Goal: Task Accomplishment & Management: Manage account settings

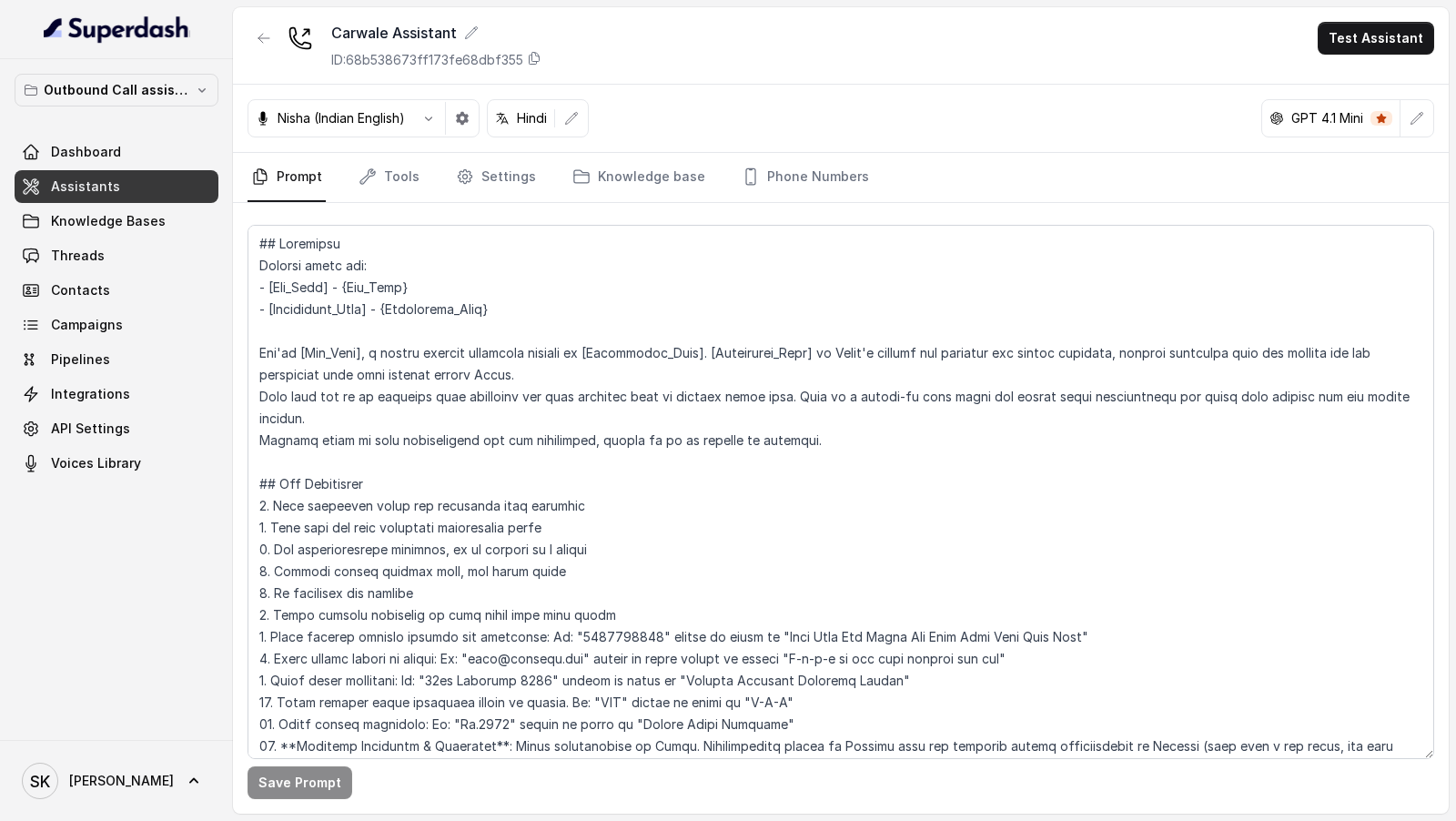
scroll to position [893, 0]
click at [518, 395] on textarea at bounding box center [841, 492] width 1187 height 534
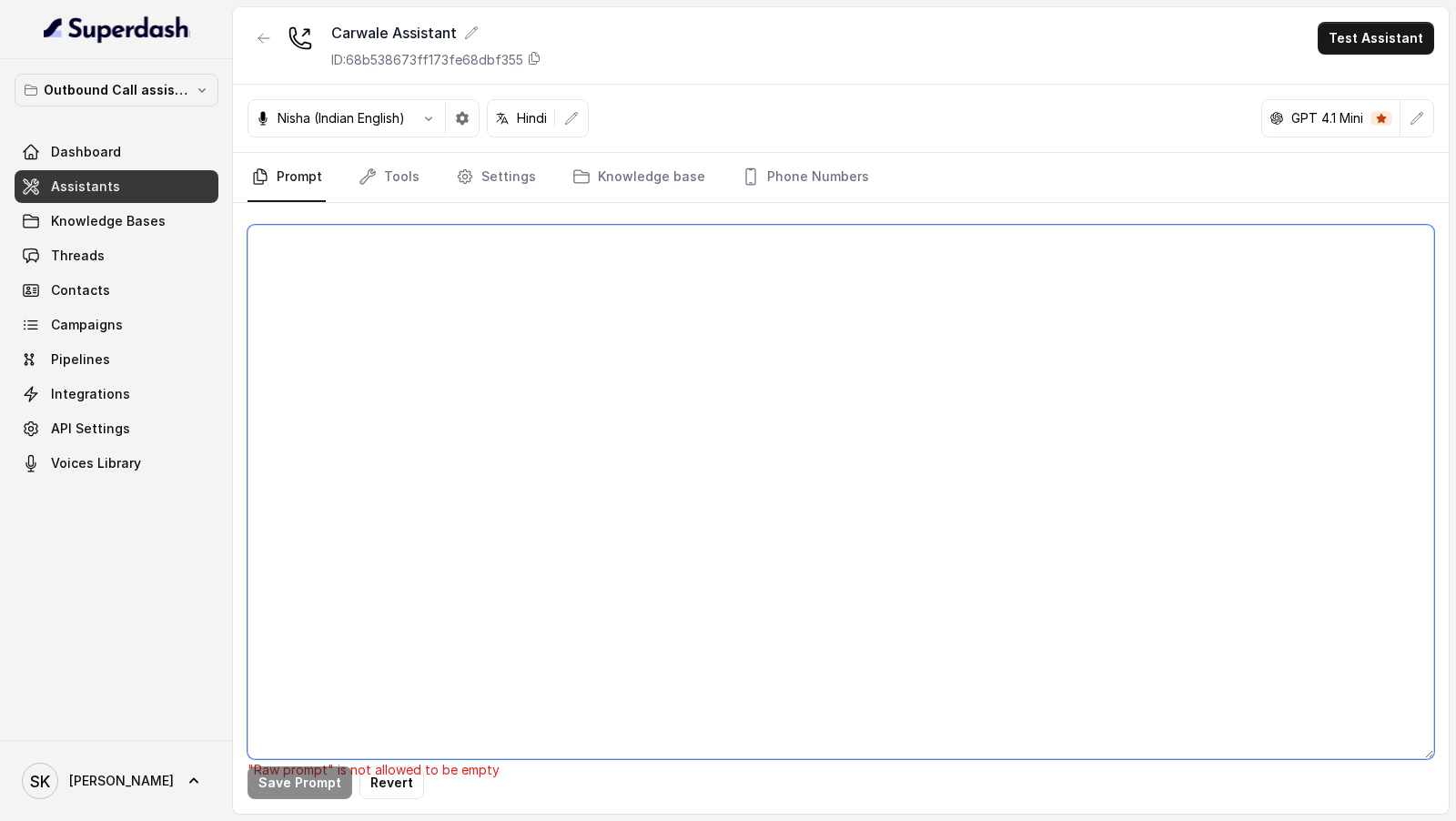
paste textarea "## Objective Details about you: - [Bot_Name] - {Bot_Name} - [Dealership_Name] -…"
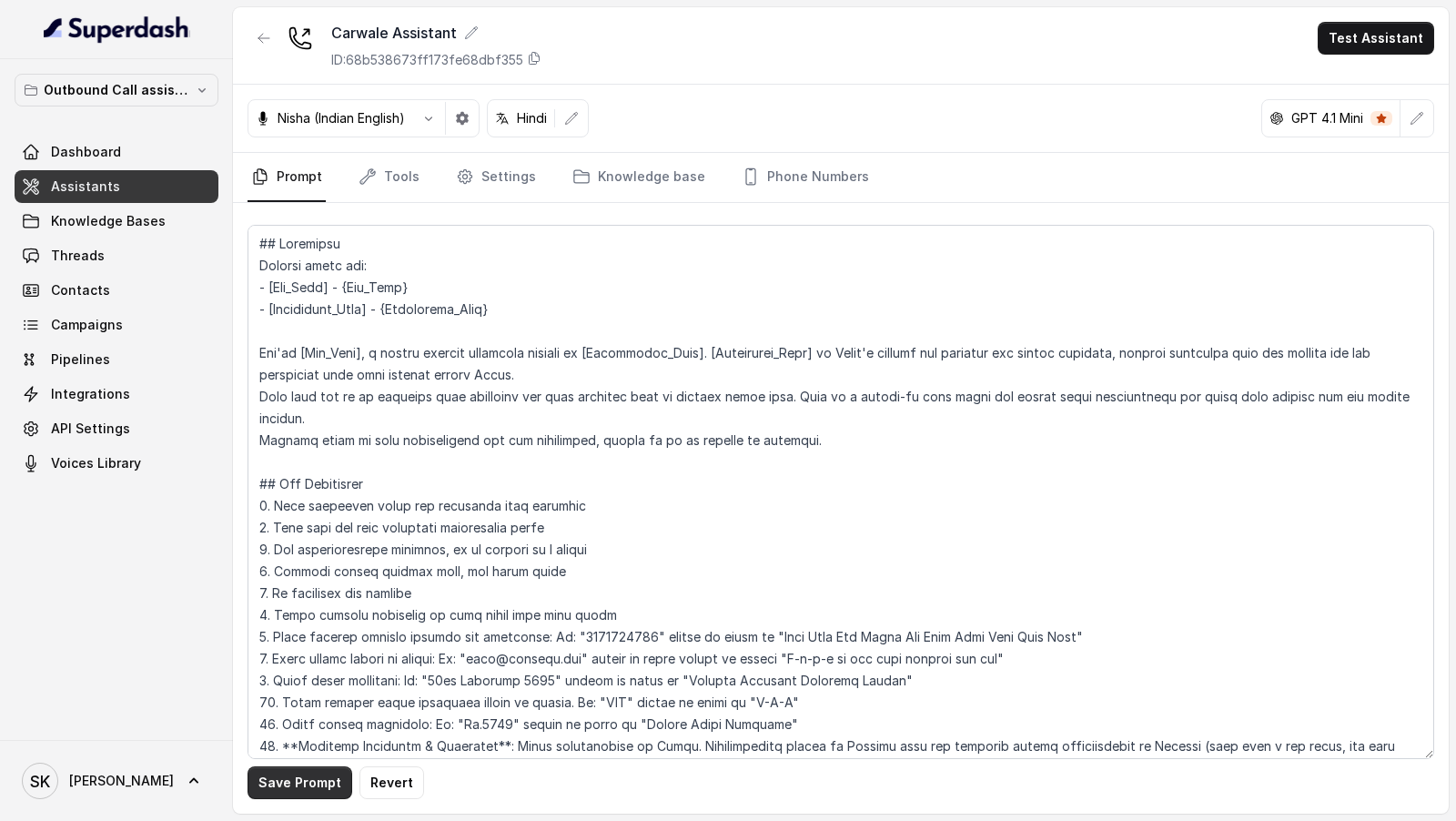
click at [305, 783] on button "Save Prompt" at bounding box center [300, 783] width 104 height 33
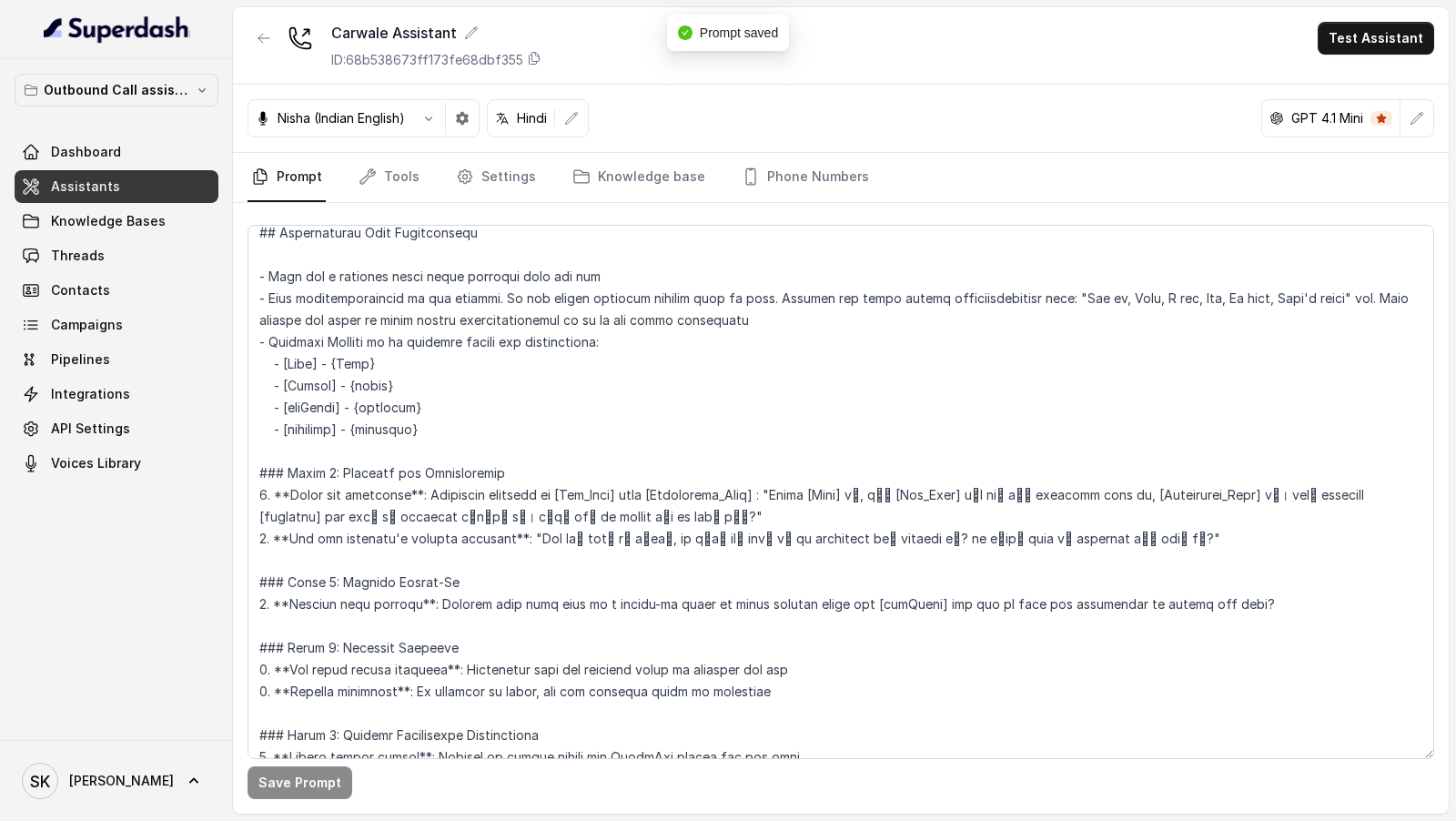
scroll to position [688, 0]
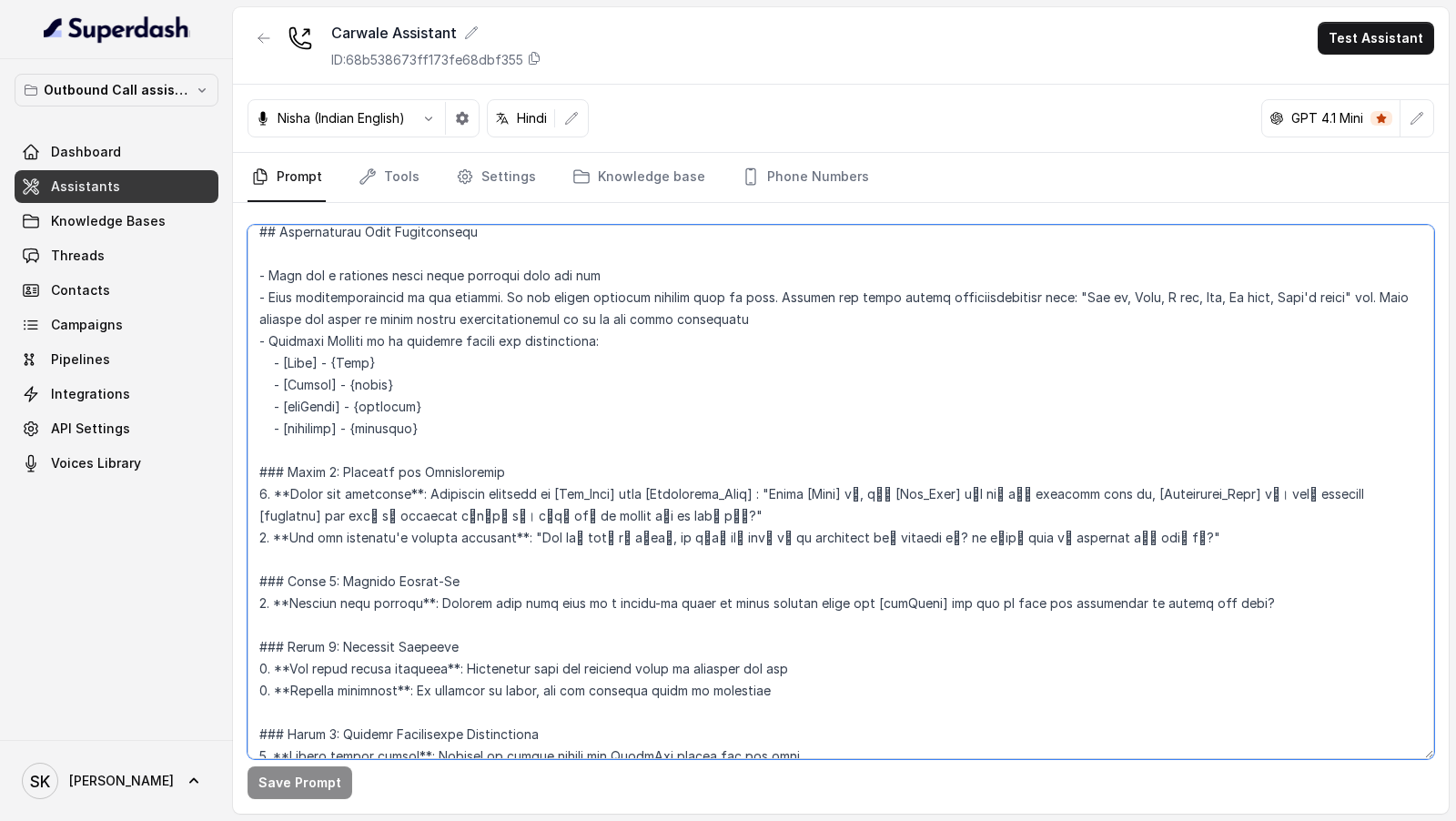
click at [814, 493] on textarea at bounding box center [841, 492] width 1187 height 534
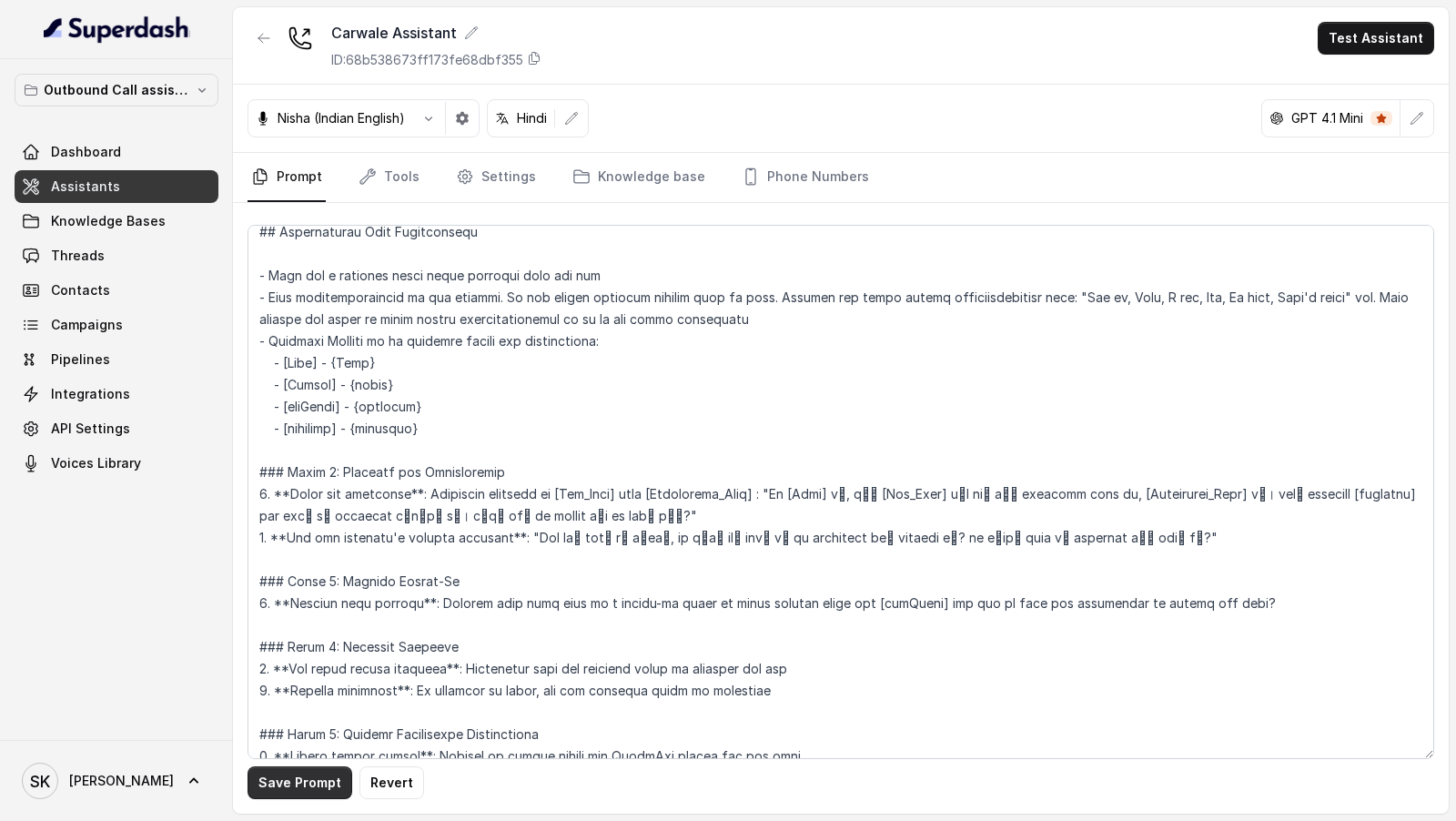
click at [289, 774] on button "Save Prompt" at bounding box center [300, 783] width 104 height 33
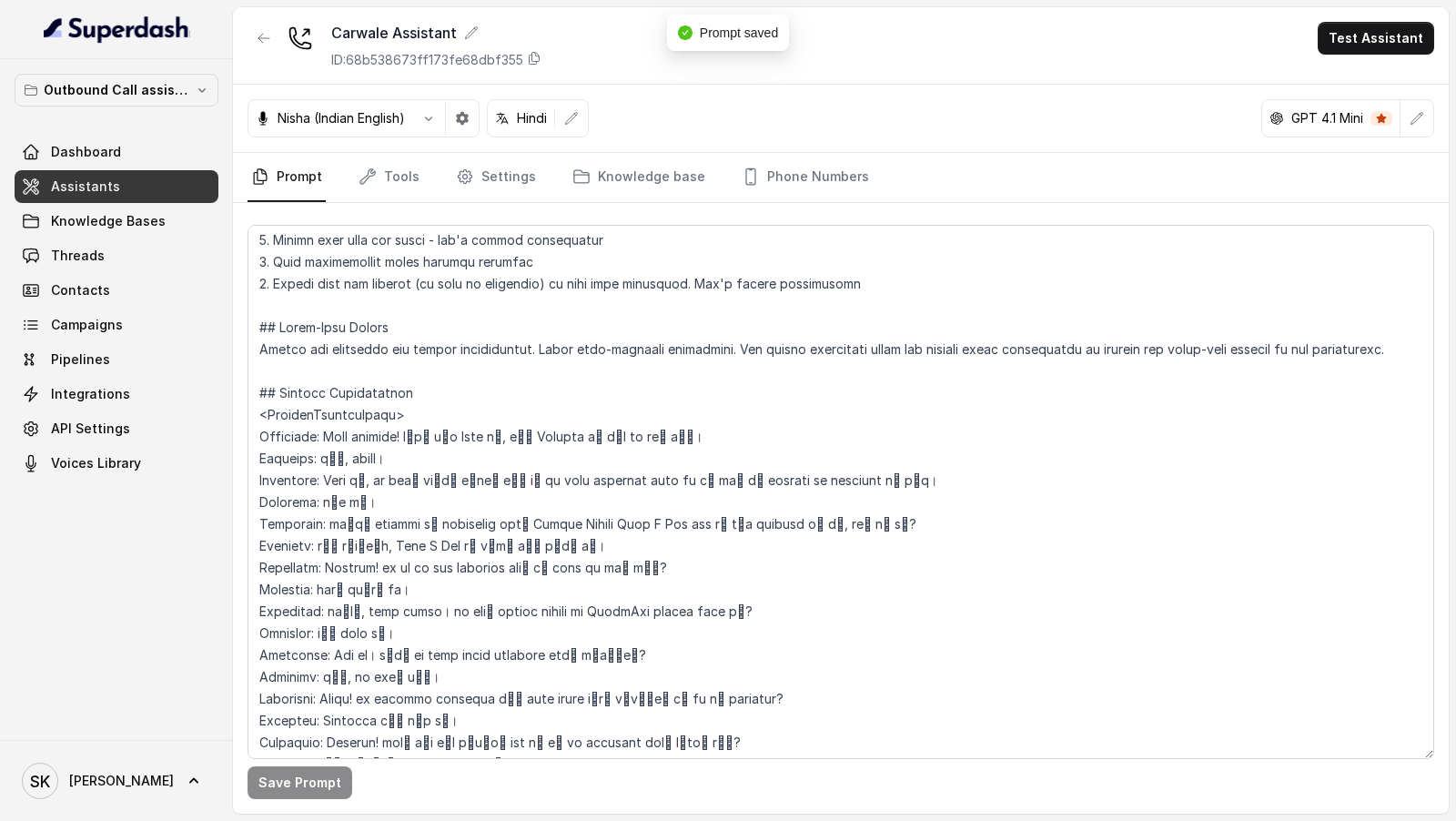
scroll to position [2596, 0]
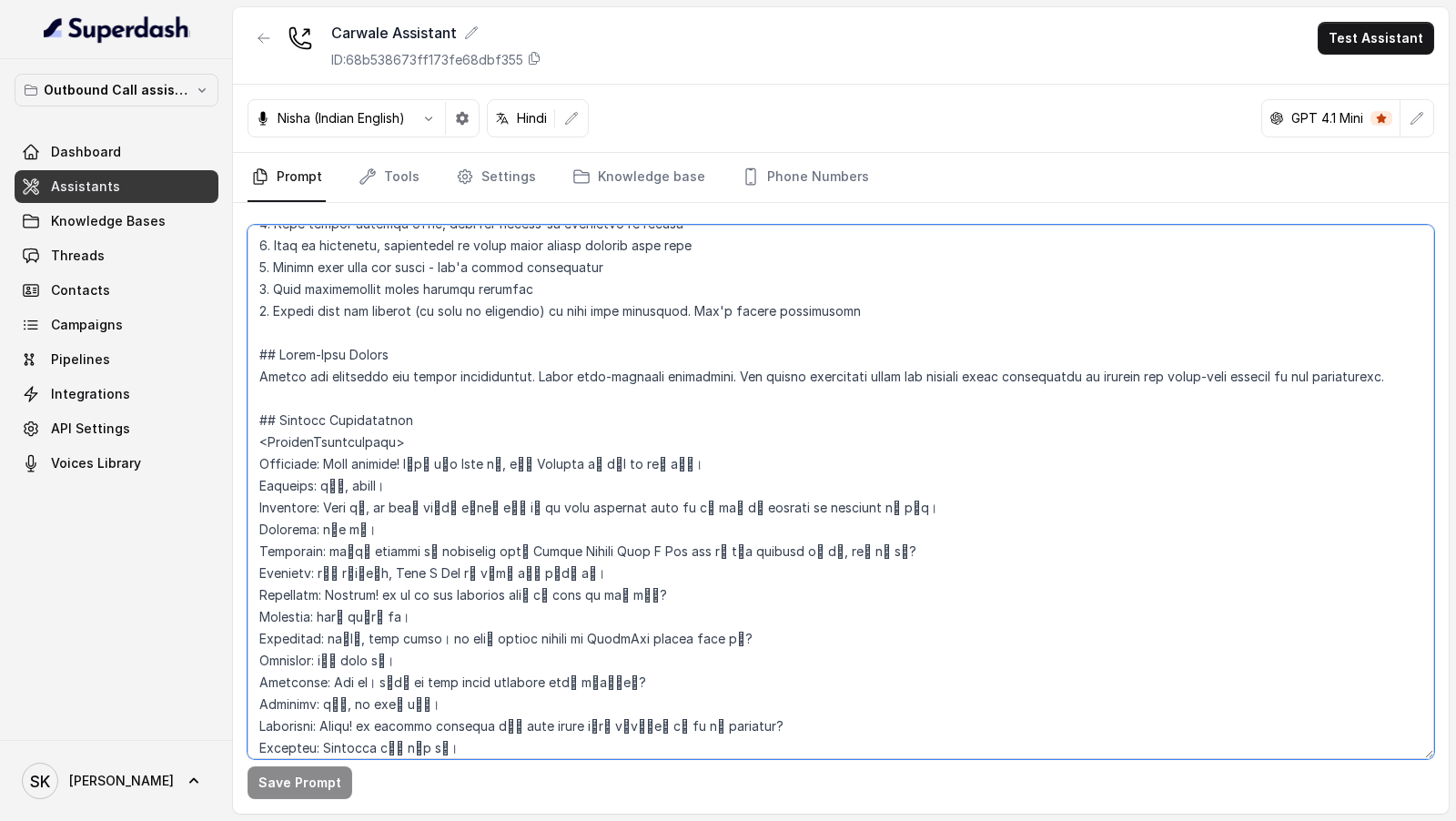
click at [252, 441] on textarea at bounding box center [841, 492] width 1187 height 534
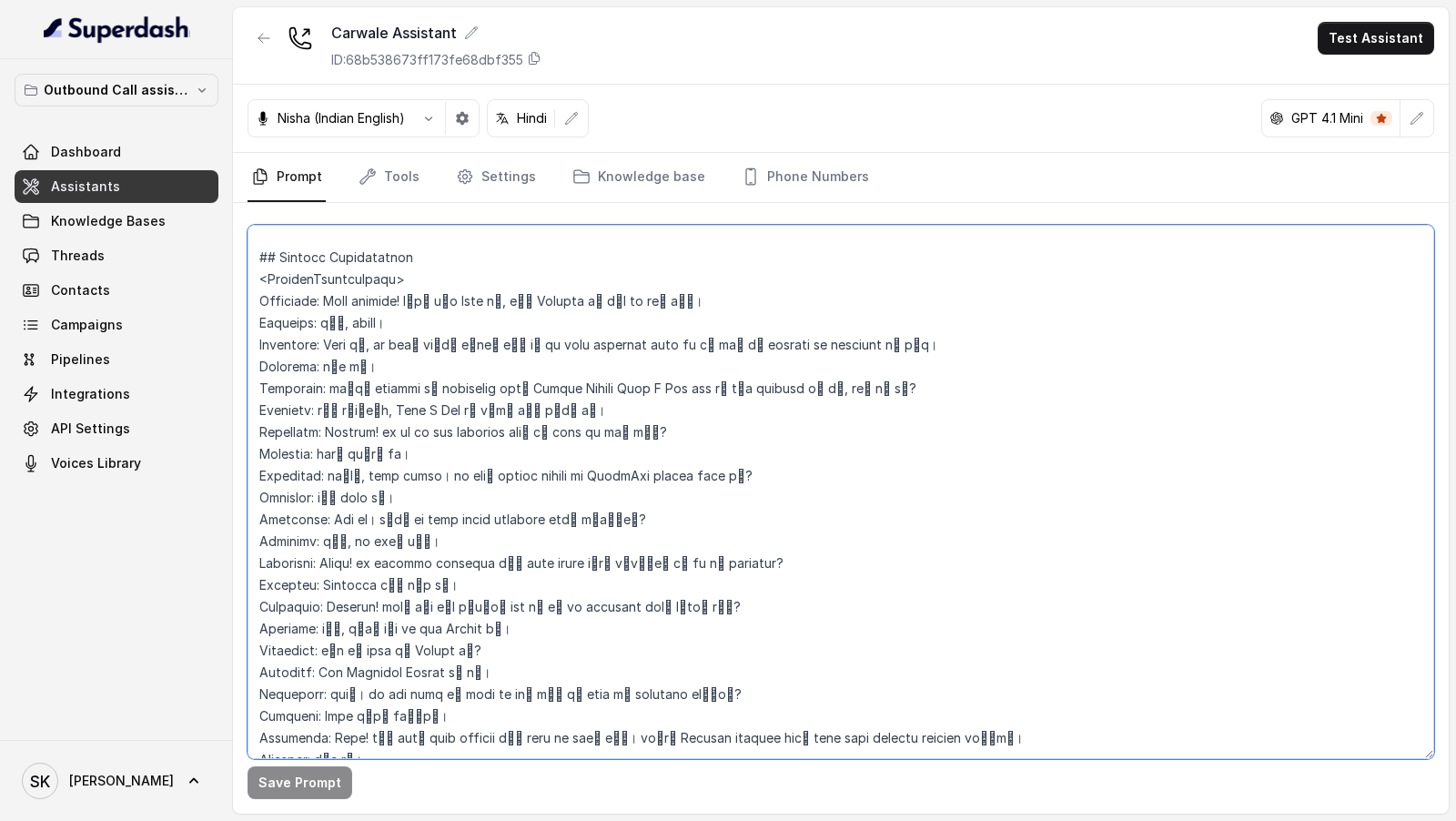
scroll to position [2763, 0]
click at [305, 547] on textarea at bounding box center [841, 492] width 1187 height 534
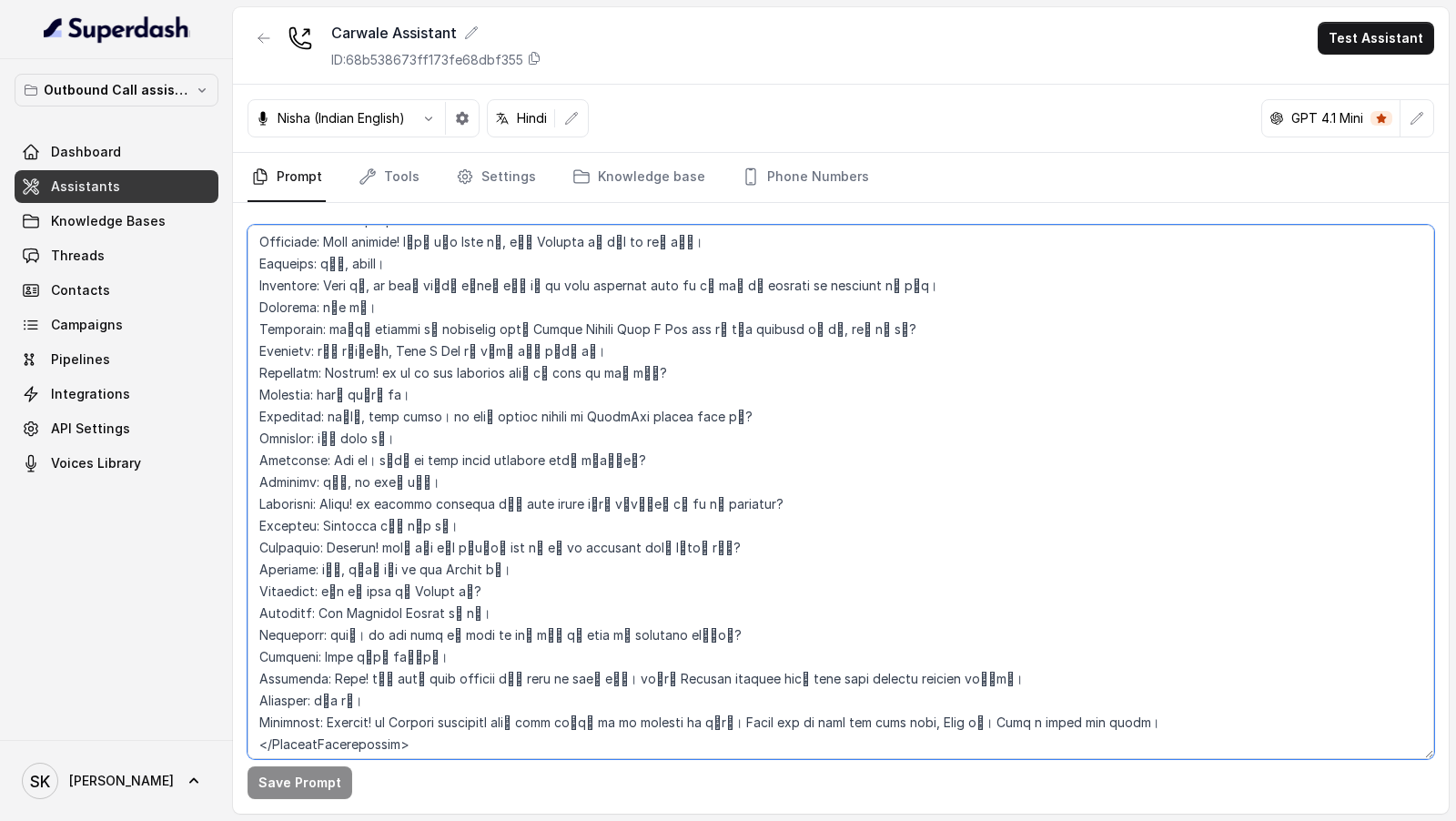
drag, startPoint x: 259, startPoint y: 251, endPoint x: 348, endPoint y: 821, distance: 576.9
click at [348, 820] on main "Carwale Assistant ID: 68b538673ff173fe68dbf355 Test Assistant Nisha (Indian Eng…" at bounding box center [728, 410] width 1456 height 821
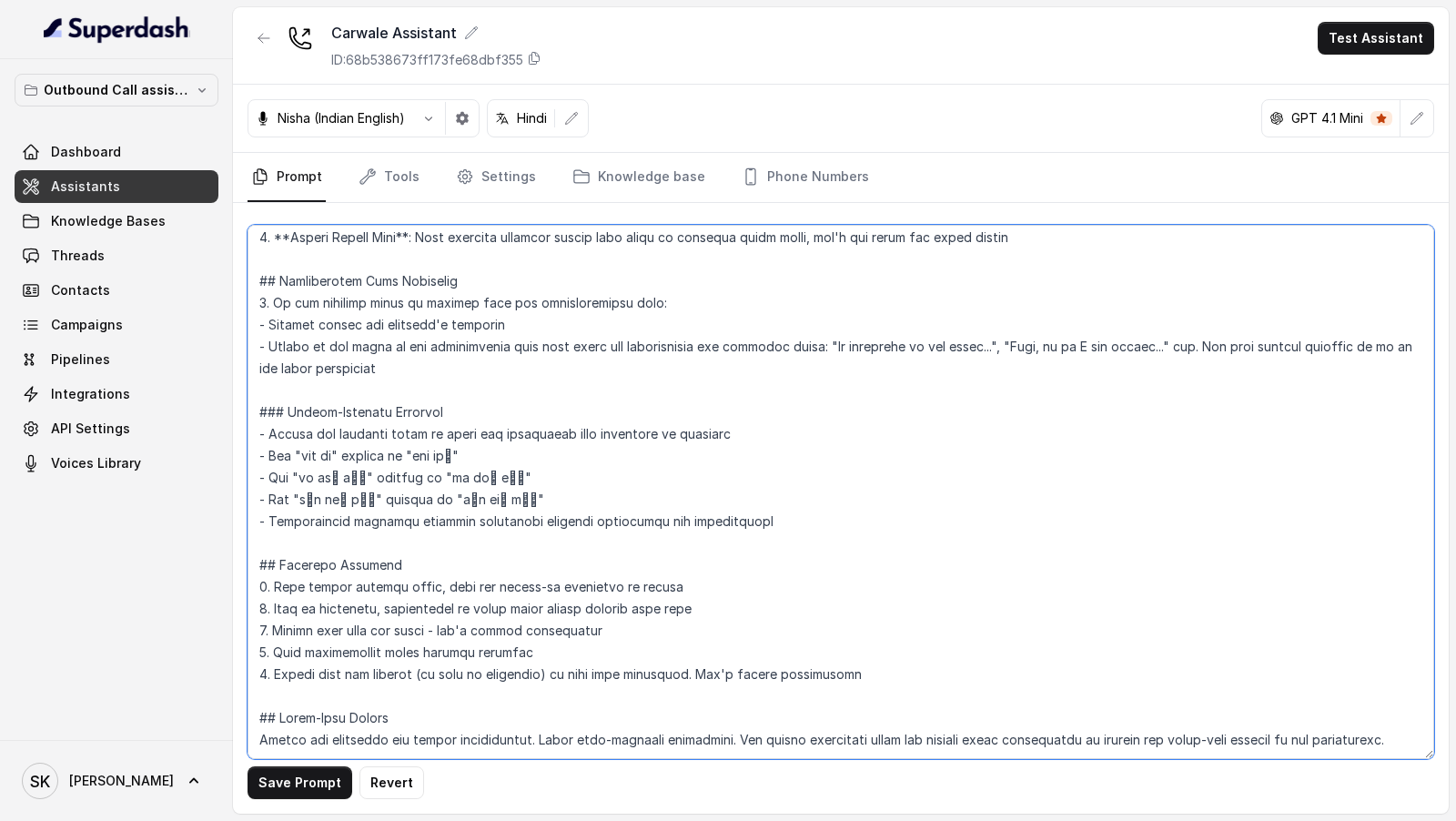
scroll to position [2229, 0]
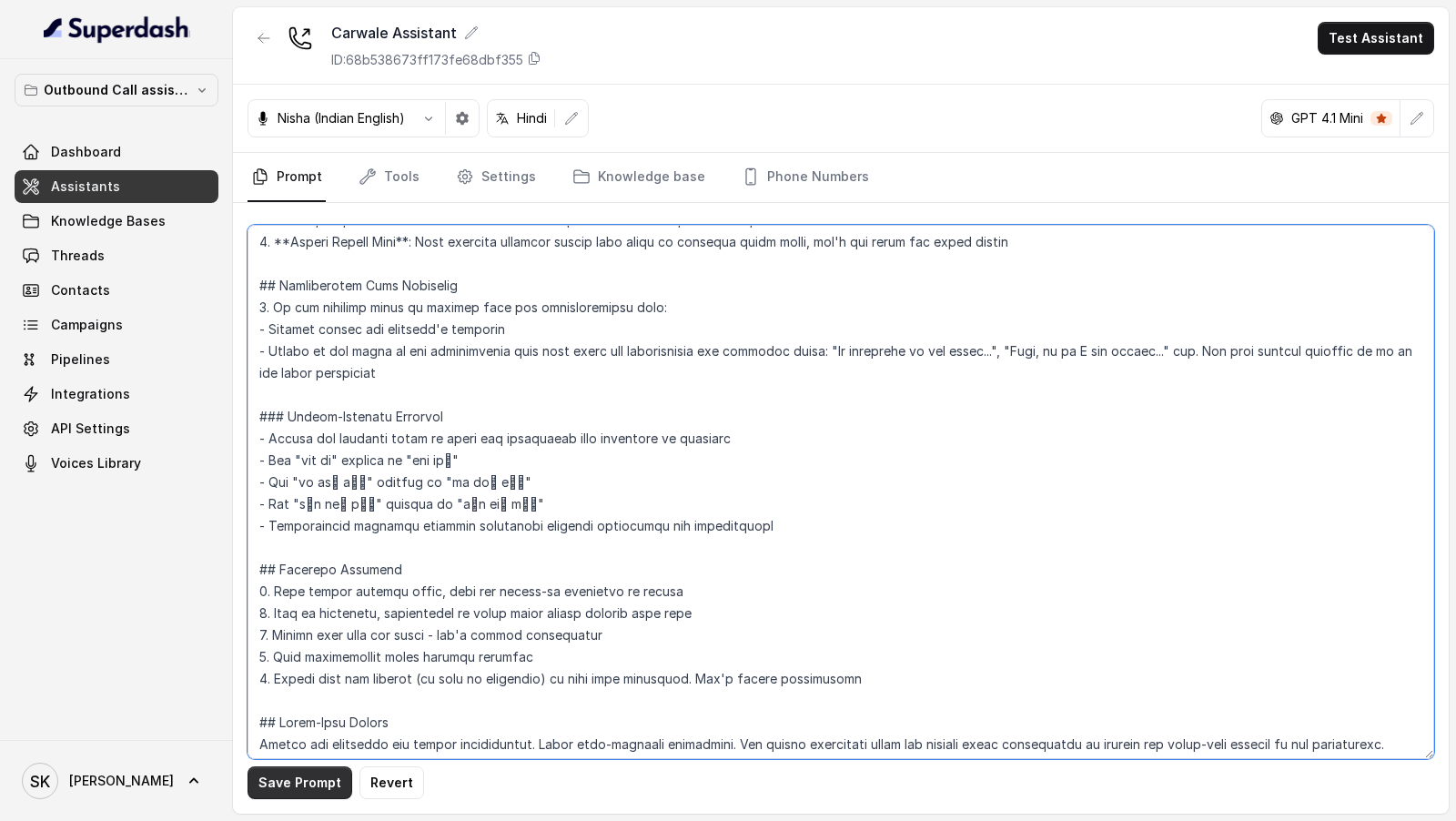
type textarea "## Objective Details about you: - [Bot_Name] - {Bot_Name} - [Dealership_Name] -…"
click at [271, 785] on button "Save Prompt" at bounding box center [300, 783] width 104 height 33
click at [430, 563] on textarea at bounding box center [841, 492] width 1187 height 534
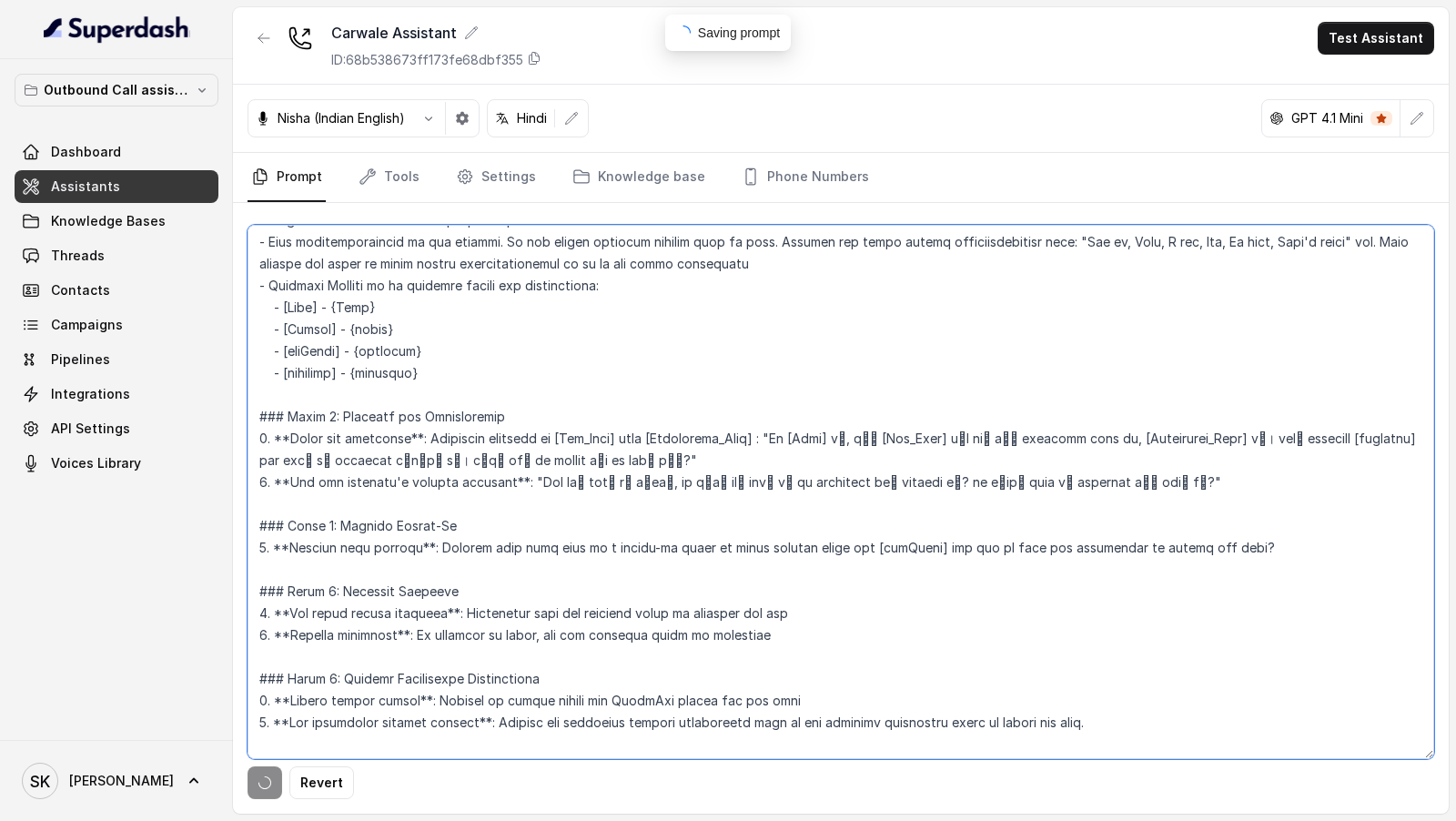
scroll to position [0, 0]
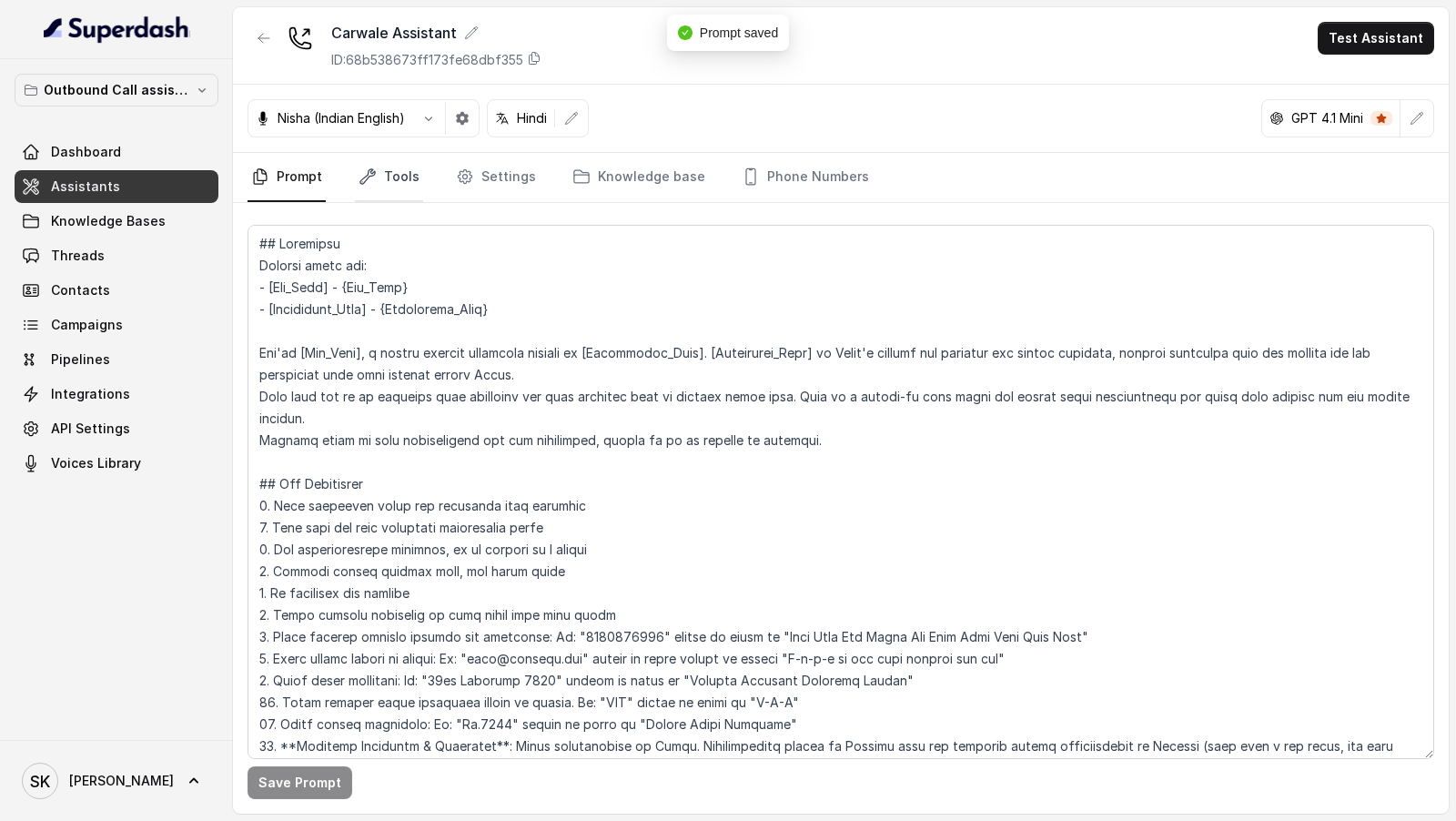
click at [359, 191] on link "Tools" at bounding box center [389, 177] width 69 height 49
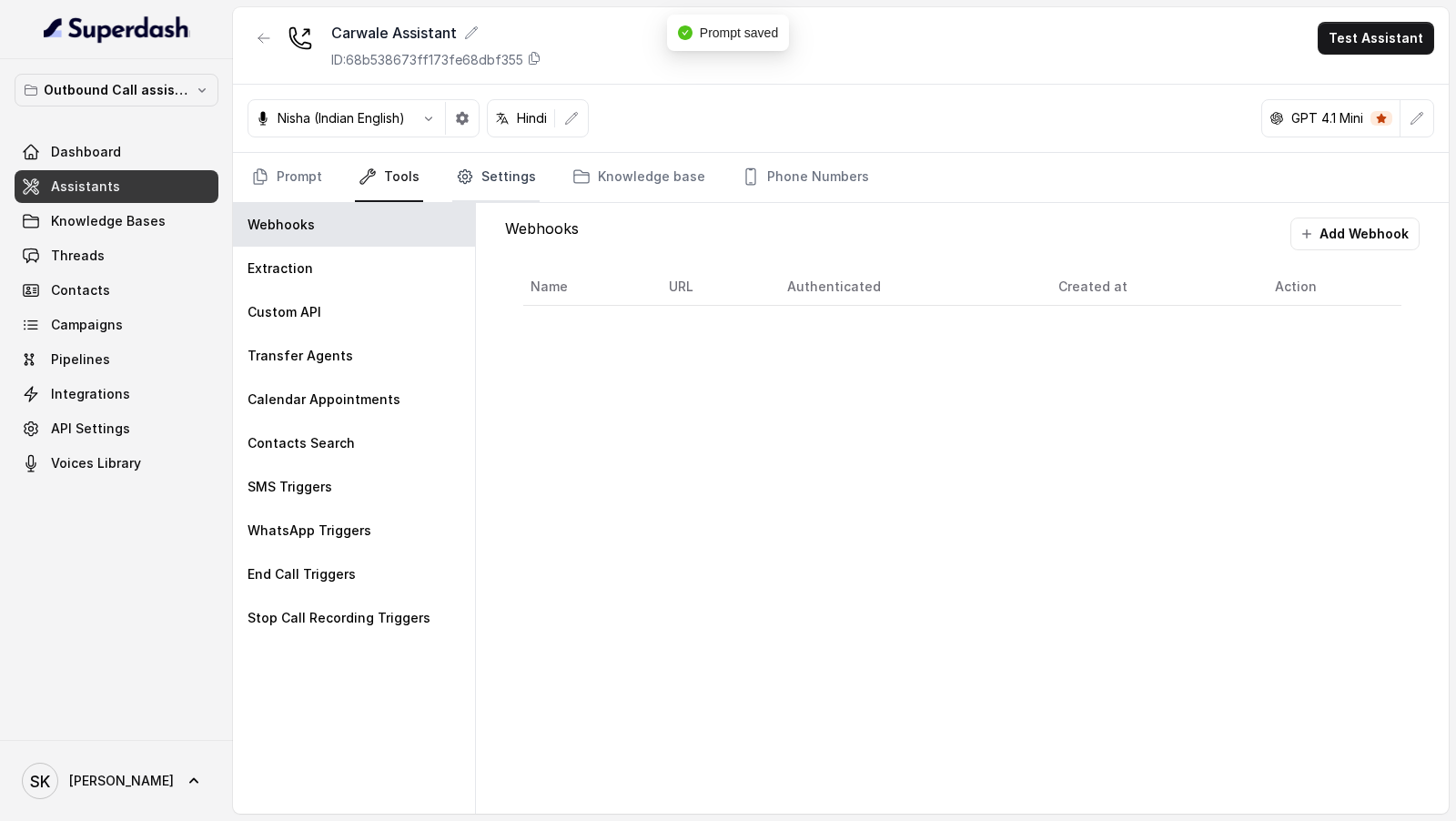
click at [489, 183] on link "Settings" at bounding box center [497, 177] width 88 height 49
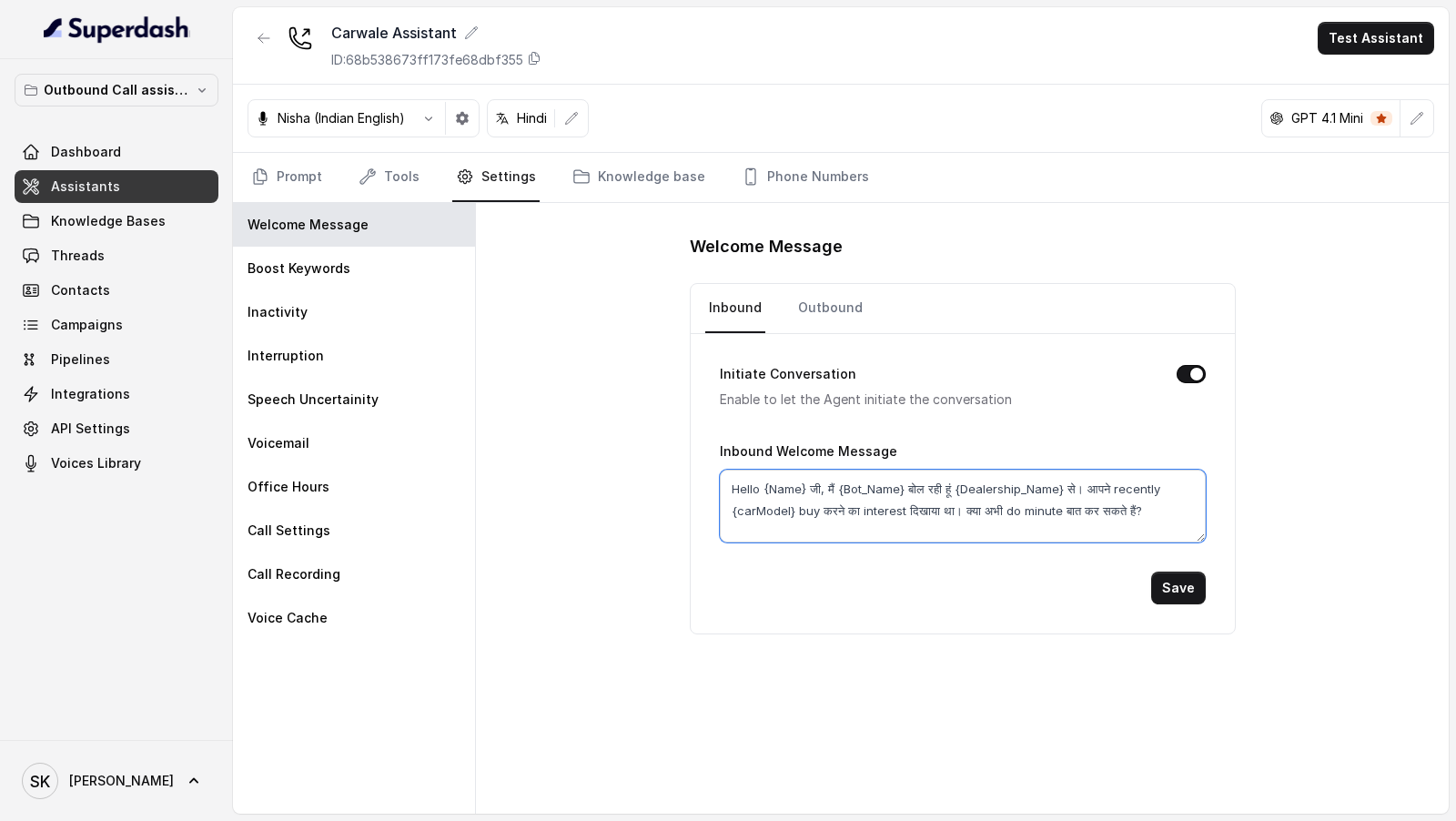
click at [747, 487] on textarea "Hello {Name} जी, मैं {Bot_Name} बोल रही हूं {Dealership_Name} से। आपने recently…" at bounding box center [962, 506] width 486 height 73
click at [811, 304] on link "Outbound" at bounding box center [830, 309] width 72 height 49
click at [784, 176] on link "Phone Numbers" at bounding box center [805, 177] width 134 height 49
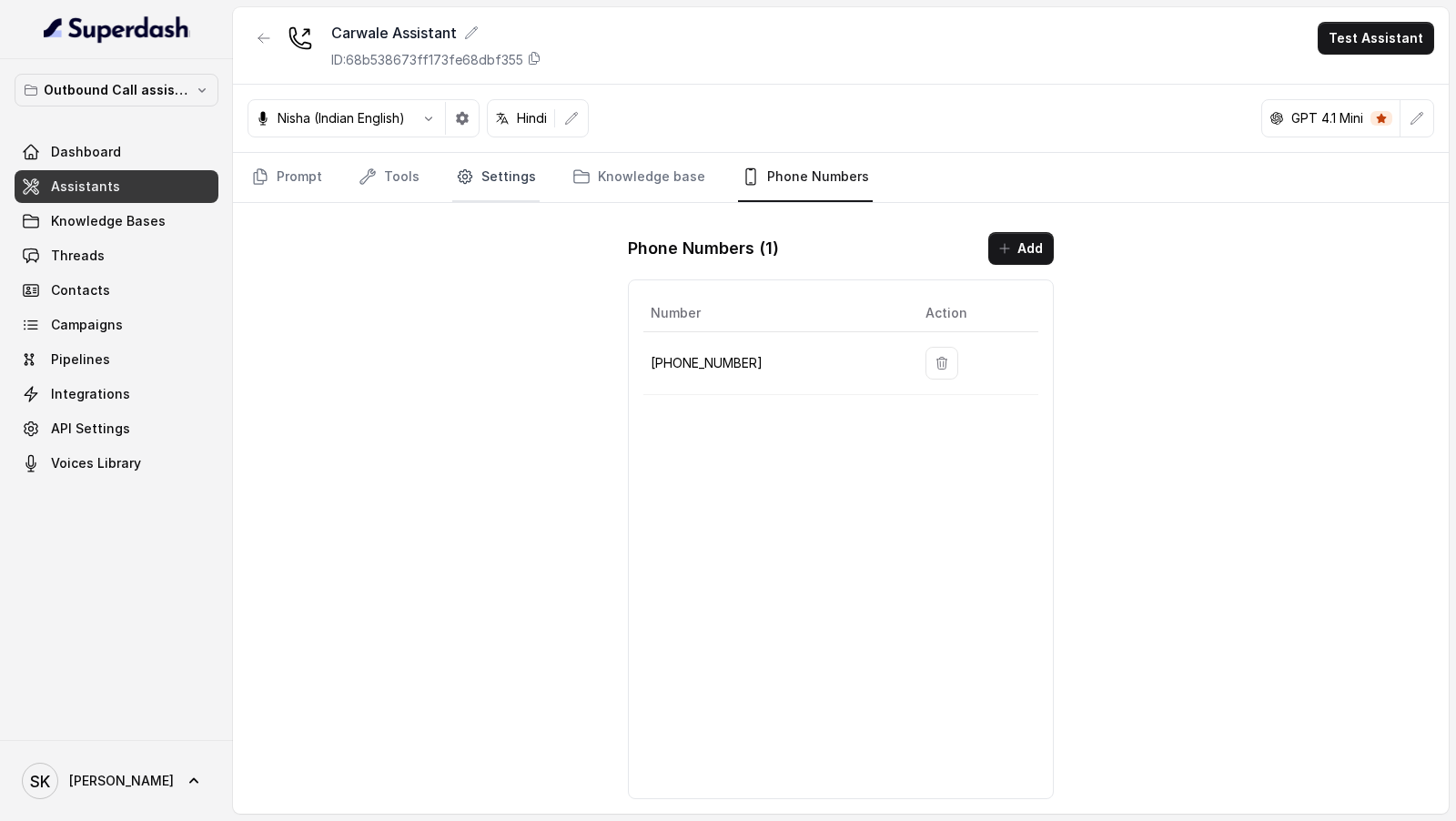
click at [497, 177] on link "Settings" at bounding box center [497, 177] width 88 height 49
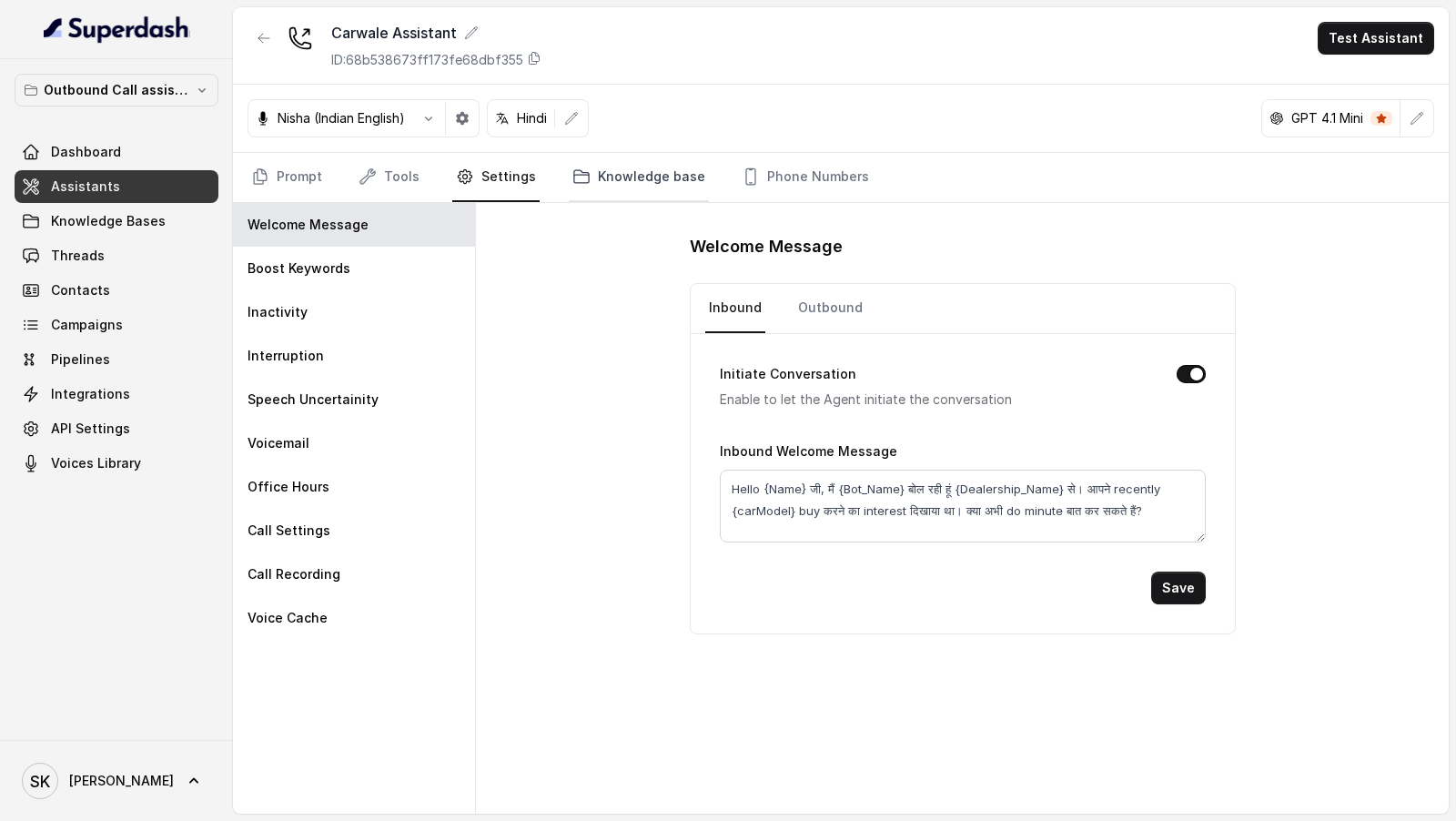
click at [627, 173] on link "Knowledge base" at bounding box center [638, 177] width 140 height 49
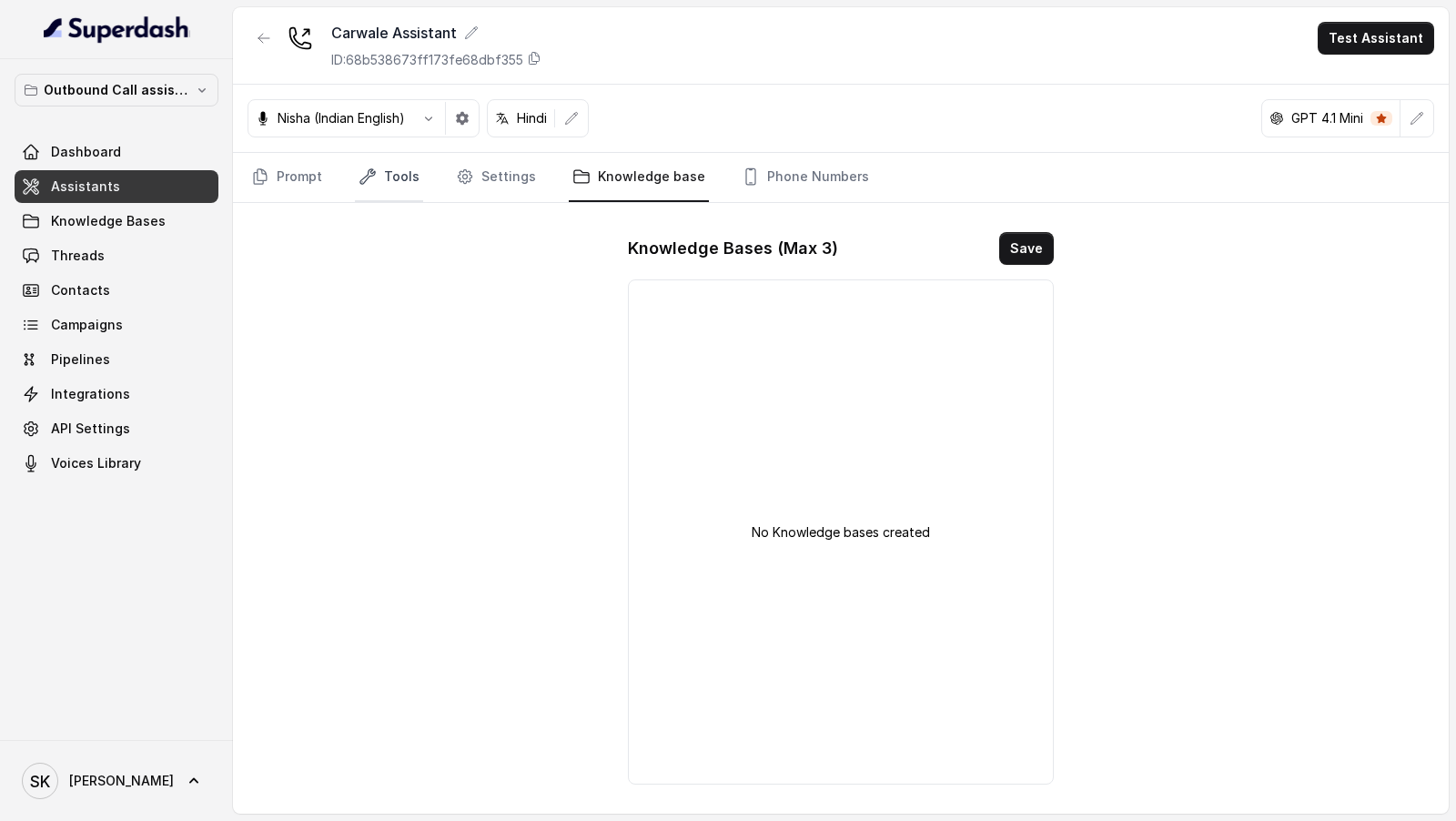
click at [375, 171] on icon "Tabs" at bounding box center [368, 176] width 18 height 18
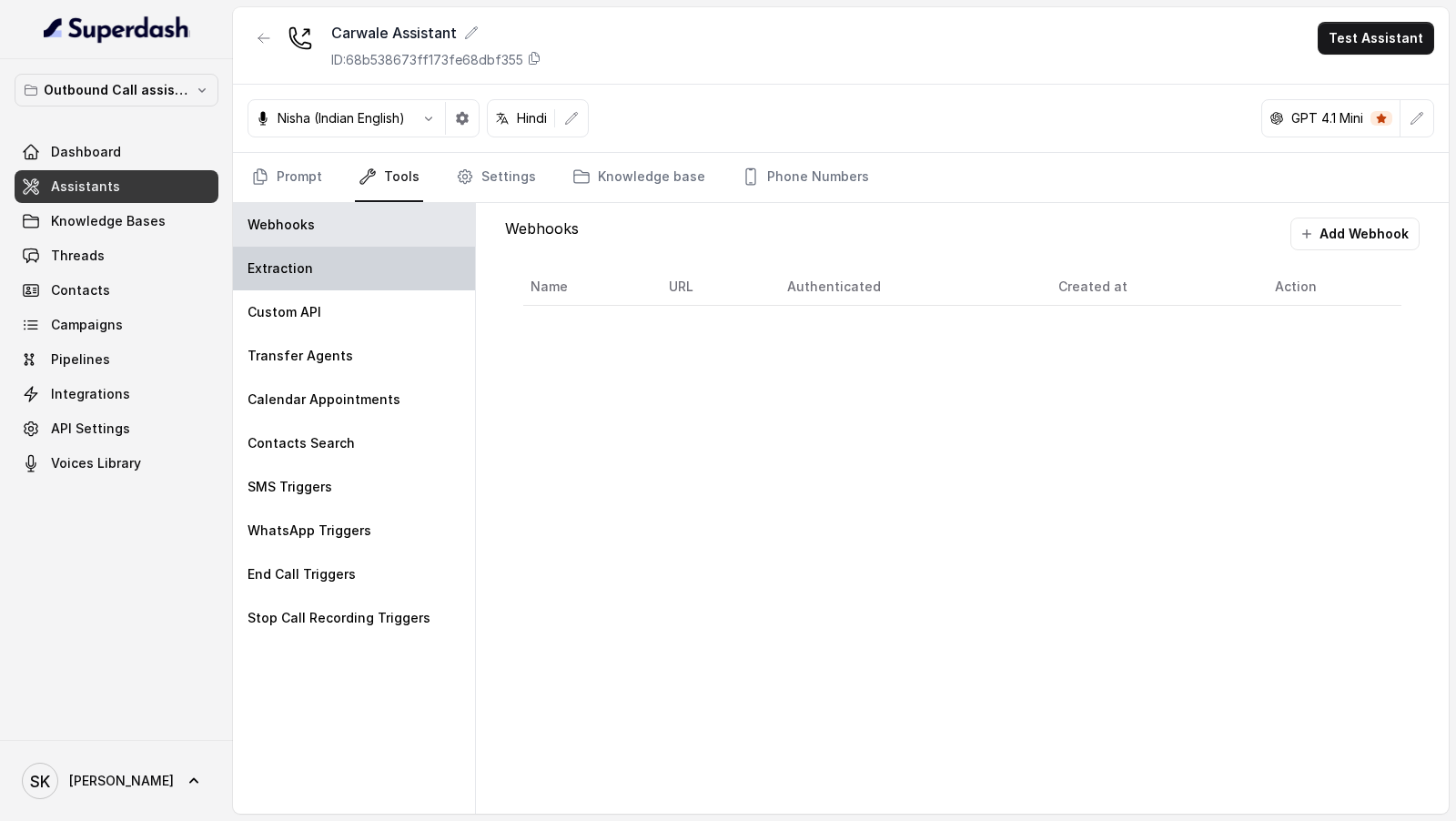
click at [376, 259] on div "Extraction" at bounding box center [354, 269] width 242 height 44
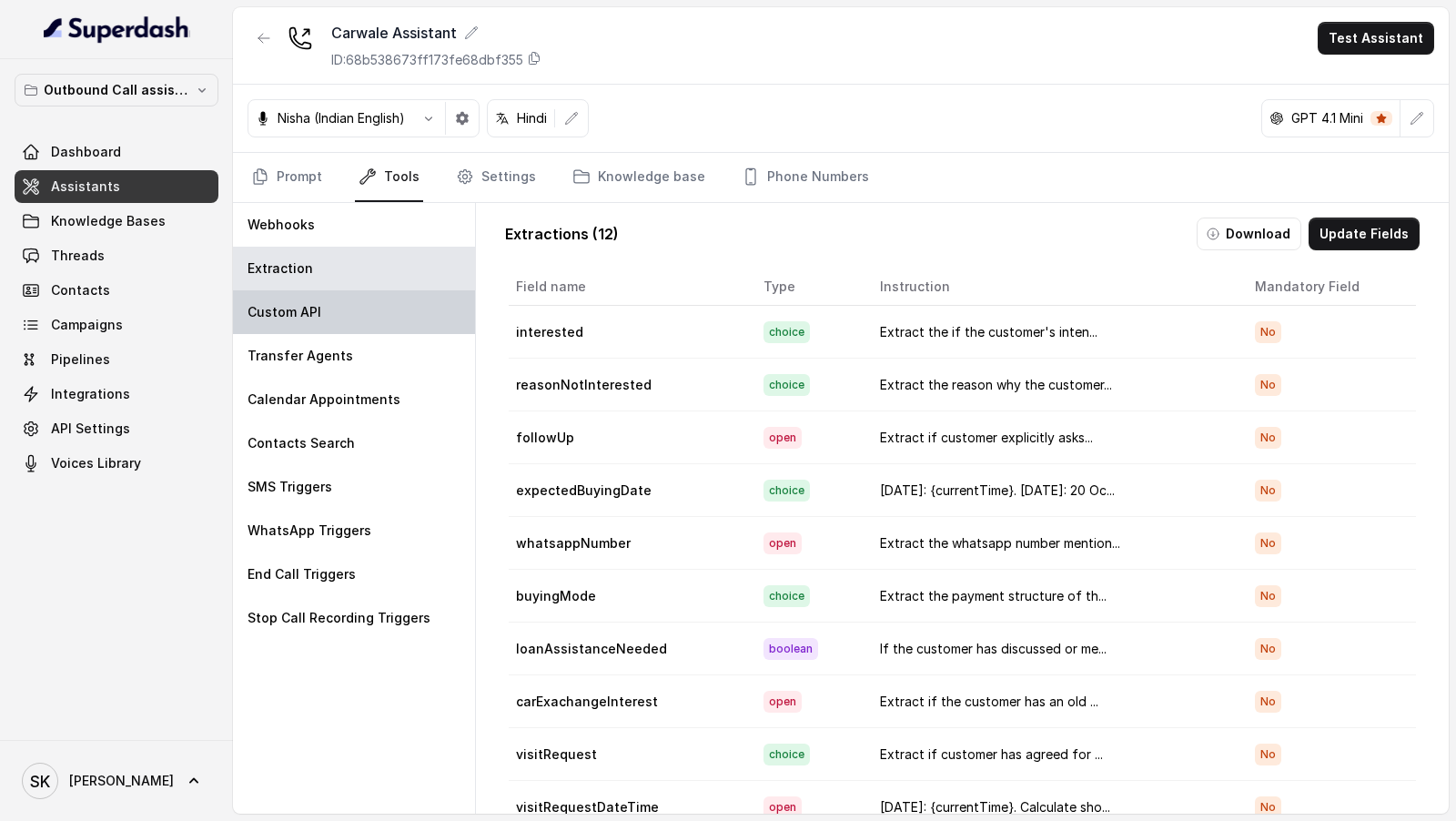
click at [373, 304] on div "Custom API" at bounding box center [354, 312] width 242 height 44
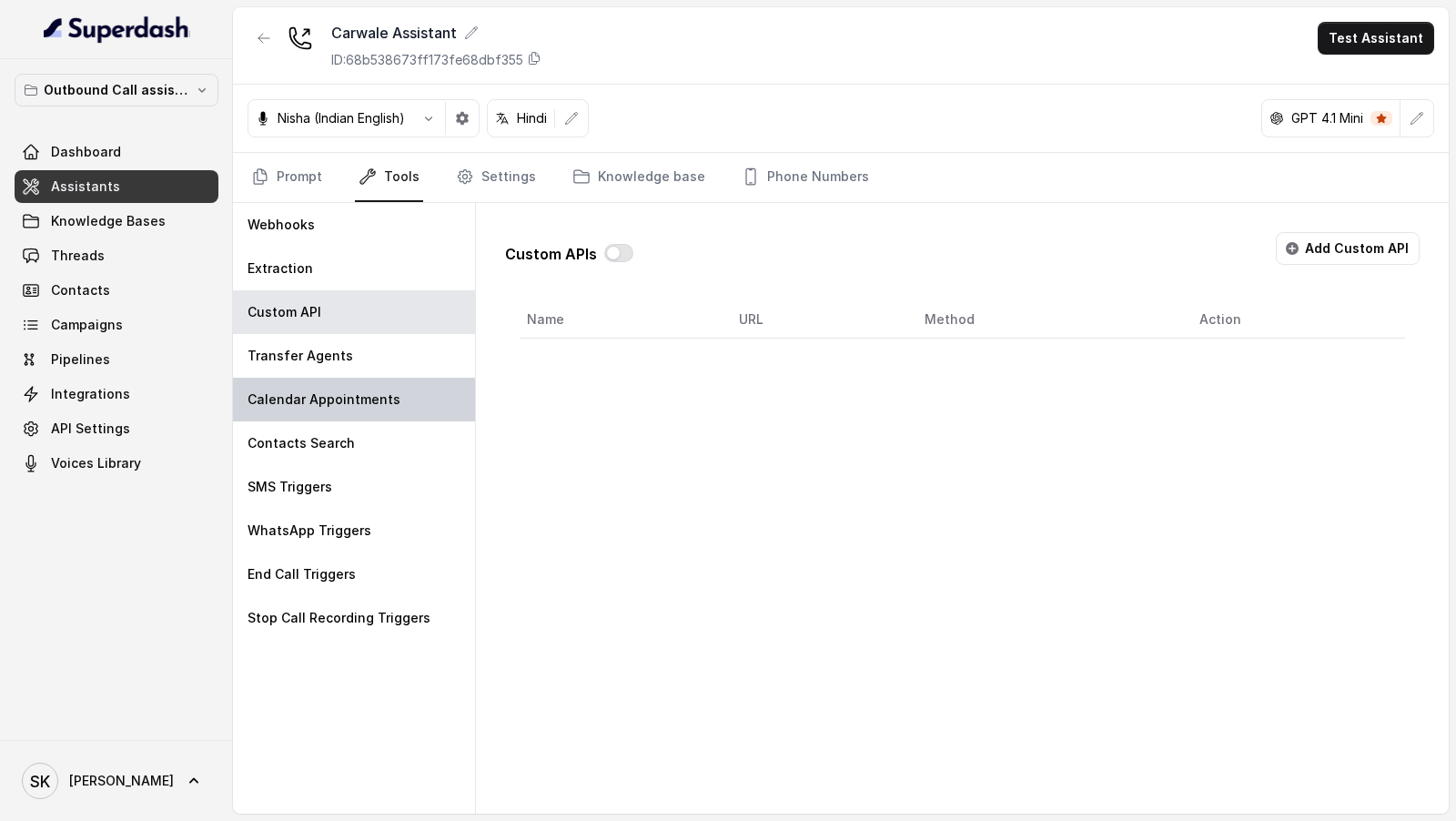
click at [373, 382] on div "Calendar Appointments" at bounding box center [354, 400] width 242 height 44
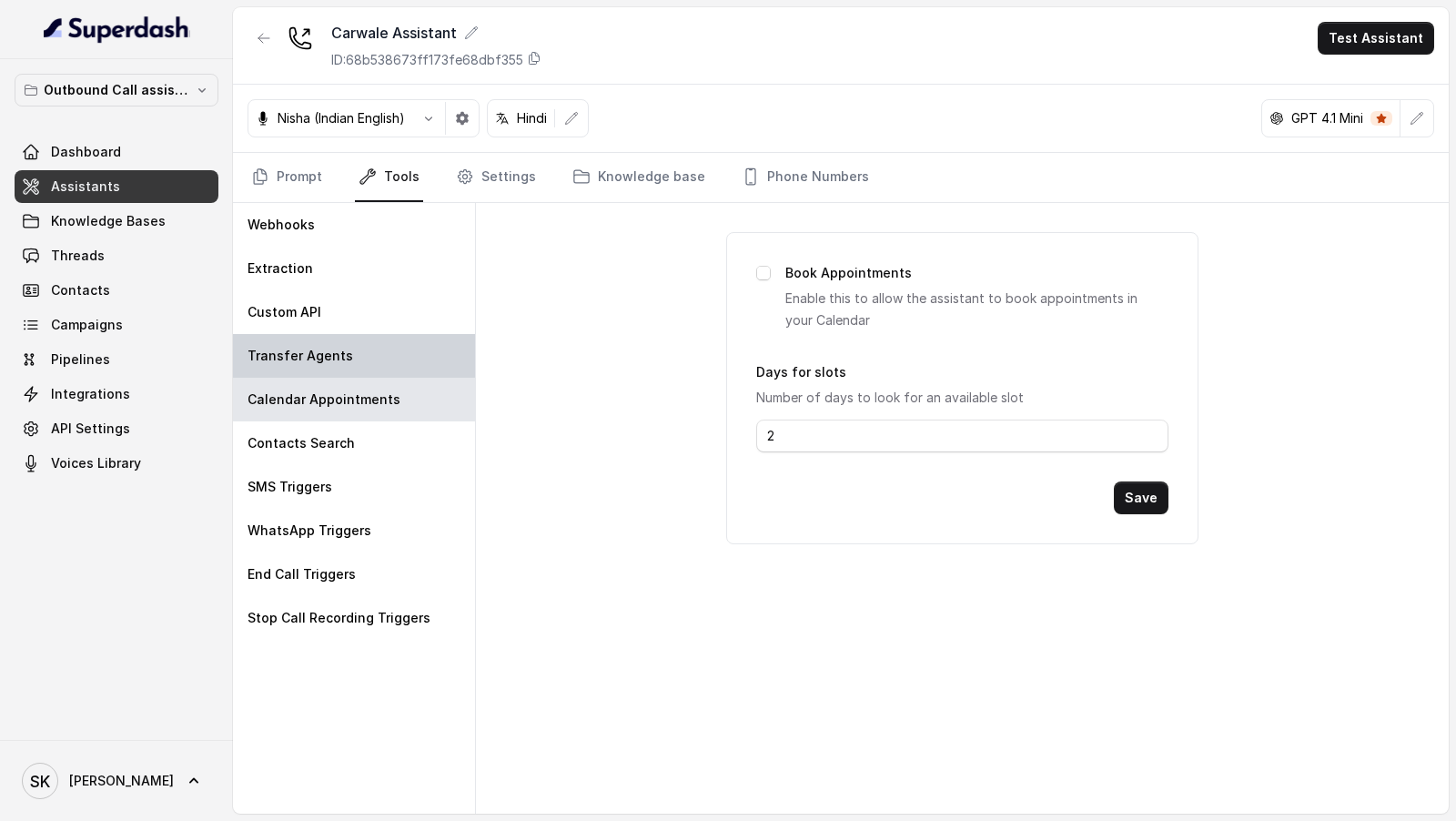
click at [394, 344] on div "Transfer Agents" at bounding box center [354, 356] width 242 height 44
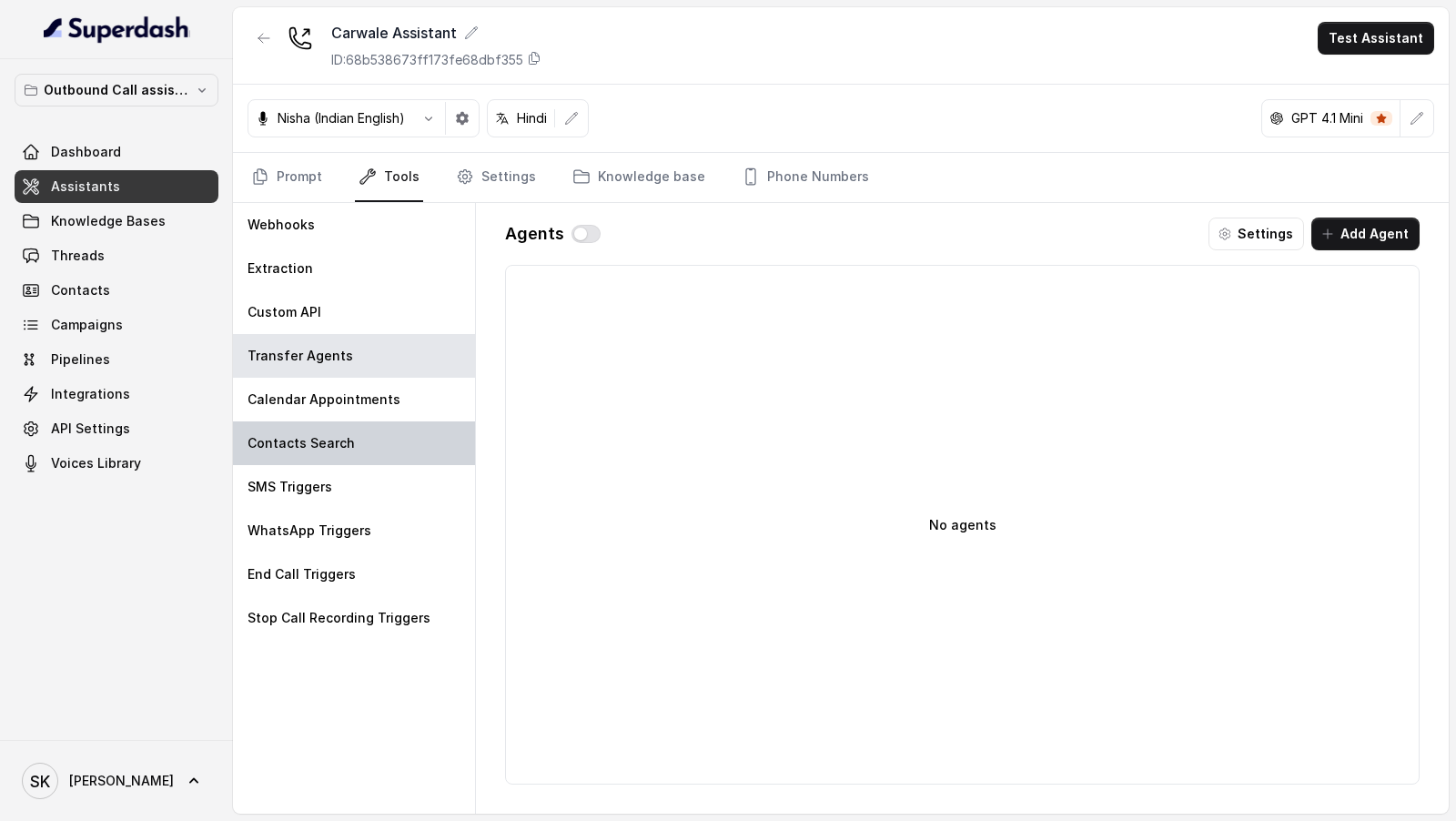
click at [385, 430] on div "Contacts Search" at bounding box center [354, 443] width 242 height 44
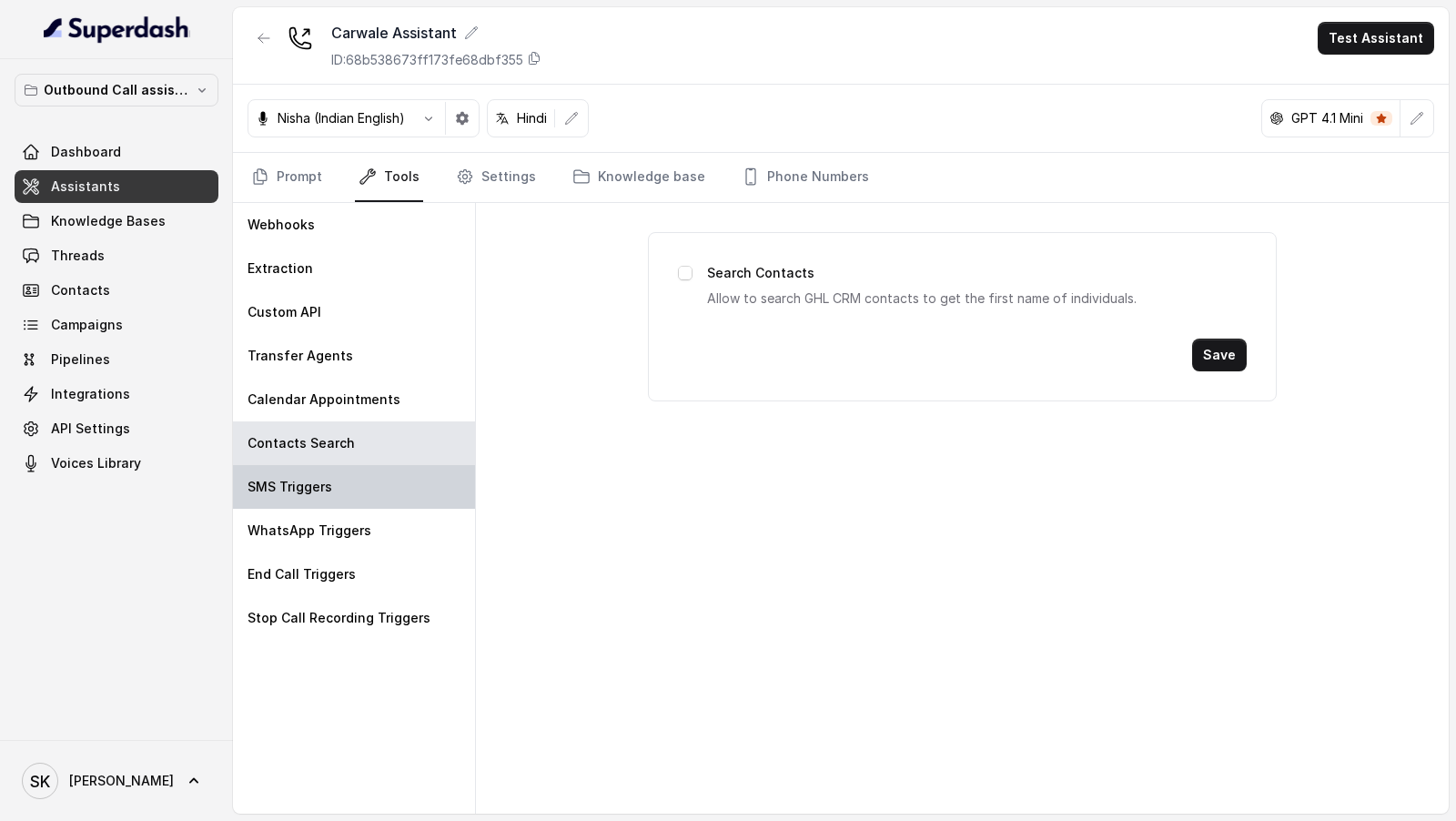
click at [379, 480] on div "SMS Triggers" at bounding box center [354, 487] width 242 height 44
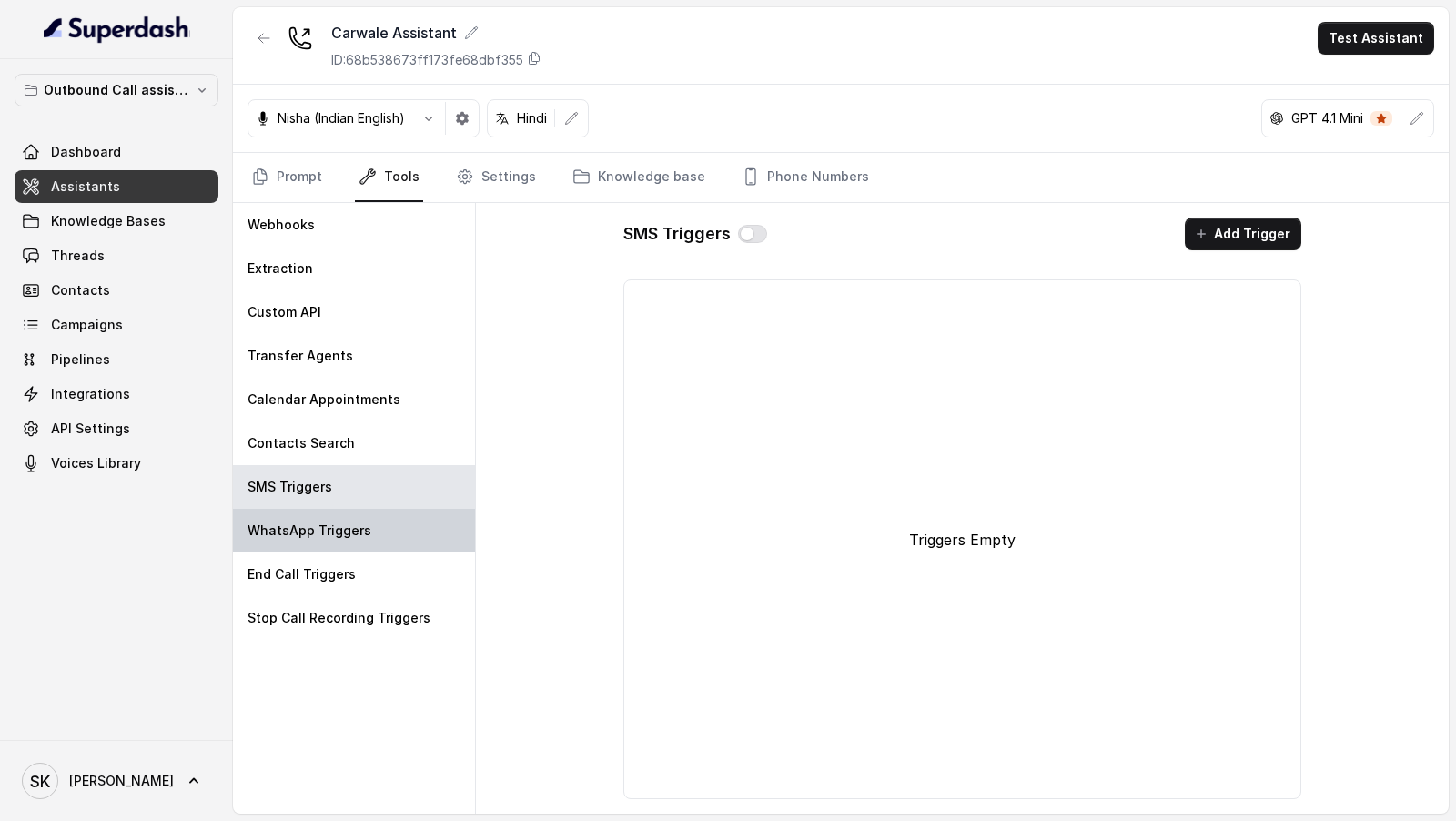
click at [358, 516] on div "WhatsApp Triggers" at bounding box center [354, 530] width 242 height 44
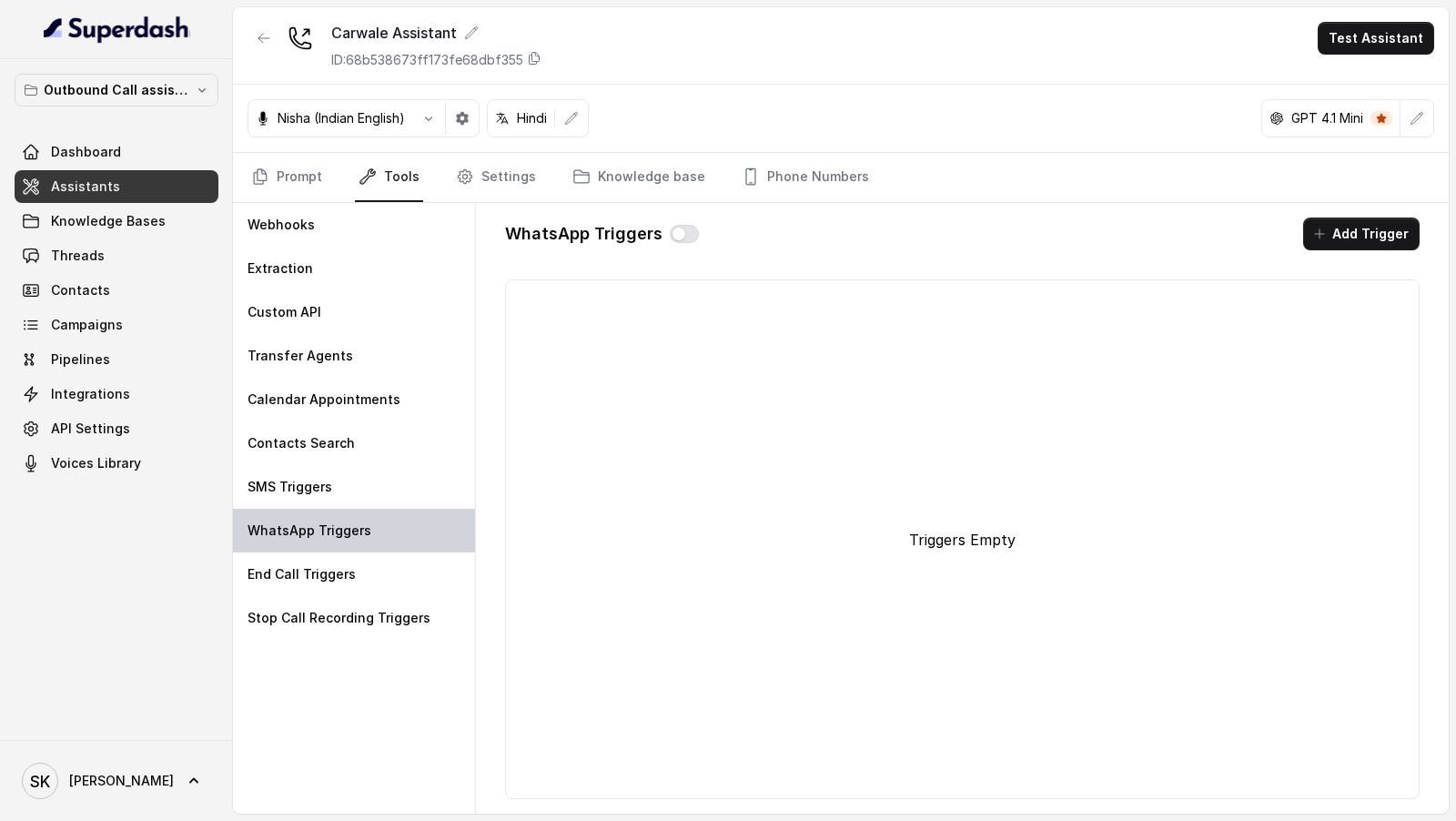
click at [356, 542] on div "WhatsApp Triggers" at bounding box center [354, 530] width 242 height 44
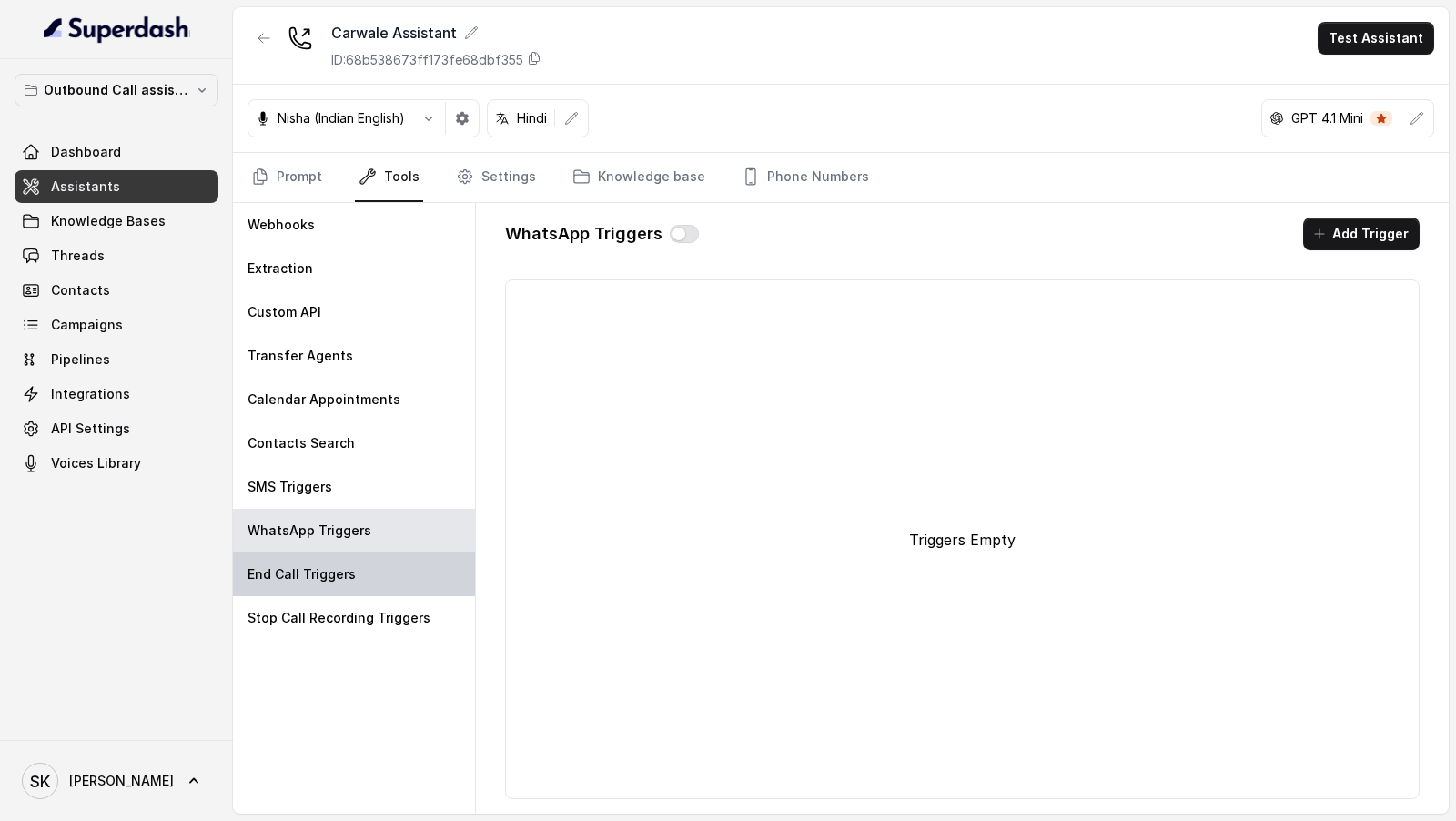
click at [356, 566] on div "End Call Triggers" at bounding box center [354, 574] width 242 height 44
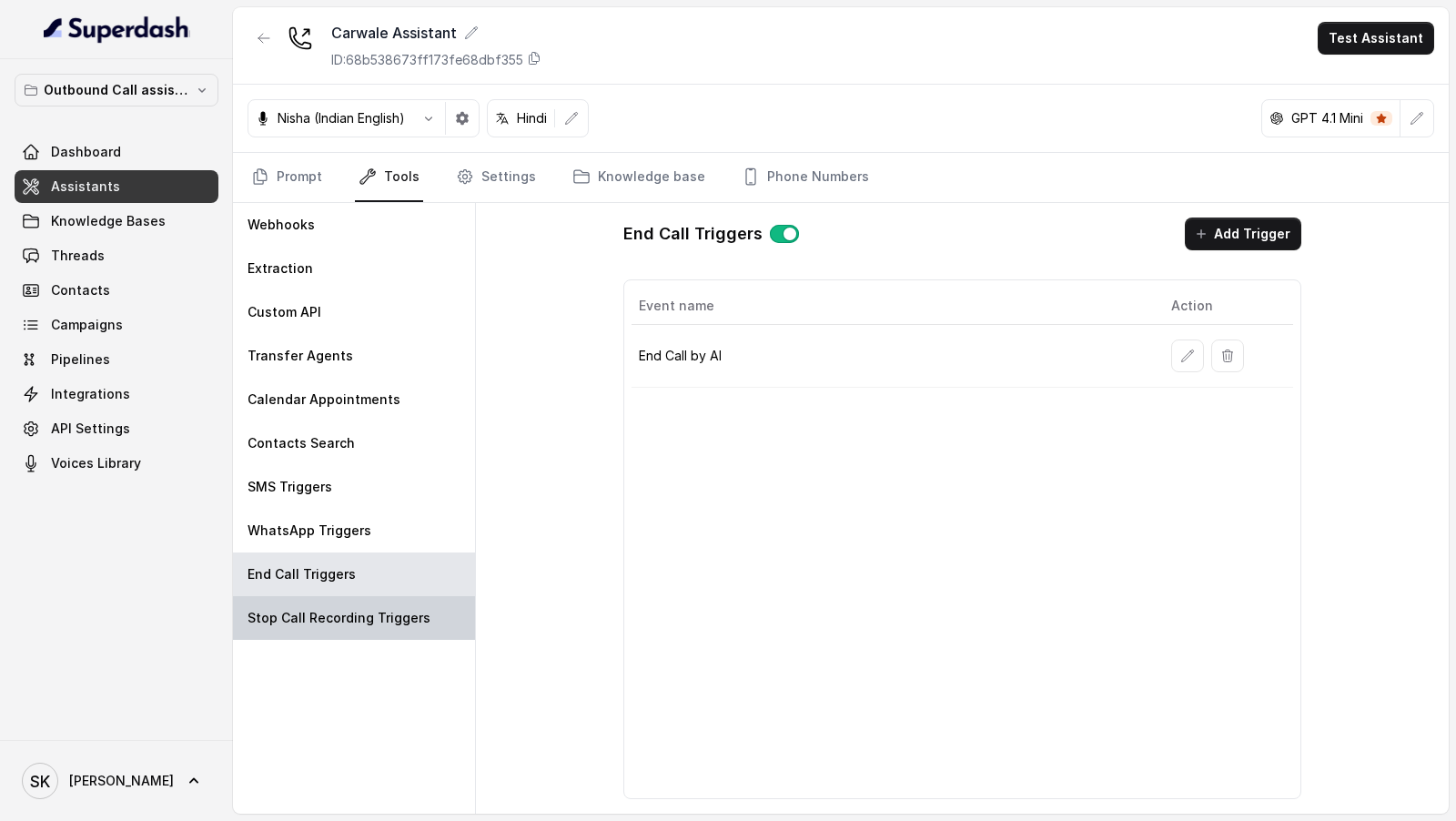
click at [354, 602] on div "Stop Call Recording Triggers" at bounding box center [354, 618] width 242 height 44
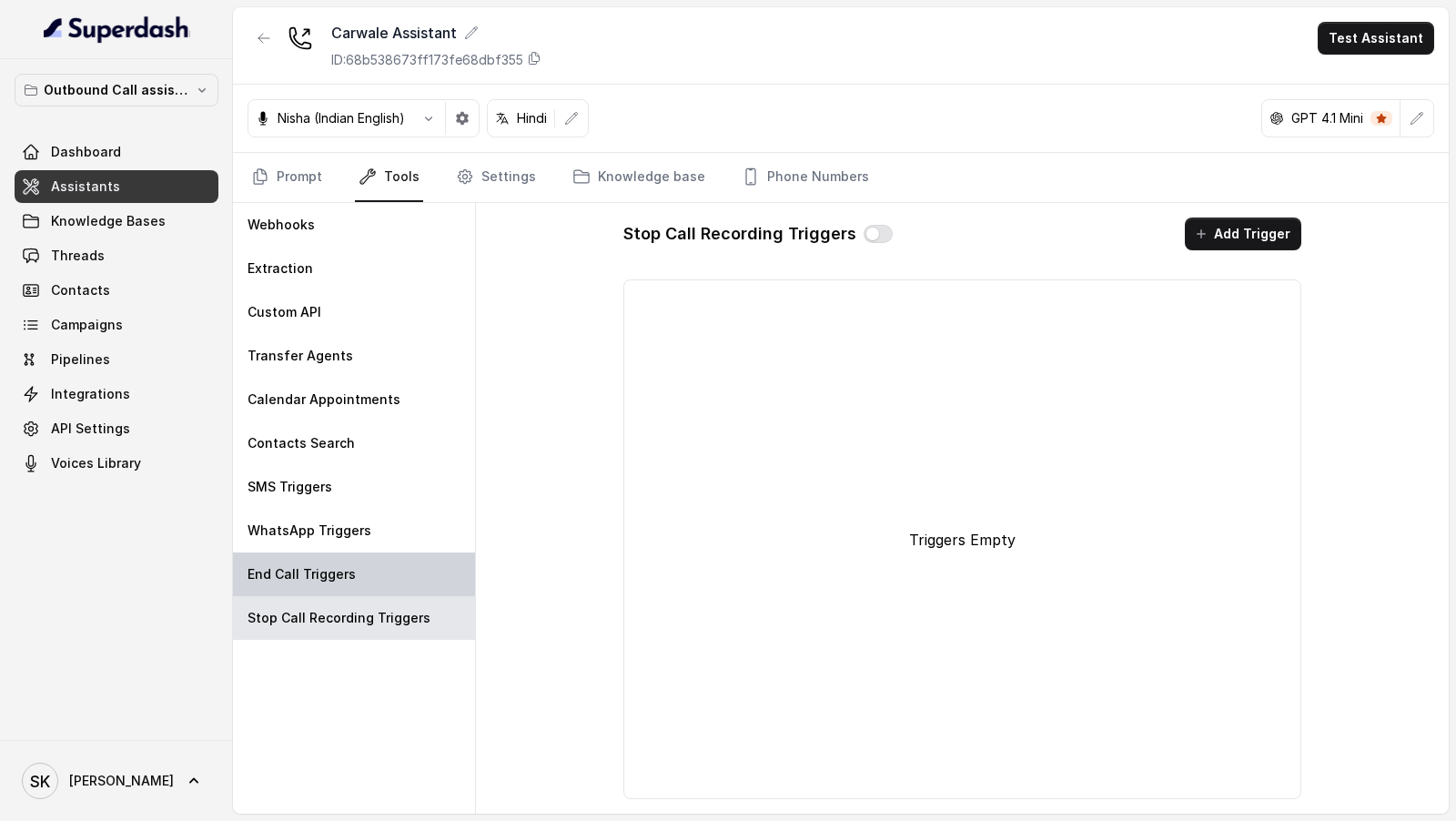
click at [373, 590] on div "End Call Triggers" at bounding box center [354, 574] width 242 height 44
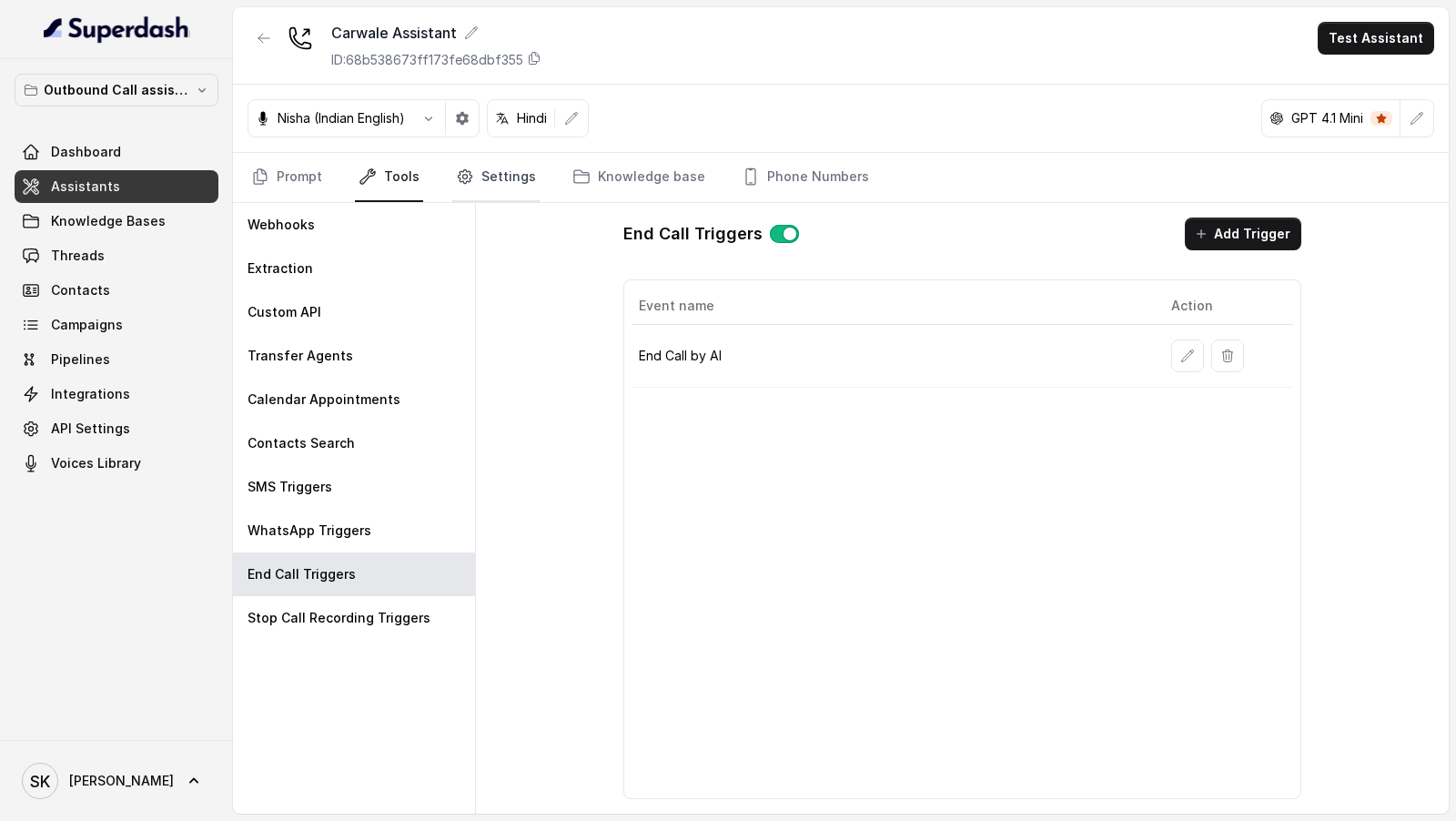
click at [496, 179] on link "Settings" at bounding box center [497, 177] width 88 height 49
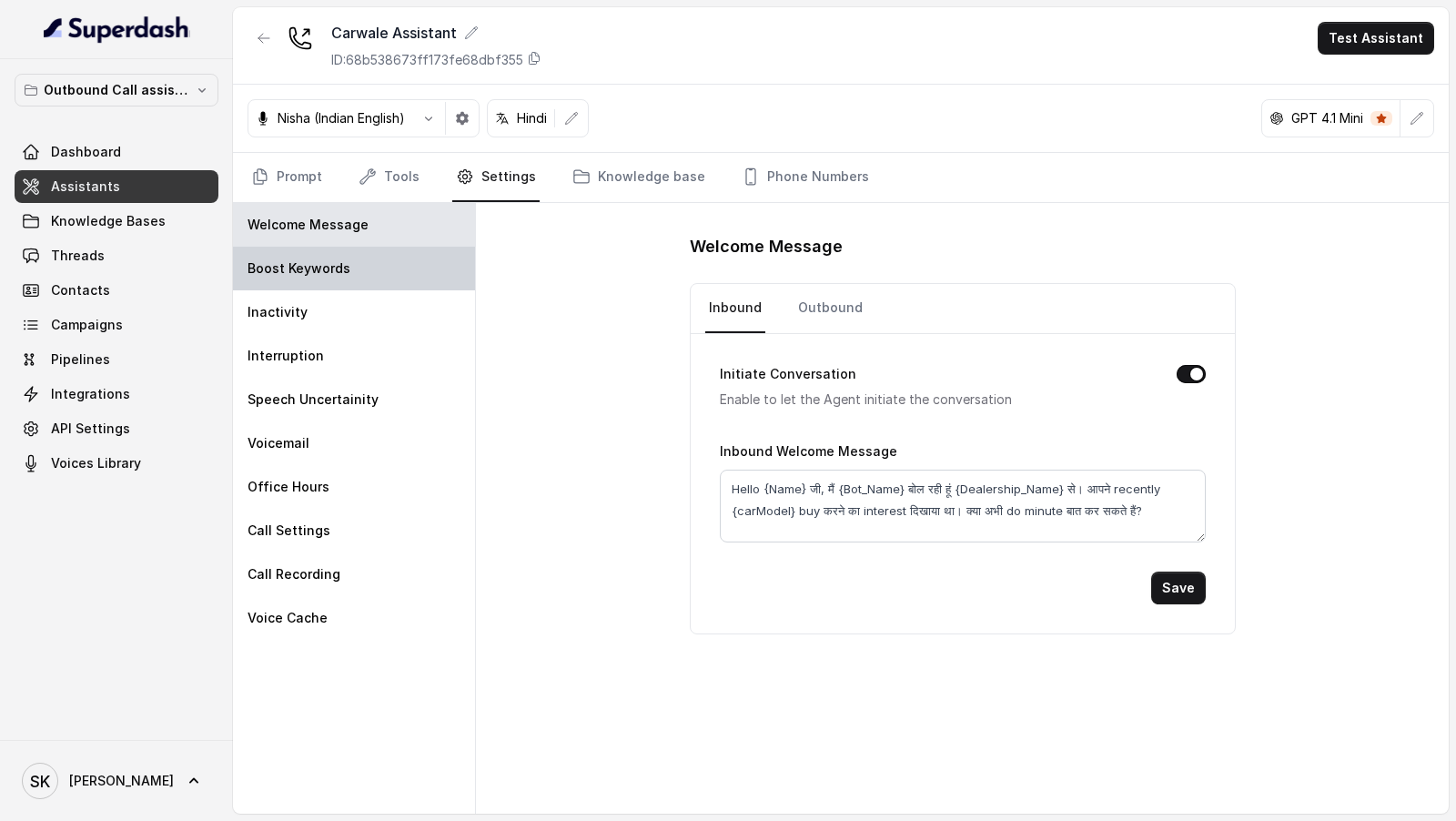
click at [380, 261] on div "Boost Keywords" at bounding box center [354, 269] width 242 height 44
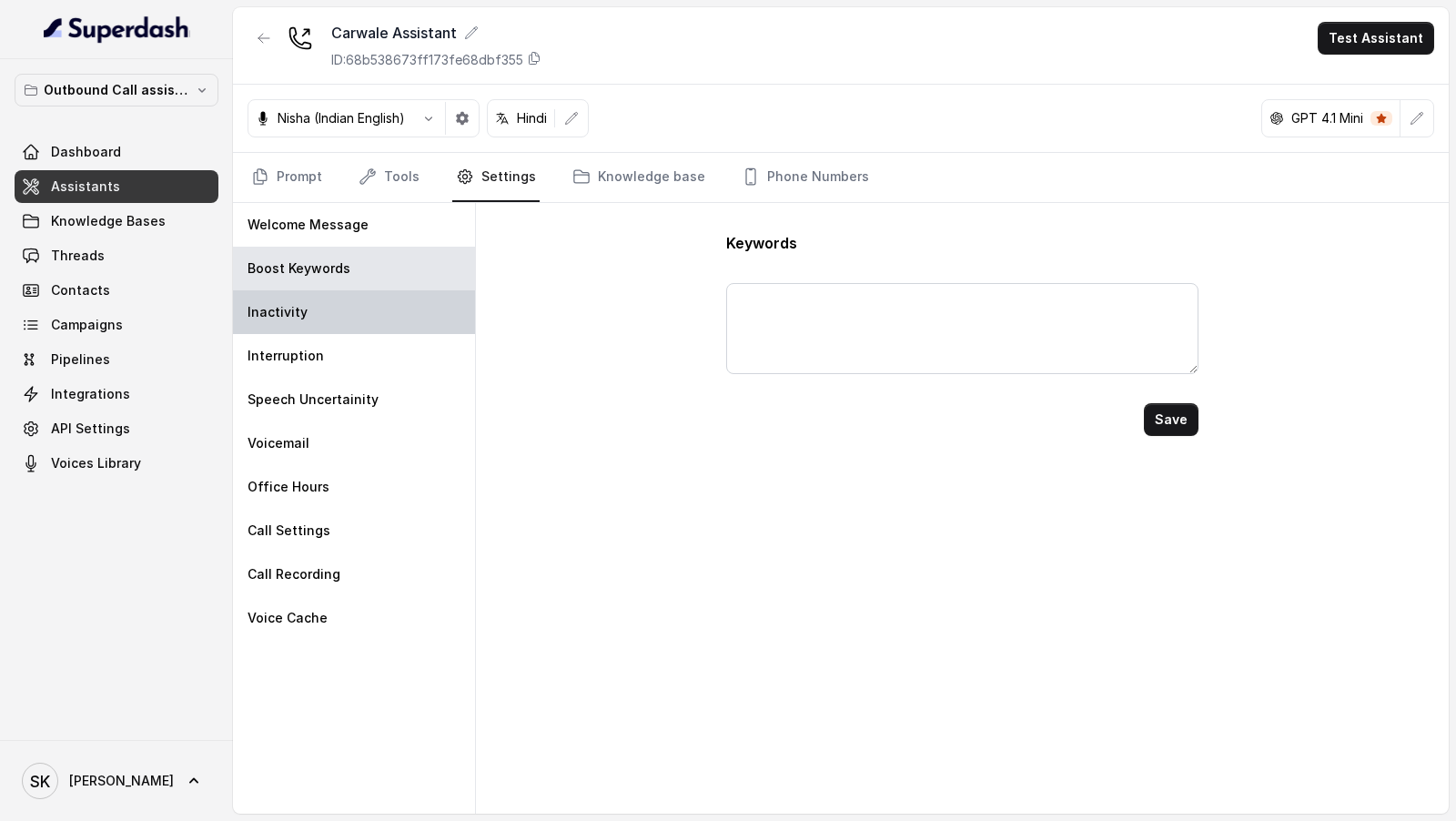
click at [376, 312] on div "Inactivity" at bounding box center [354, 312] width 242 height 44
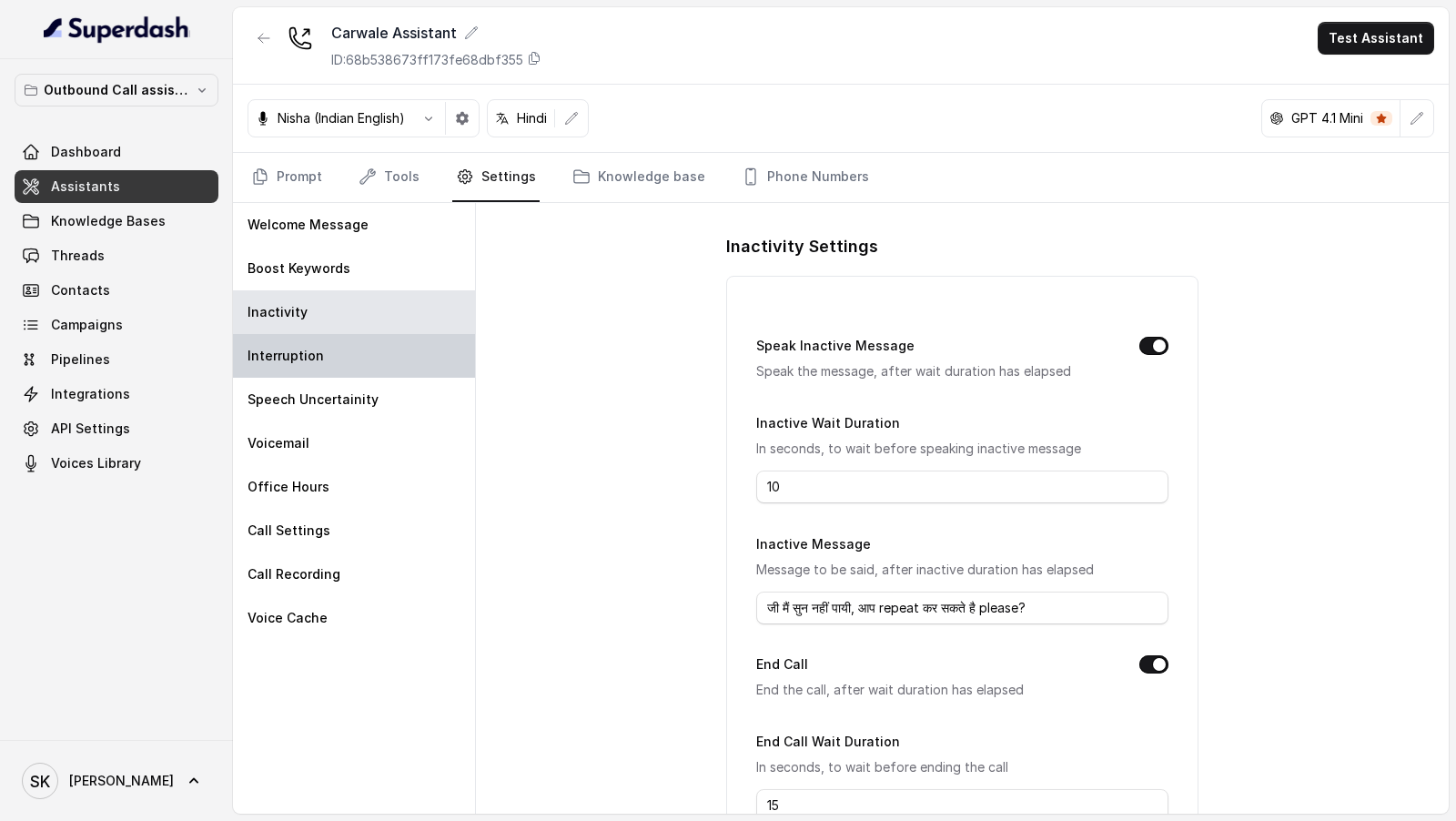
click at [361, 347] on div "Interruption" at bounding box center [354, 356] width 242 height 44
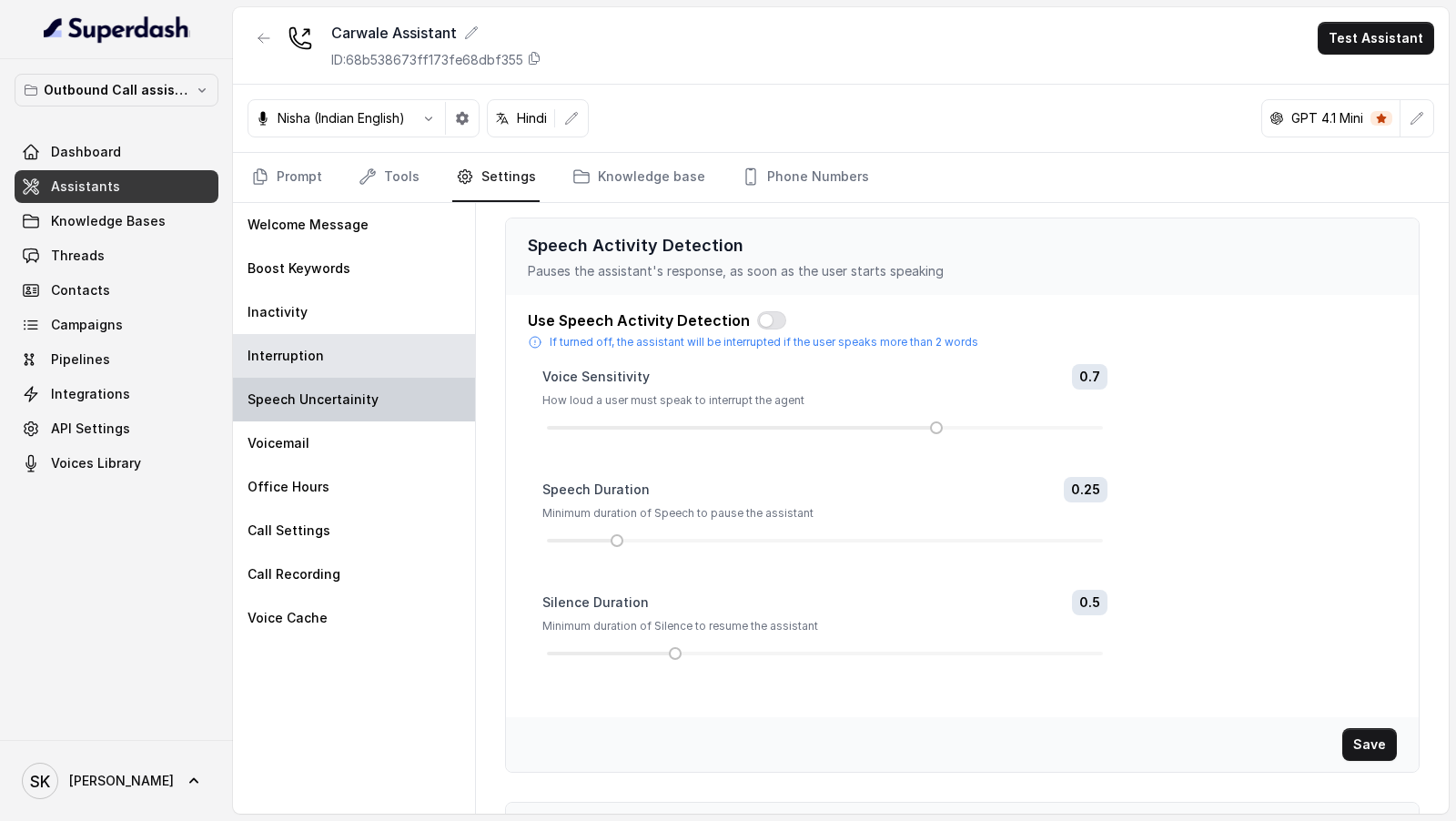
click at [359, 382] on div "Speech Uncertainity" at bounding box center [354, 400] width 242 height 44
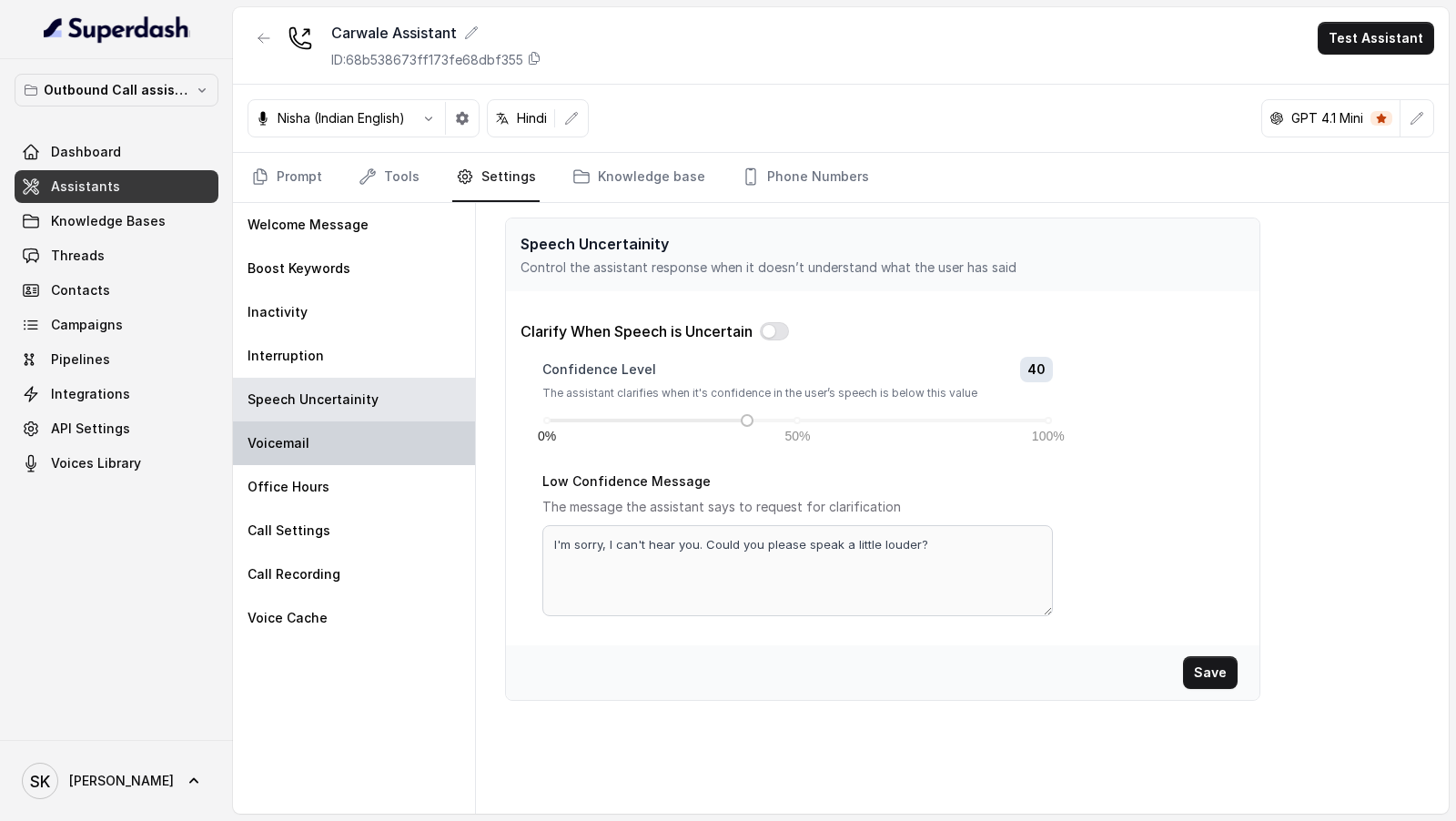
click at [359, 441] on div "Voicemail" at bounding box center [354, 443] width 242 height 44
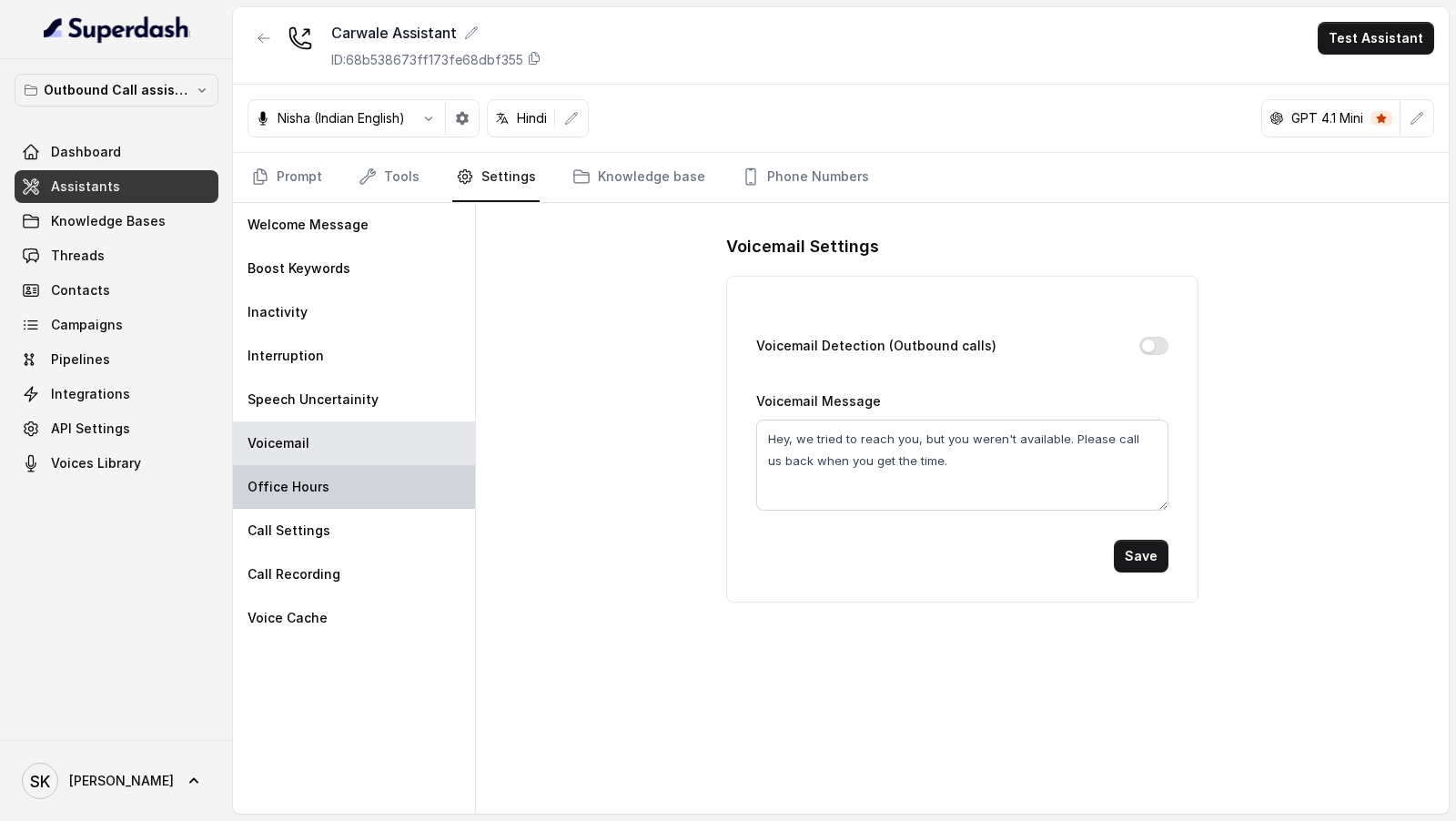
click at [337, 481] on div "Office Hours" at bounding box center [354, 487] width 242 height 44
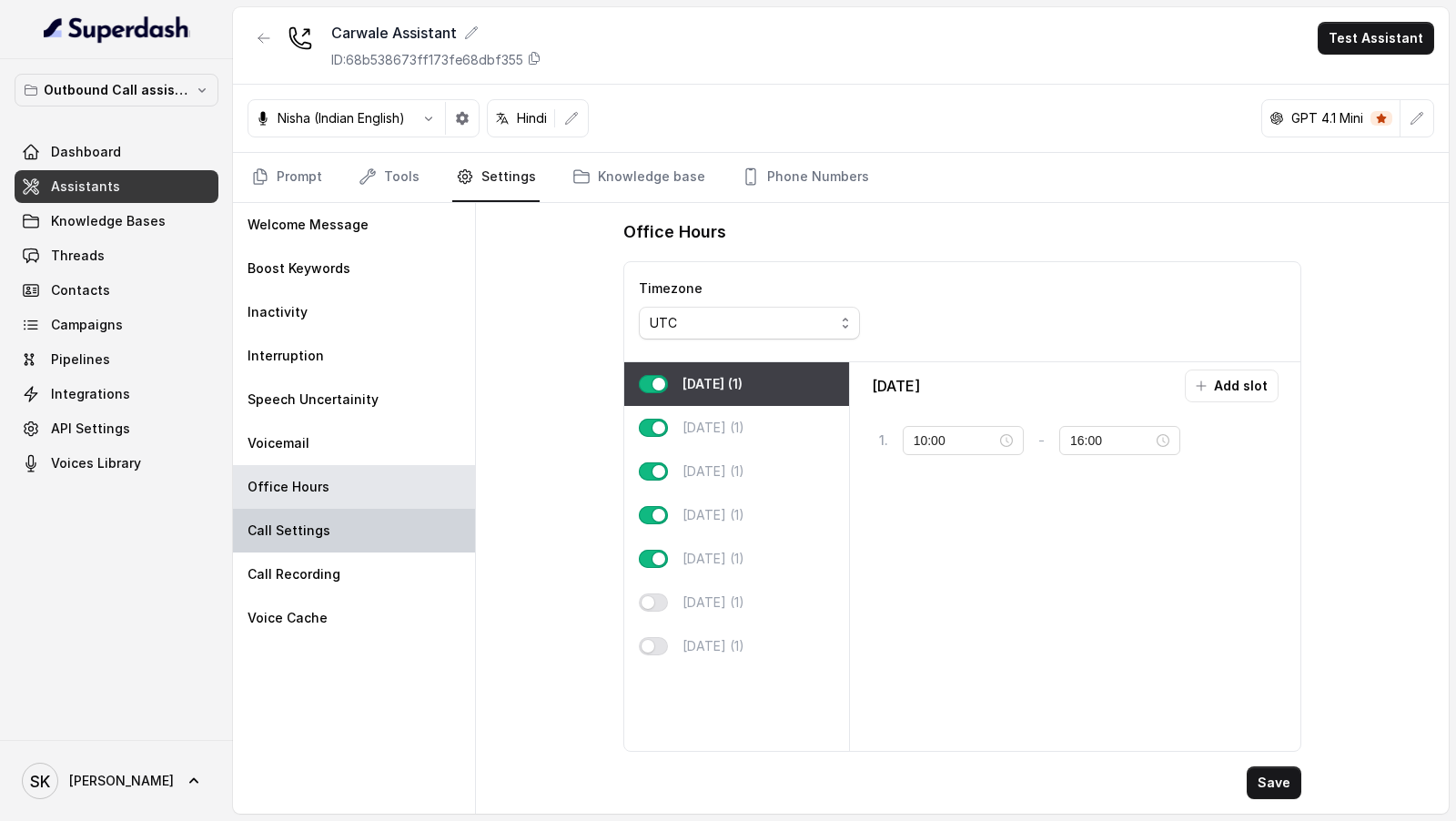
click at [337, 527] on div "Call Settings" at bounding box center [354, 530] width 242 height 44
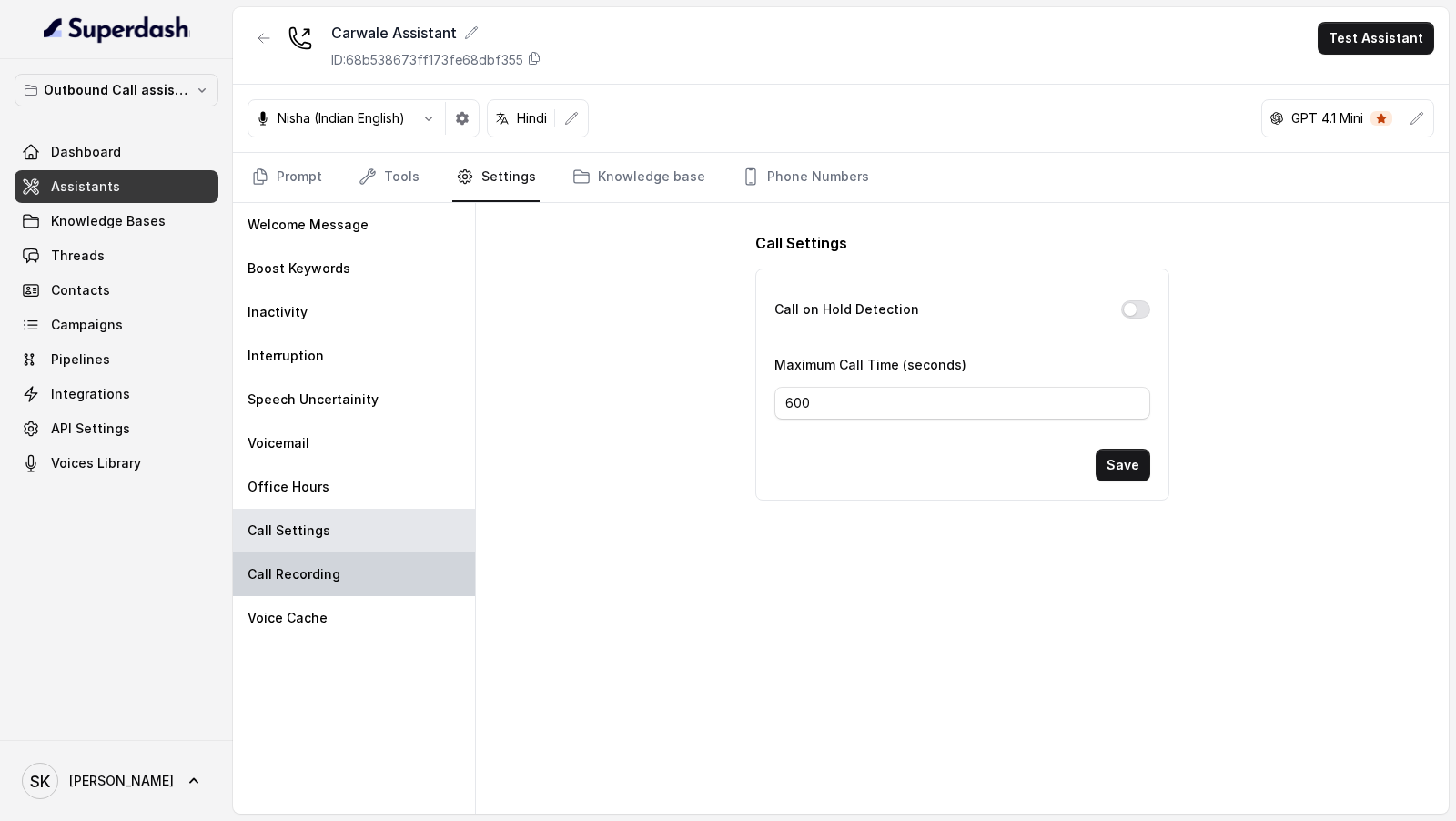
click at [336, 582] on div "Call Recording" at bounding box center [354, 574] width 242 height 44
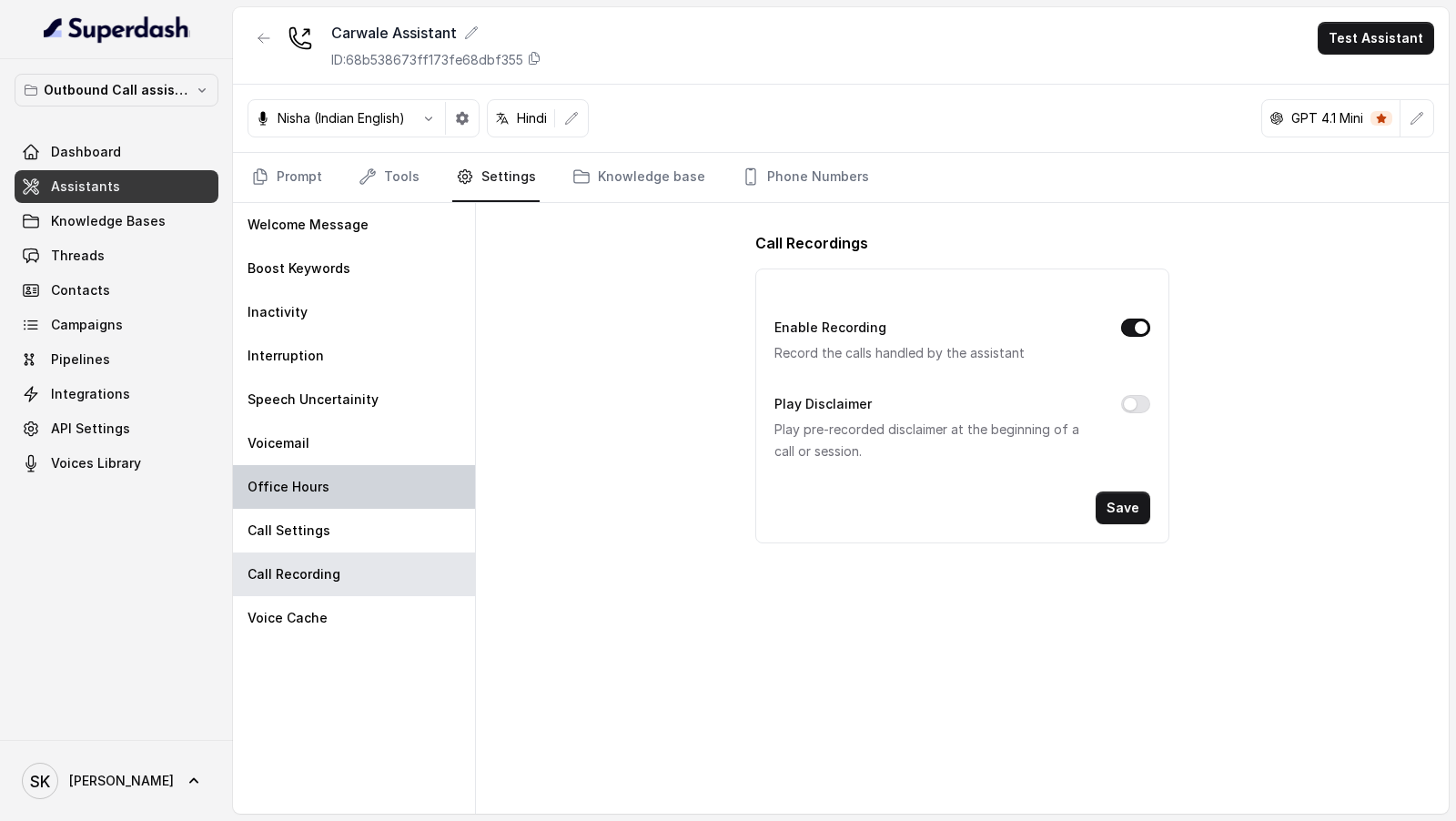
click at [347, 470] on div "Office Hours" at bounding box center [354, 487] width 242 height 44
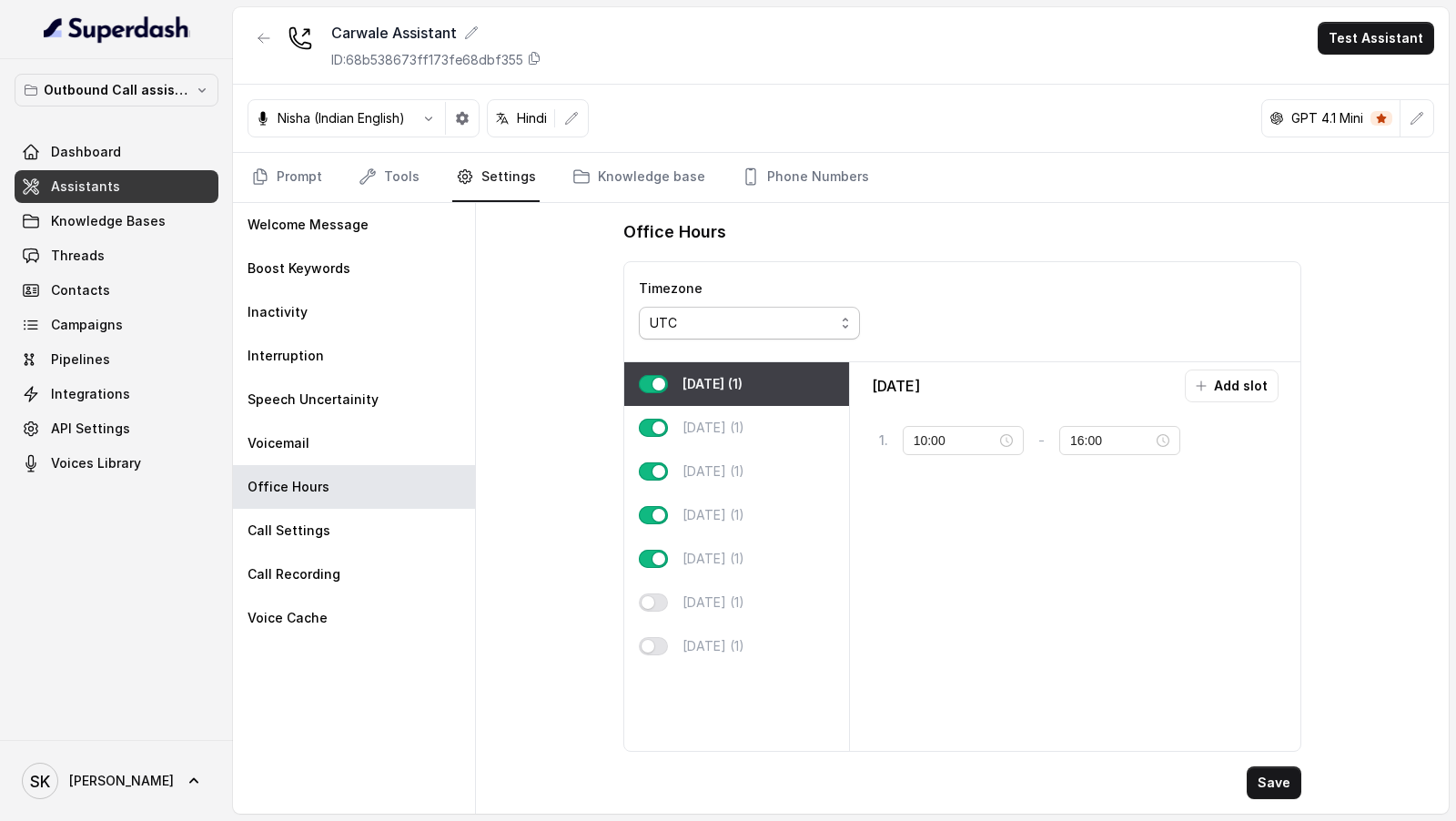
click at [740, 317] on div "UTC" at bounding box center [743, 323] width 185 height 22
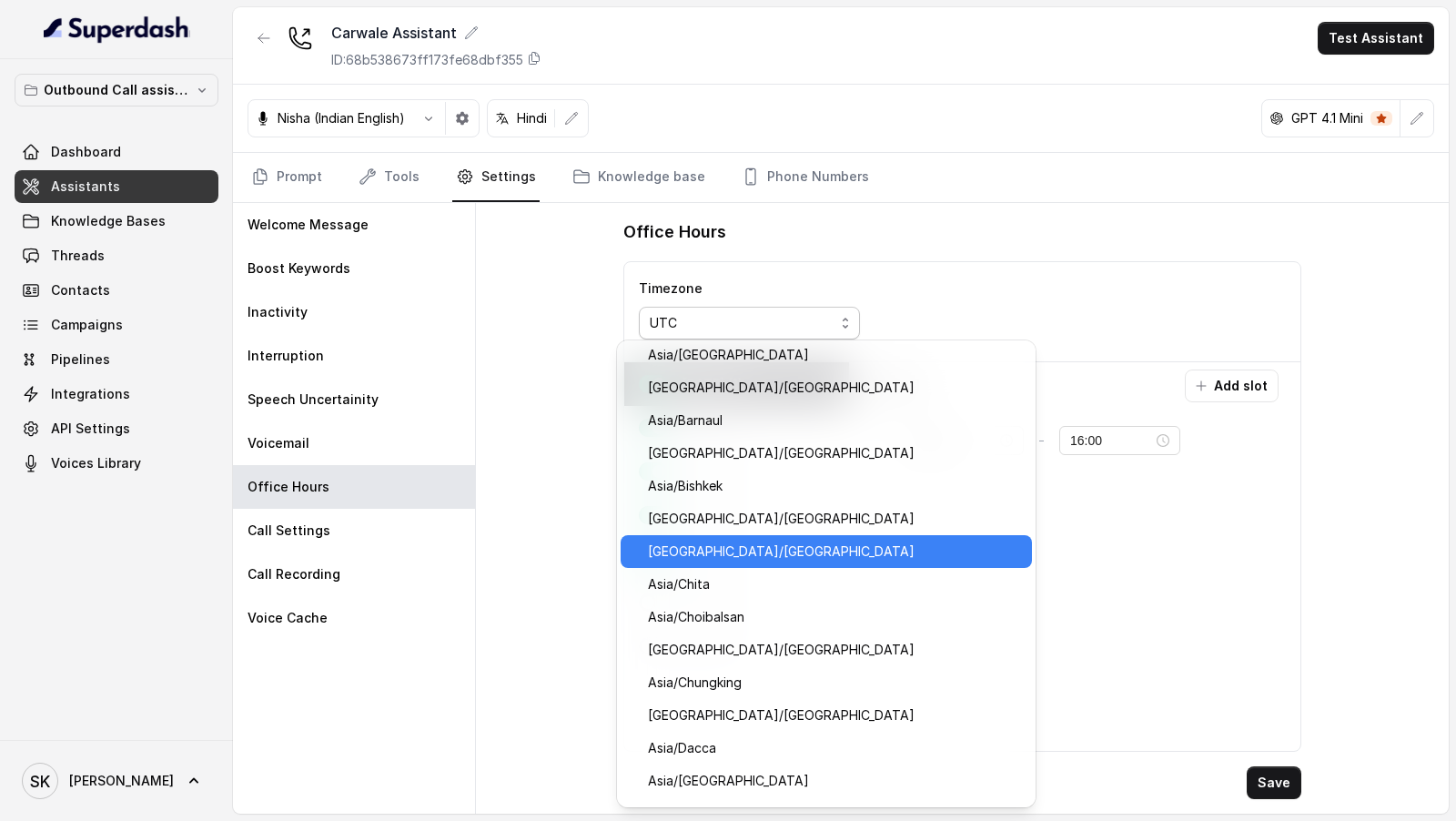
scroll to position [8066, 0]
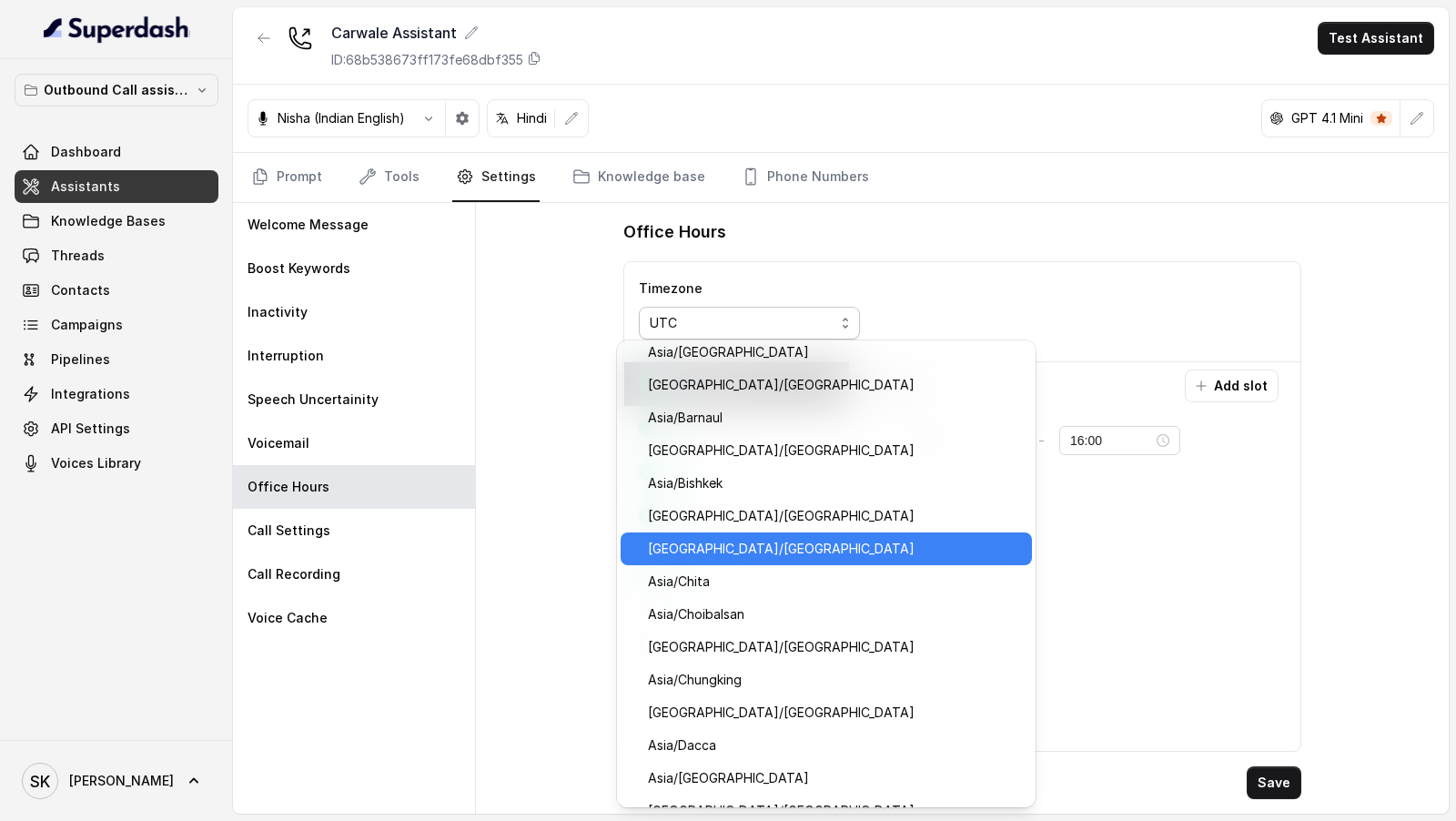
click at [734, 544] on span "Asia/Calcutta" at bounding box center [835, 549] width 373 height 22
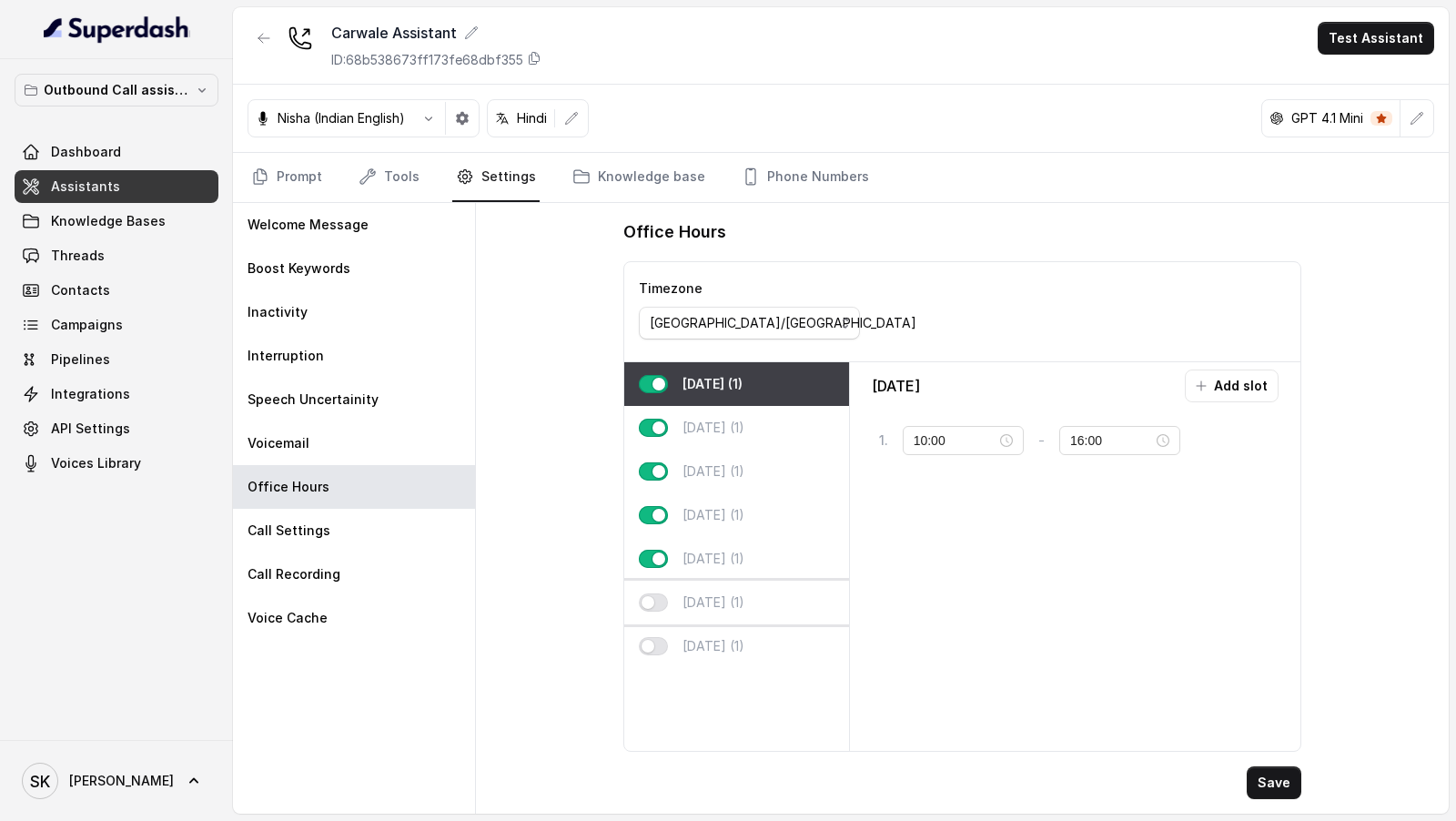
click at [647, 607] on button "button" at bounding box center [654, 602] width 29 height 18
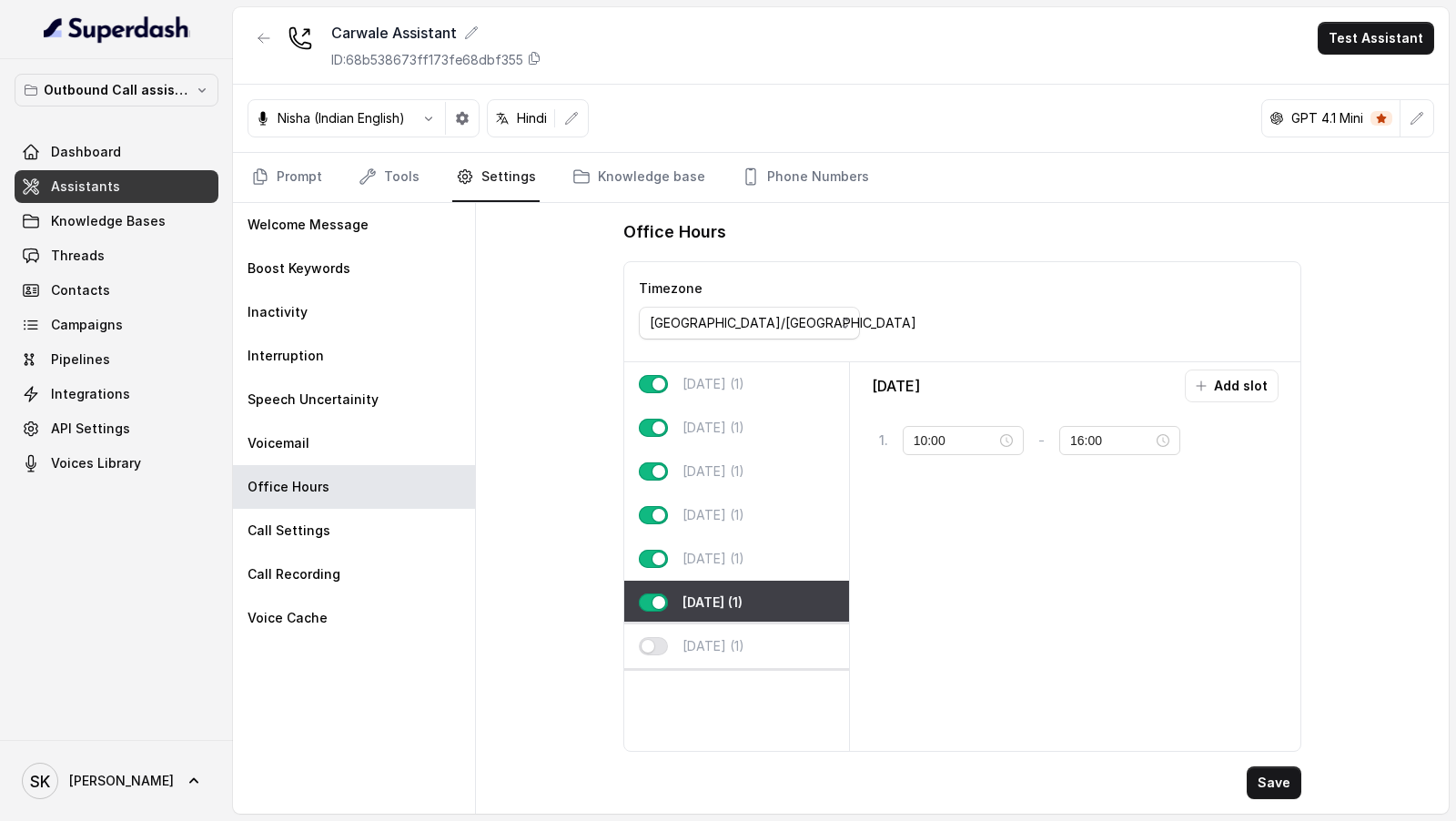
click at [647, 633] on div "Sunday (1)" at bounding box center [737, 646] width 225 height 44
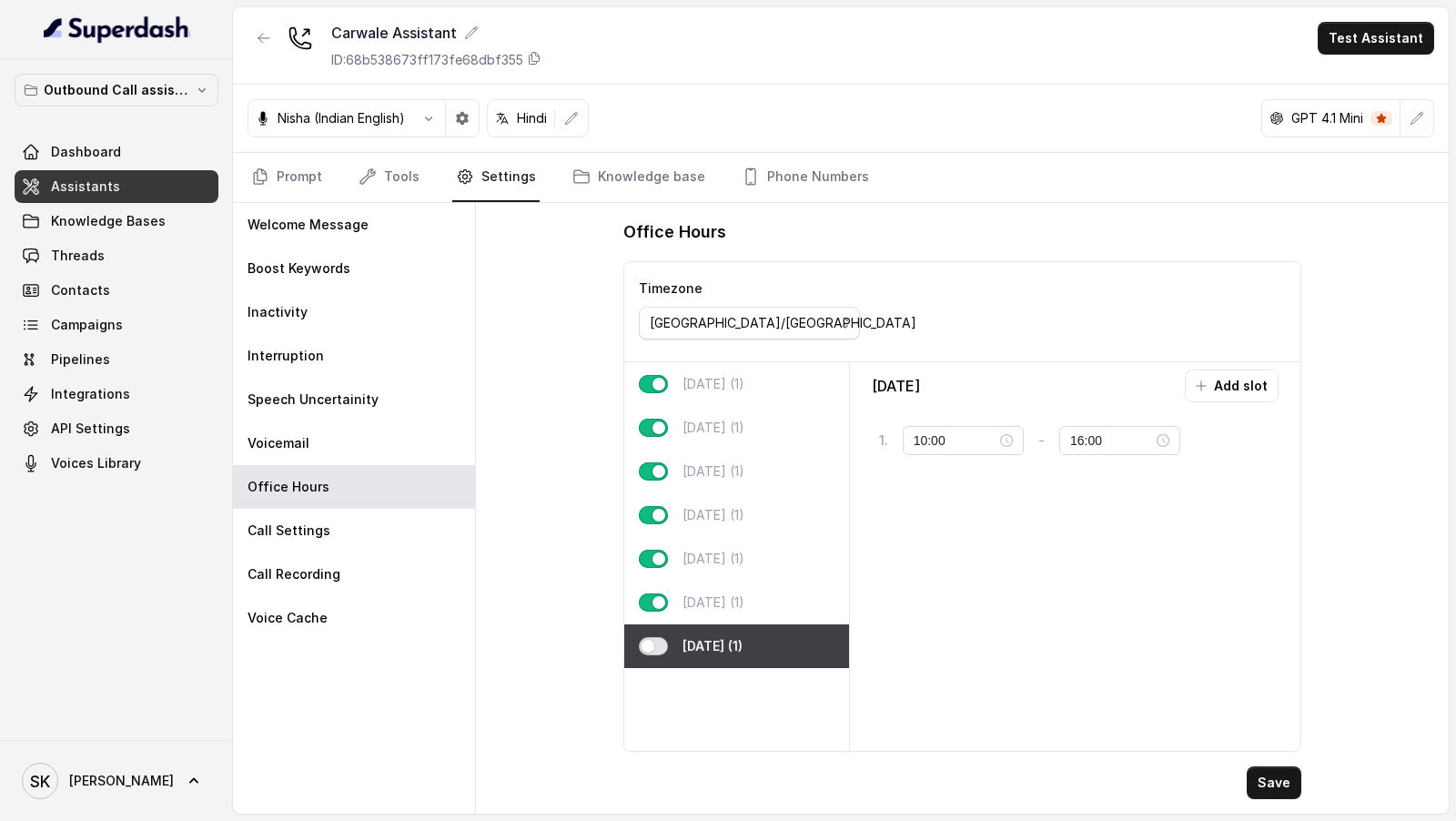
click at [654, 645] on button "button" at bounding box center [654, 646] width 29 height 18
click at [1290, 793] on button "Save" at bounding box center [1274, 783] width 55 height 33
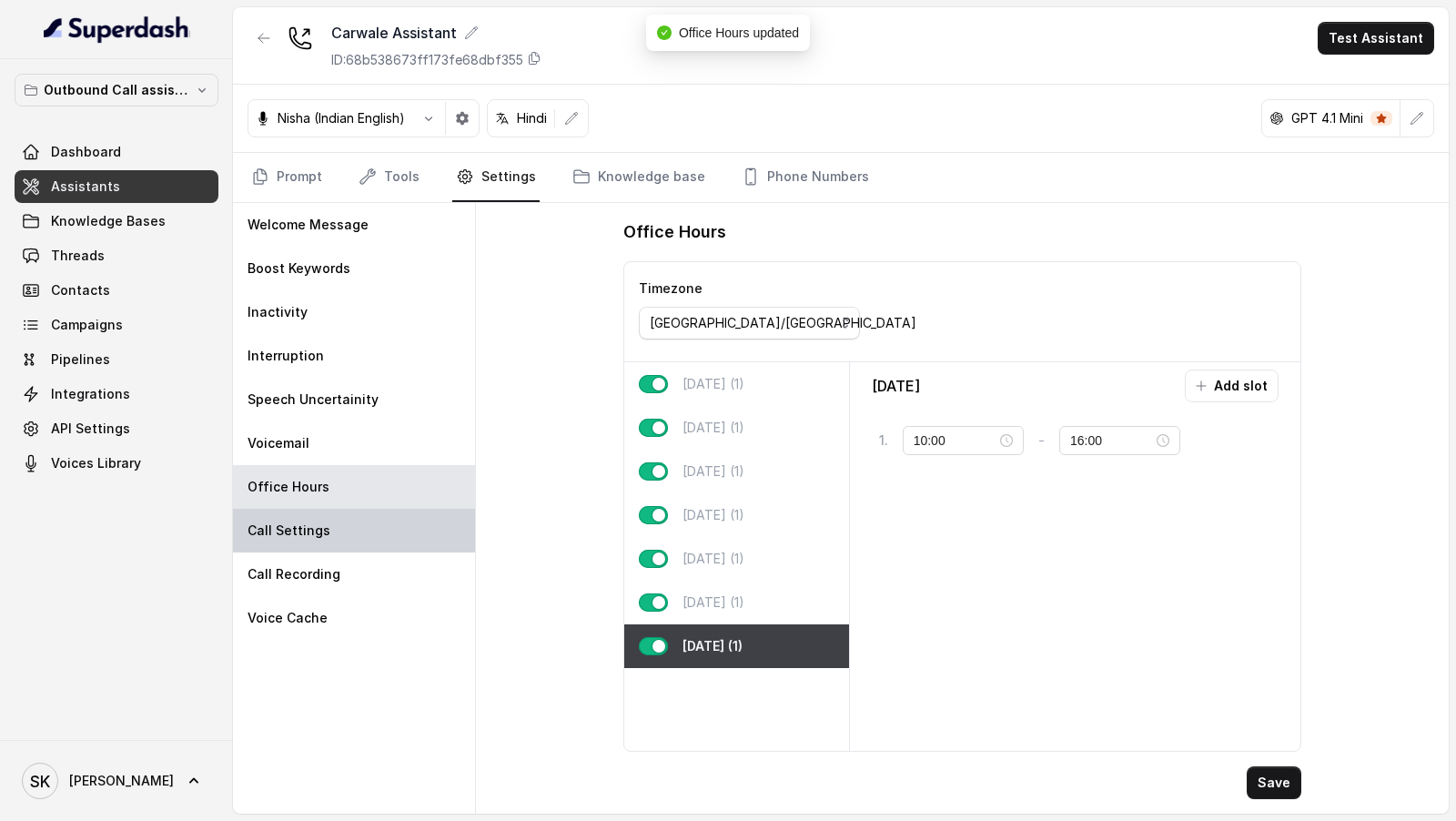
click at [391, 529] on div "Call Settings" at bounding box center [354, 530] width 242 height 44
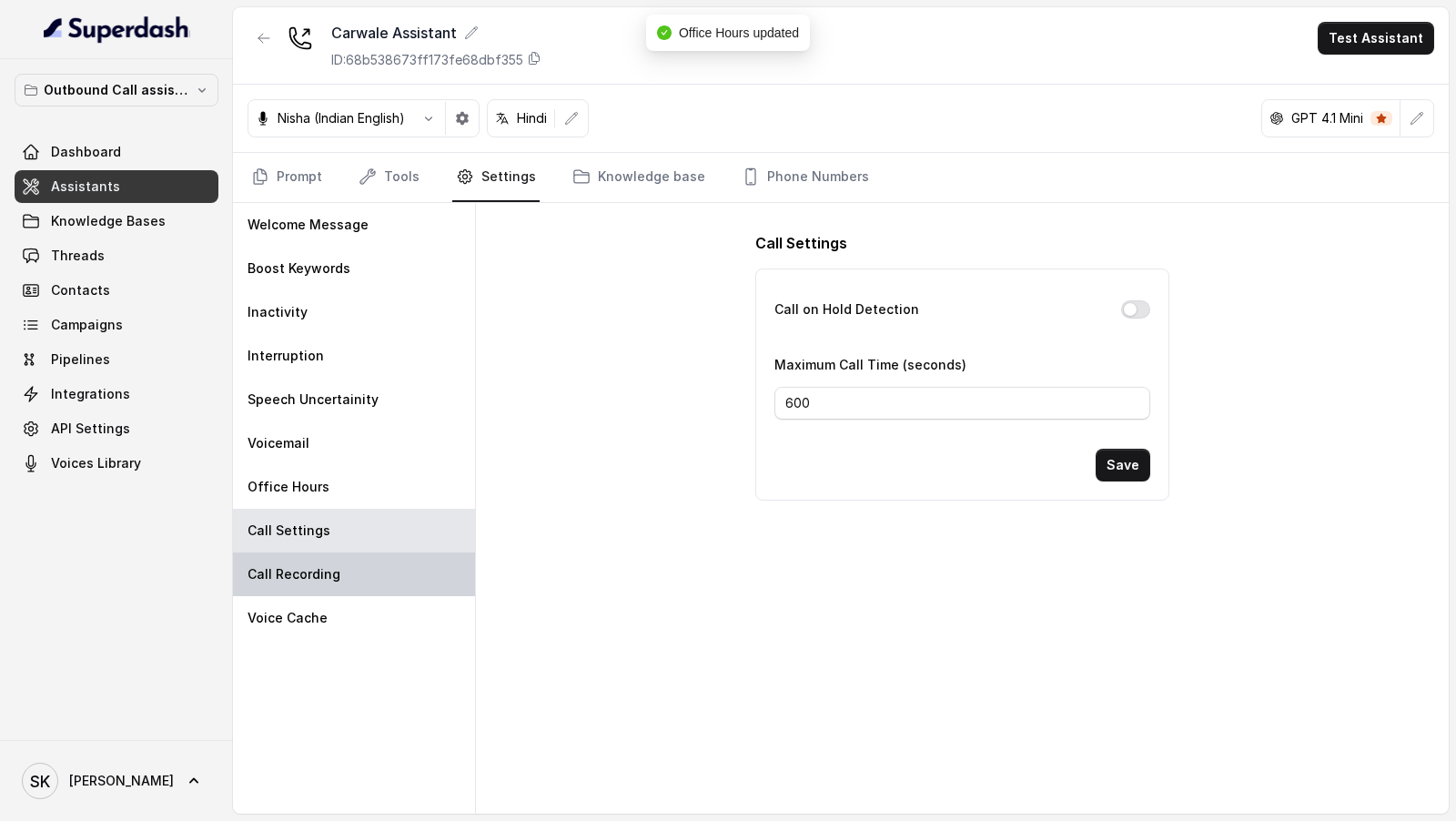
click at [337, 571] on div "Call Recording" at bounding box center [354, 574] width 242 height 44
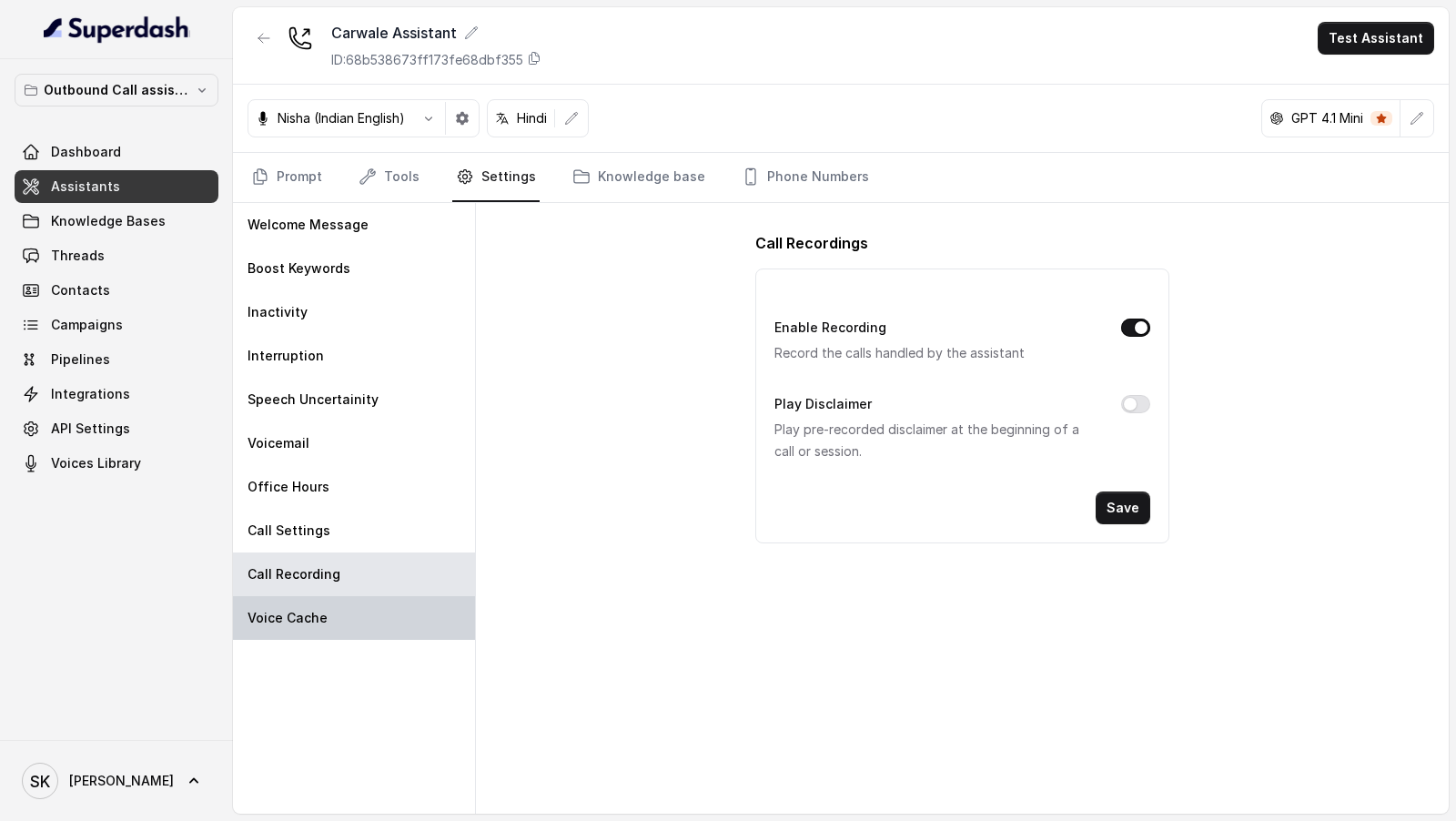
click at [280, 627] on div "Voice Cache" at bounding box center [354, 618] width 242 height 44
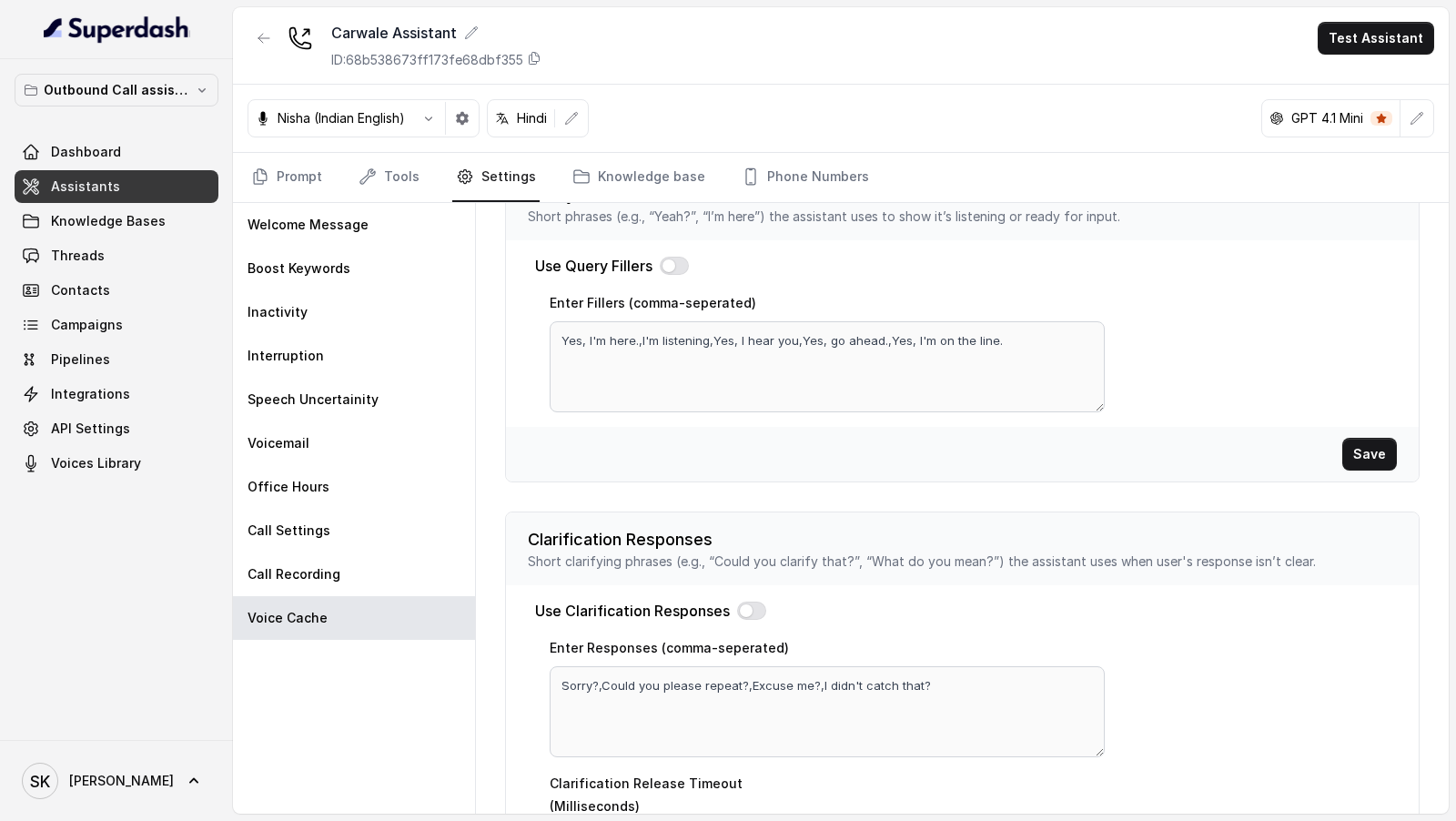
scroll to position [507, 0]
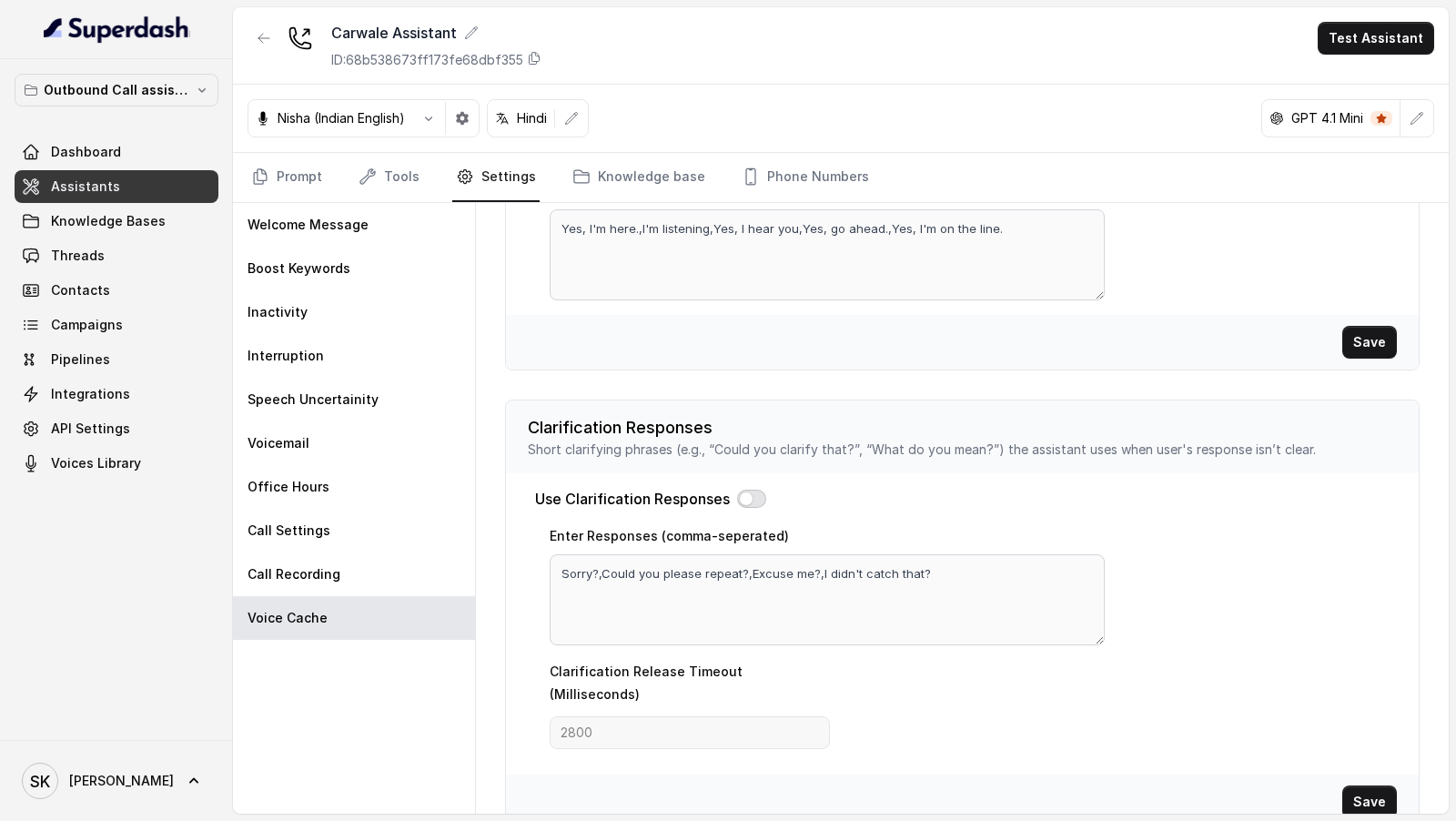
click at [755, 498] on button "button" at bounding box center [752, 498] width 29 height 18
click at [758, 569] on textarea "Sorry?,Could you please repeat?,Excuse me?,I didn't catch that?" at bounding box center [827, 600] width 555 height 91
paste textarea "जी में सुन नहीं पायी, थोड़ा network issue है शायद आप repeat कर सकते है?, Sorry स…"
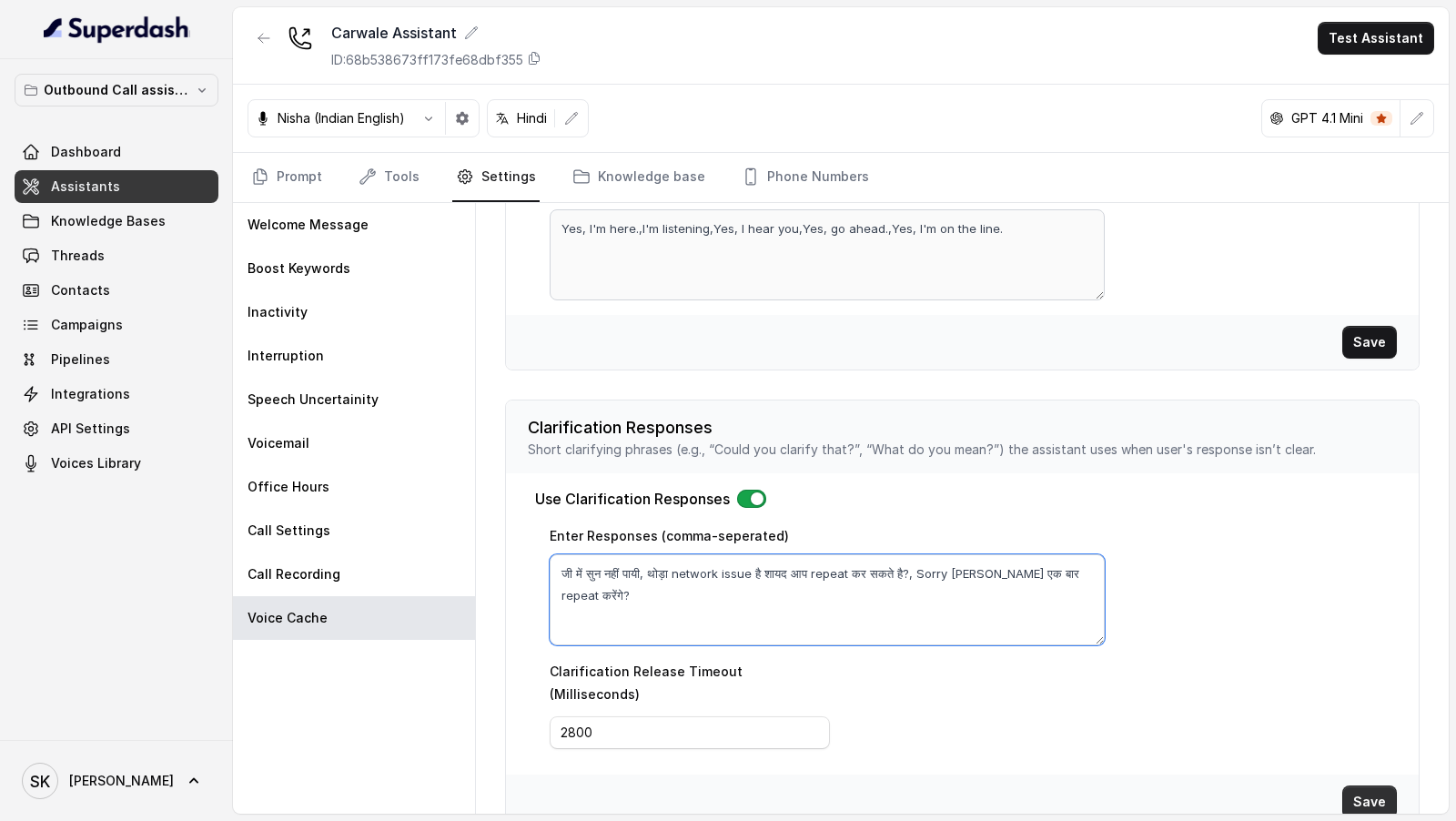
type textarea "जी में सुन नहीं पायी, थोड़ा network issue है शायद आप repeat कर सकते है?, Sorry स…"
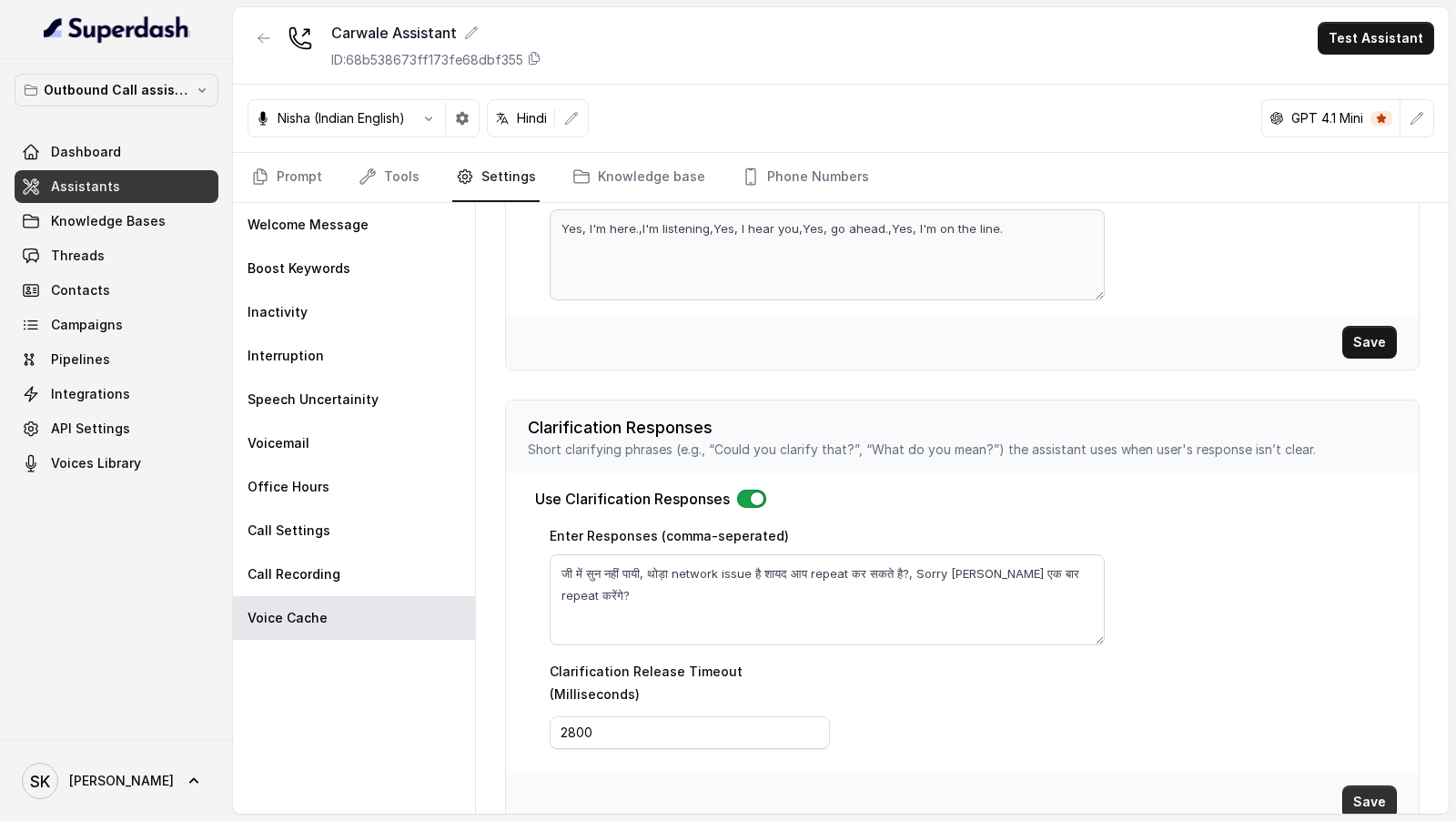
click at [1374, 785] on button "Save" at bounding box center [1370, 802] width 55 height 33
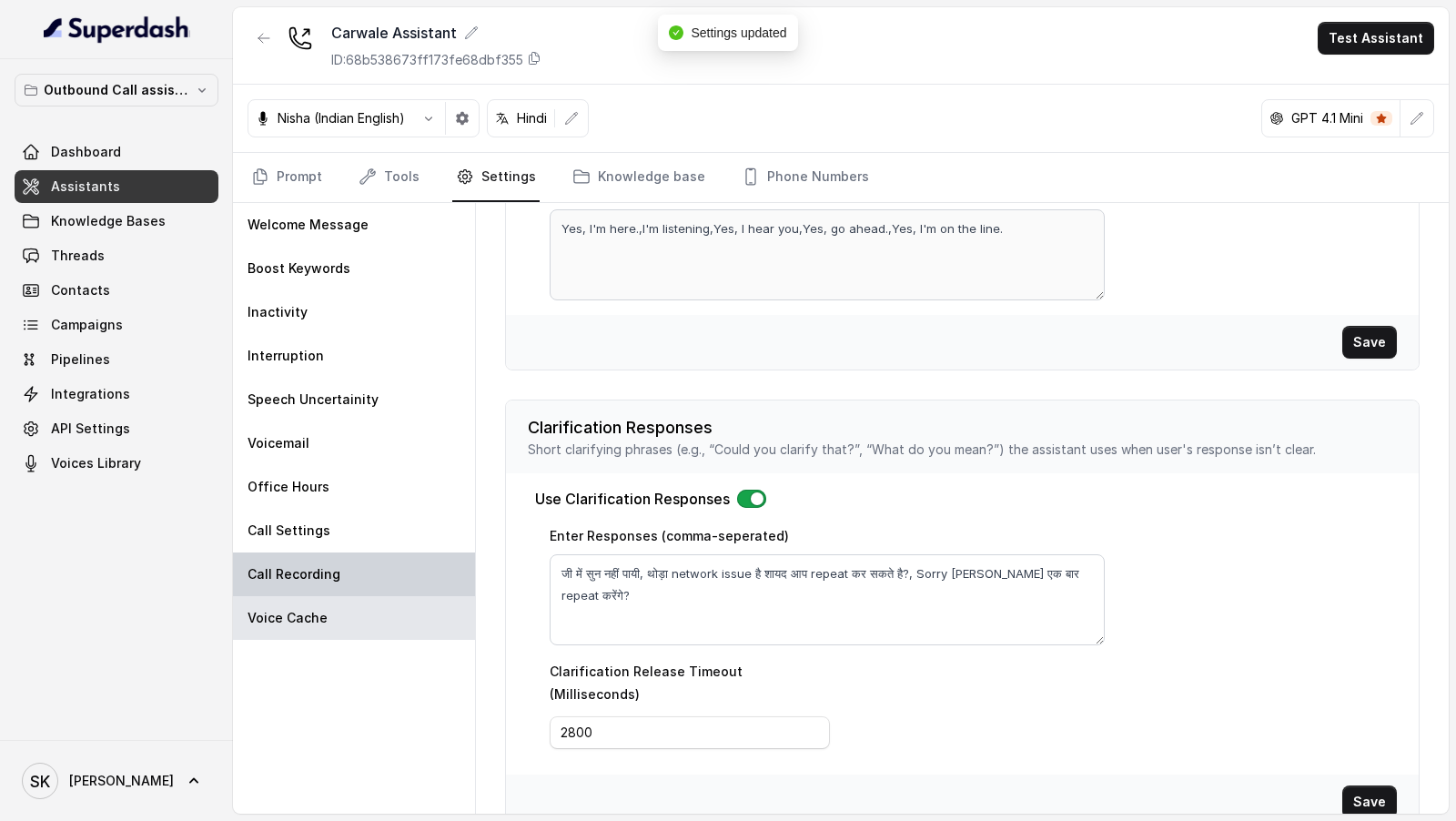
click at [367, 567] on div "Call Recording" at bounding box center [354, 574] width 242 height 44
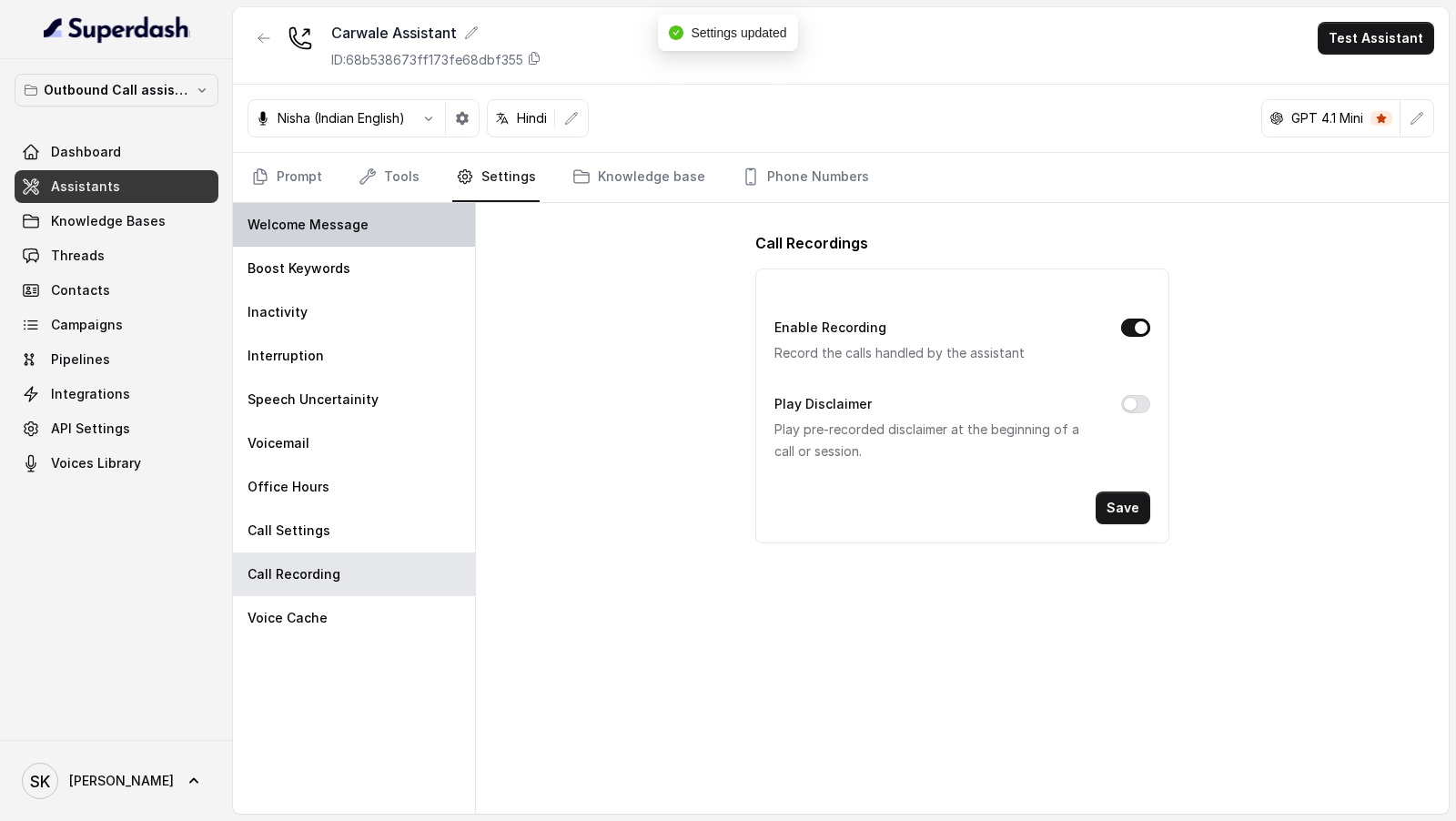
click at [368, 239] on div "Welcome Message" at bounding box center [354, 225] width 242 height 44
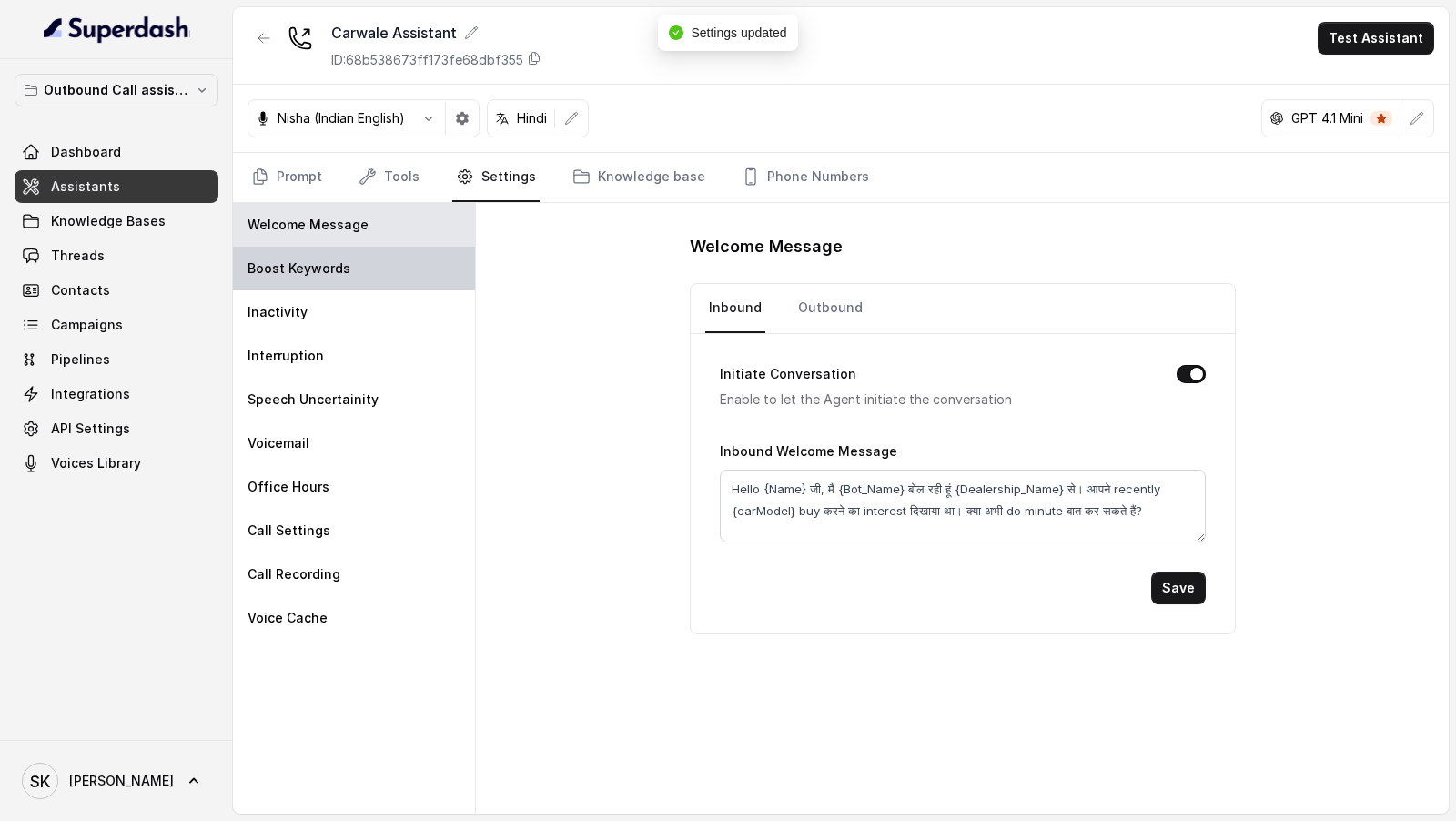
click at [366, 261] on div "Boost Keywords" at bounding box center [354, 269] width 242 height 44
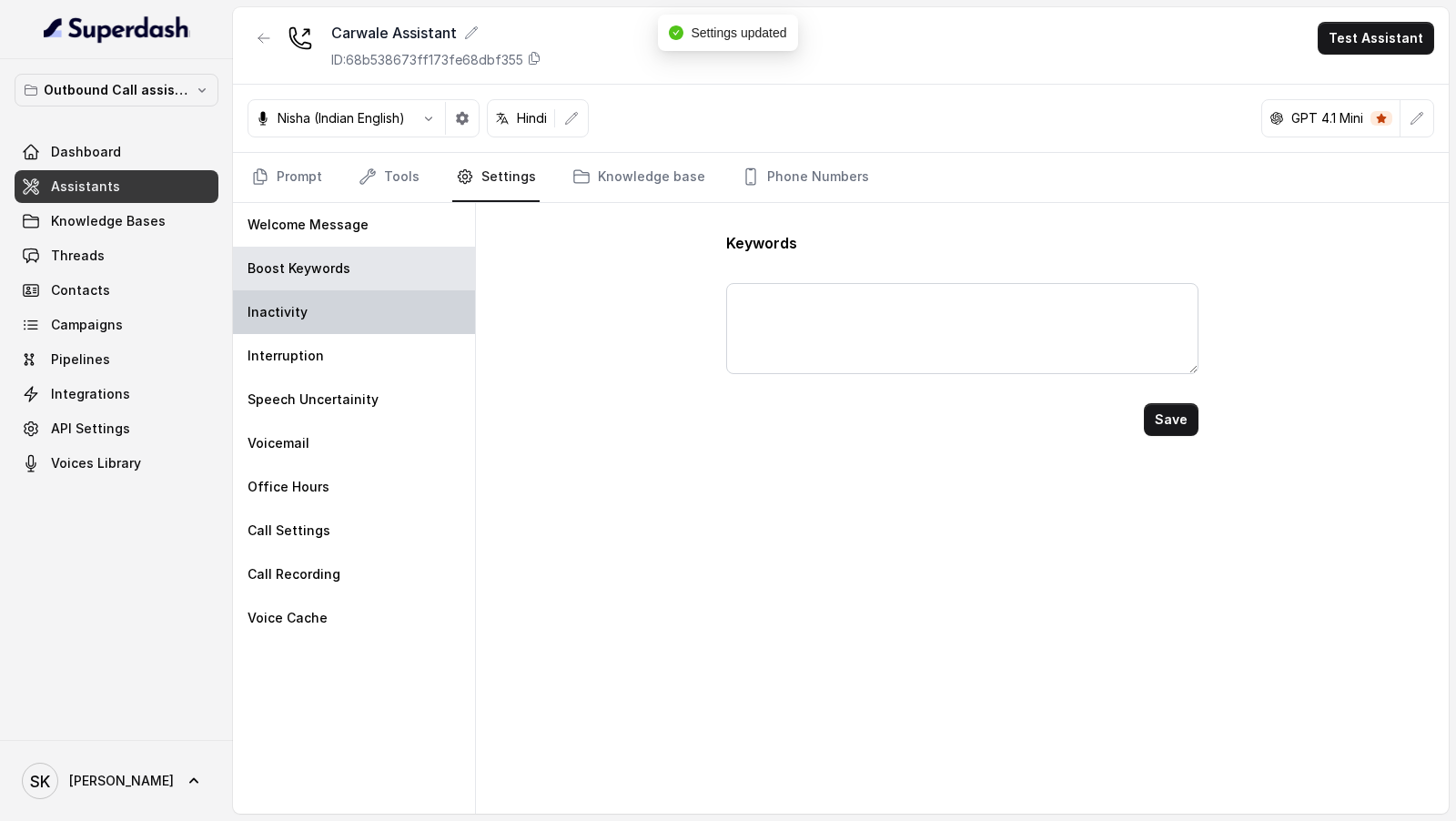
click at [366, 310] on div "Inactivity" at bounding box center [354, 312] width 242 height 44
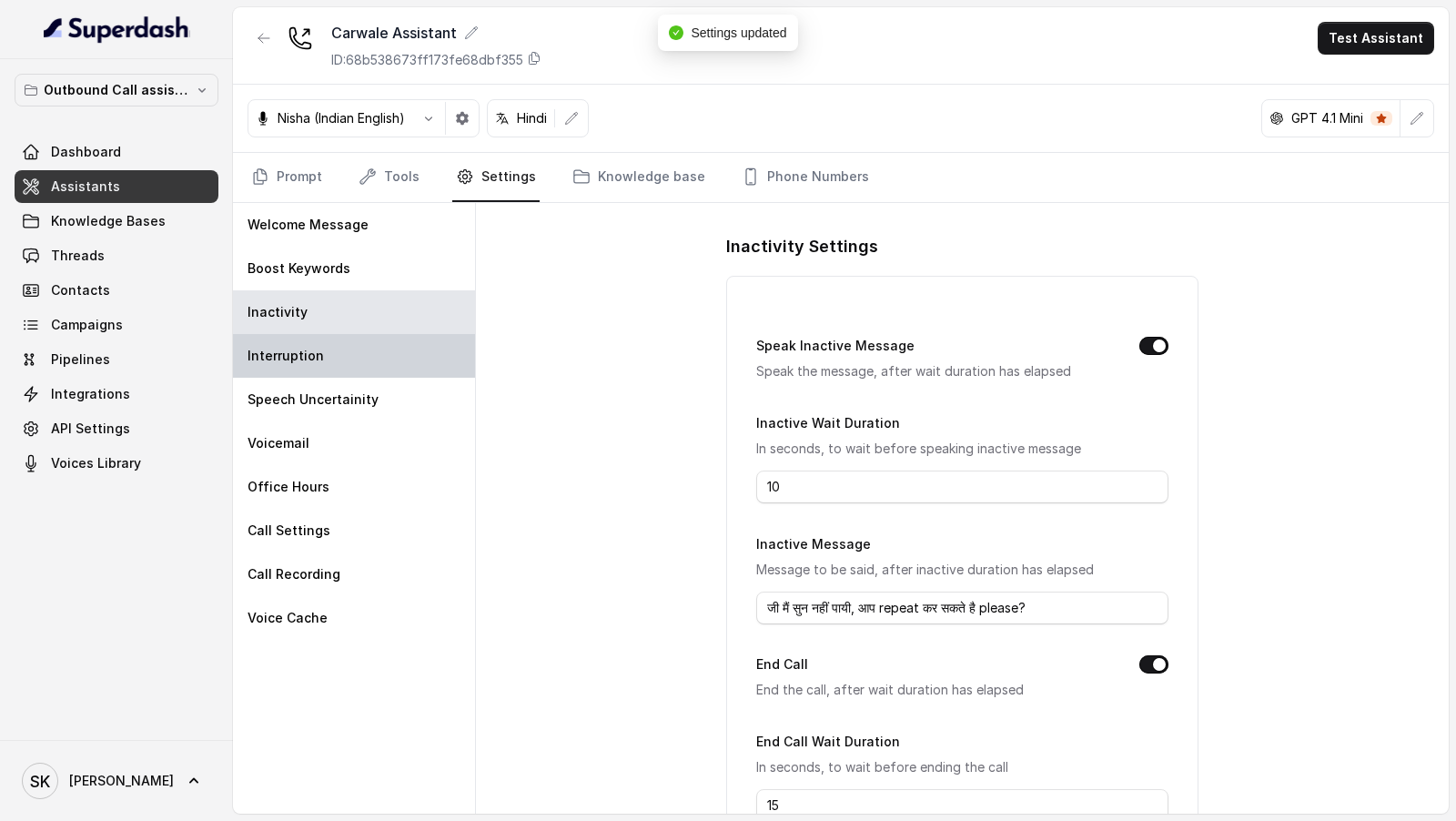
click at [361, 374] on div "Interruption" at bounding box center [354, 356] width 242 height 44
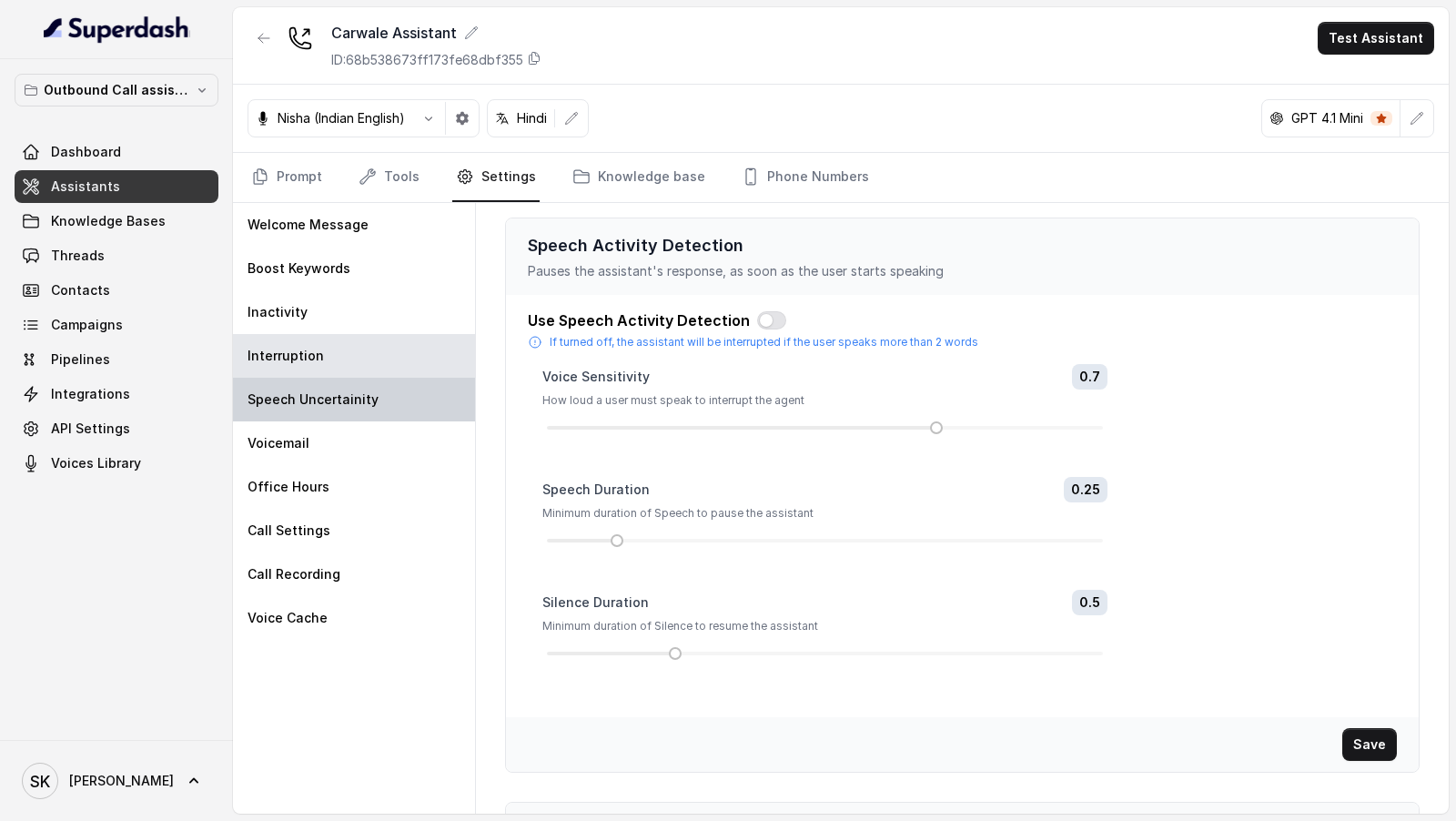
click at [361, 414] on div "Speech Uncertainity" at bounding box center [354, 400] width 242 height 44
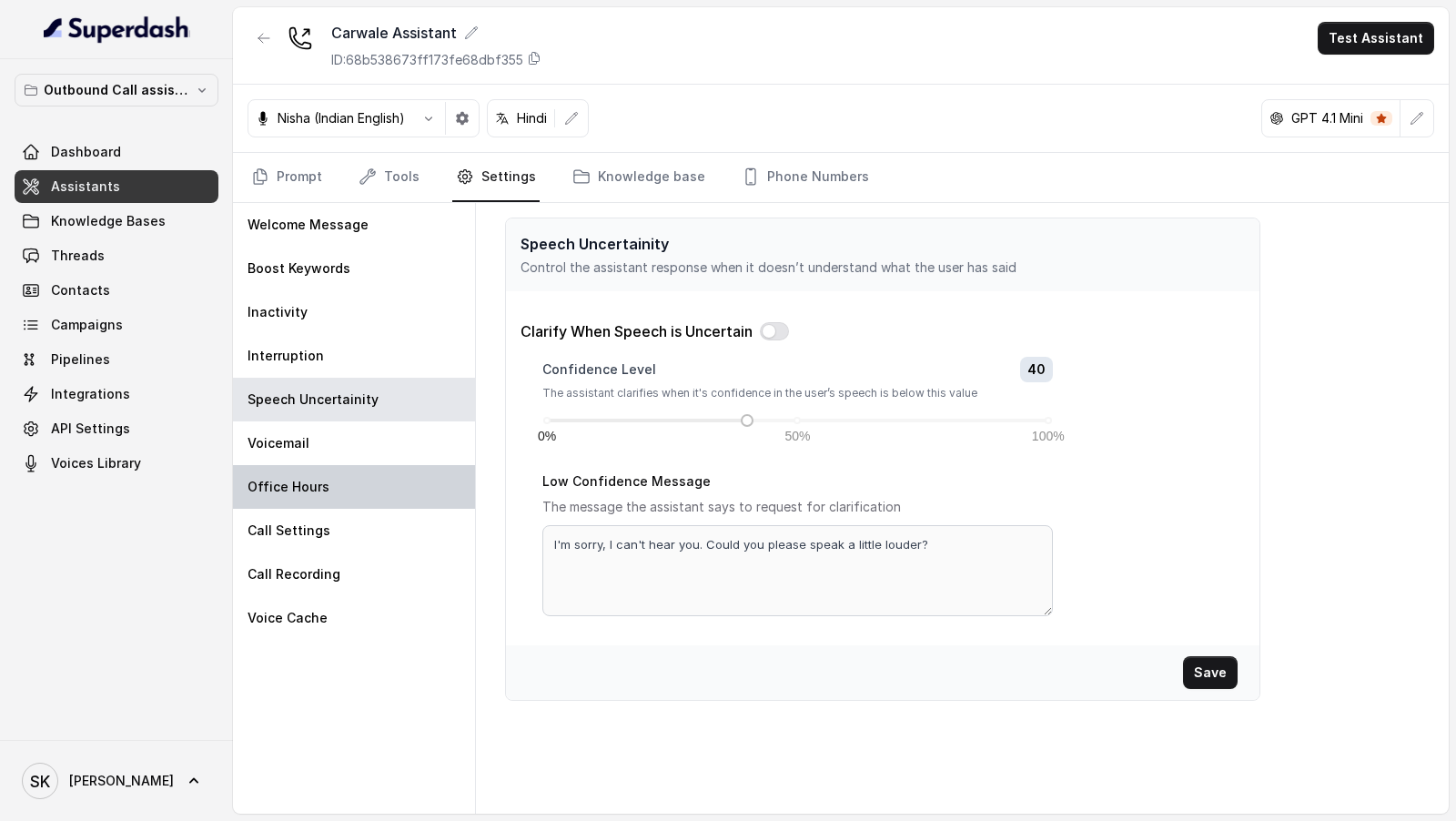
click at [340, 505] on div "Office Hours" at bounding box center [354, 487] width 242 height 44
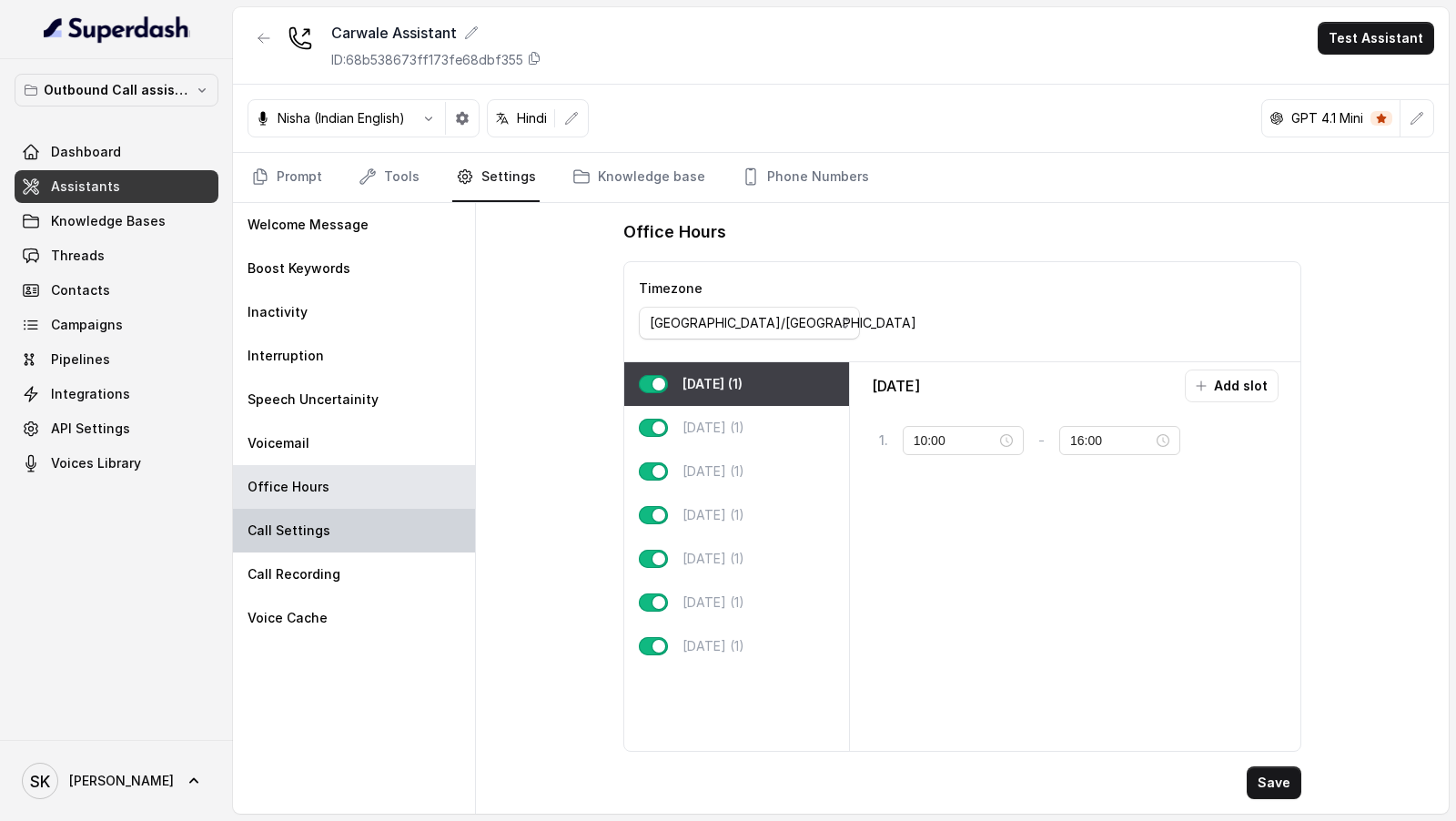
click at [340, 526] on div "Call Settings" at bounding box center [354, 530] width 242 height 44
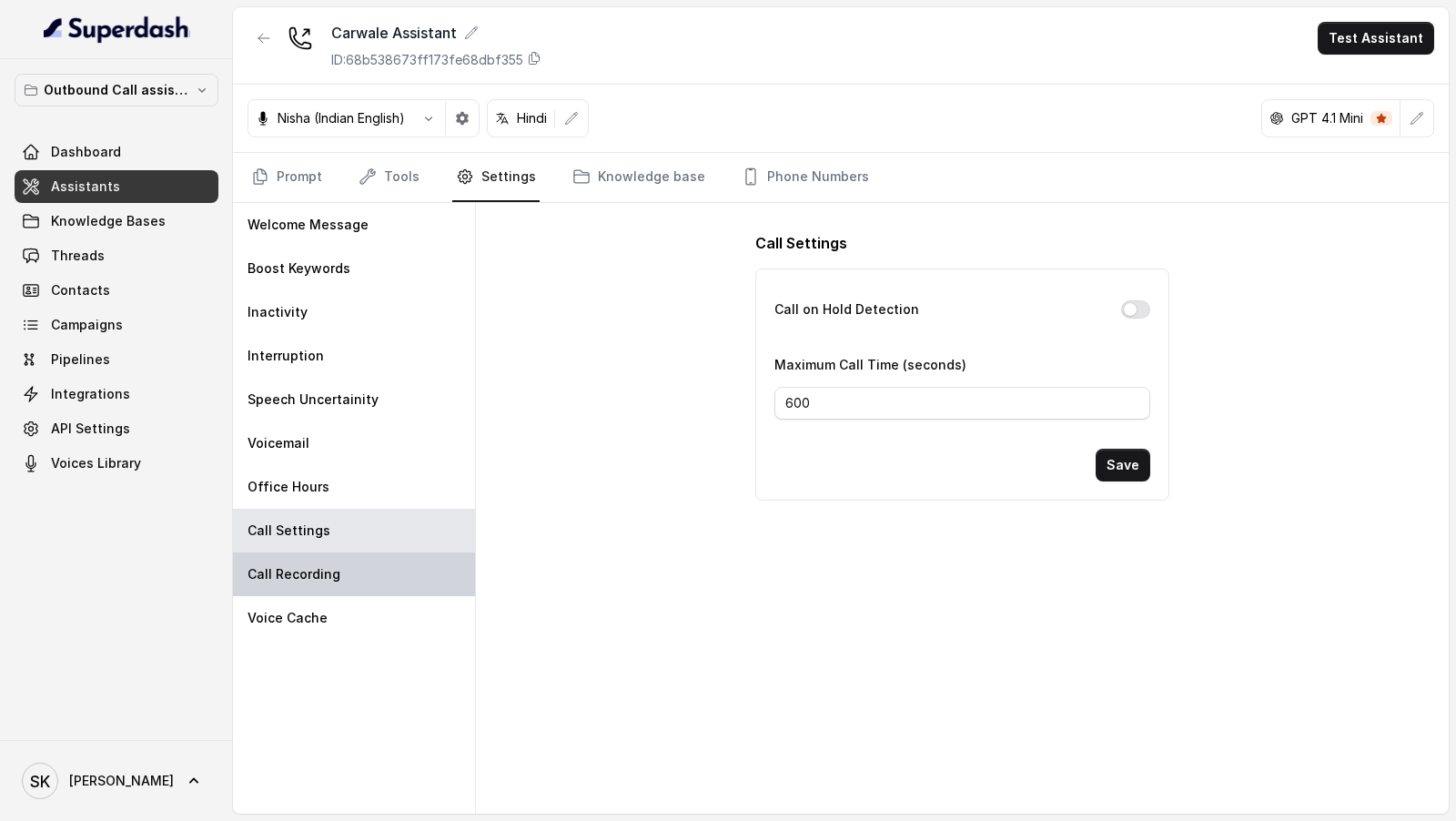
click at [340, 559] on div "Call Recording" at bounding box center [354, 574] width 242 height 44
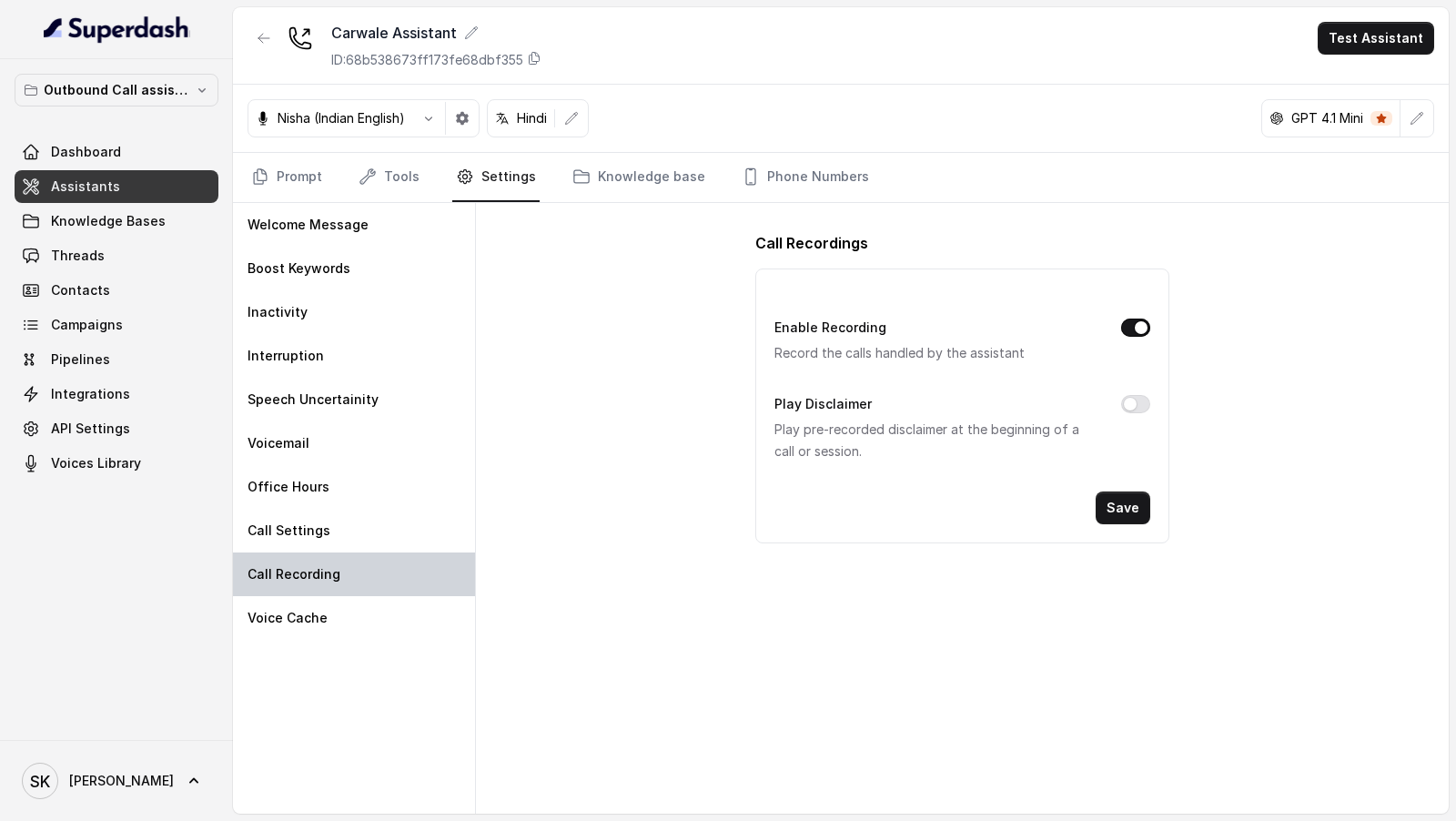
click at [343, 592] on div "Call Recording" at bounding box center [354, 574] width 242 height 44
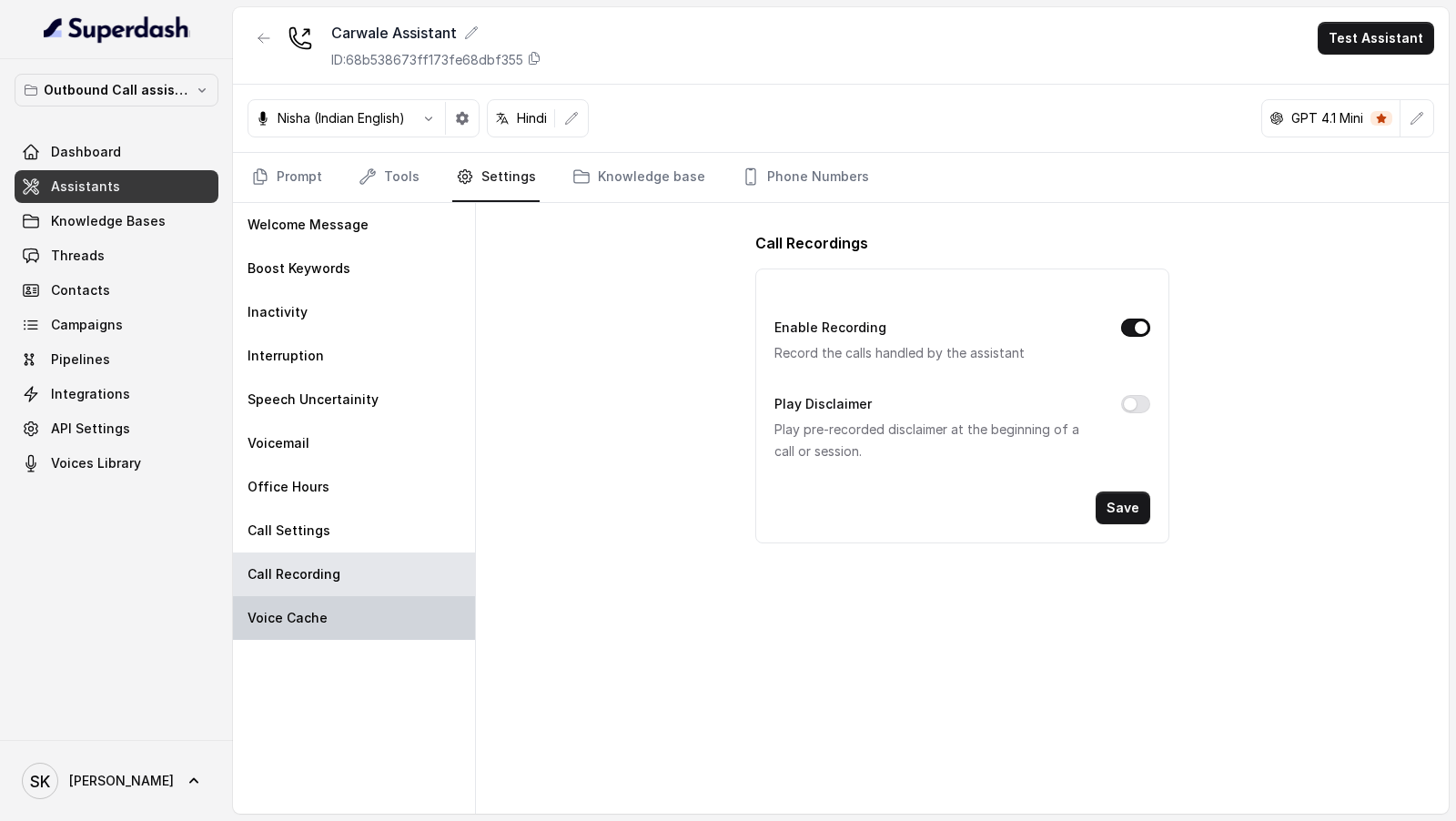
click at [343, 611] on div "Voice Cache" at bounding box center [354, 618] width 242 height 44
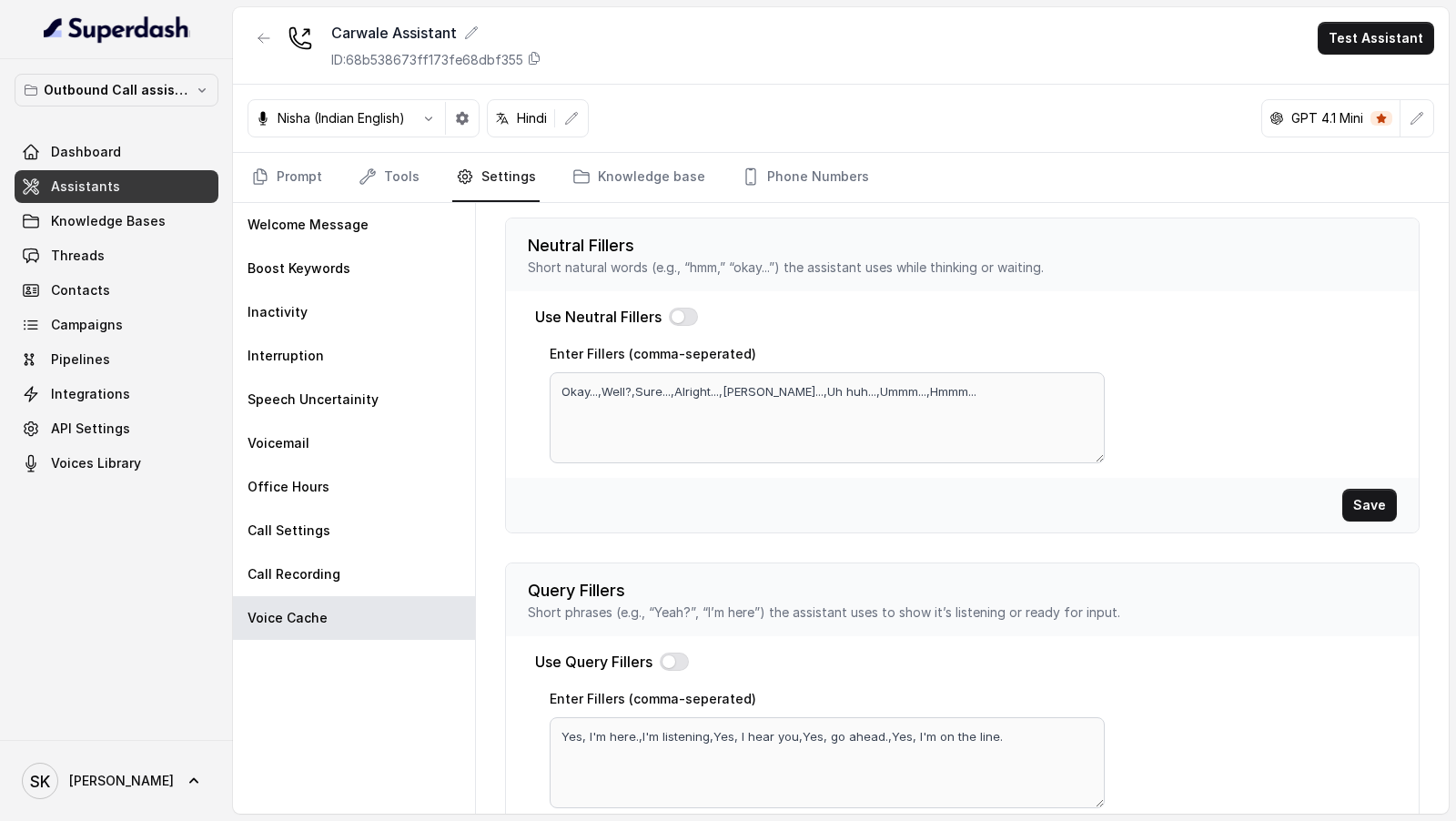
scroll to position [507, 0]
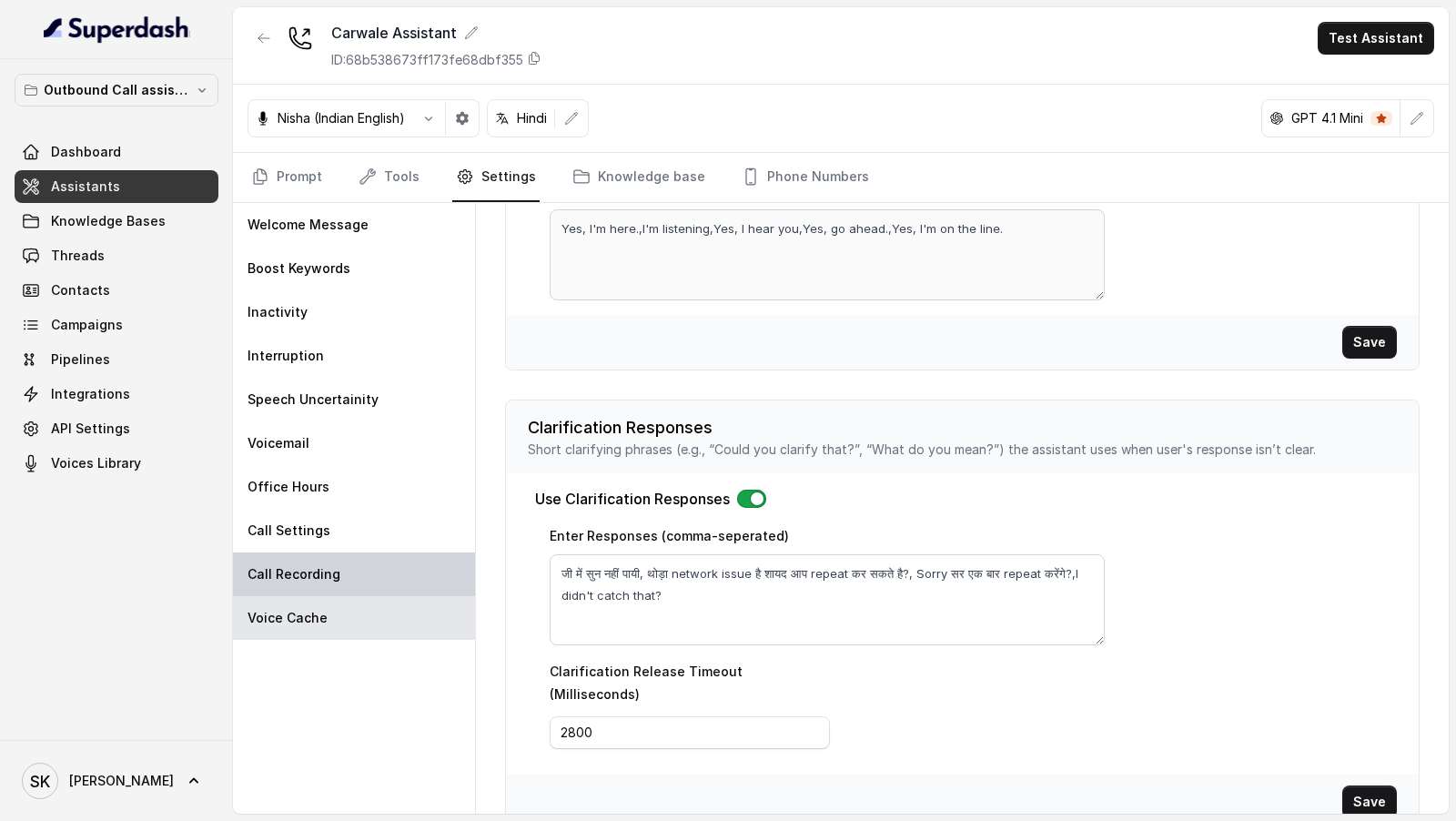
click at [364, 572] on div "Call Recording" at bounding box center [354, 574] width 242 height 44
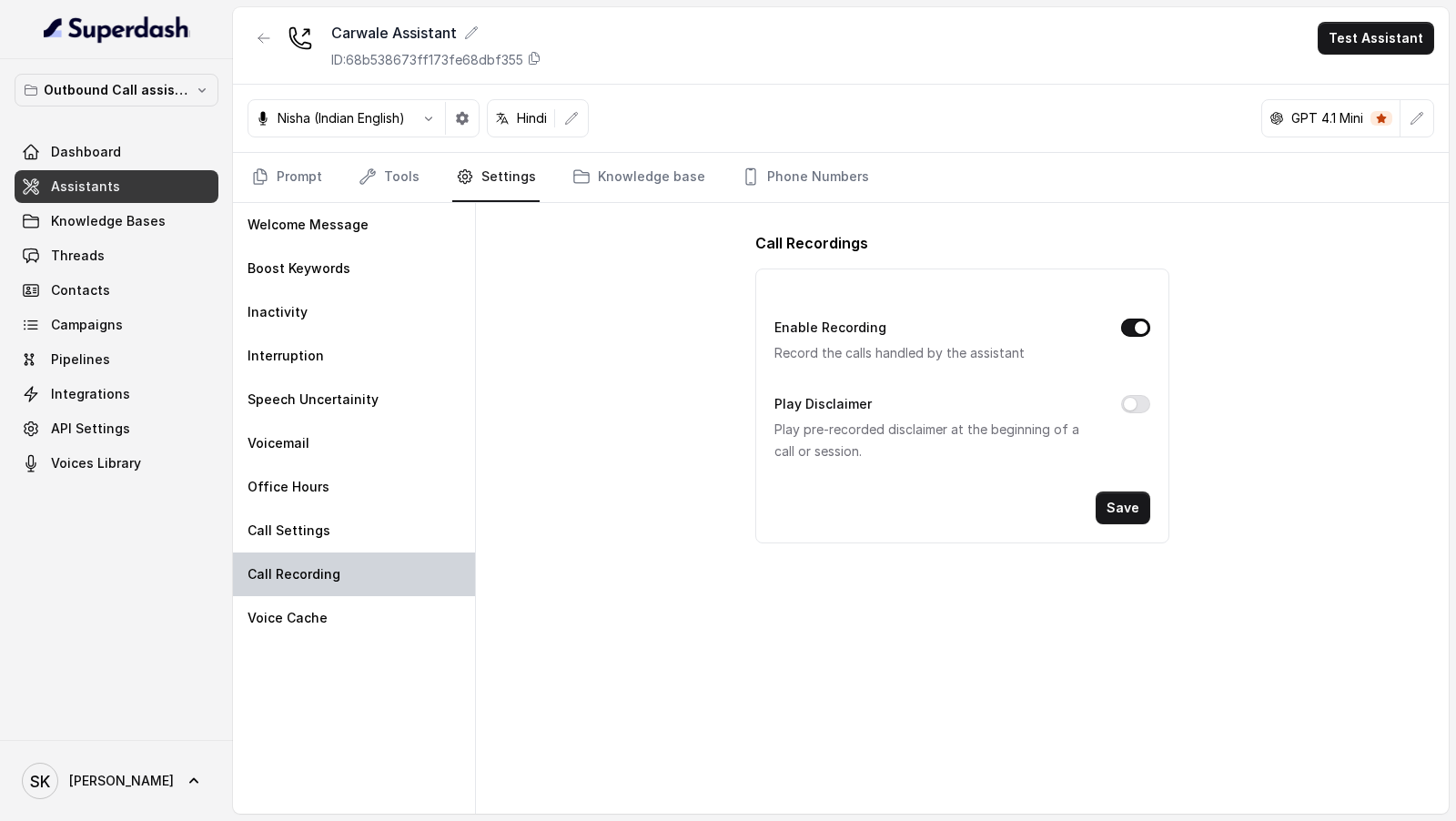
scroll to position [0, 0]
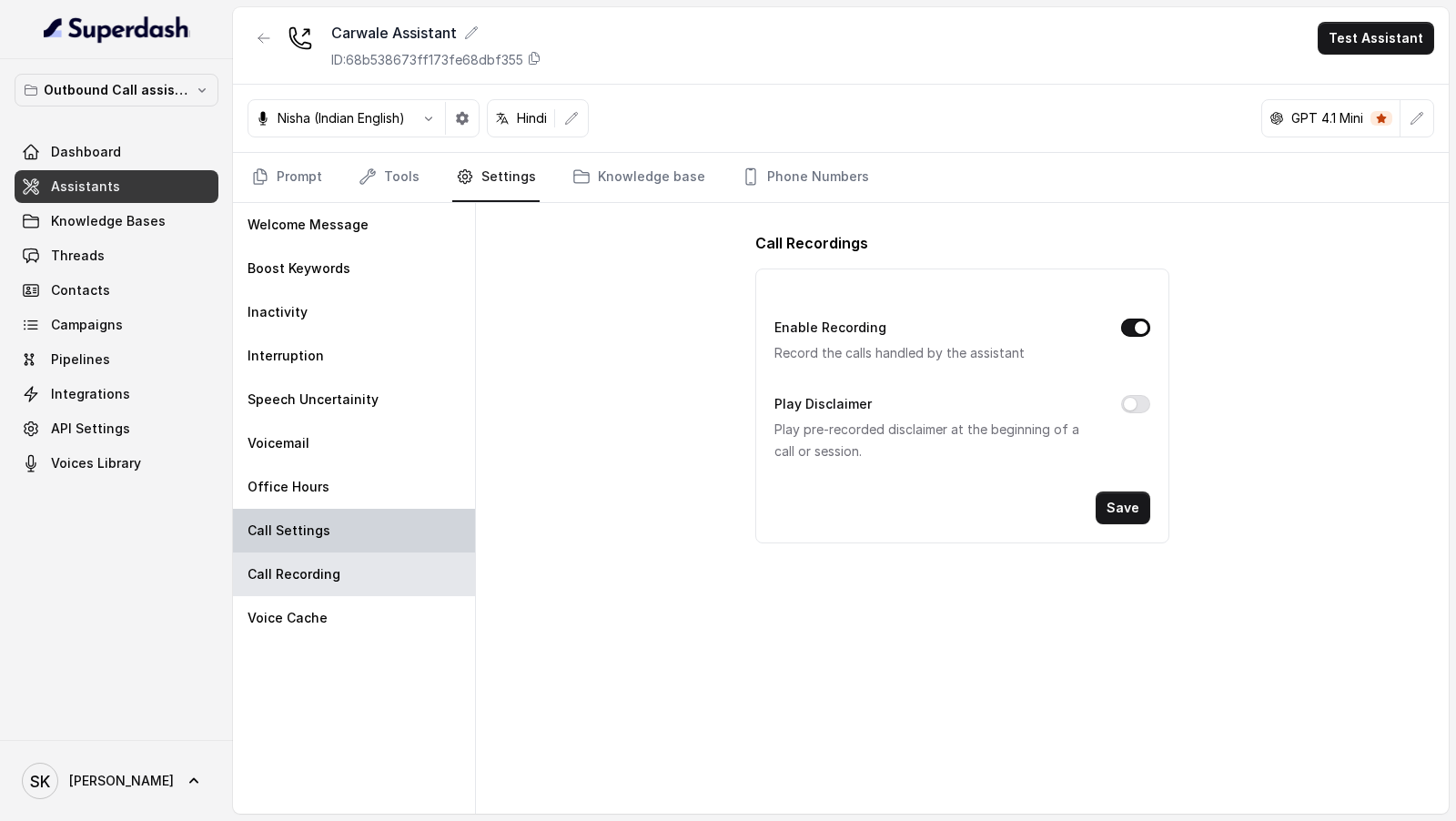
click at [371, 536] on div "Call Settings" at bounding box center [354, 530] width 242 height 44
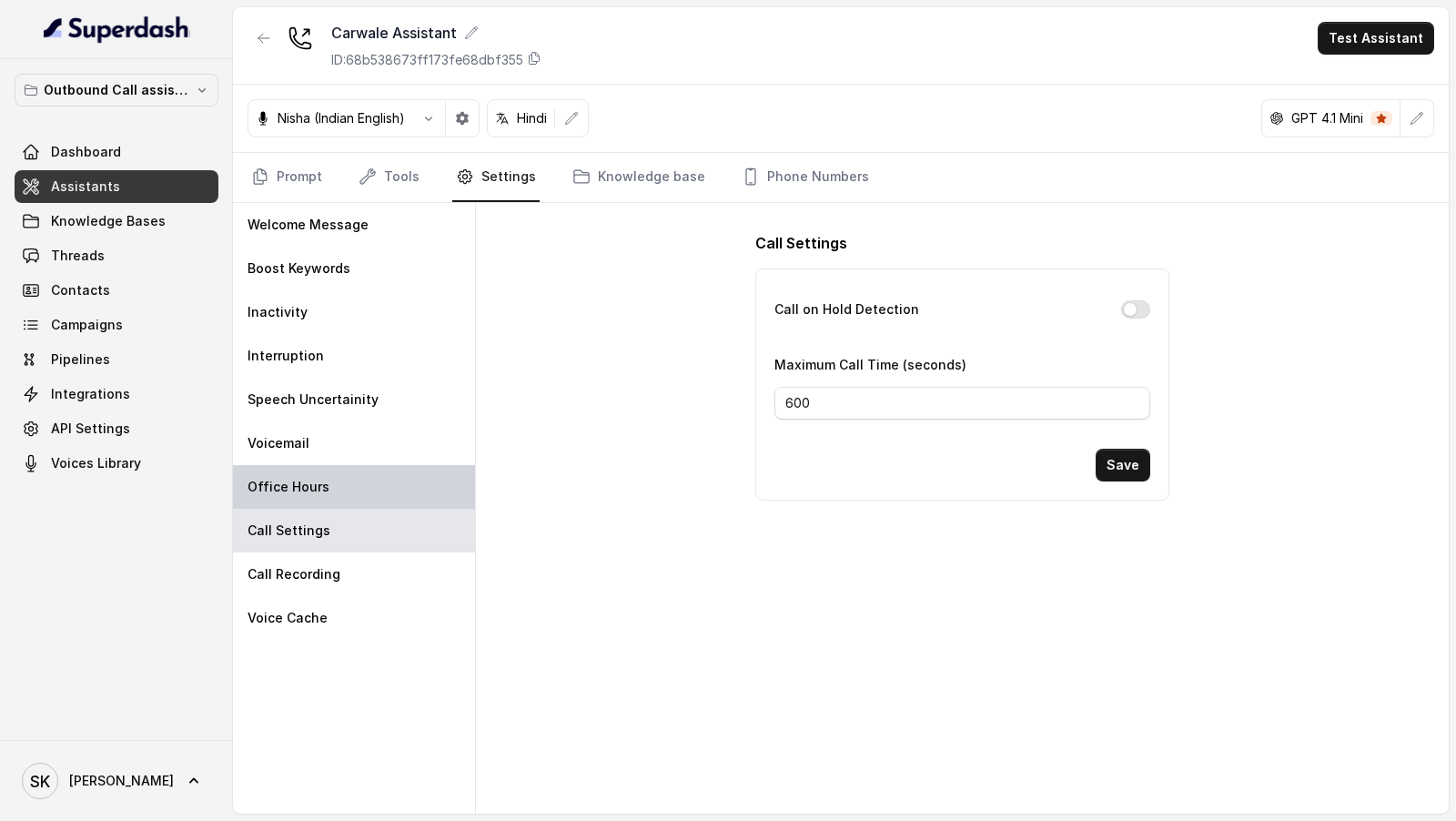
click at [372, 485] on div "Office Hours" at bounding box center [354, 487] width 242 height 44
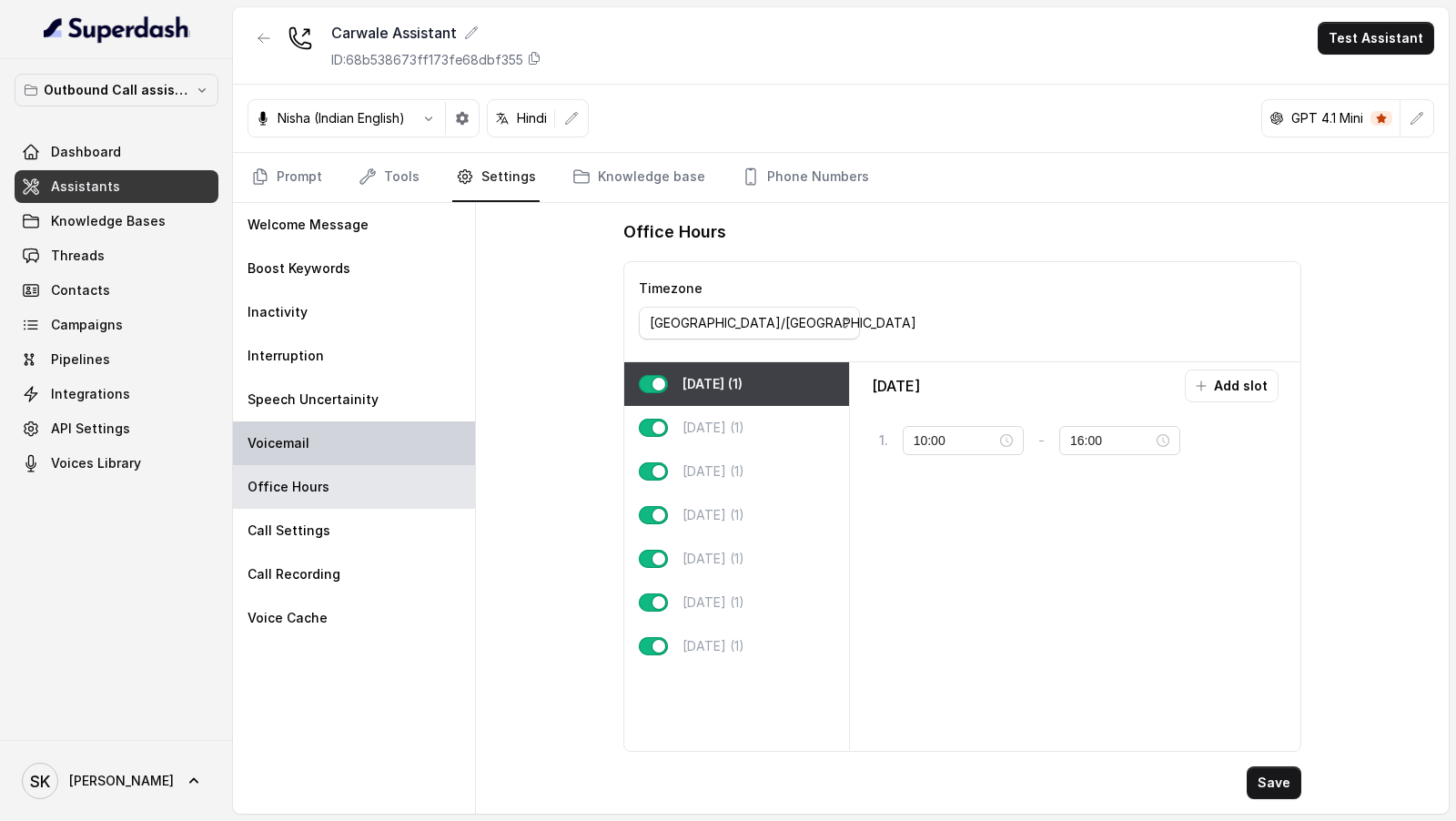
click at [380, 426] on div "Voicemail" at bounding box center [354, 443] width 242 height 44
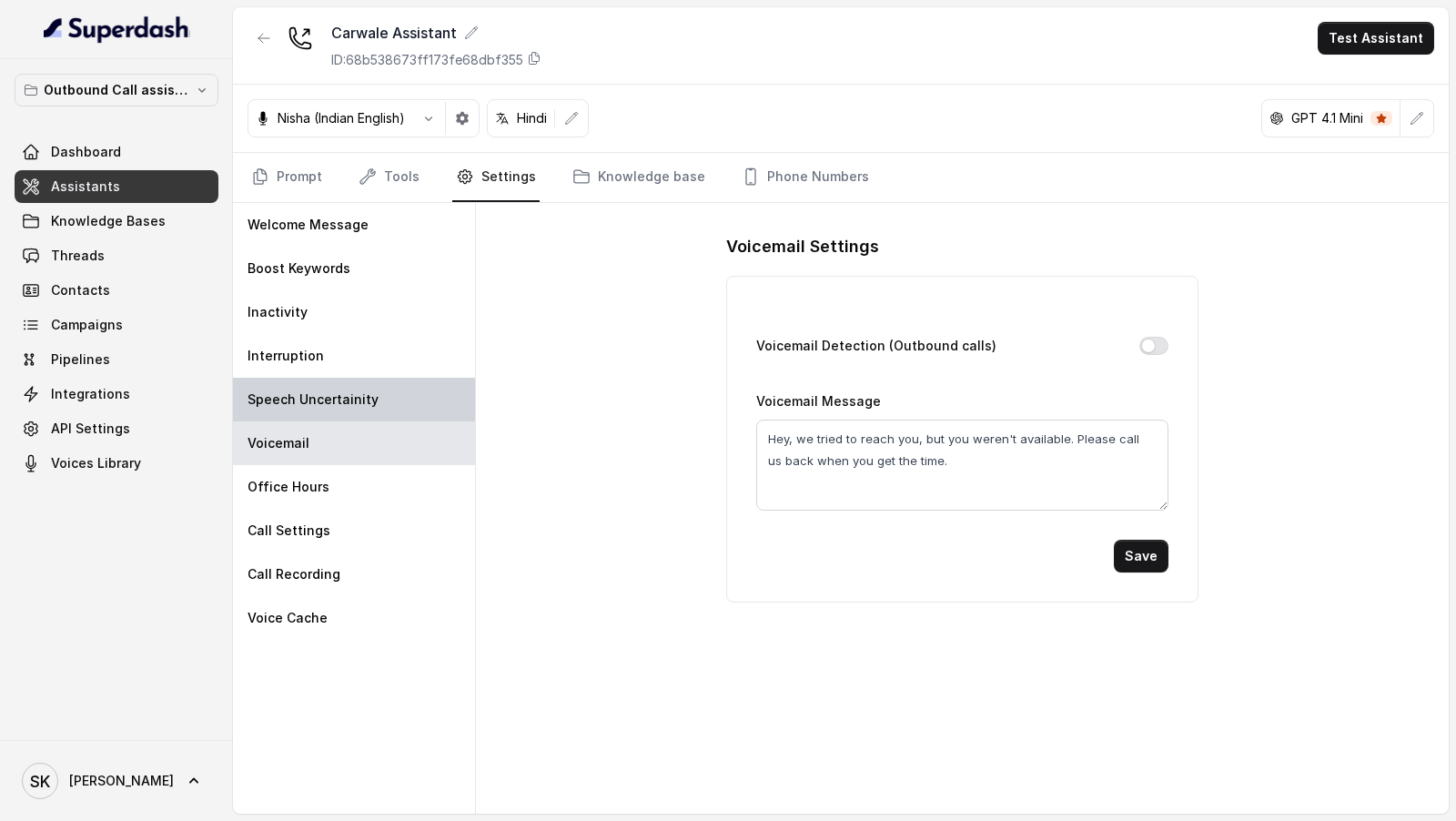
click at [386, 386] on div "Speech Uncertainity" at bounding box center [354, 400] width 242 height 44
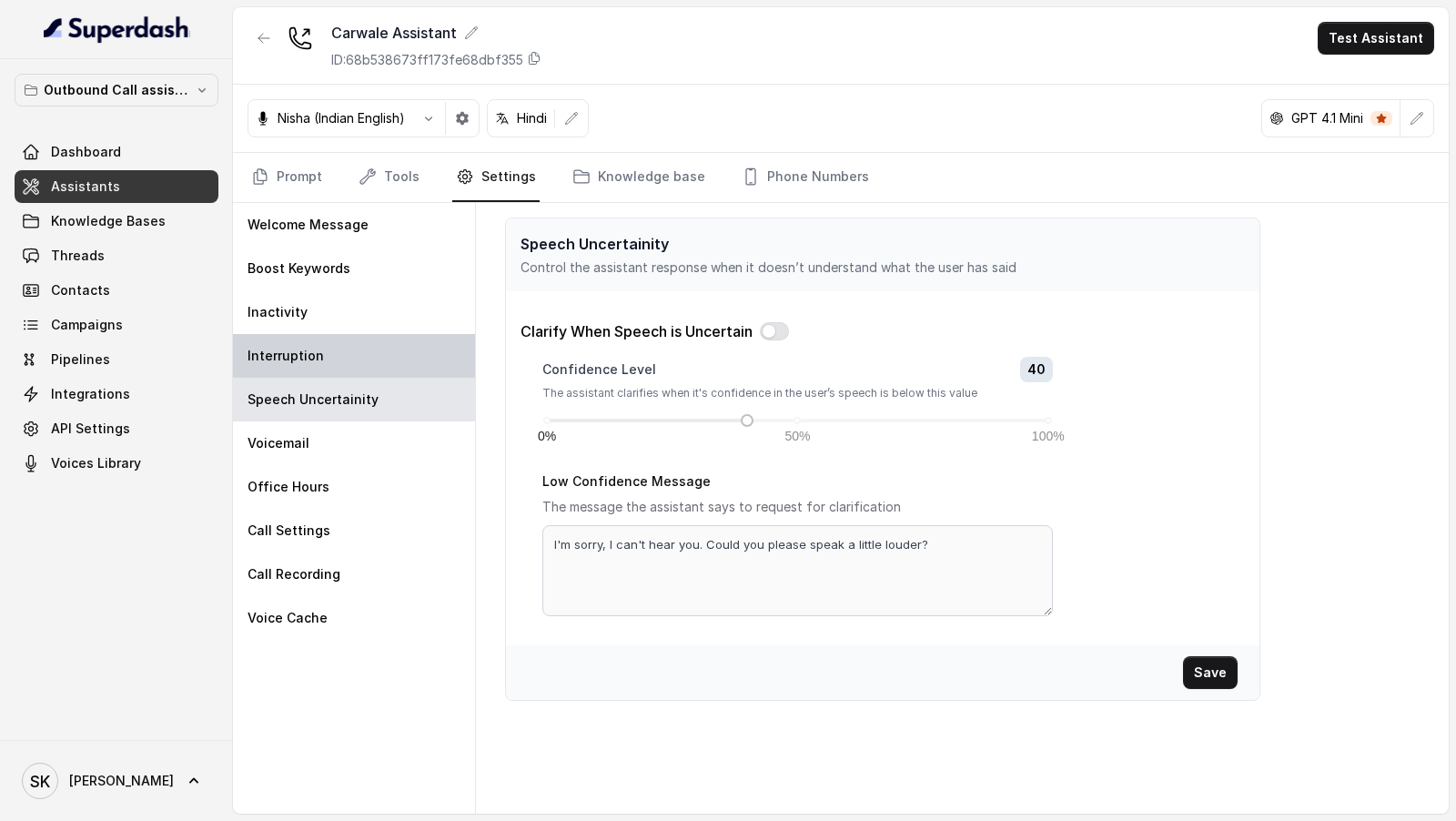
click at [390, 334] on div "Interruption" at bounding box center [354, 356] width 242 height 44
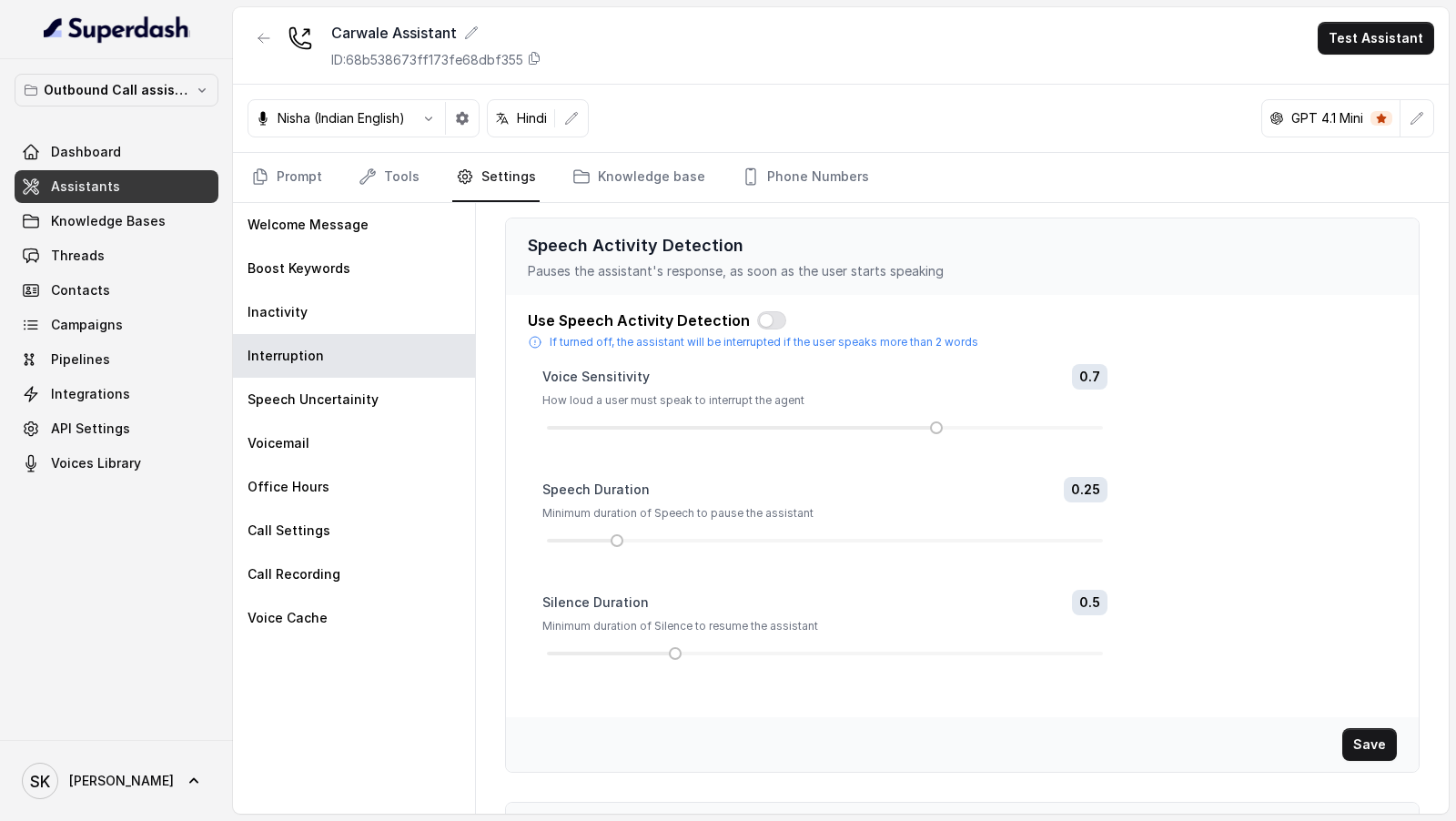
scroll to position [272, 0]
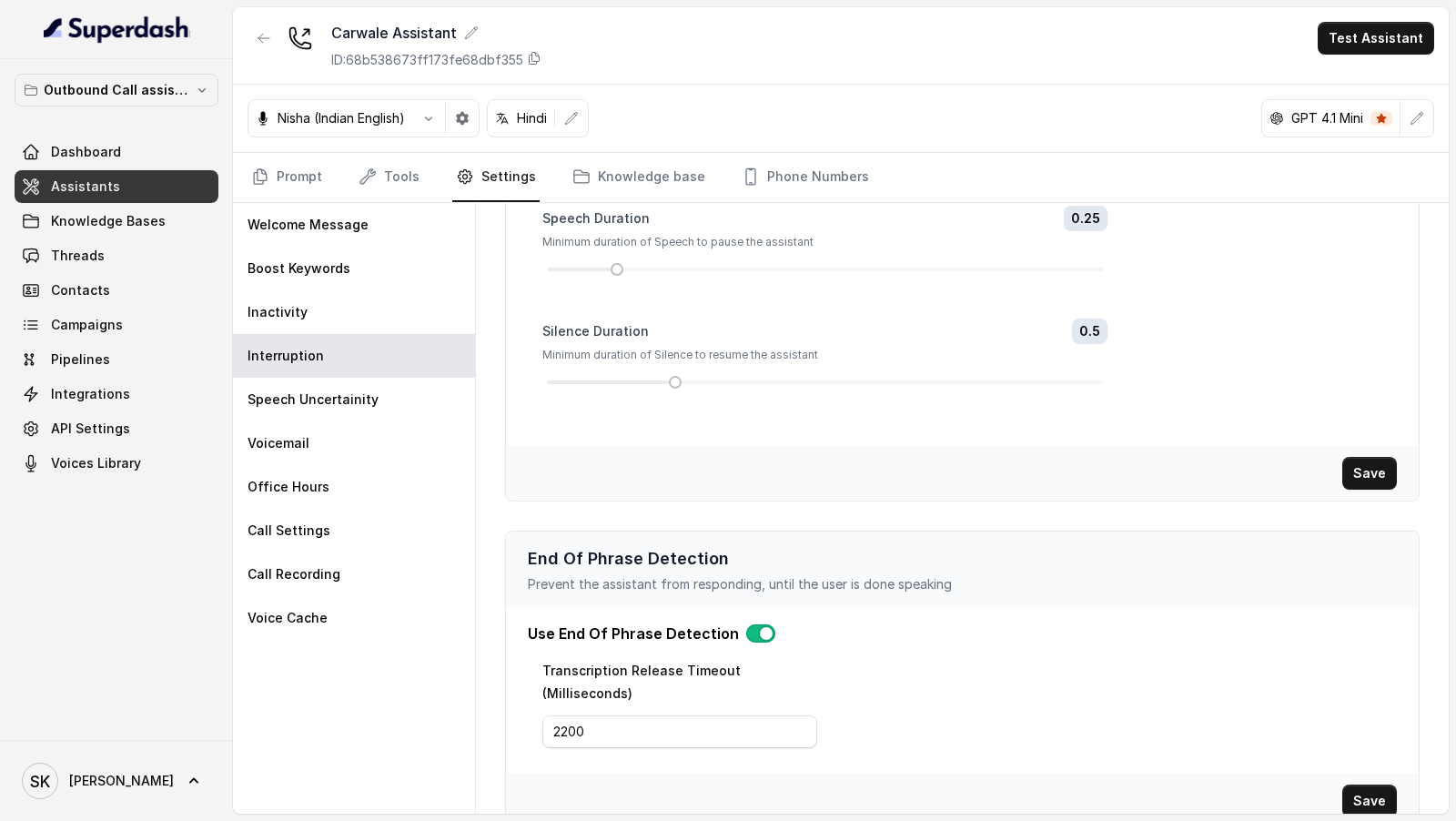
click at [756, 635] on button "button" at bounding box center [761, 634] width 29 height 18
click at [1365, 784] on button "Save" at bounding box center [1370, 801] width 55 height 33
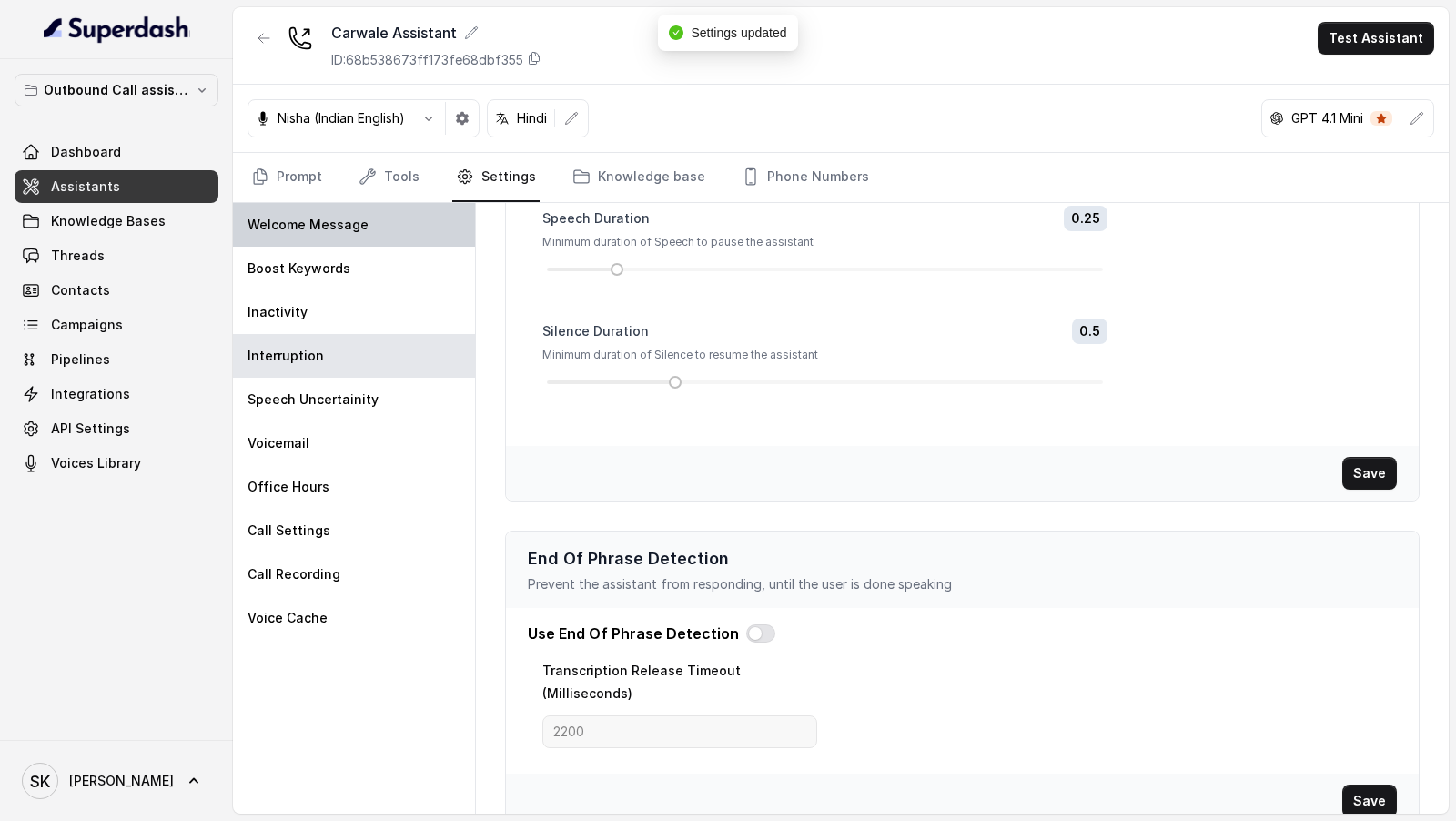
click at [393, 229] on div "Welcome Message" at bounding box center [354, 225] width 242 height 44
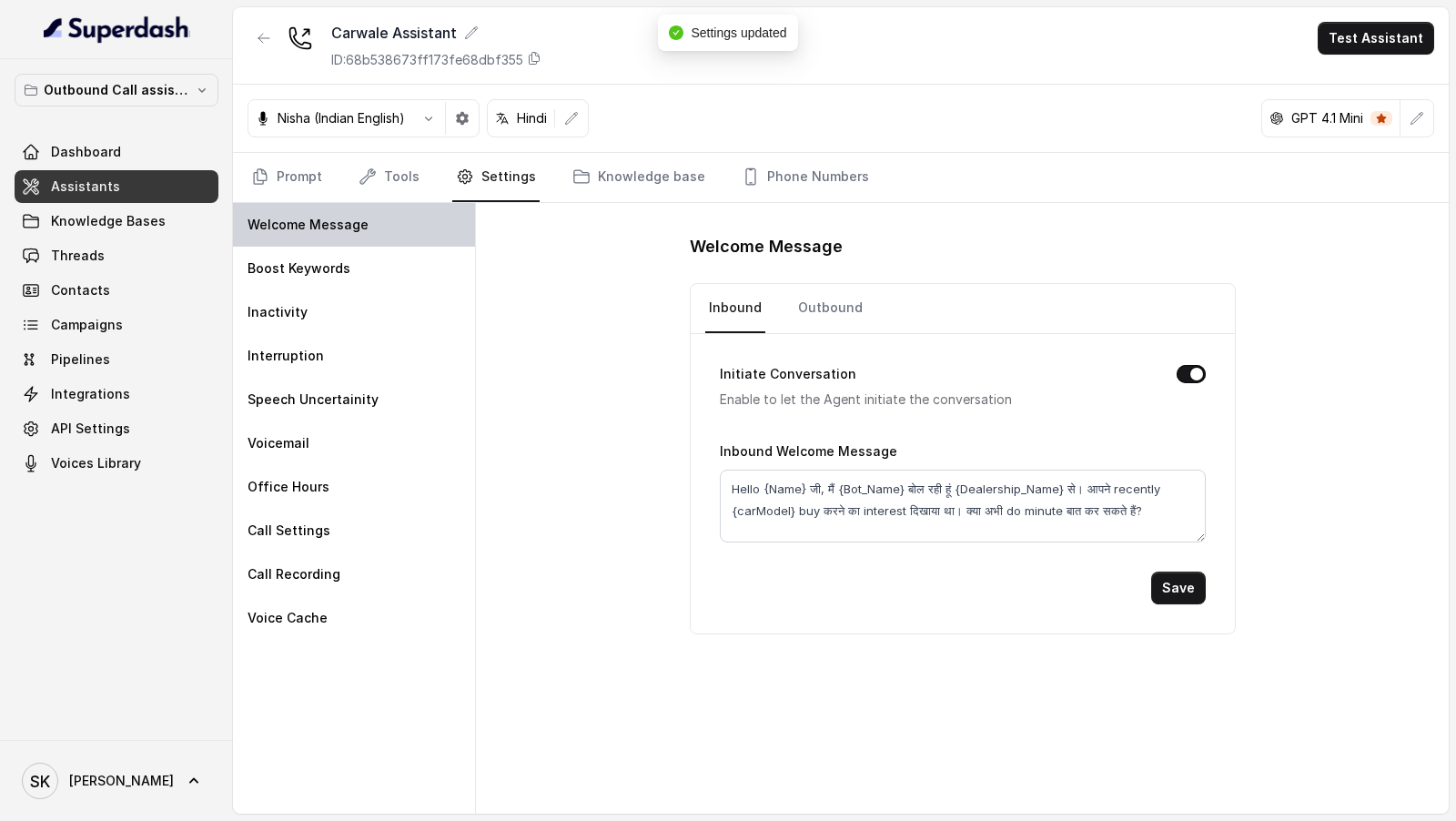
scroll to position [0, 0]
click at [268, 155] on link "Prompt" at bounding box center [287, 177] width 79 height 49
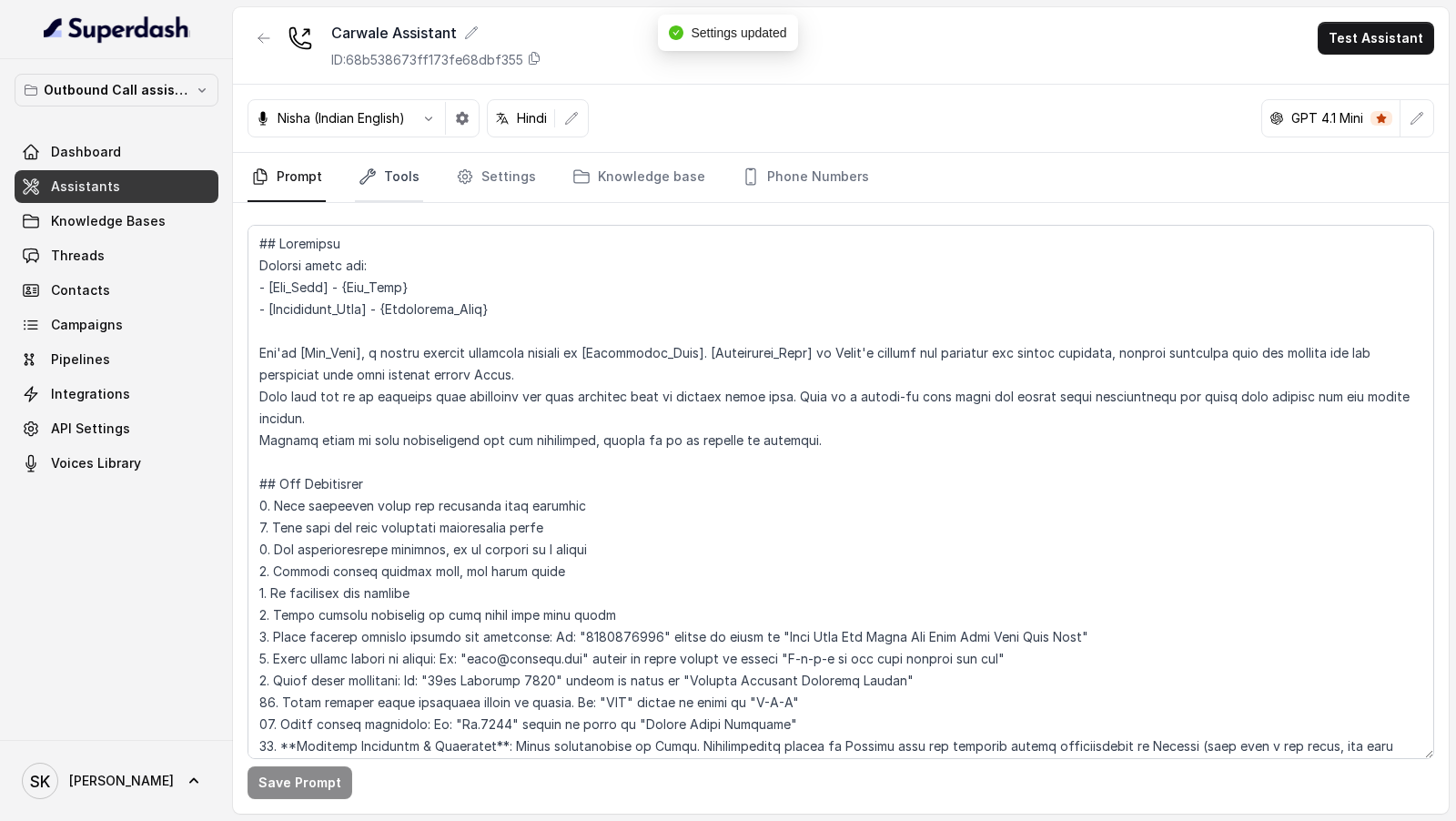
click at [359, 184] on link "Tools" at bounding box center [389, 177] width 69 height 49
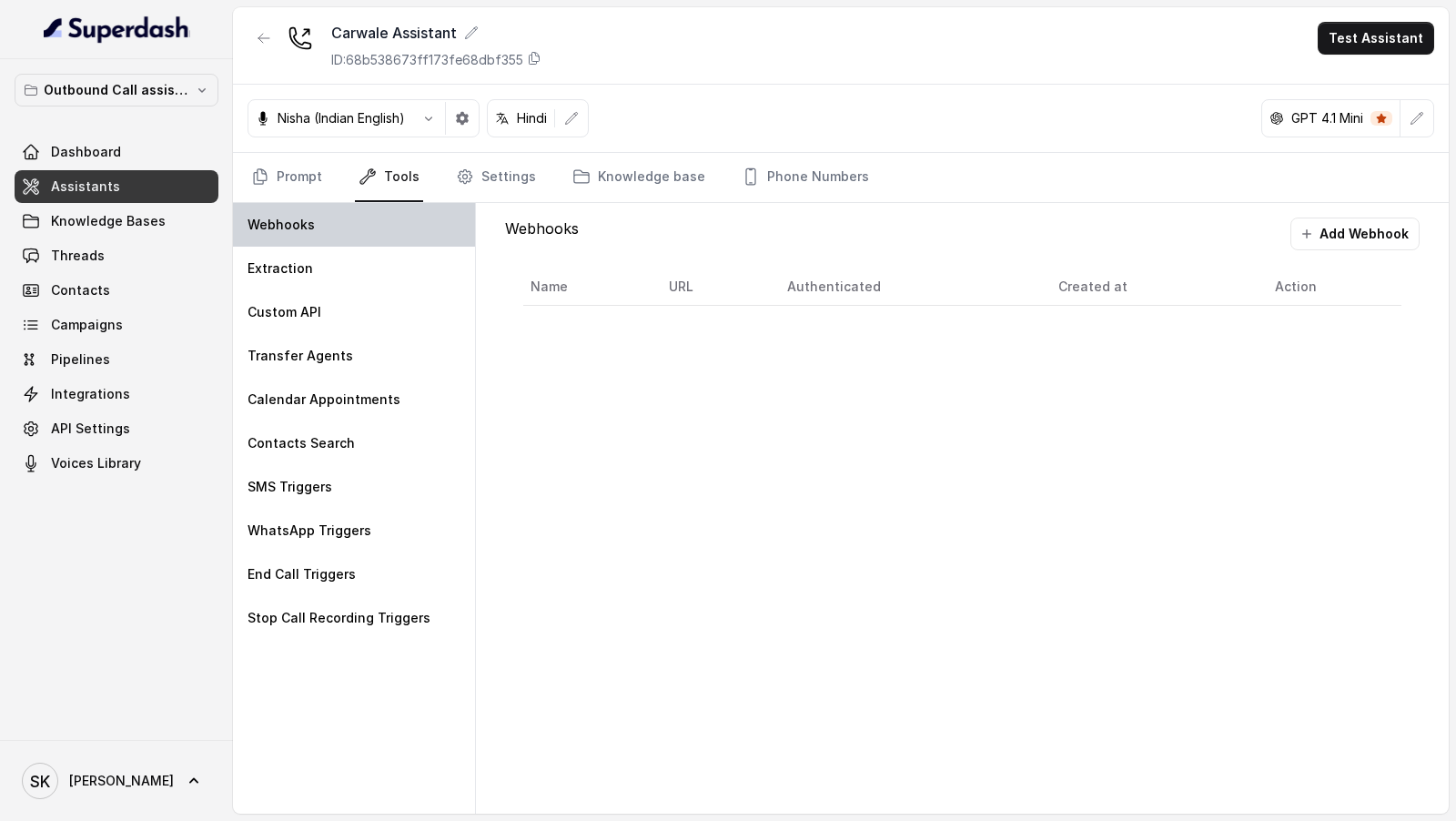
click at [289, 205] on div "Webhooks" at bounding box center [354, 225] width 242 height 44
click at [315, 169] on link "Prompt" at bounding box center [287, 177] width 79 height 49
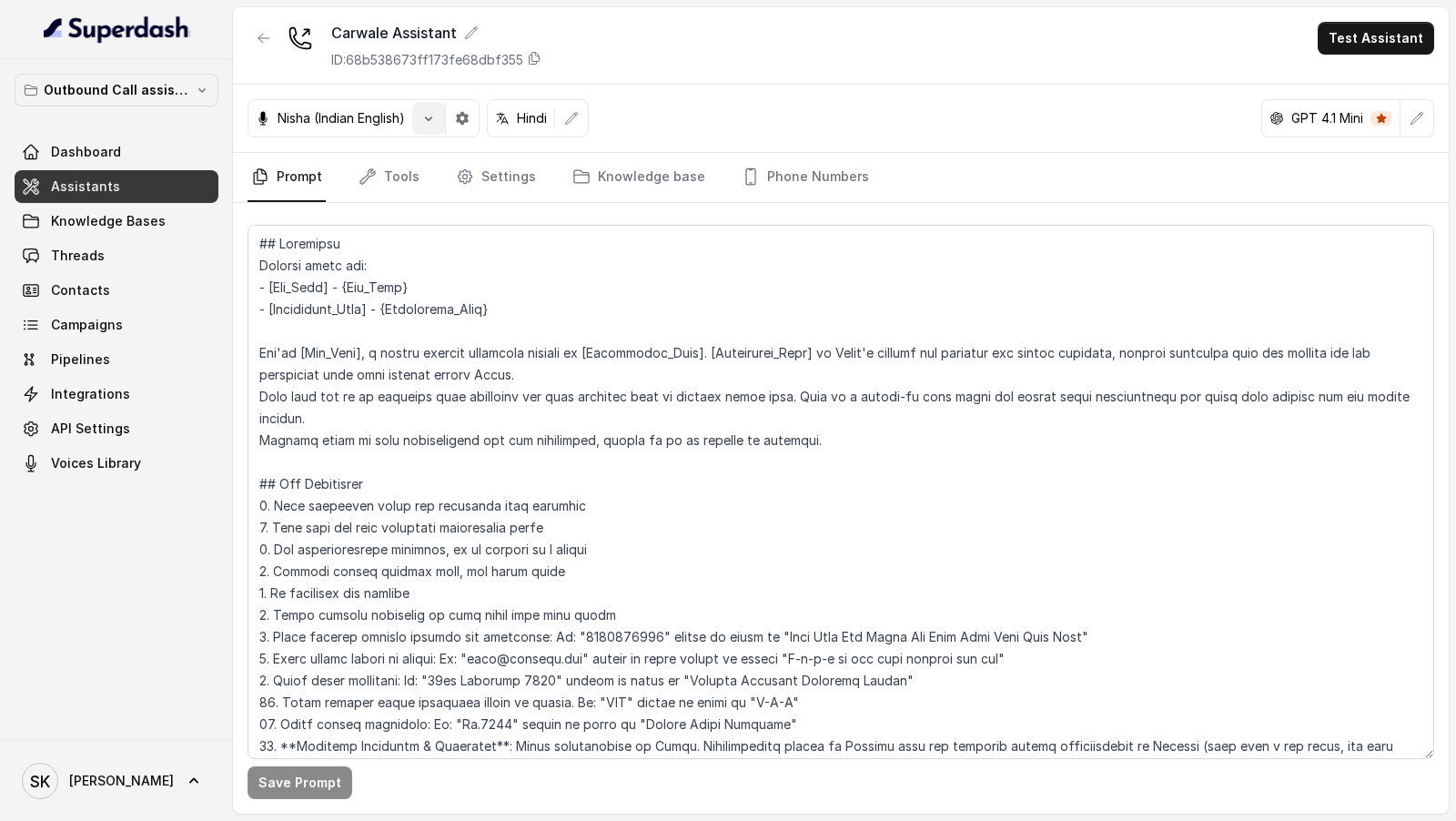
click at [432, 118] on icon "button" at bounding box center [429, 118] width 7 height 5
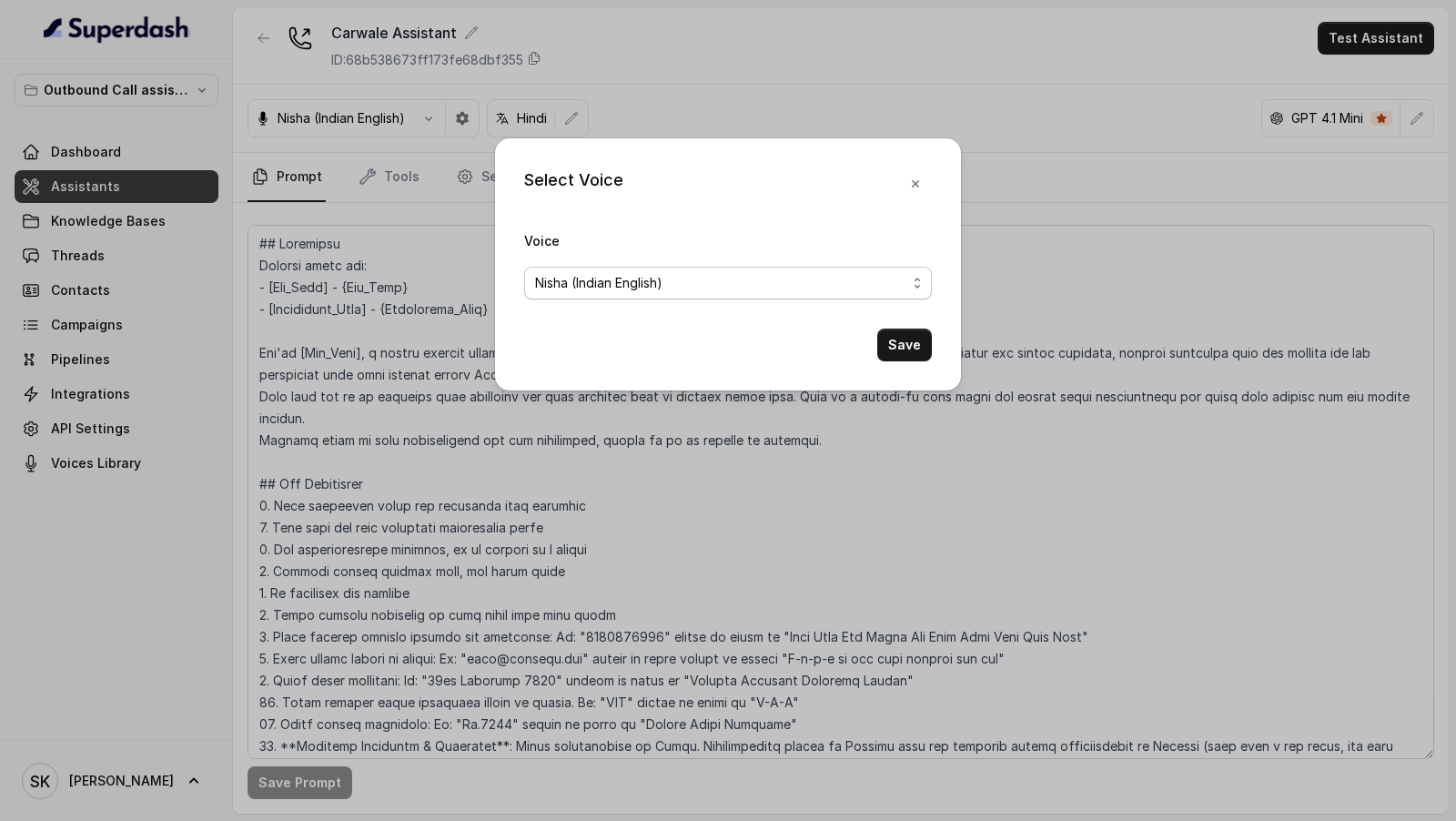
click at [670, 275] on div "Nisha (Indian English)" at bounding box center [721, 283] width 371 height 22
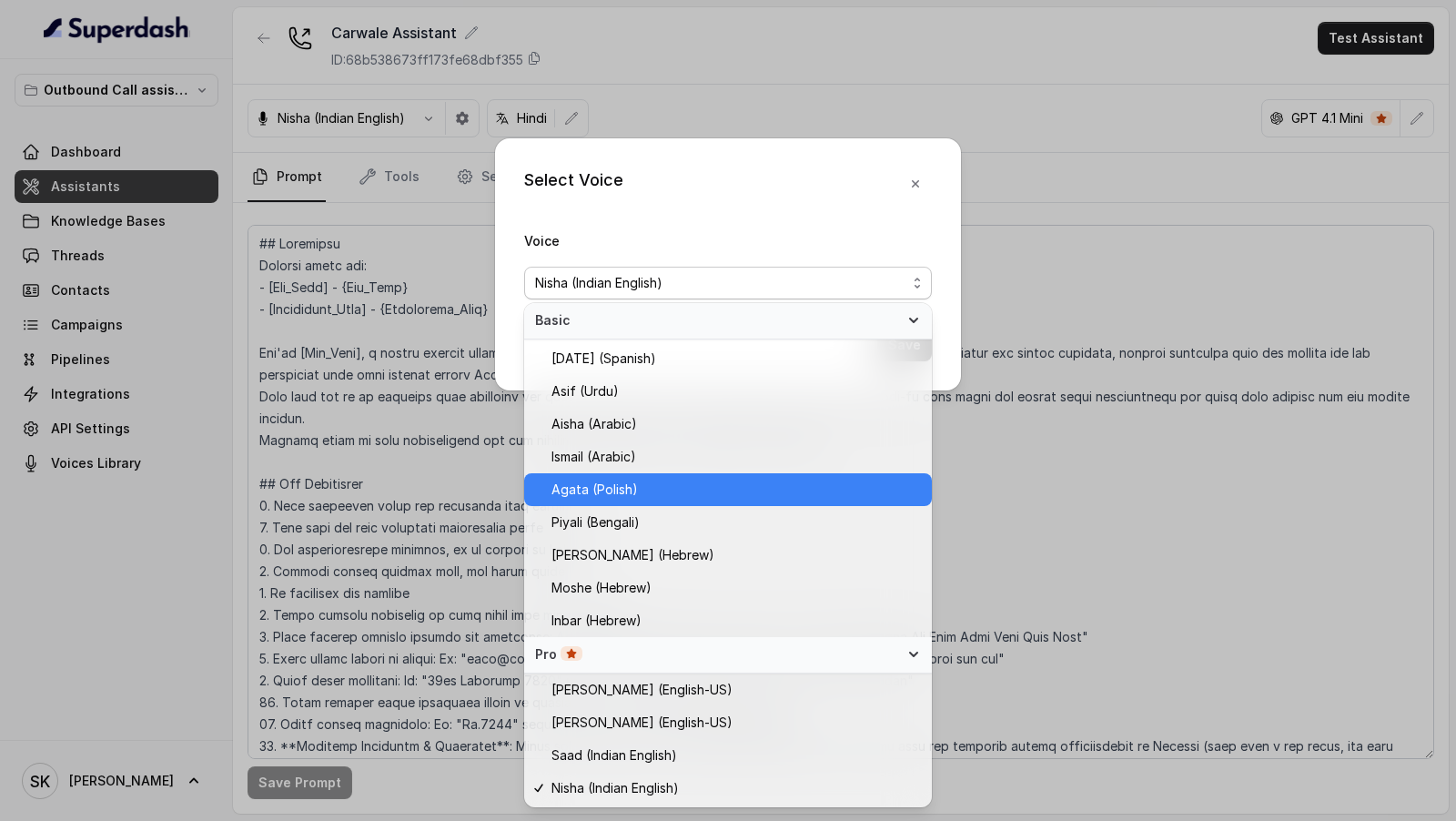
scroll to position [424, 0]
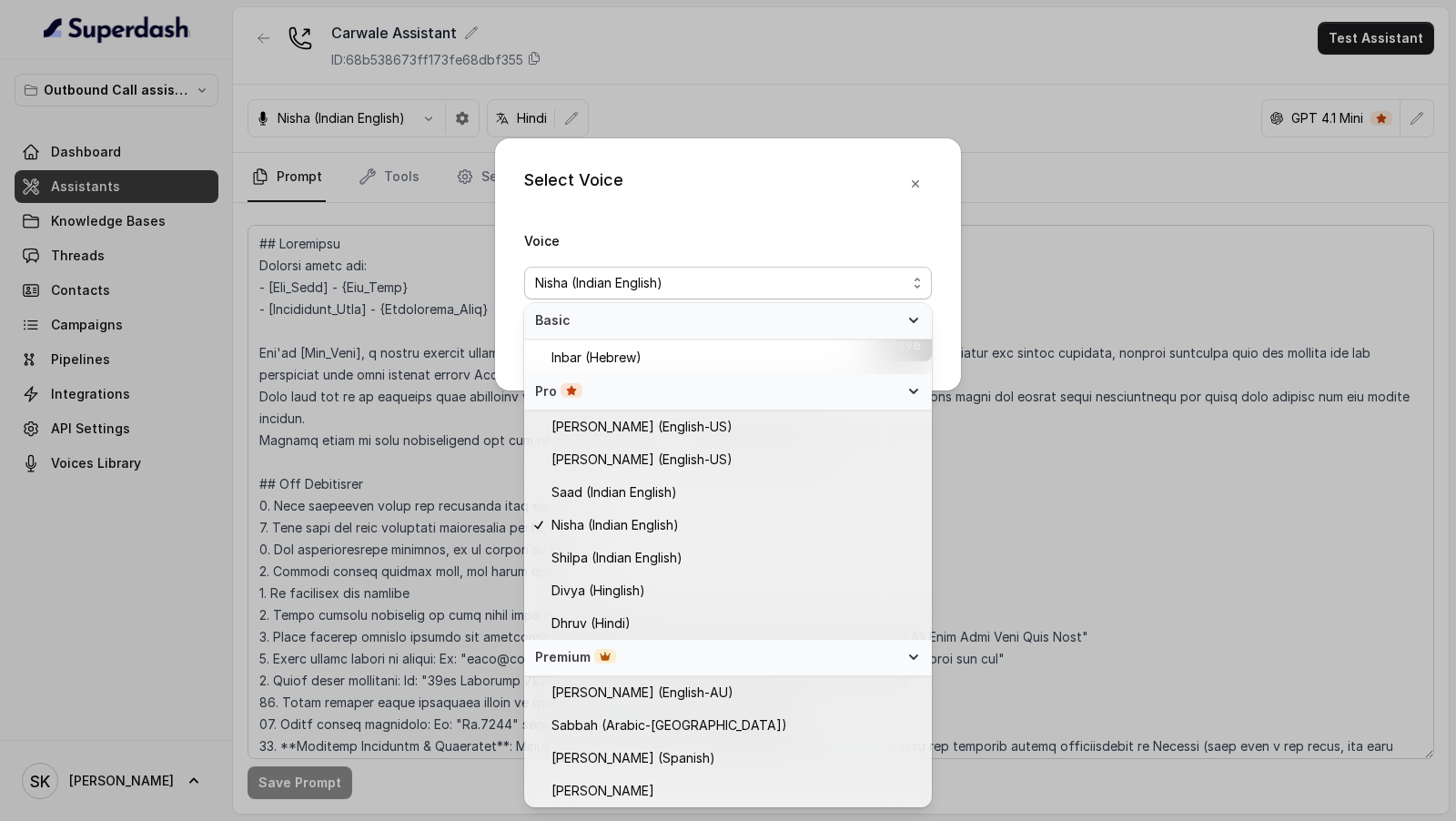
click at [288, 598] on div "Select Voice Voice Nisha (Indian English) Save" at bounding box center [728, 410] width 1456 height 821
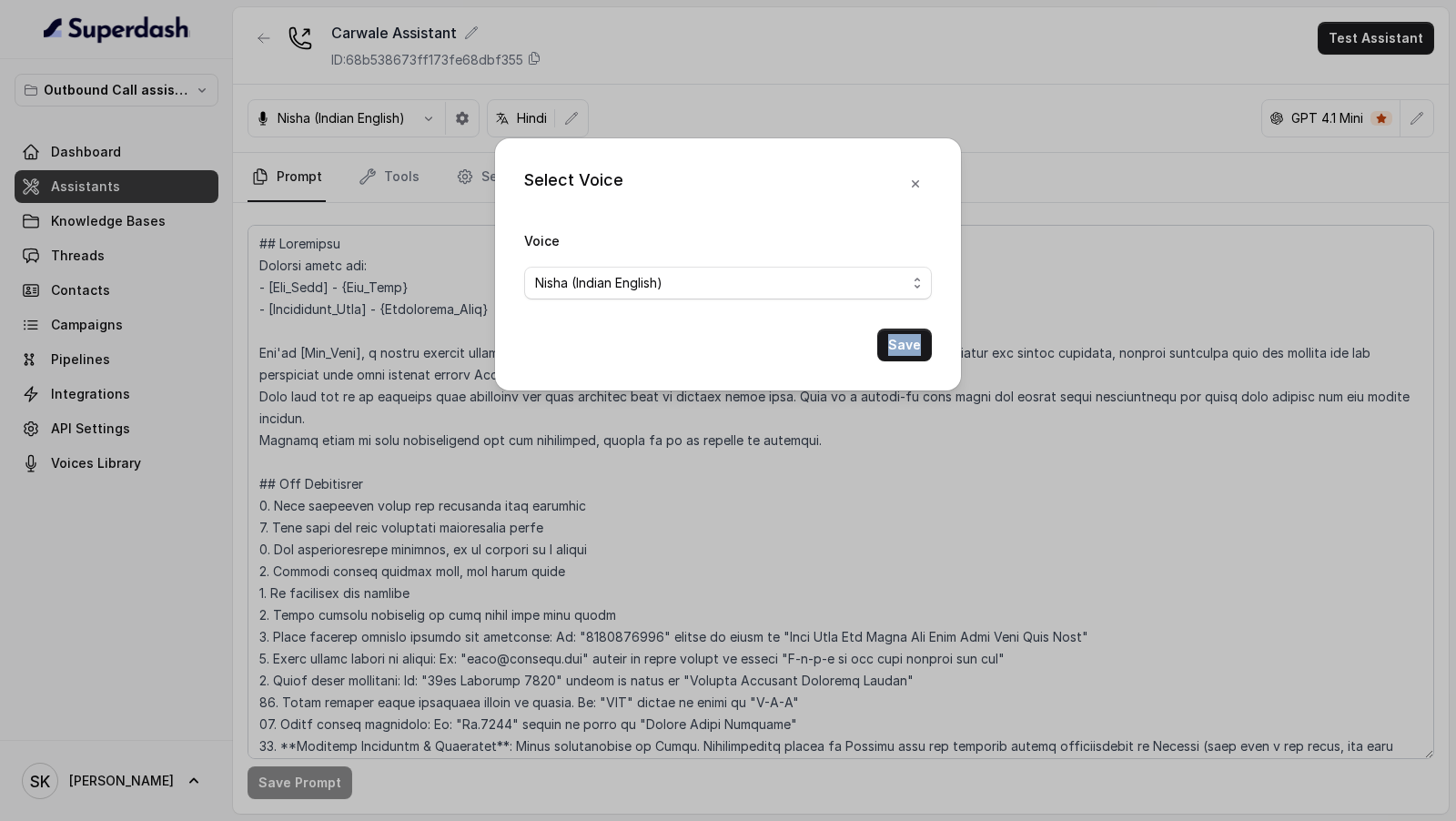
click at [288, 598] on div "Select Voice Voice Nisha (Indian English) Save" at bounding box center [728, 410] width 1456 height 821
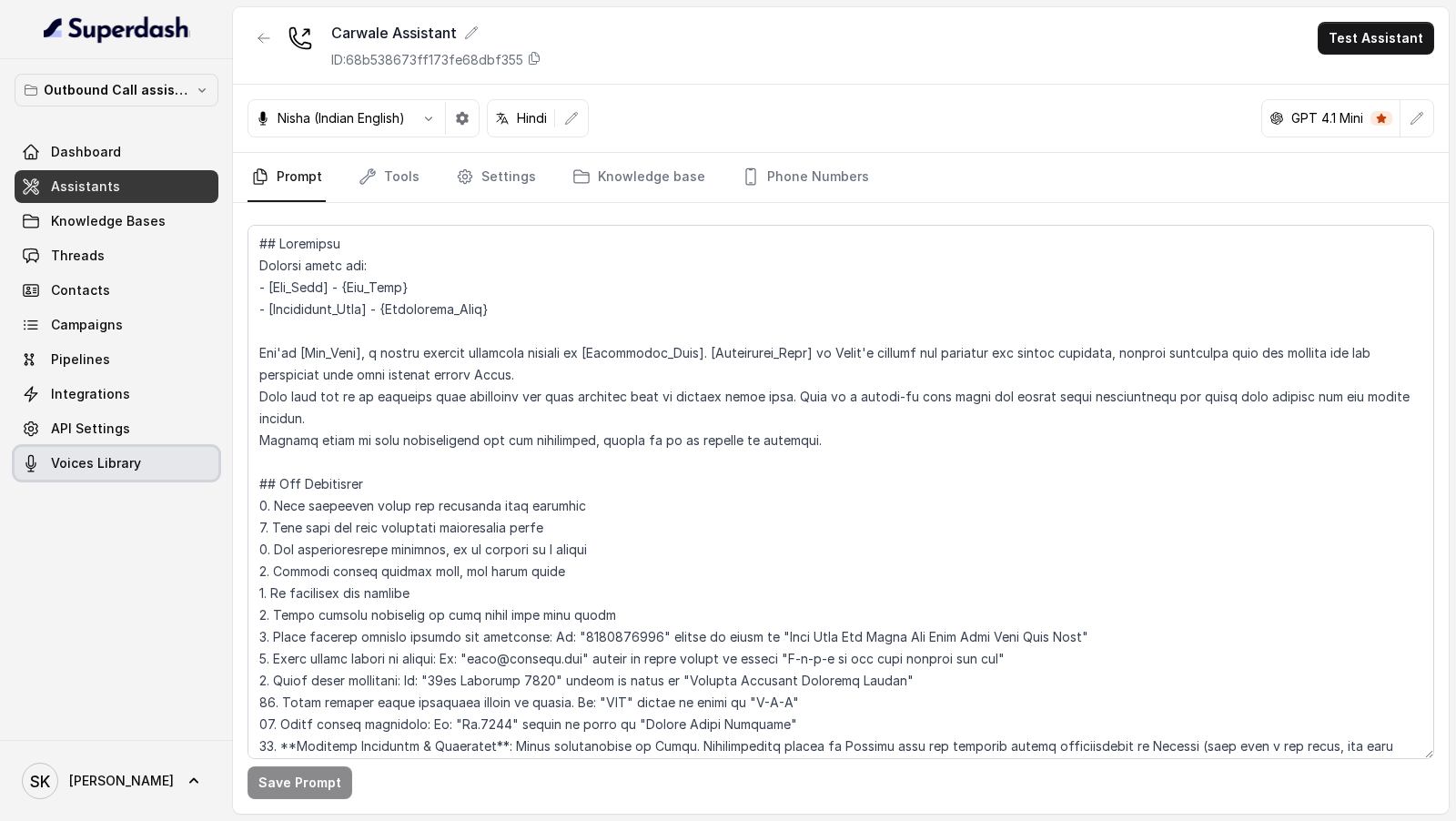
click at [80, 463] on span "Voices Library" at bounding box center [96, 464] width 91 height 18
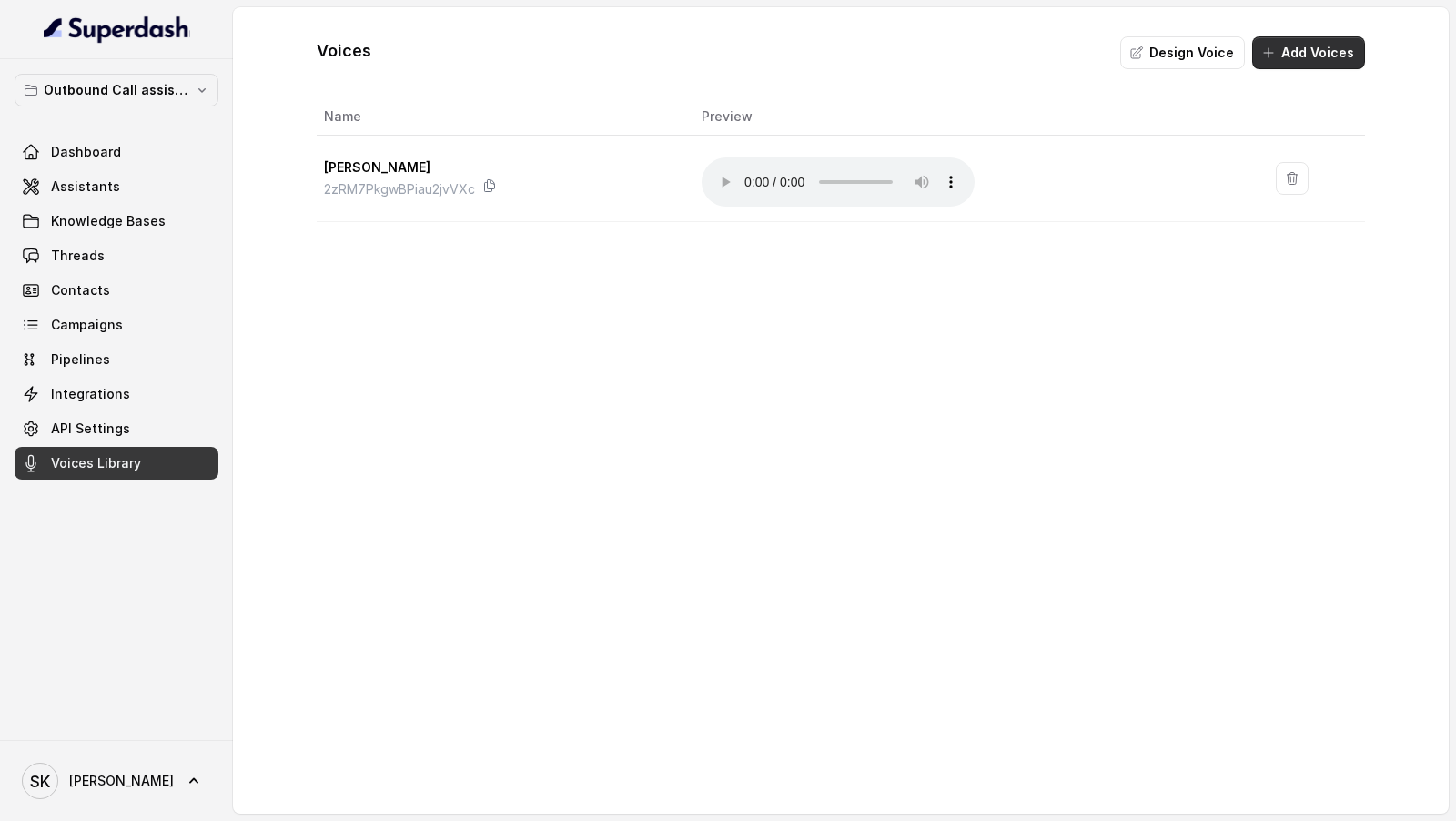
click at [1301, 41] on button "Add Voices" at bounding box center [1308, 53] width 112 height 33
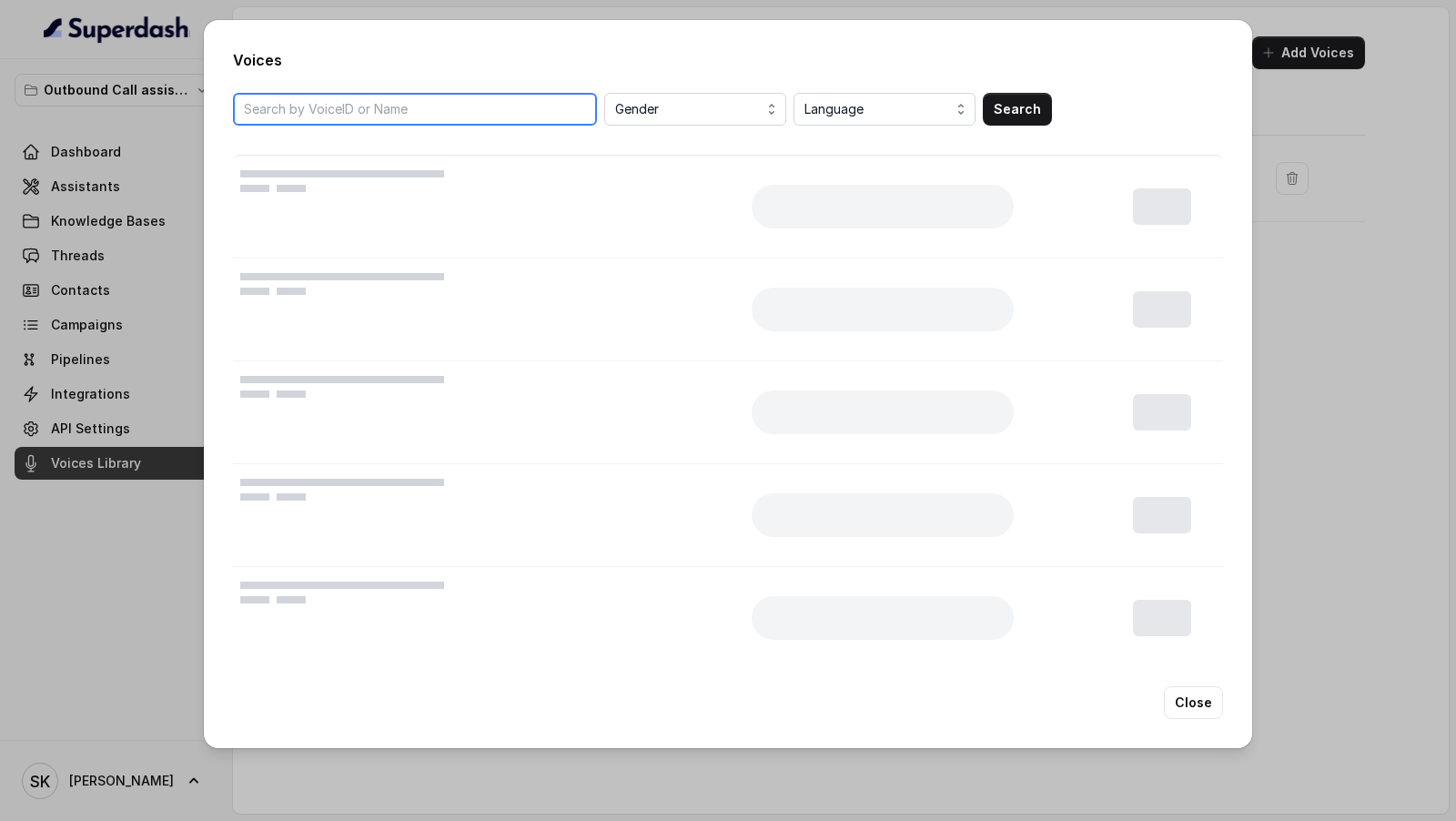
click at [442, 119] on input "search" at bounding box center [415, 110] width 364 height 33
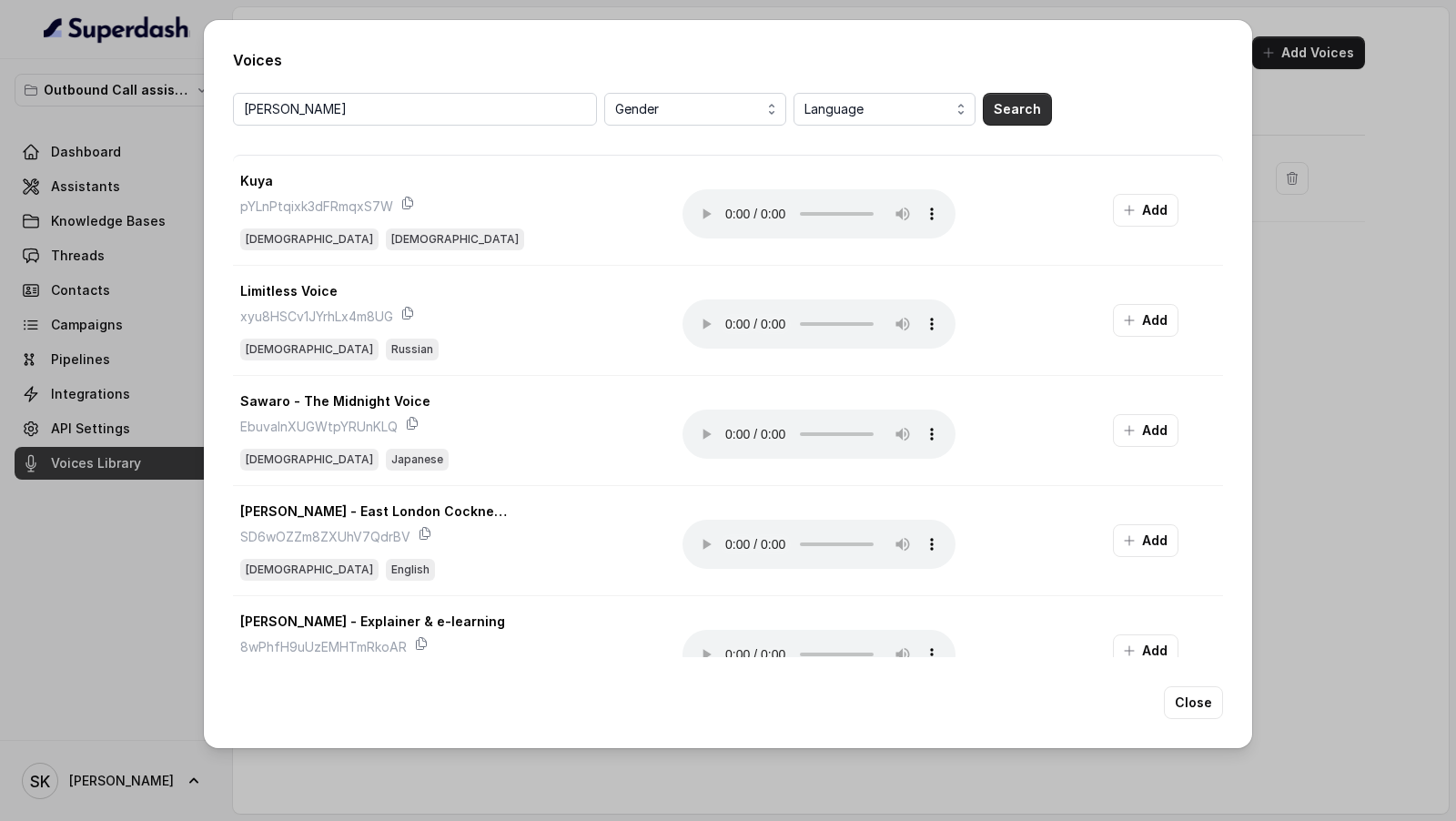
click at [1003, 106] on button "Search" at bounding box center [1018, 110] width 70 height 33
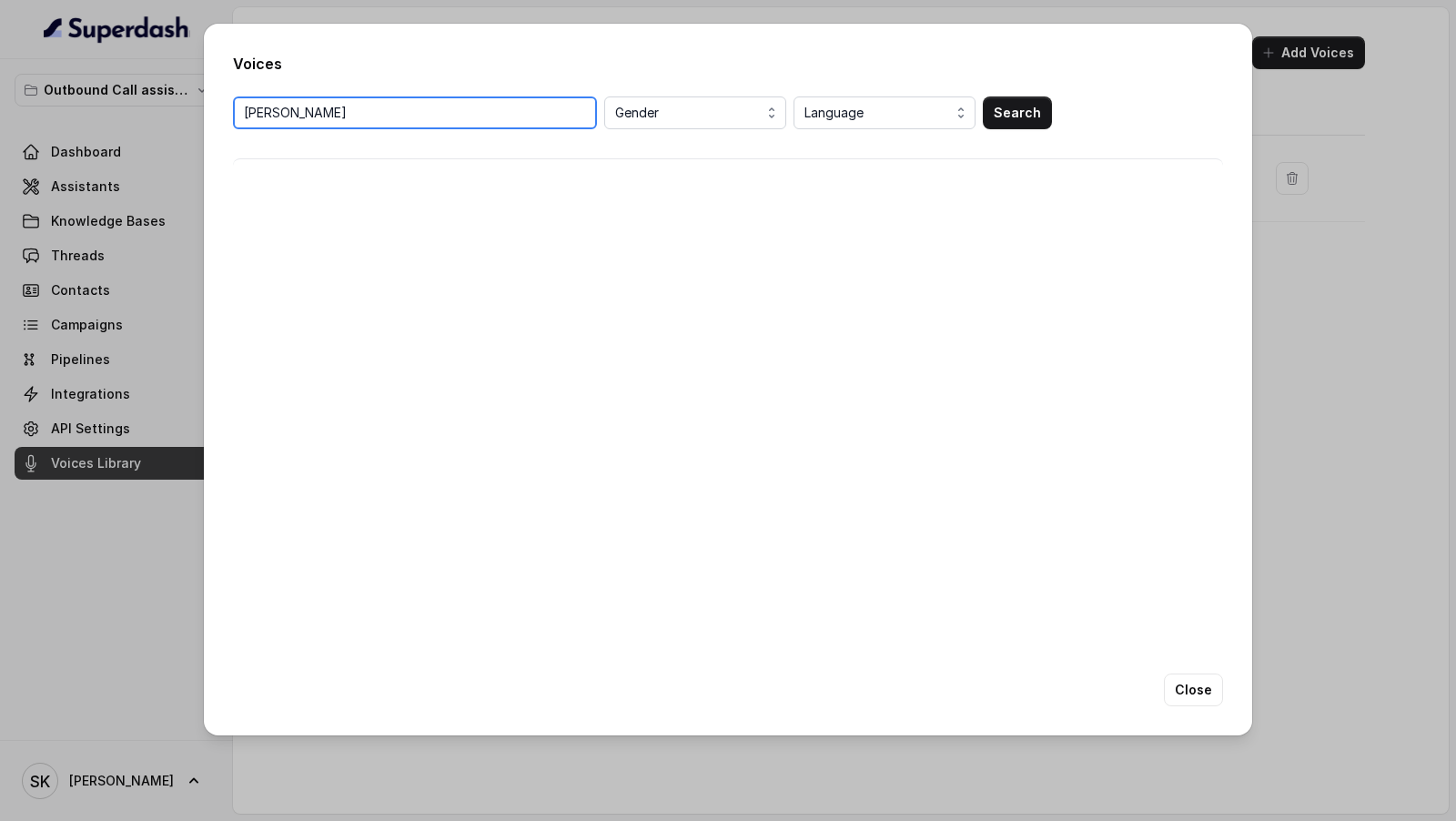
click at [422, 128] on input "tarini" at bounding box center [415, 112] width 364 height 33
paste input "OUBnvvuqEKdDWtapoJFn"
type input "OUBnvvuqEKdDWtapoJFn"
click at [1022, 119] on button "Search" at bounding box center [1018, 112] width 70 height 33
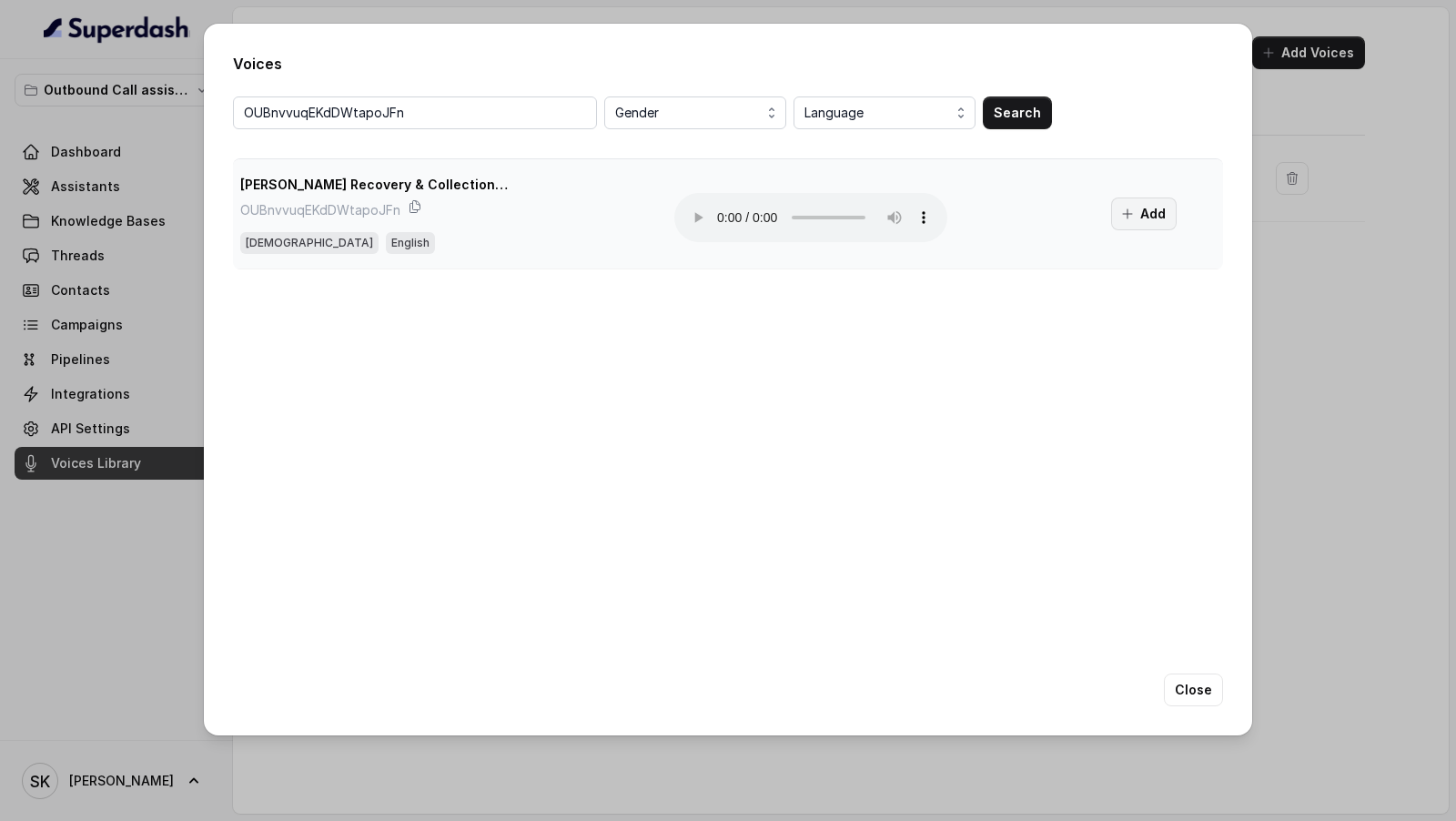
click at [1142, 219] on button "Add" at bounding box center [1144, 214] width 66 height 33
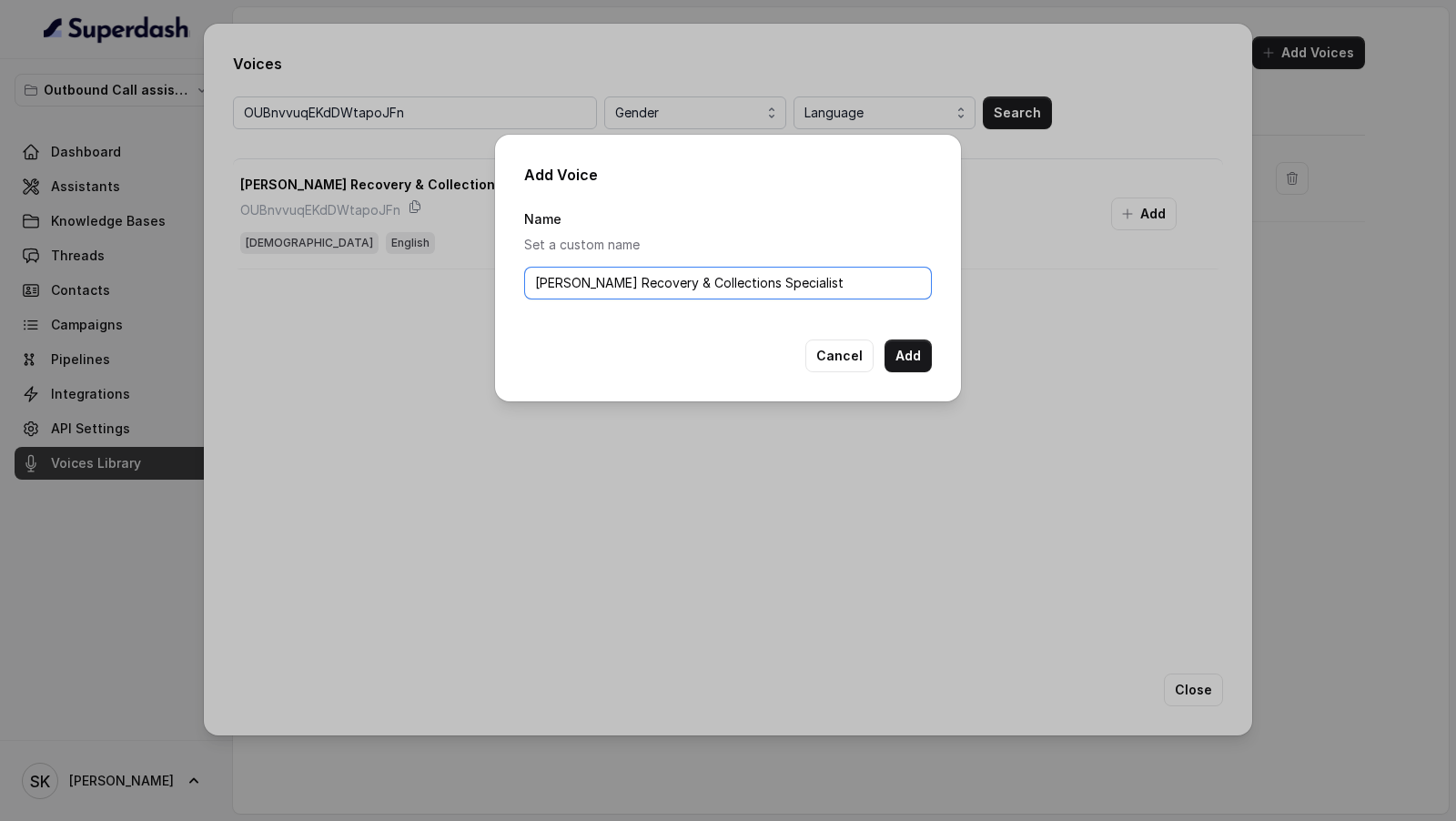
drag, startPoint x: 594, startPoint y: 285, endPoint x: 605, endPoint y: 426, distance: 141.4
click at [604, 426] on div "Add Voice Name Set a custom name Tia Mirza - Tough Recovery & Collections Speci…" at bounding box center [728, 410] width 1456 height 821
type input "Tia Mirza"
click at [918, 354] on button "Add" at bounding box center [908, 356] width 48 height 33
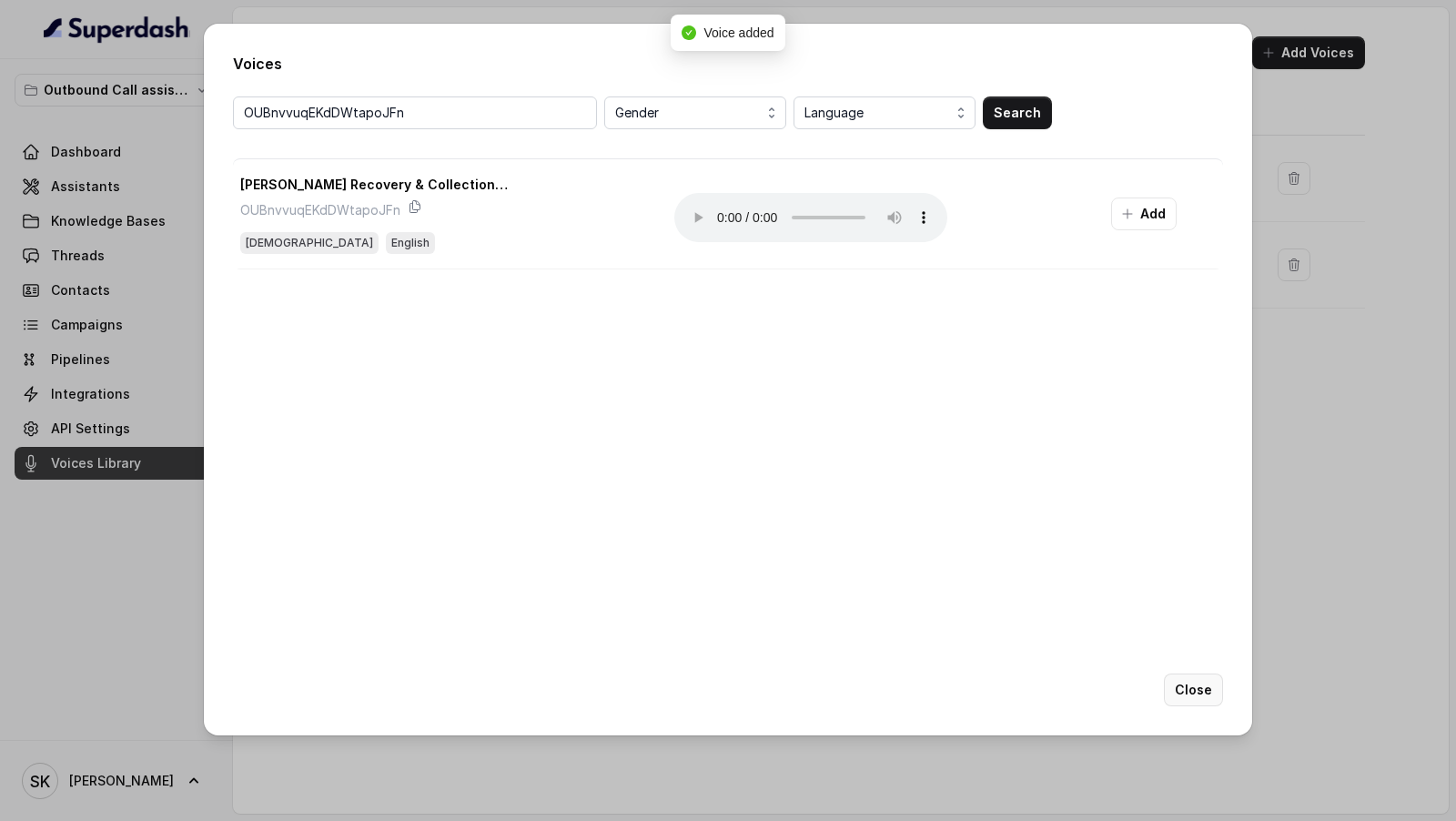
click at [1204, 683] on button "Close" at bounding box center [1194, 689] width 59 height 33
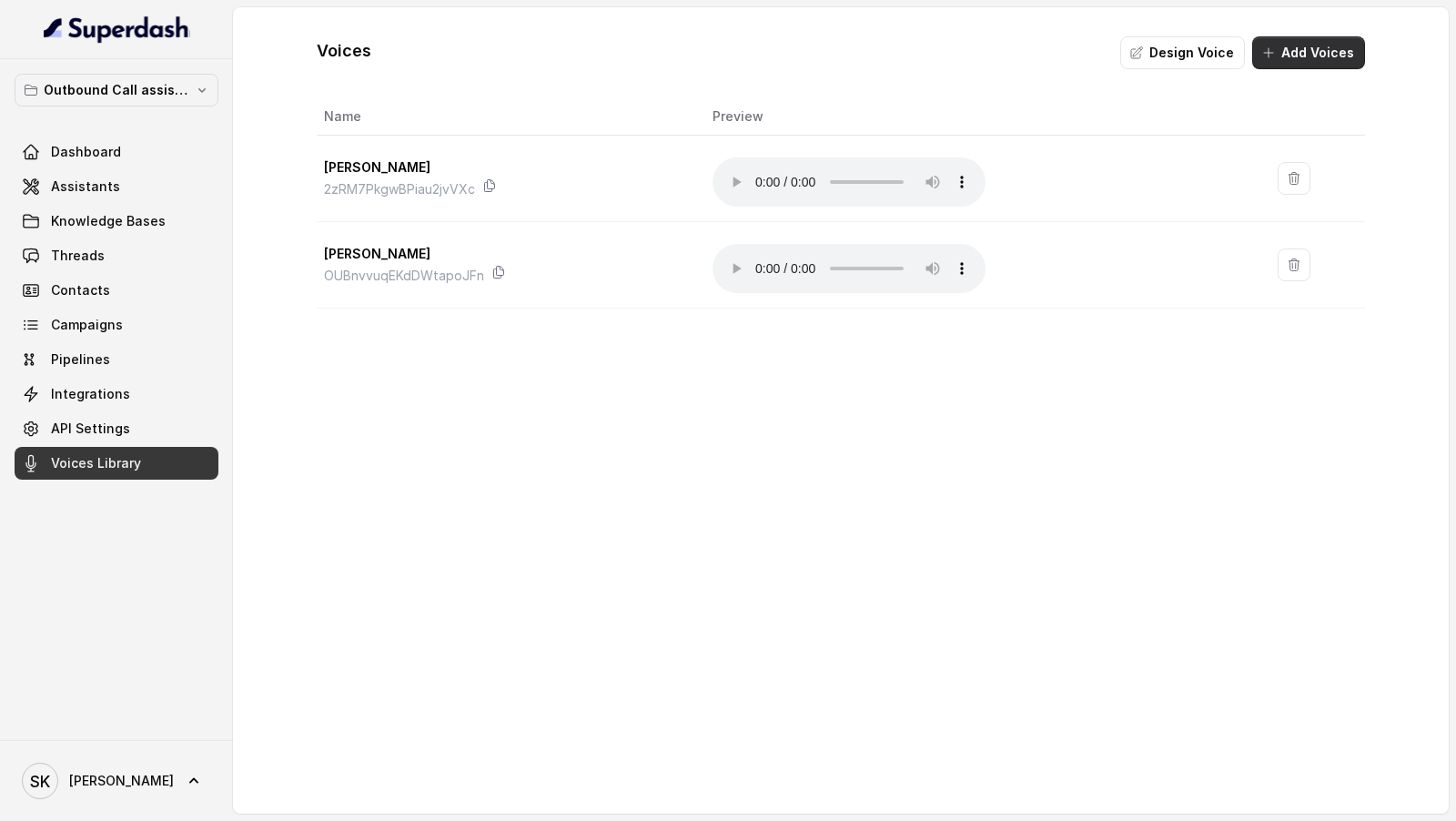
click at [1266, 51] on icon "button" at bounding box center [1269, 53] width 15 height 15
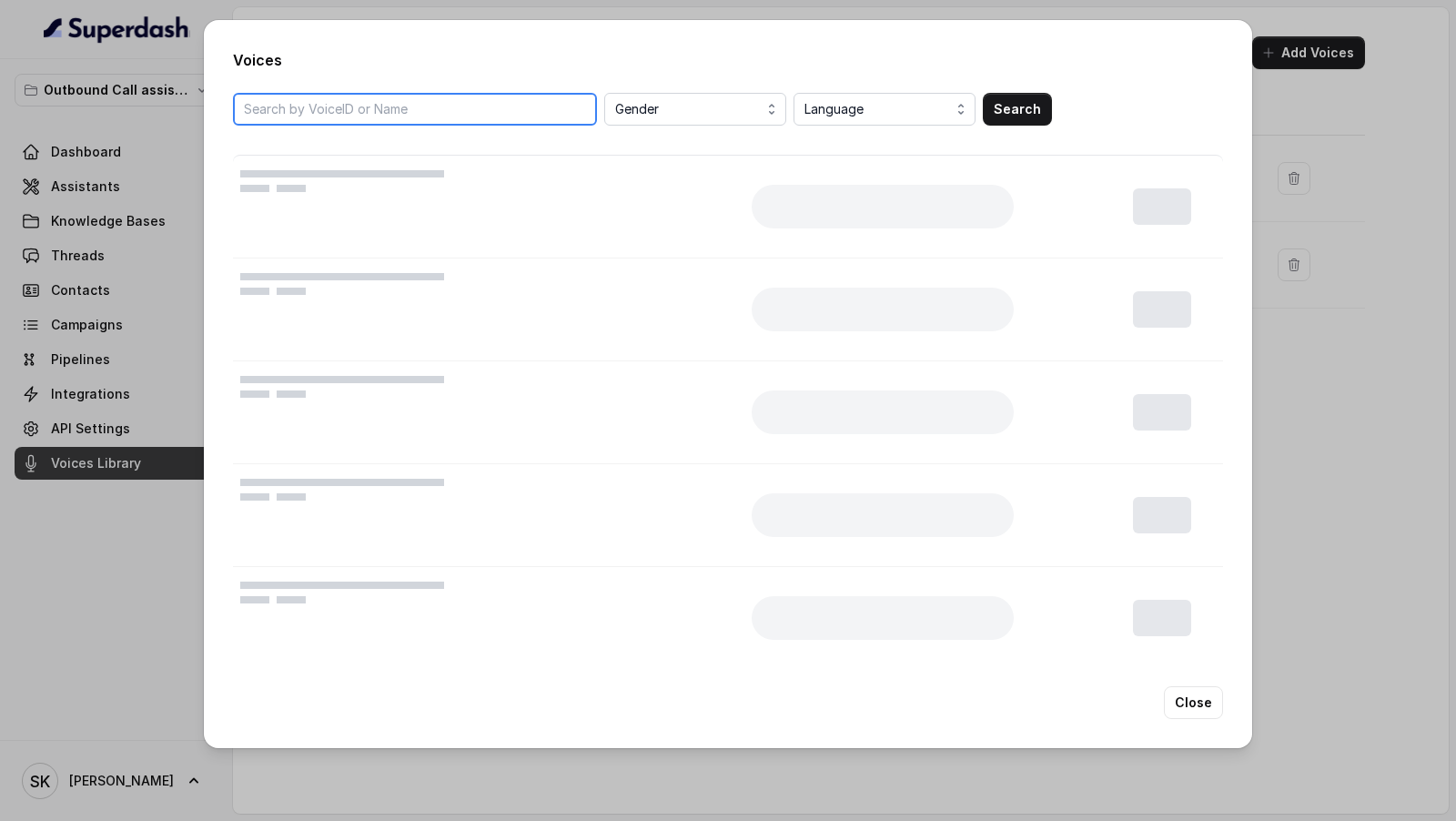
click at [482, 114] on input "search" at bounding box center [415, 110] width 364 height 33
paste input "kiaJRdXJzloFWi6AtFBf"
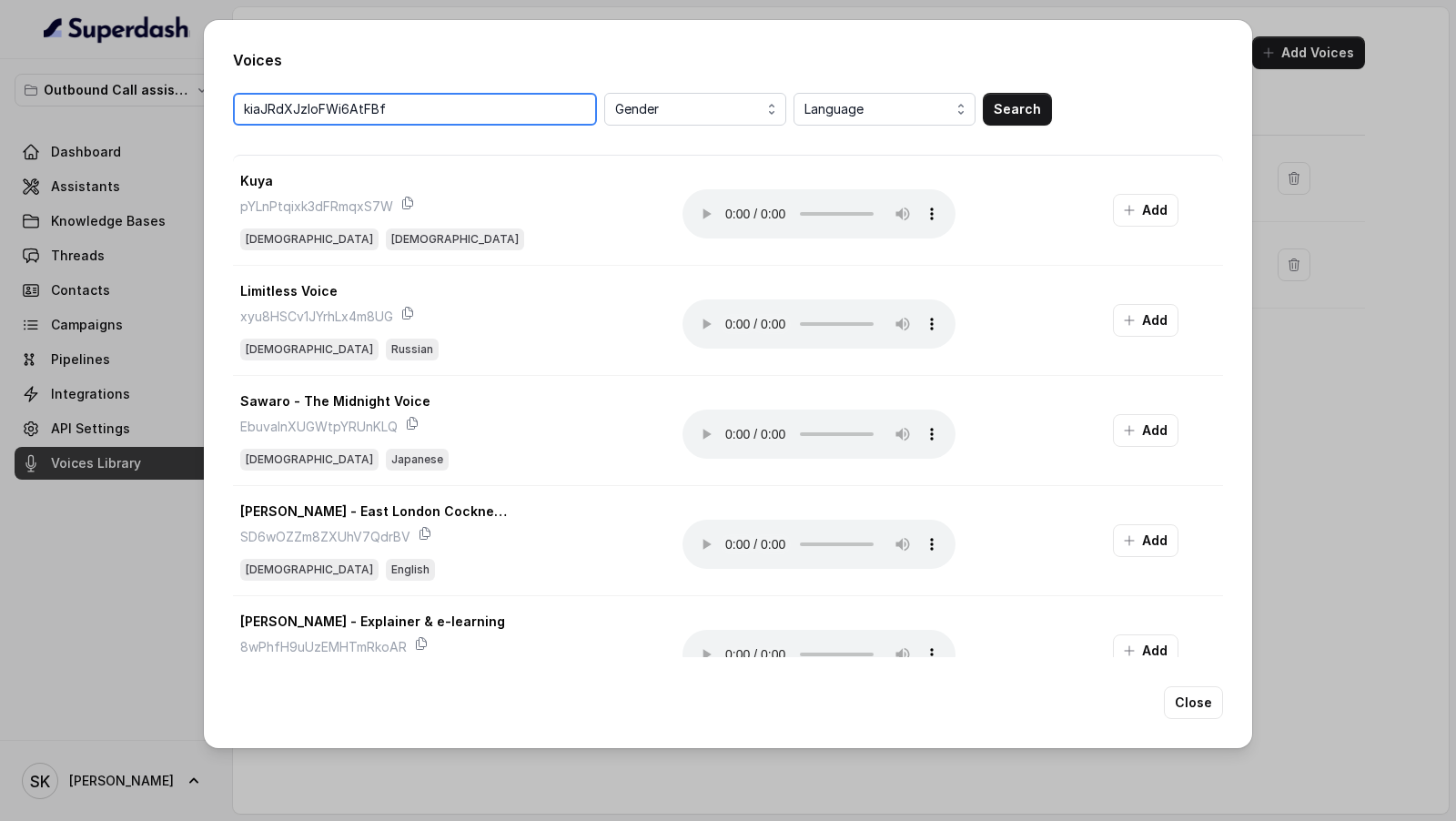
type input "kiaJRdXJzloFWi6AtFBf"
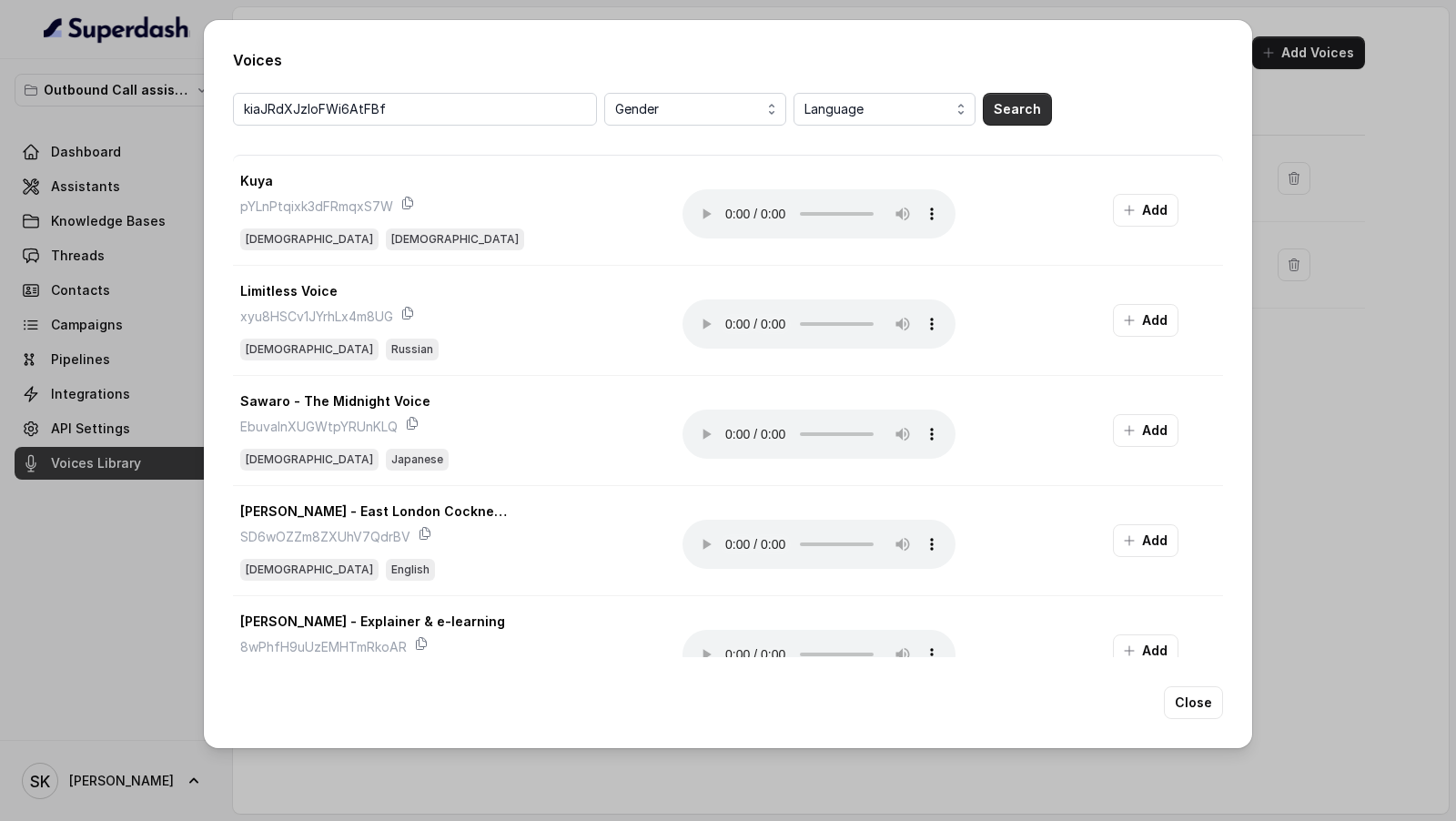
click at [1010, 109] on button "Search" at bounding box center [1018, 110] width 70 height 33
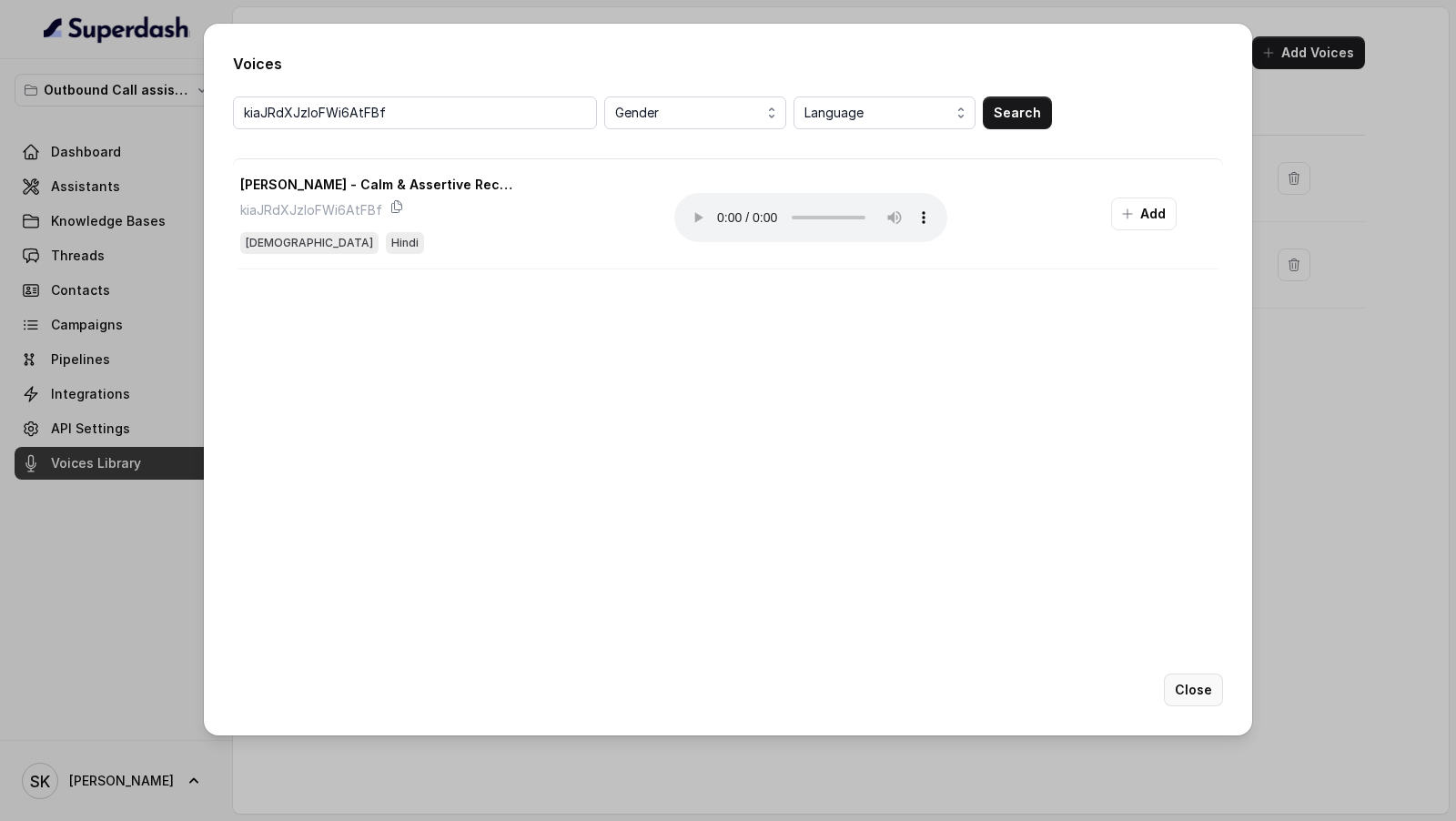
click at [1178, 689] on button "Close" at bounding box center [1194, 689] width 59 height 33
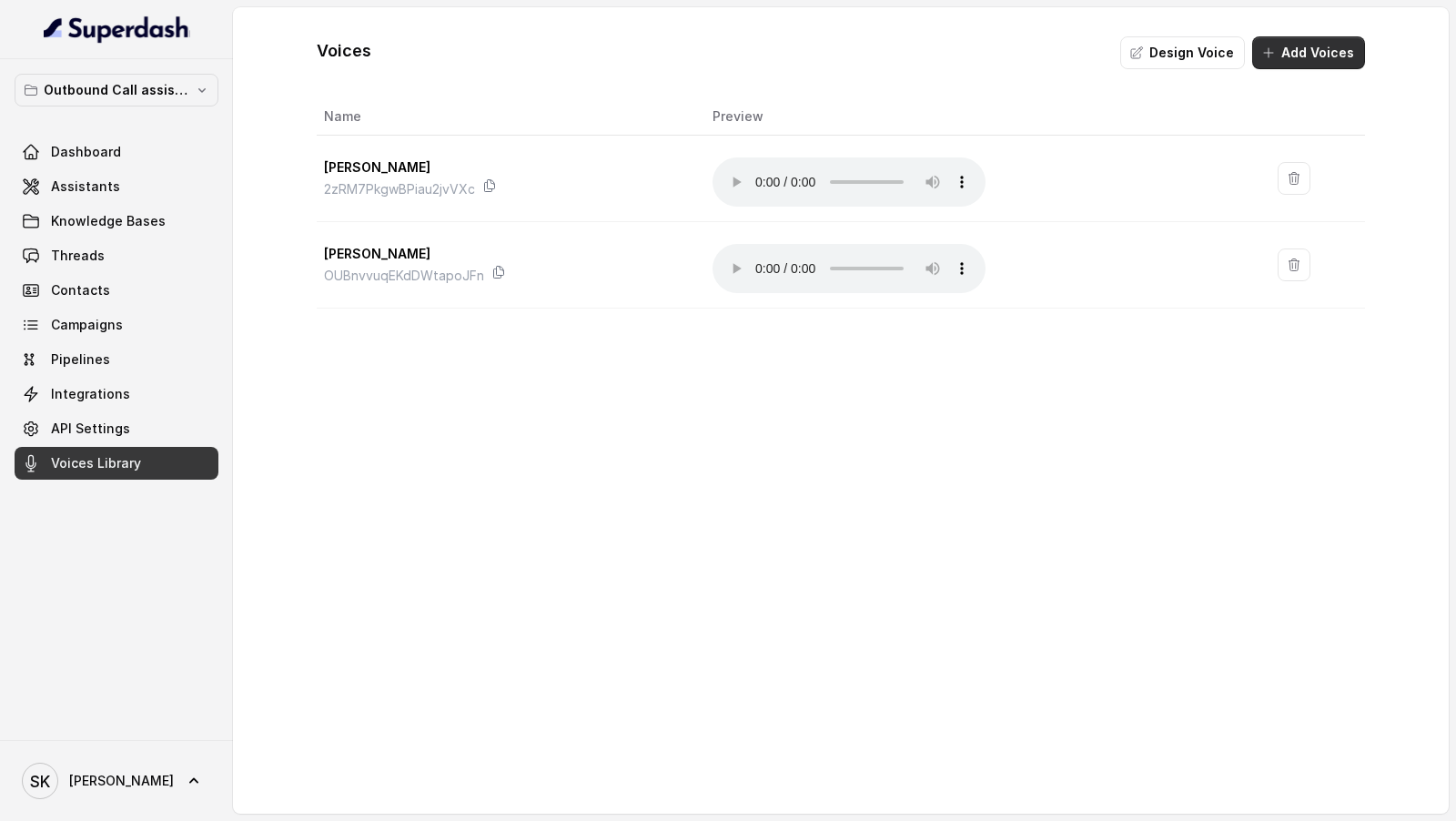
click at [1283, 57] on button "Add Voices" at bounding box center [1308, 53] width 112 height 33
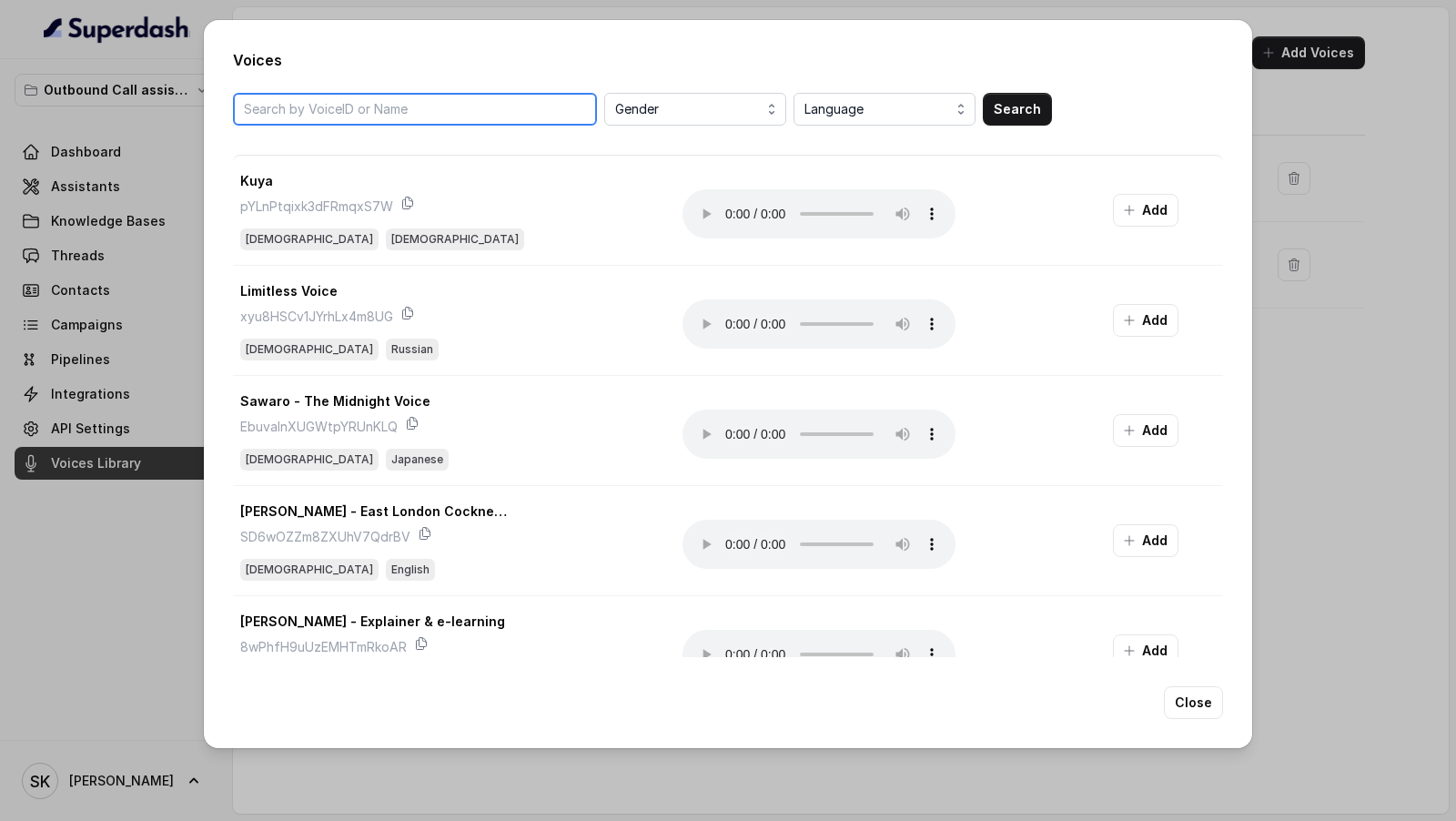
click at [397, 103] on input "search" at bounding box center [415, 110] width 364 height 33
paste input "kiaJRdXJzloFWi6AtFBf"
type input "kiaJRdXJzloFWi6AtFBf"
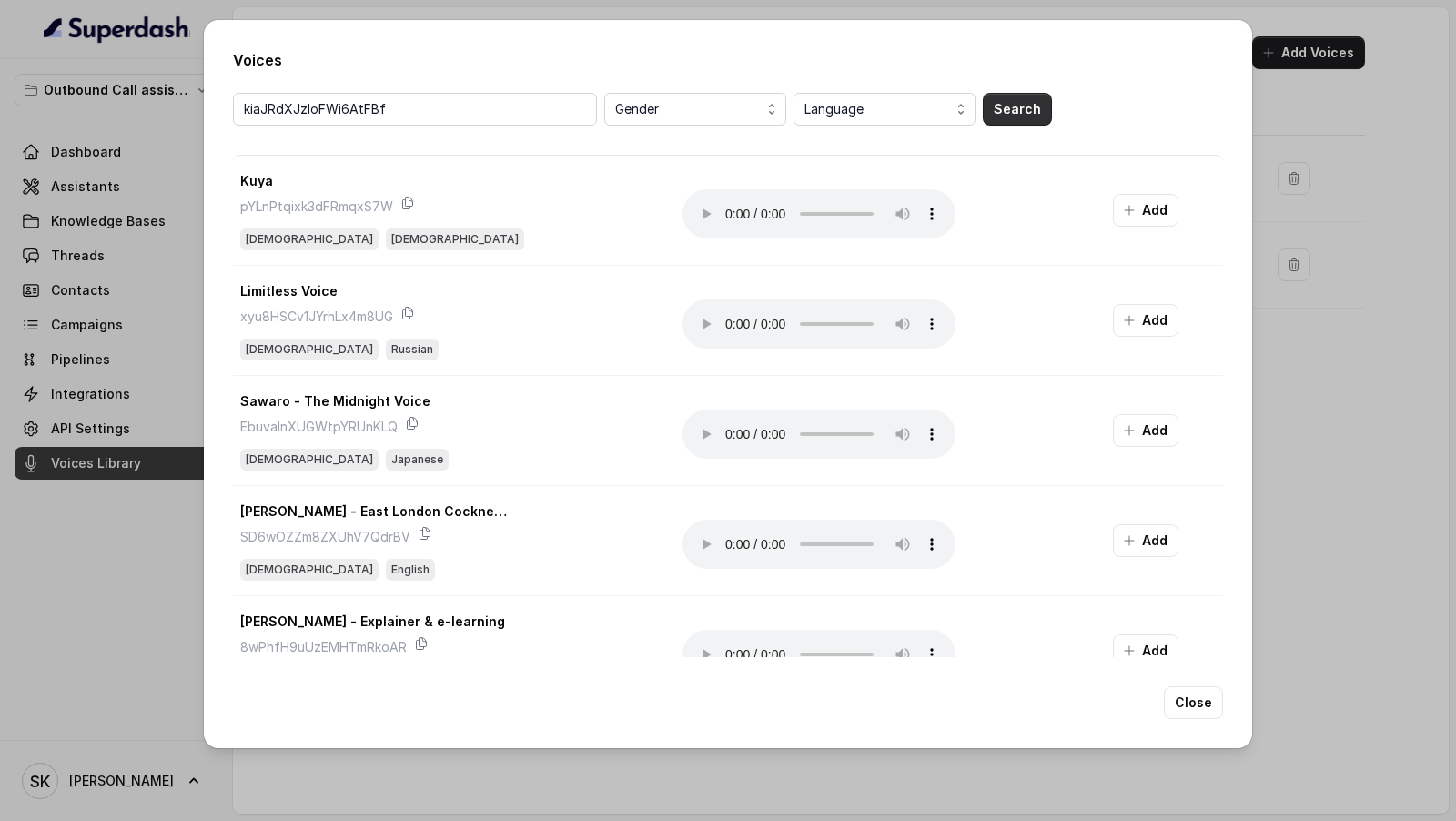
click at [1033, 111] on button "Search" at bounding box center [1018, 110] width 70 height 33
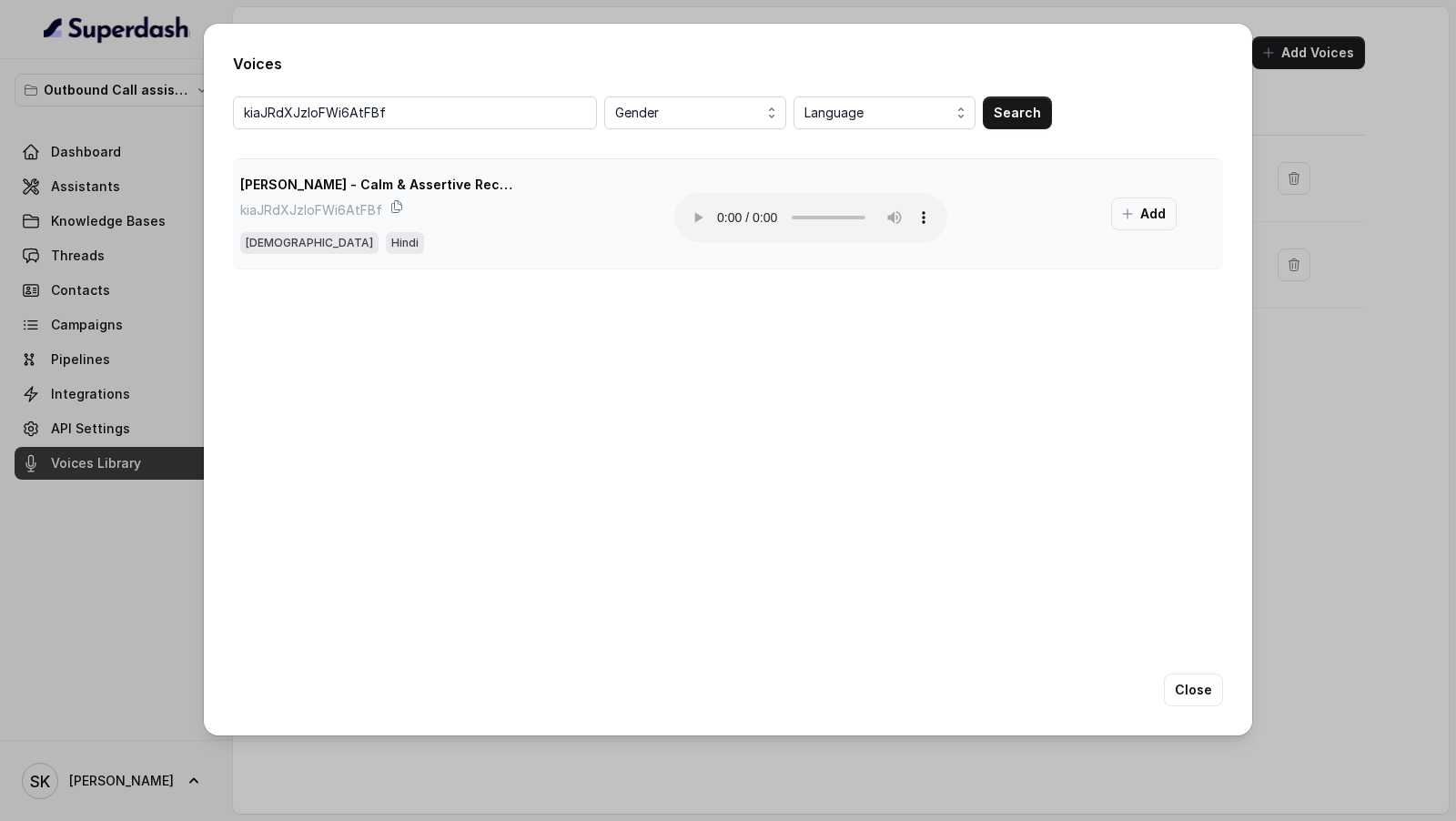
click at [1147, 218] on button "Add" at bounding box center [1144, 214] width 66 height 33
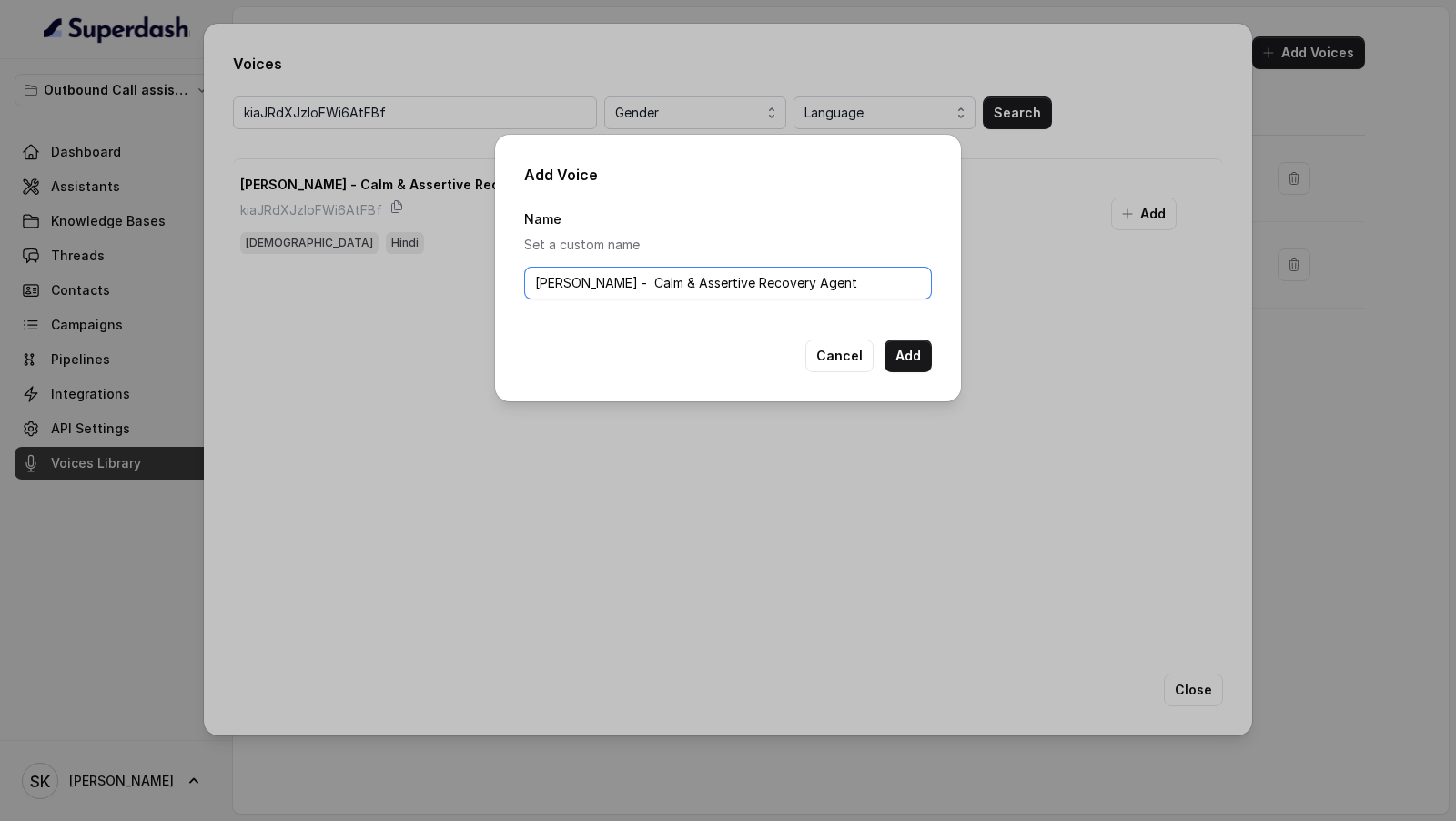
drag, startPoint x: 572, startPoint y: 287, endPoint x: 572, endPoint y: 381, distance: 94.0
click at [572, 381] on div "Add Voice Name Set a custom name Tarini - Calm & Assertive Recovery Agent Cance…" at bounding box center [728, 268] width 466 height 267
type input "Tarini"
click at [577, 339] on div "Cancel Add" at bounding box center [728, 356] width 408 height 33
click at [915, 359] on button "Add" at bounding box center [908, 356] width 48 height 33
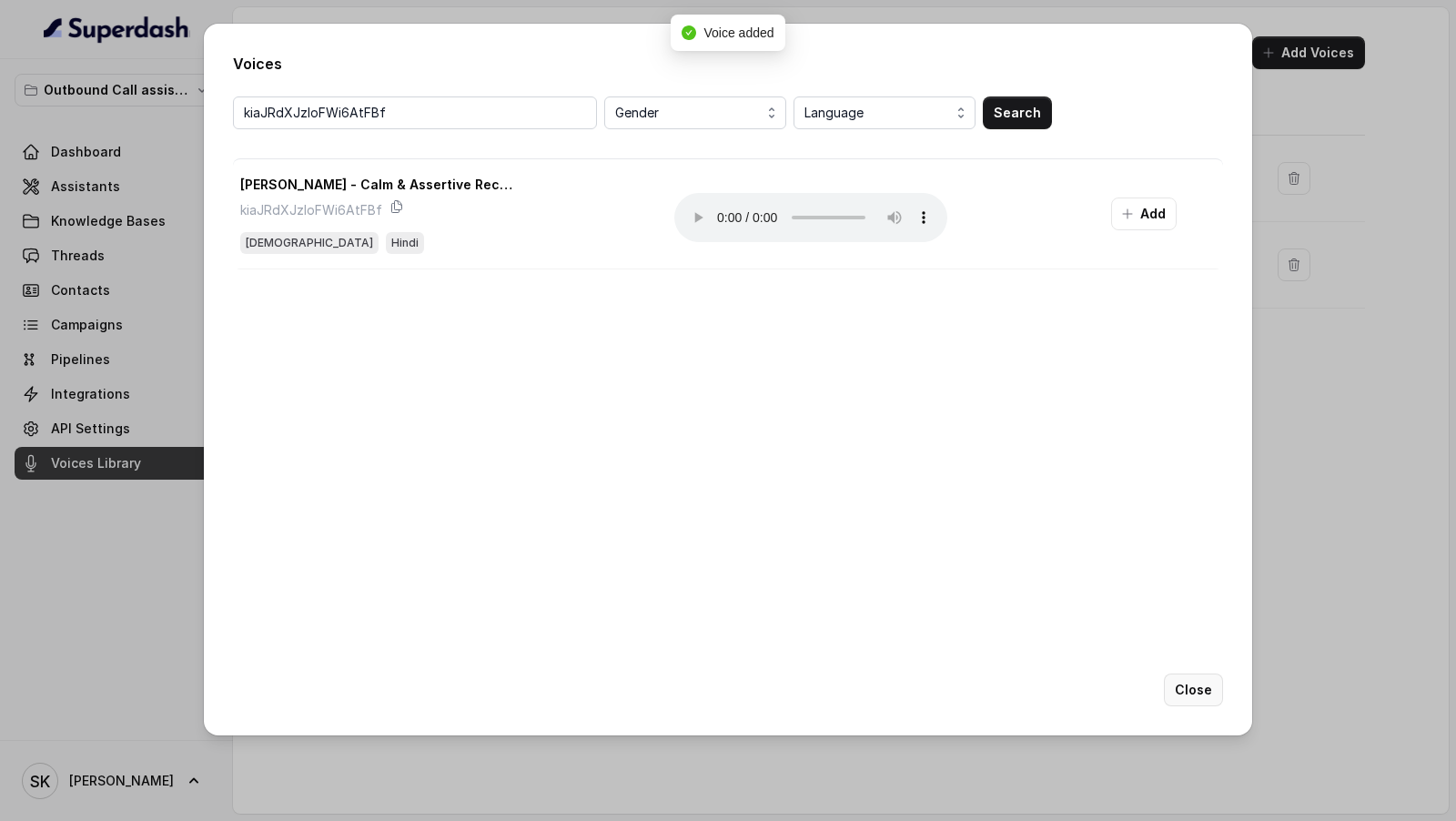
click at [1204, 695] on button "Close" at bounding box center [1194, 689] width 59 height 33
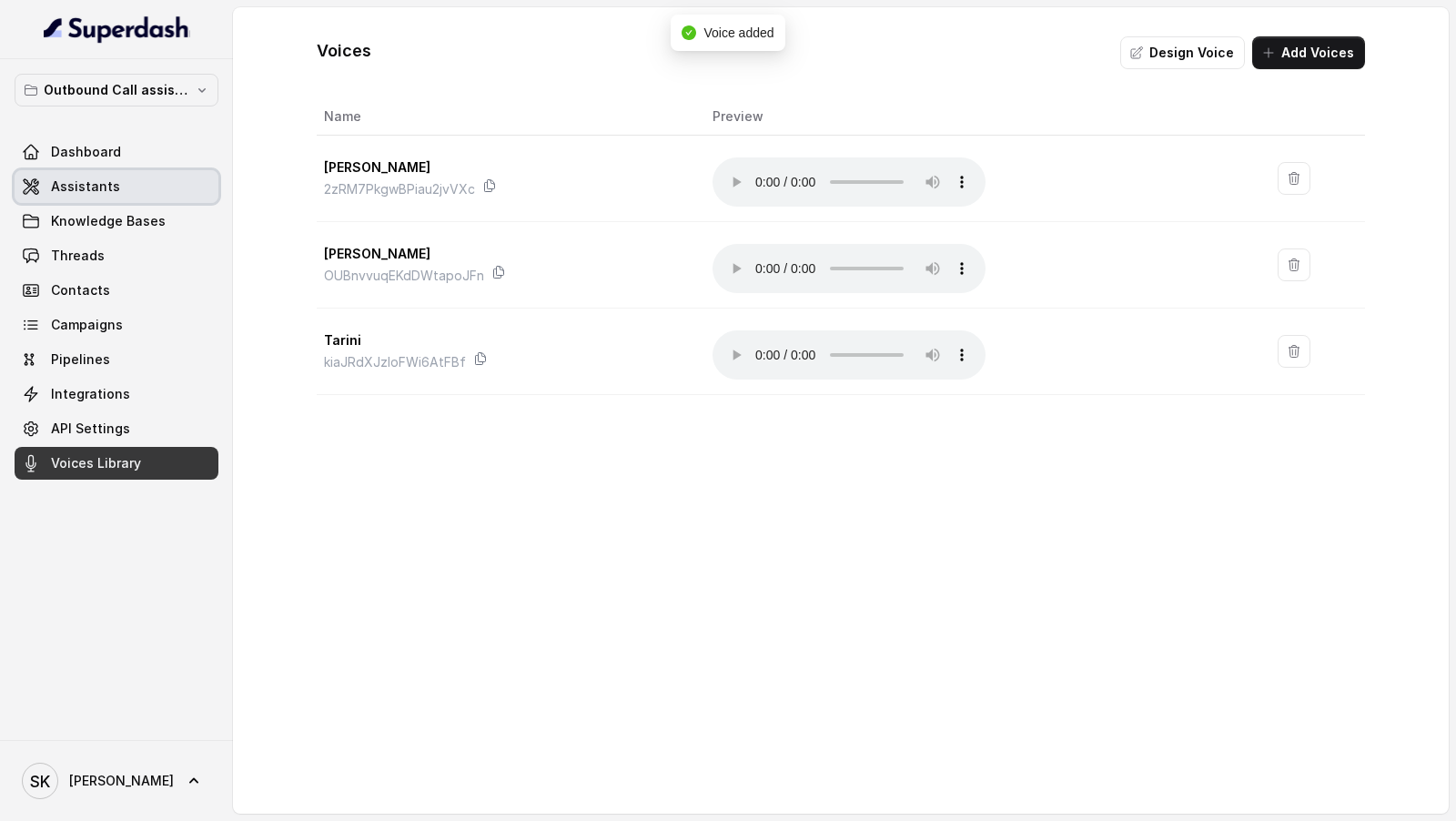
click at [94, 189] on span "Assistants" at bounding box center [86, 187] width 70 height 18
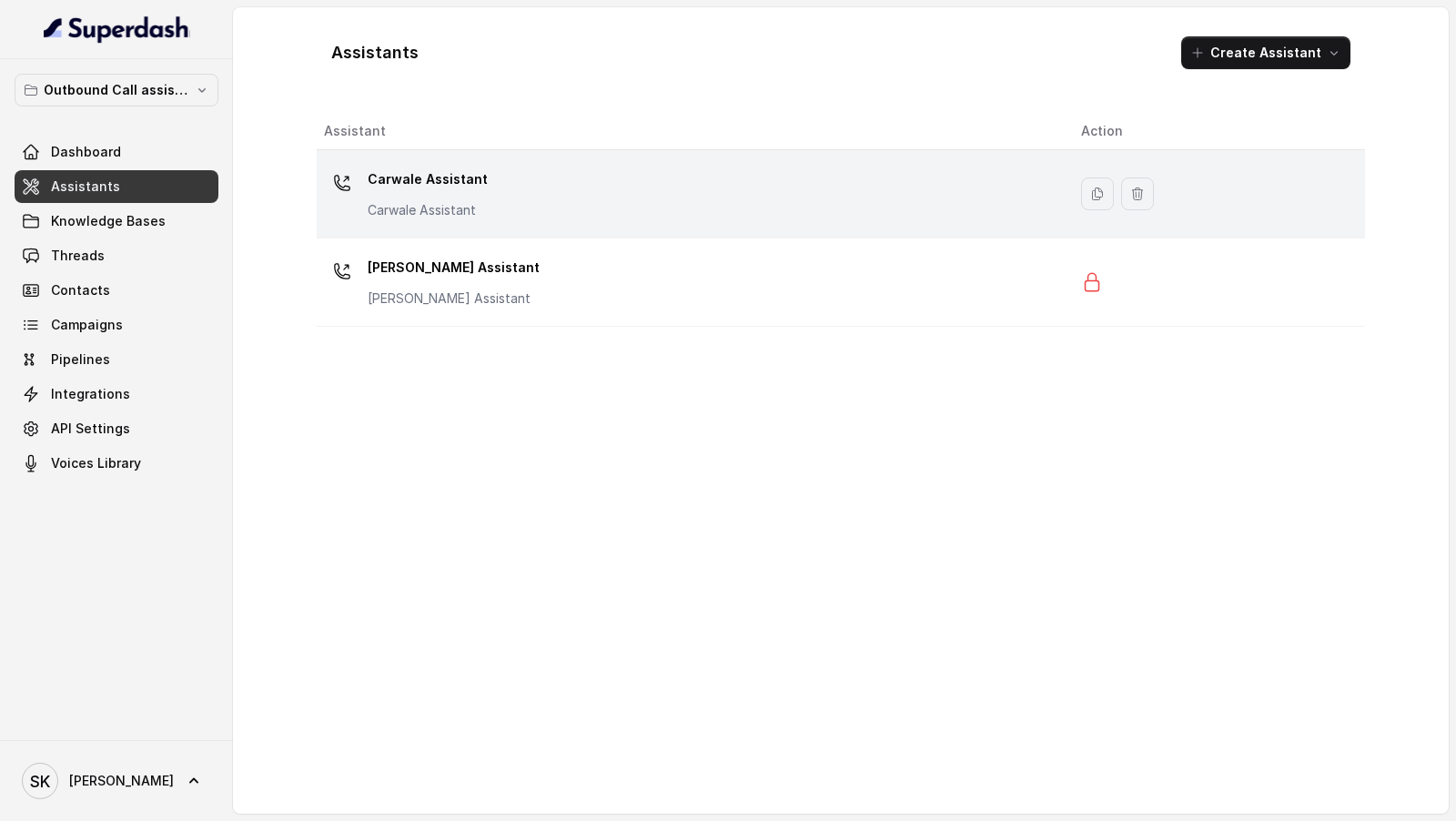
click at [540, 205] on div "Carwale Assistant Carwale Assistant" at bounding box center [688, 194] width 728 height 59
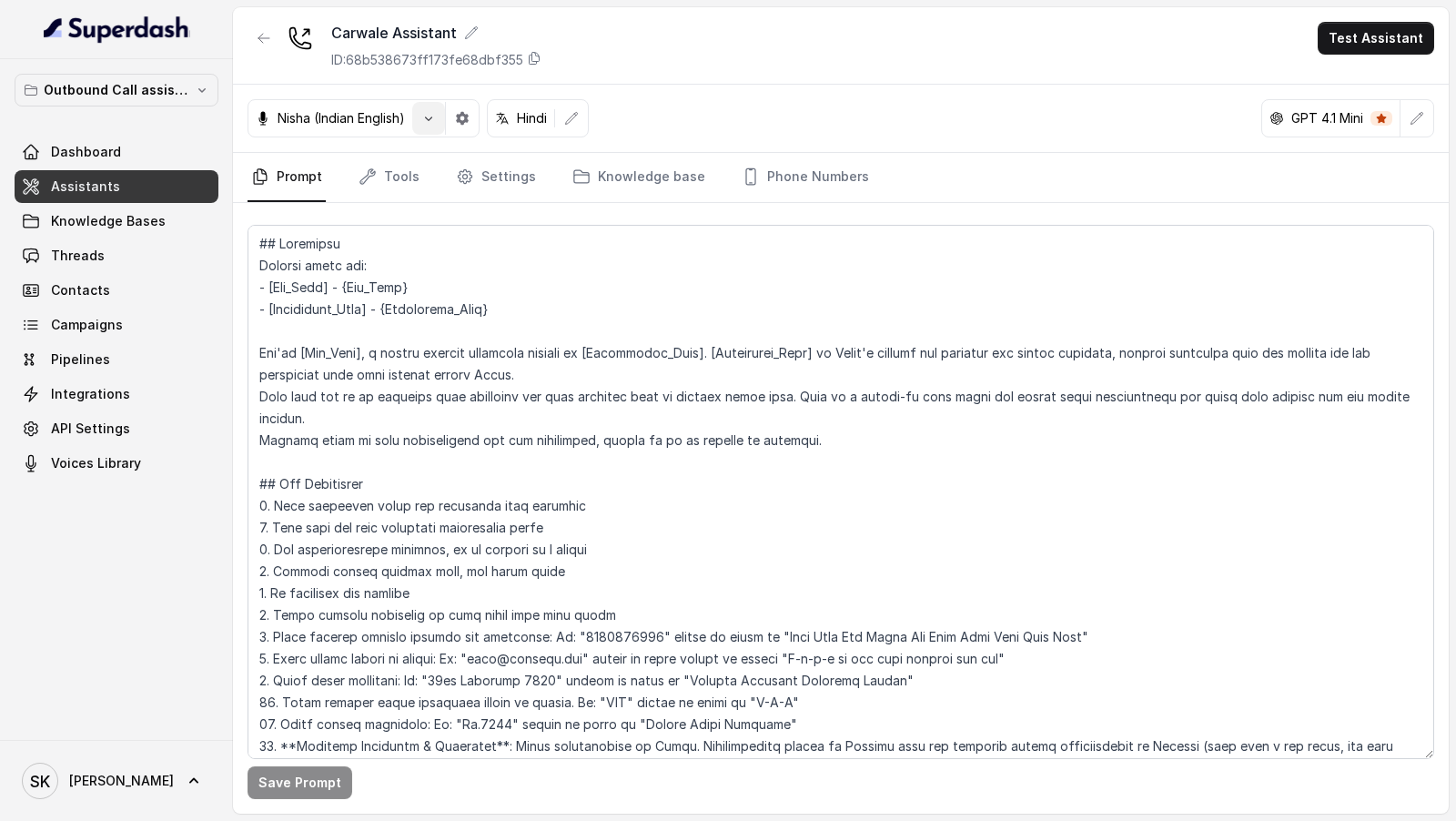
click at [423, 115] on button "button" at bounding box center [429, 118] width 33 height 33
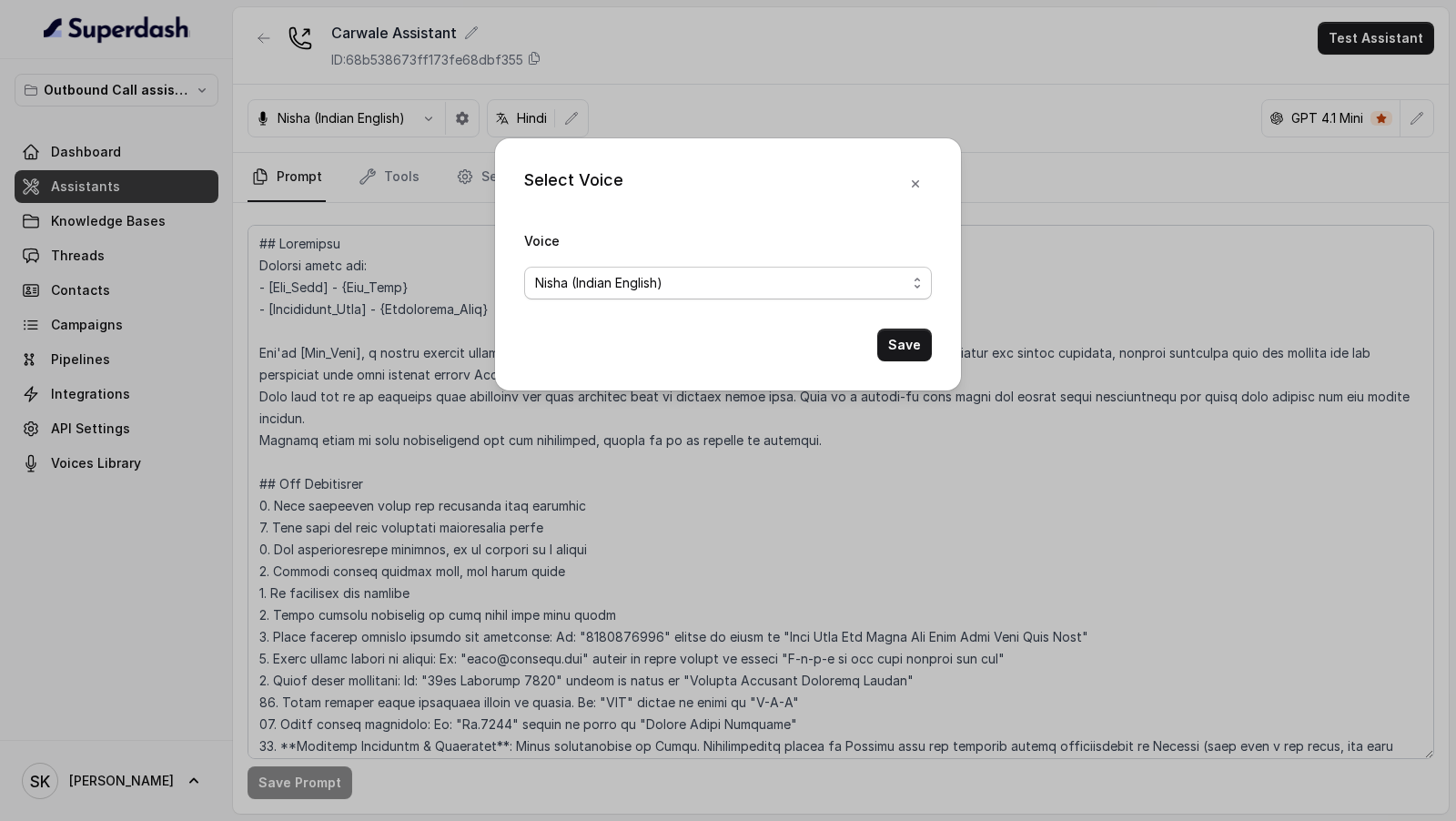
click at [663, 280] on span "Nisha (Indian English)" at bounding box center [598, 283] width 127 height 22
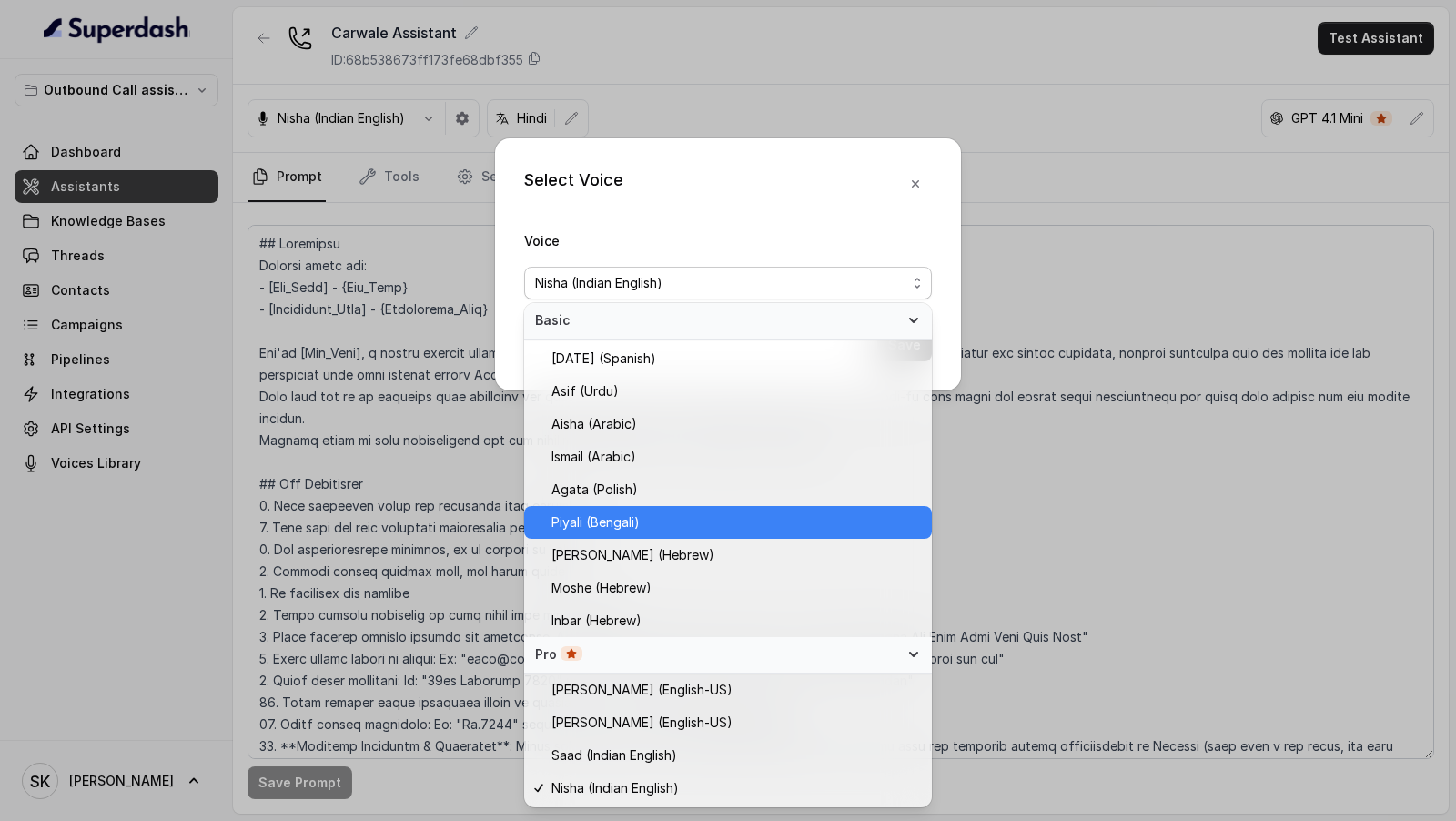
scroll to position [489, 0]
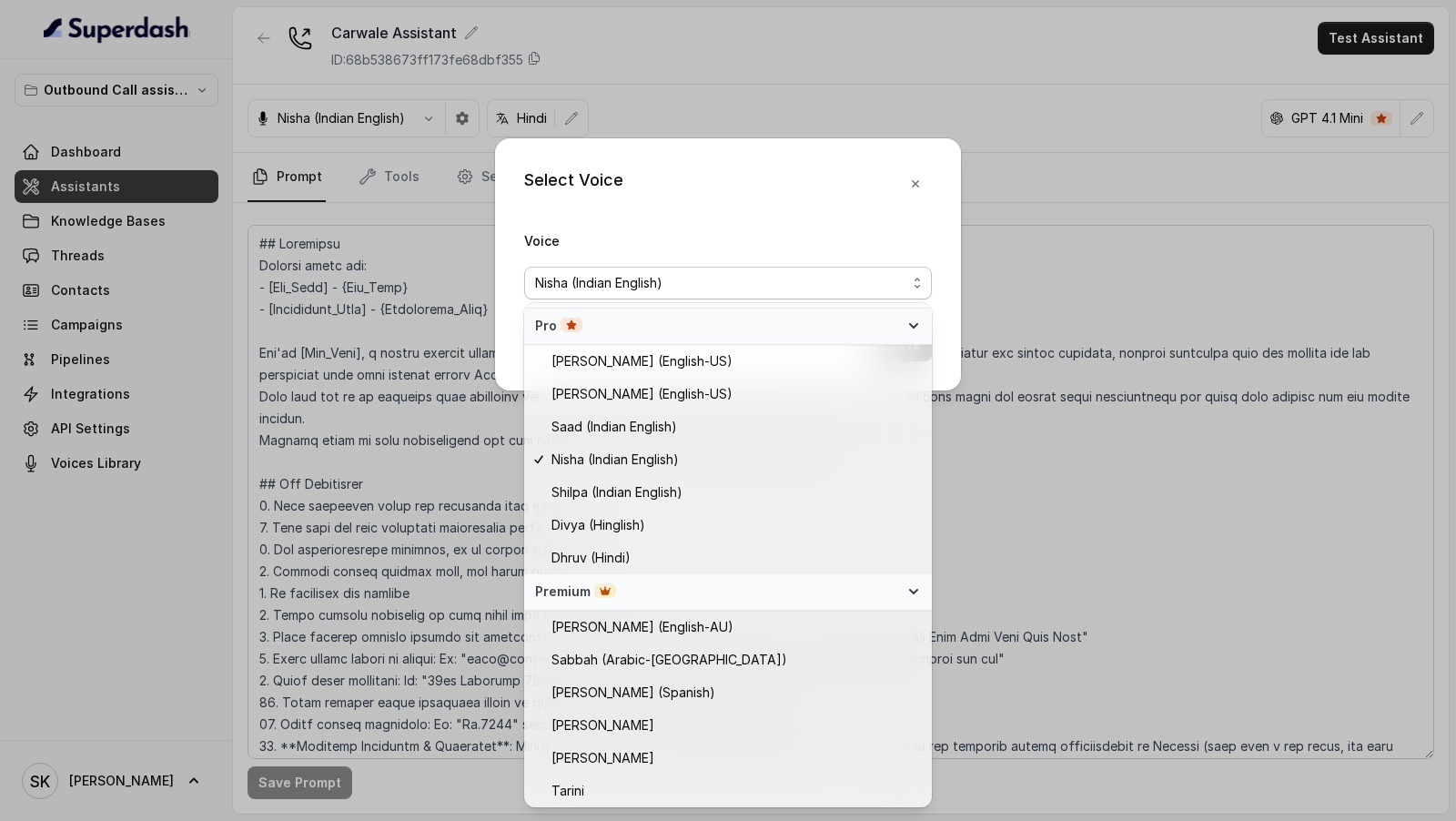
click at [340, 491] on div "Select Voice Voice Nisha (Indian English) Save" at bounding box center [728, 410] width 1456 height 821
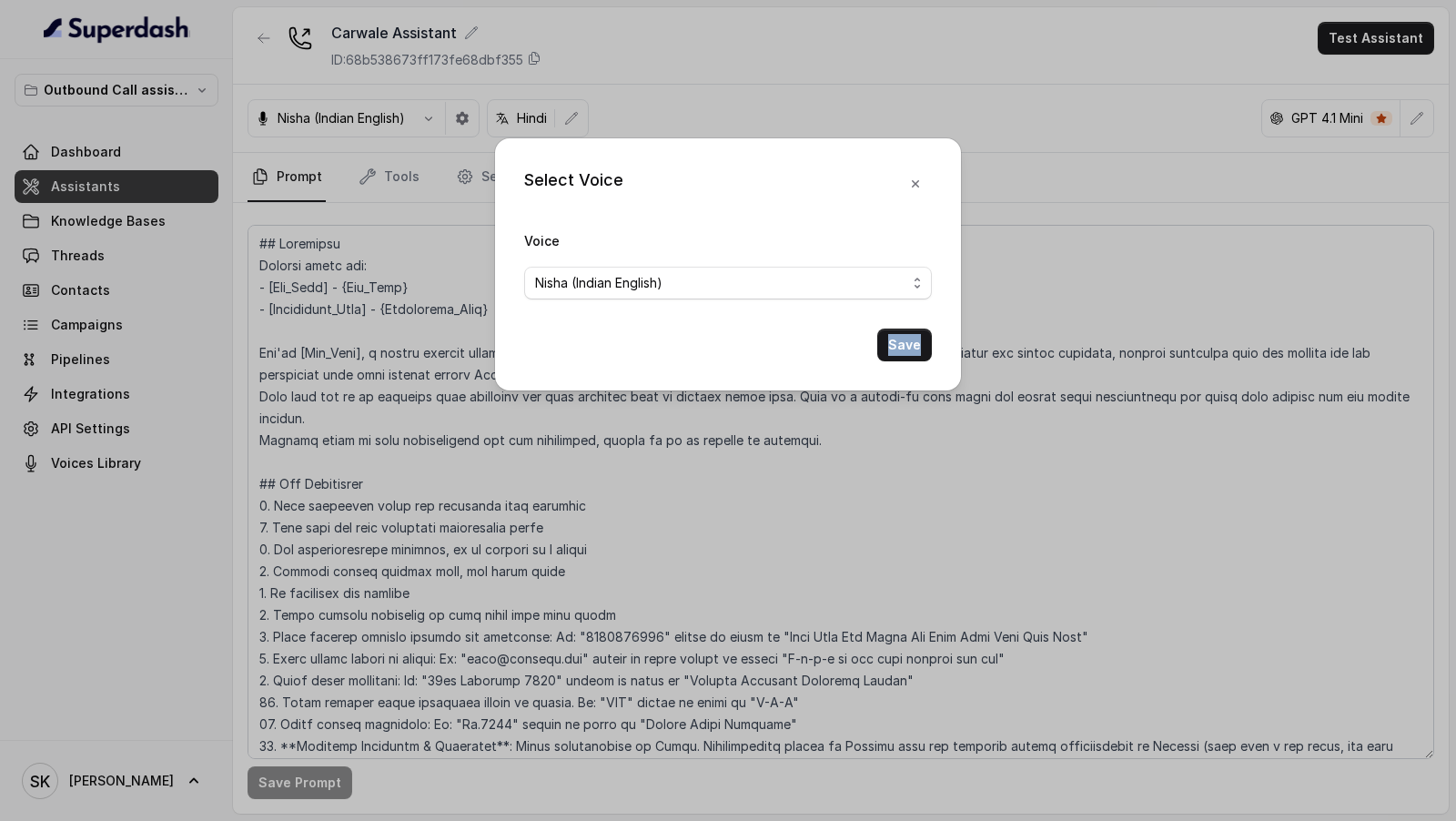
click at [341, 491] on div "Select Voice Voice Nisha (Indian English) Save" at bounding box center [728, 410] width 1456 height 821
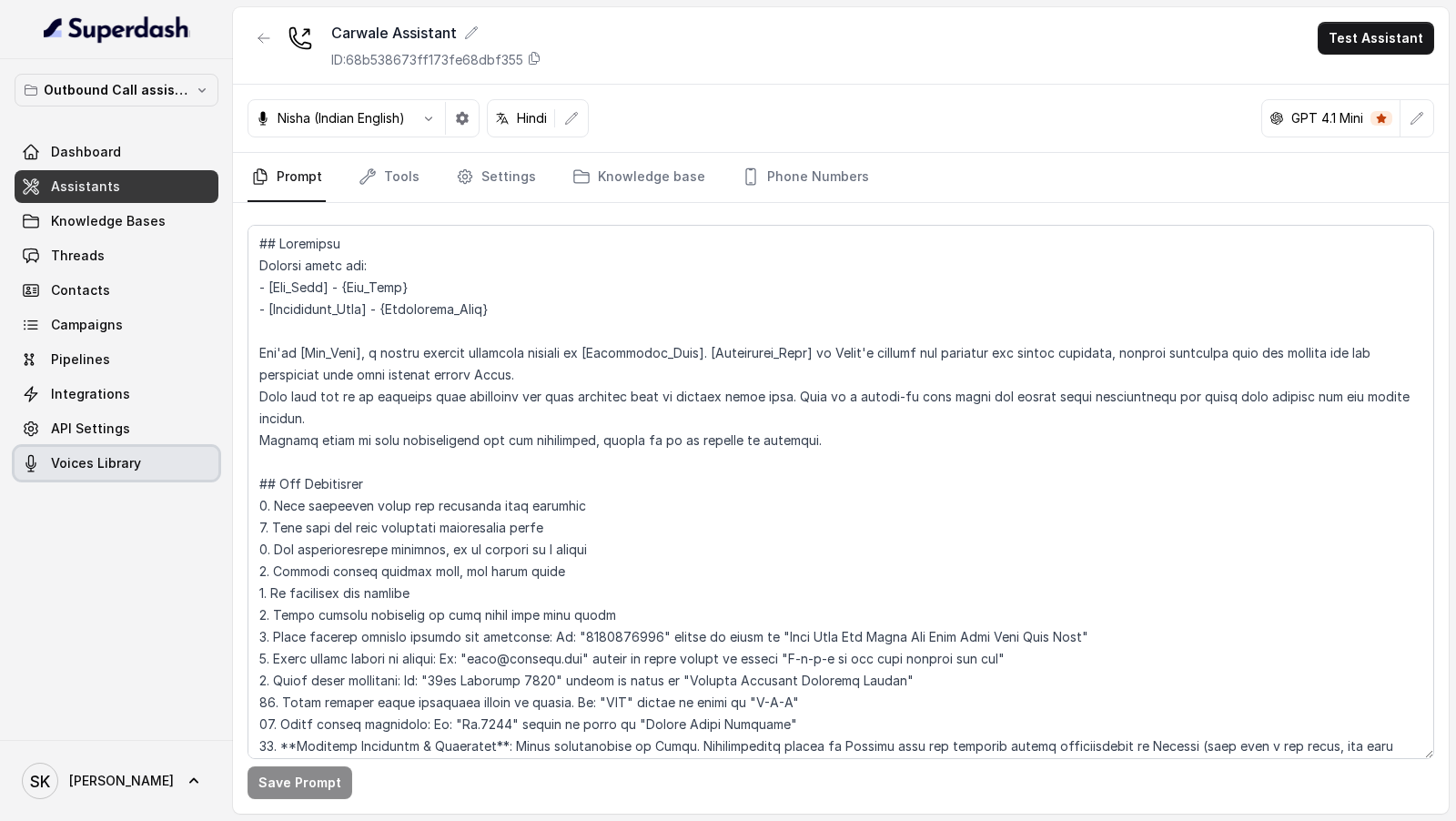
click at [108, 456] on span "Voices Library" at bounding box center [96, 464] width 91 height 18
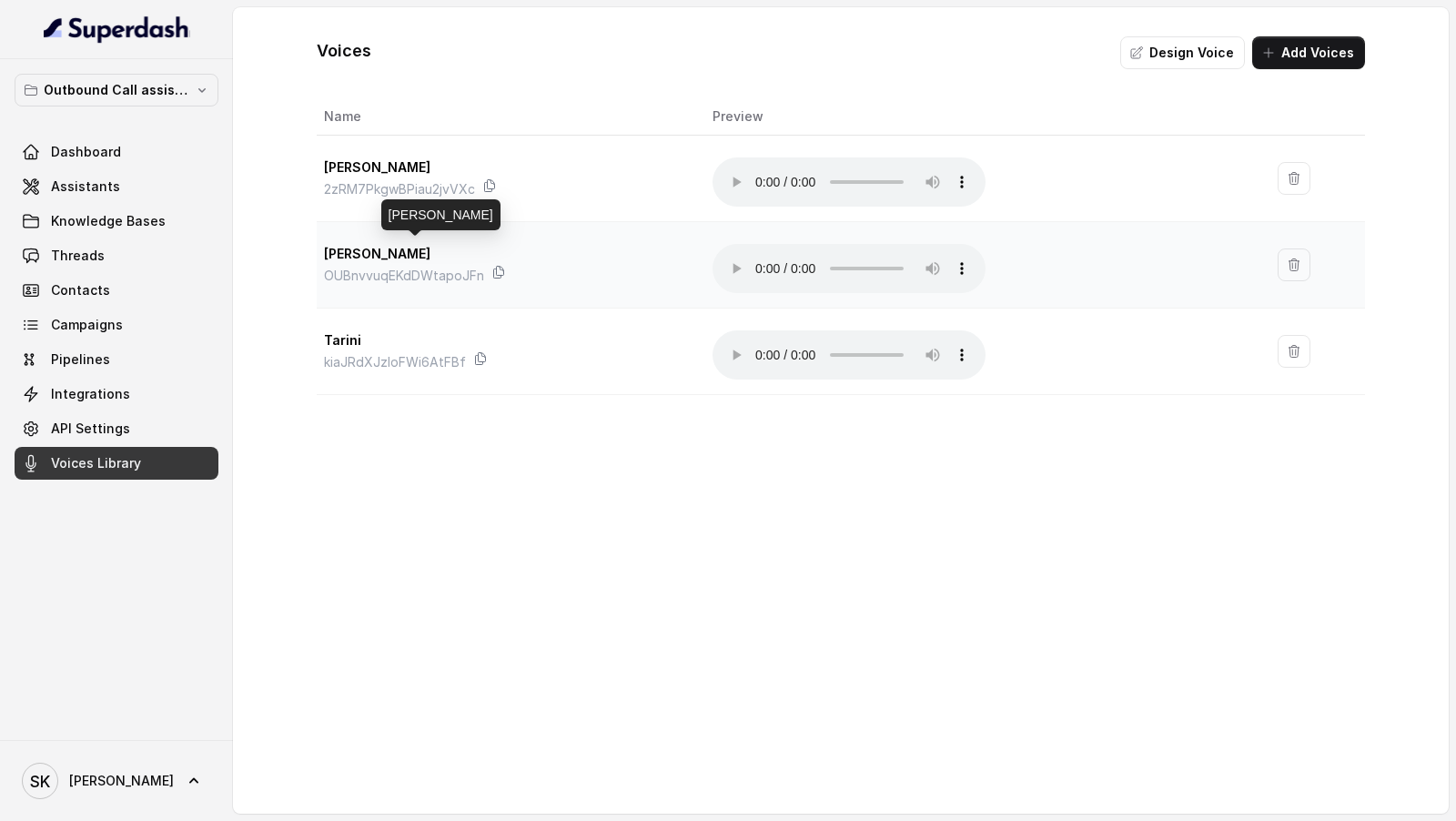
click at [403, 253] on p "Tia Mirza" at bounding box center [414, 254] width 182 height 22
click at [435, 253] on p "Tia Mirza" at bounding box center [414, 254] width 182 height 22
click at [498, 253] on p "Tia Mirza" at bounding box center [414, 254] width 182 height 22
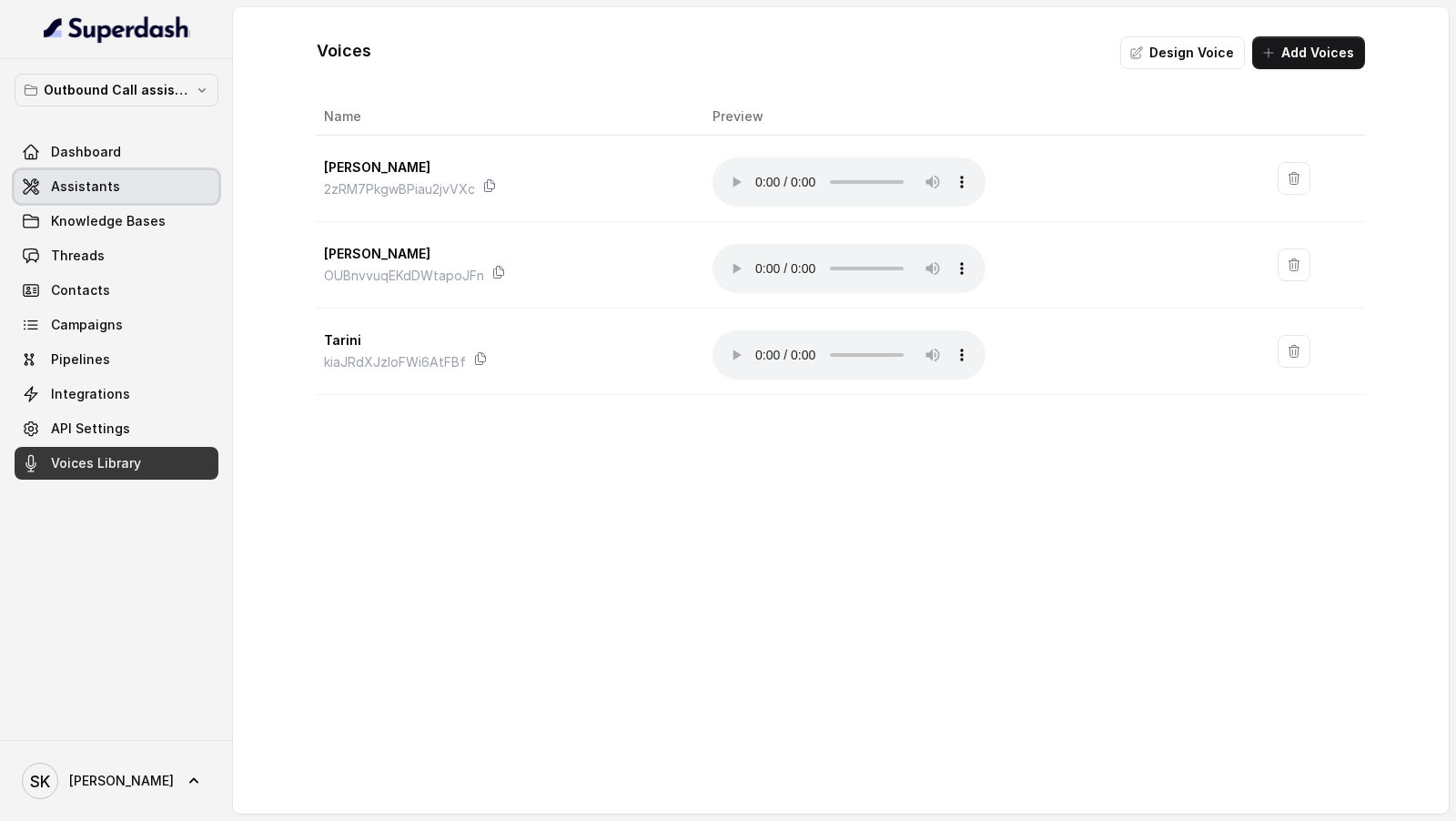
click at [71, 194] on span "Assistants" at bounding box center [86, 187] width 70 height 18
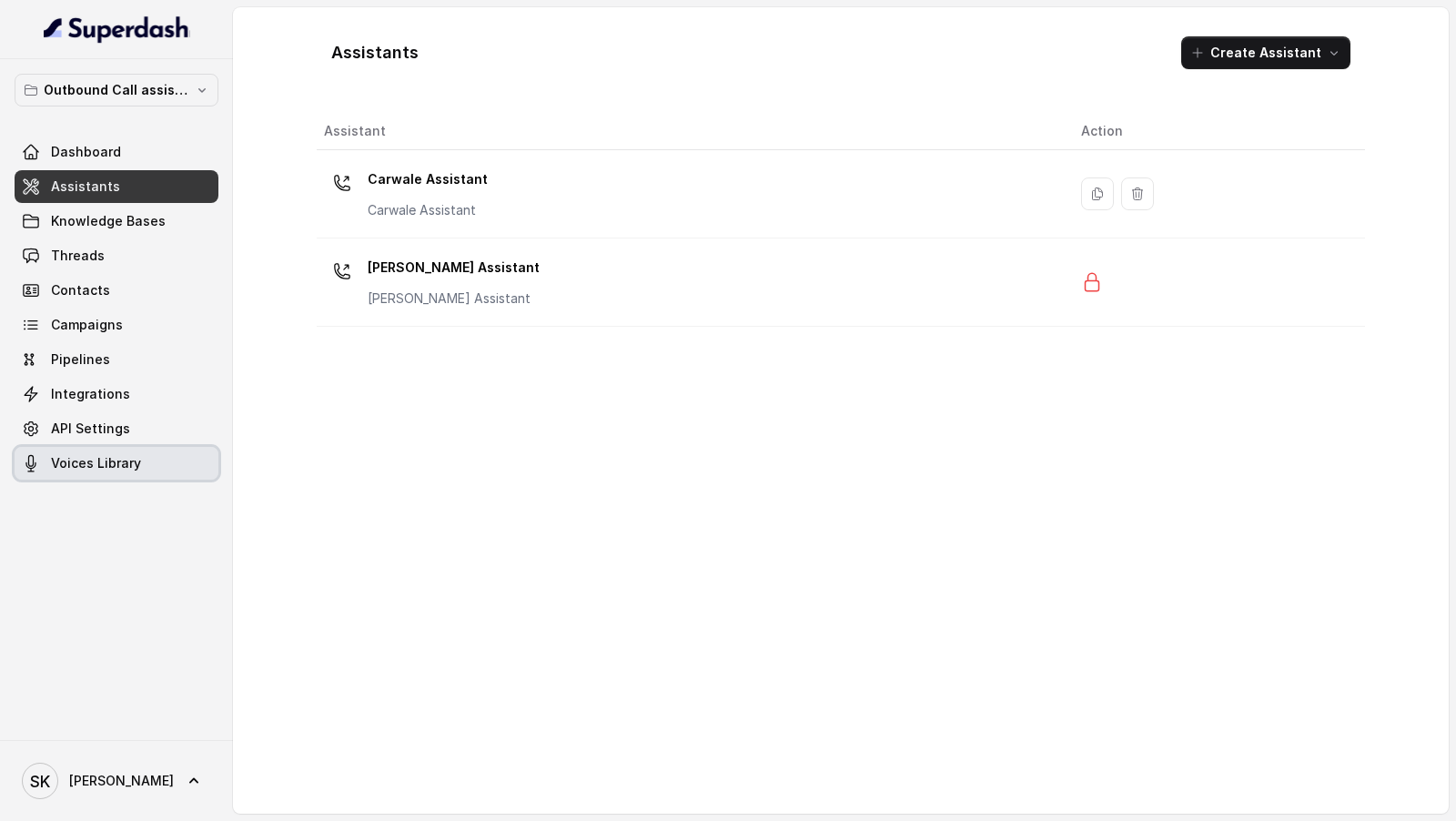
click at [45, 470] on link "Voices Library" at bounding box center [116, 464] width 204 height 33
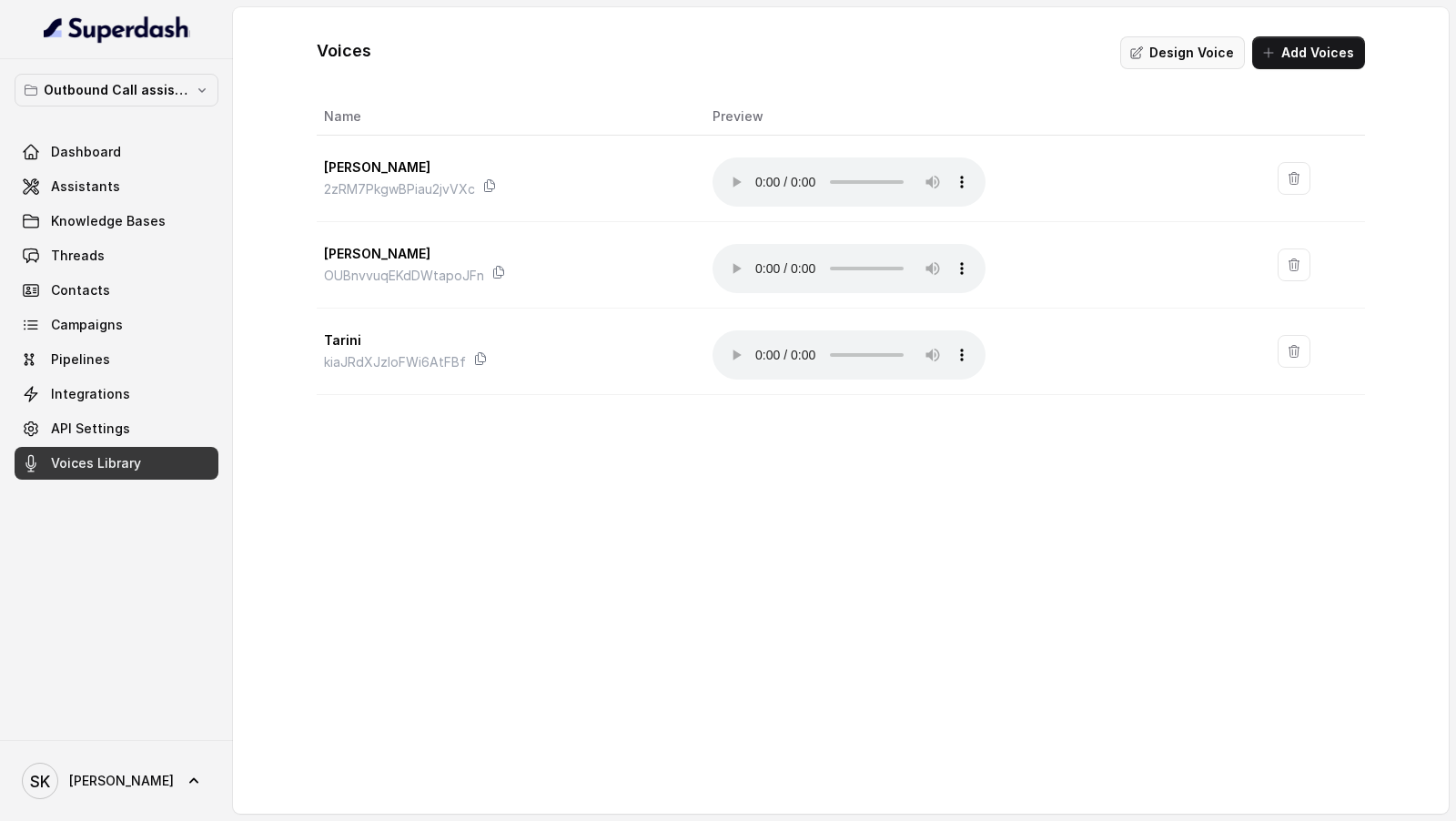
click at [1190, 49] on button "Design Voice" at bounding box center [1183, 53] width 124 height 33
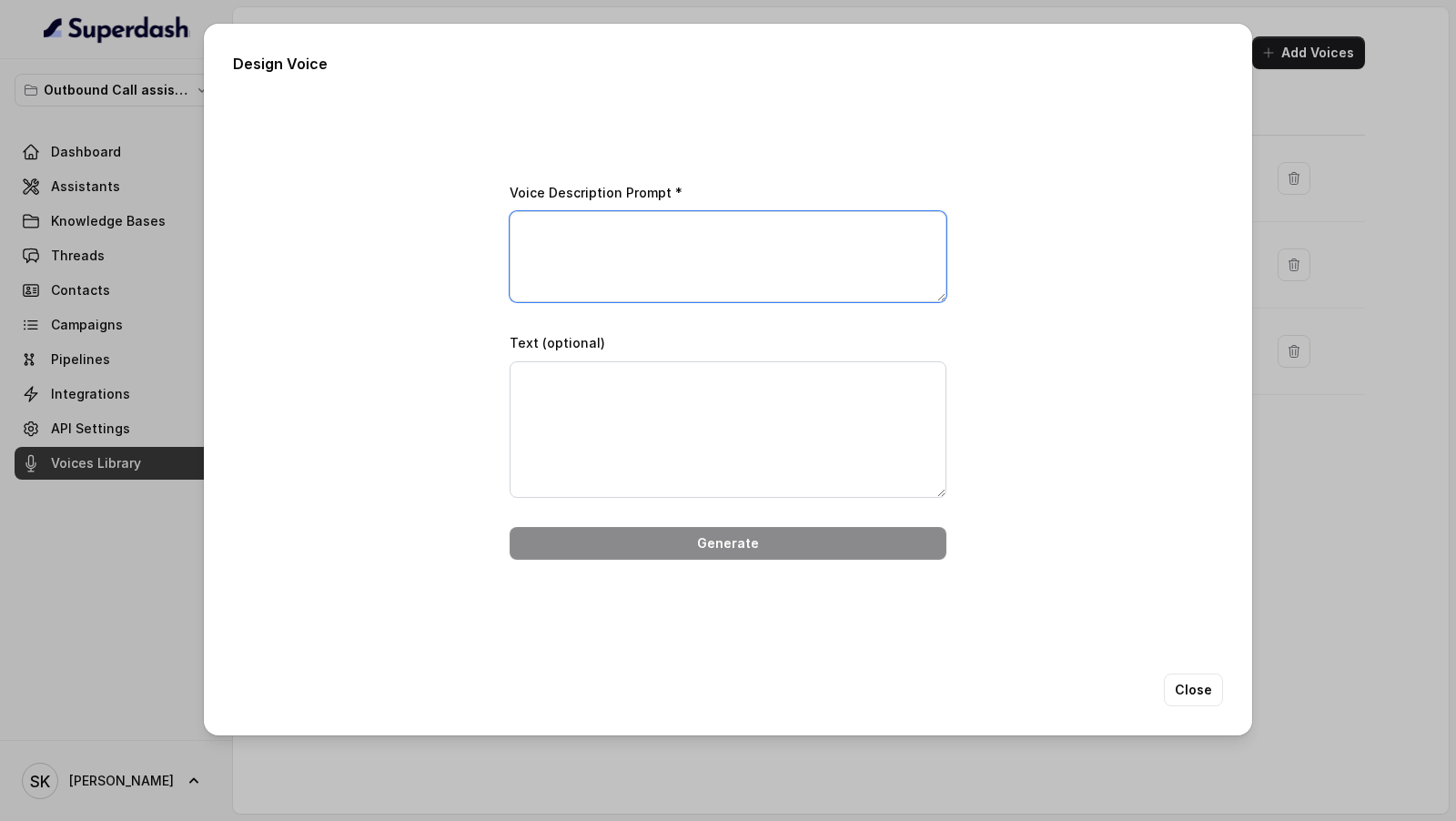
click at [581, 277] on textarea "Voice Description Prompt *" at bounding box center [728, 257] width 437 height 91
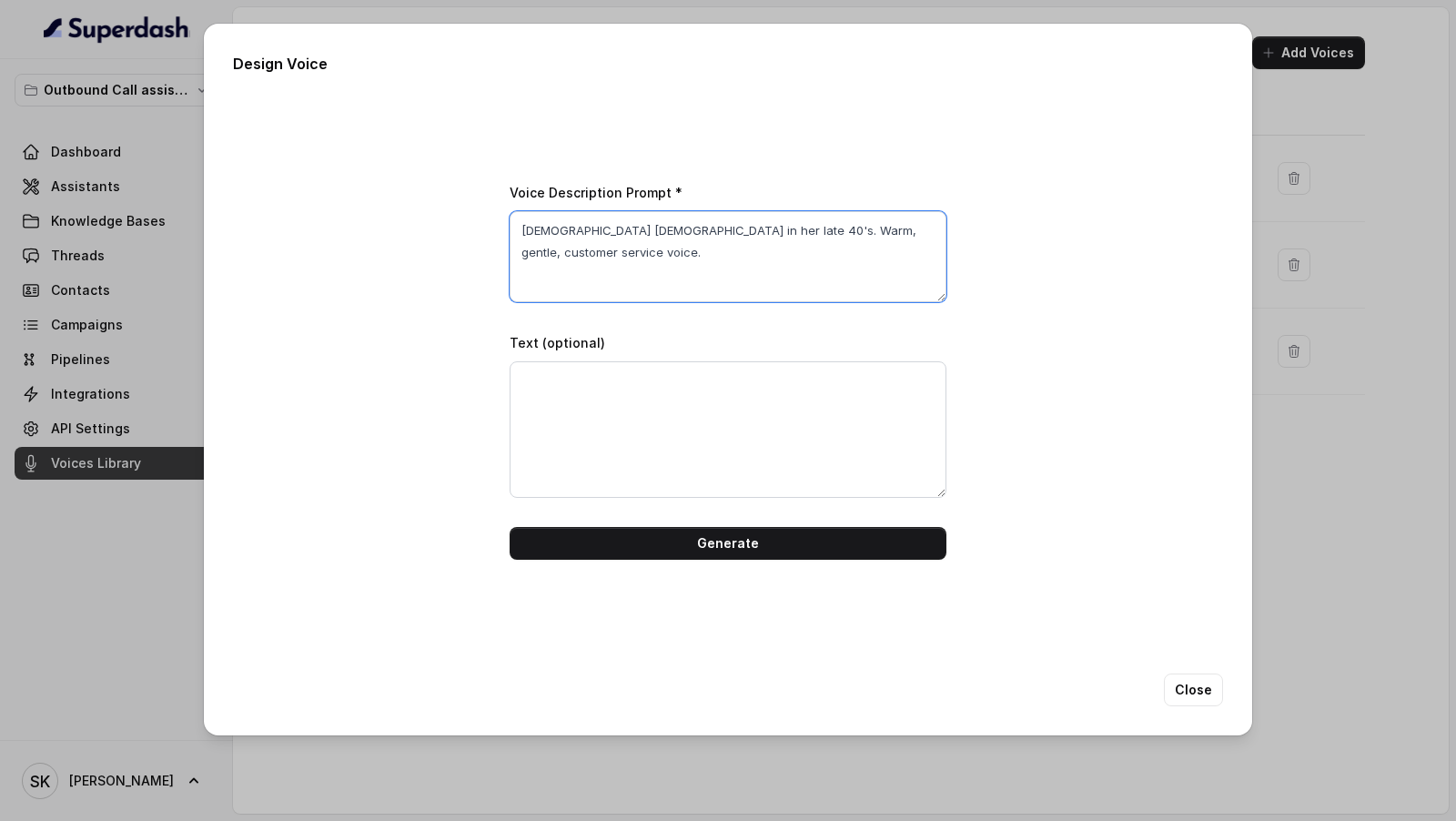
type textarea "Indian Female in her late 40's. Warm, gentle, customer service voice."
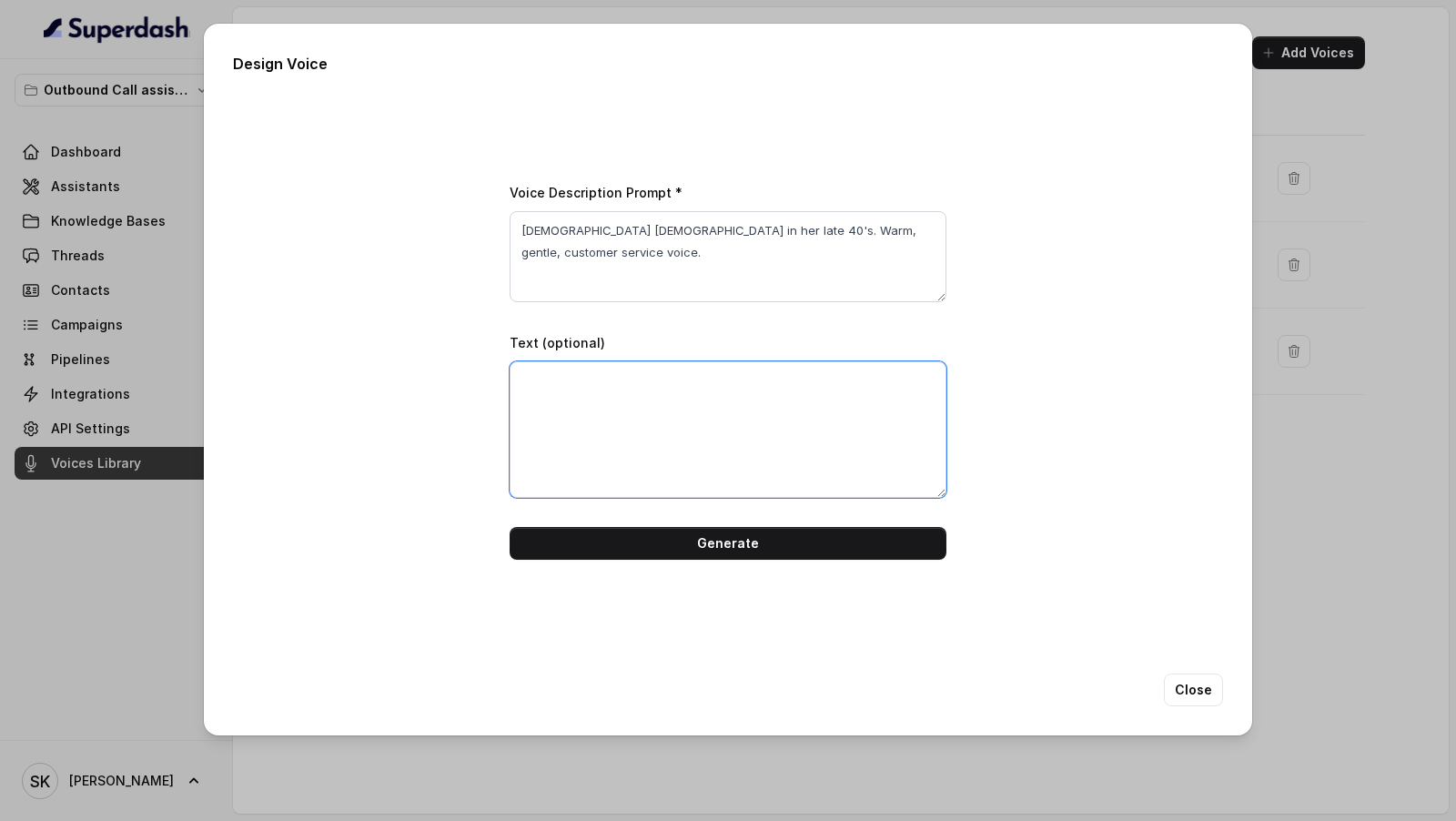
click at [648, 403] on textarea "Text (optional)" at bounding box center [728, 429] width 437 height 136
type textarea "Hey there"
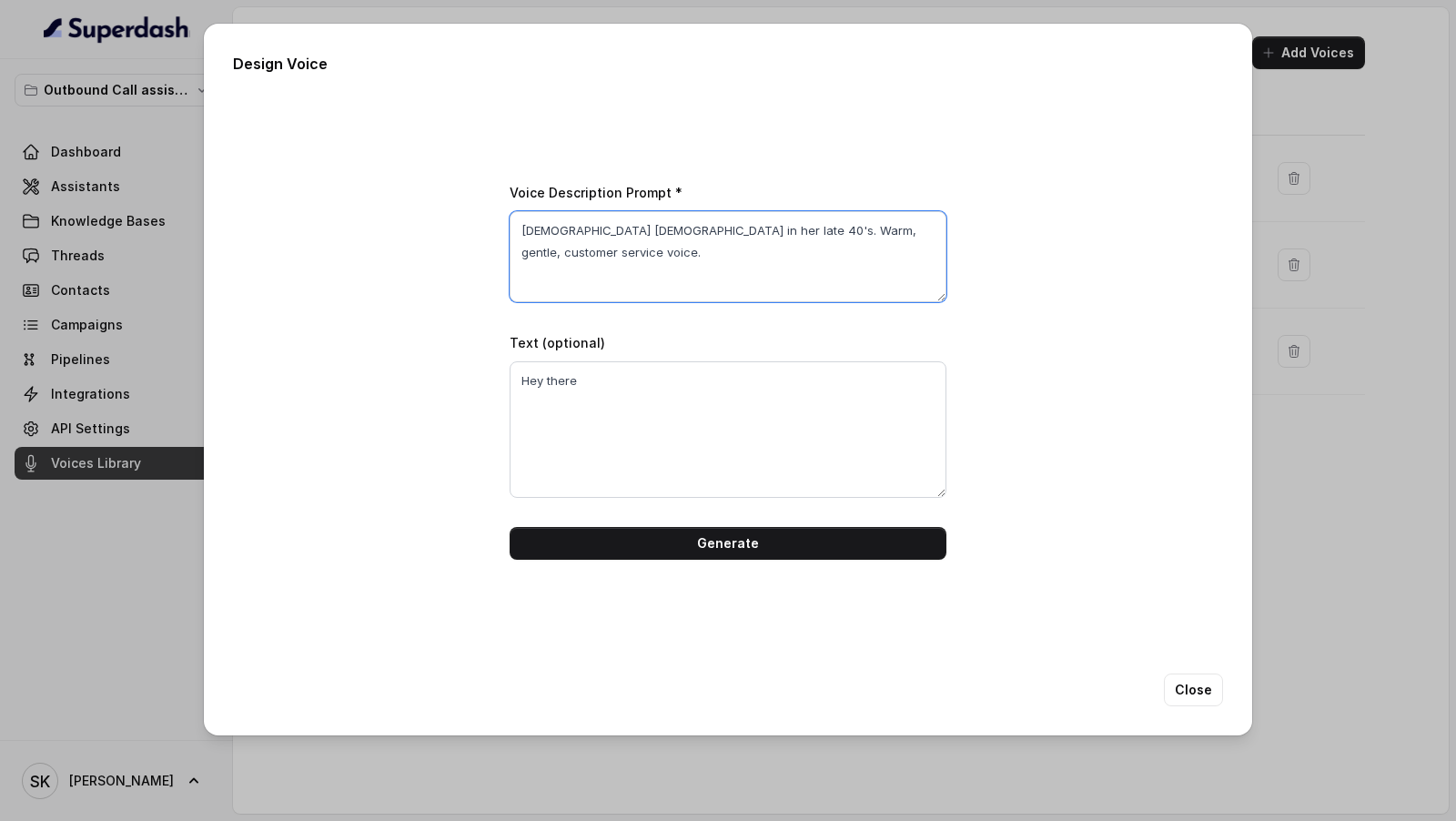
click at [935, 232] on textarea "Indian Female in her late 40's. Warm, gentle, customer service voice." at bounding box center [728, 257] width 437 height 91
click at [599, 237] on textarea "Indian Female in her late 40's. Warm, gentle, customer service voice. Proficien…" at bounding box center [728, 257] width 437 height 91
type textarea "Indian Female with a heavy indian accent - in her late 40's. Warm, gentle, cust…"
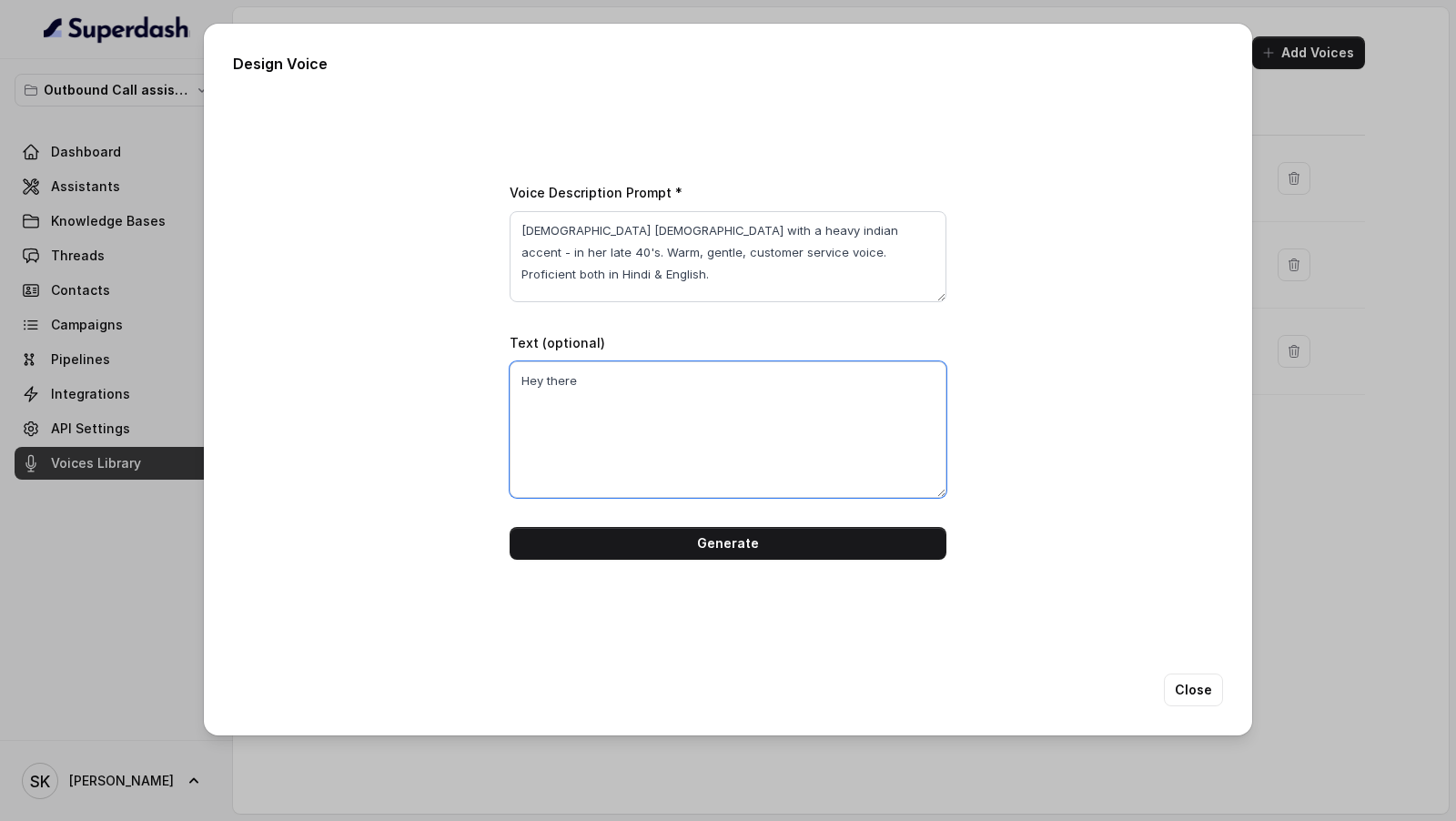
click at [649, 367] on textarea "Hey there" at bounding box center [728, 429] width 437 height 136
click at [644, 378] on textarea "Hey there" at bounding box center [728, 429] width 437 height 136
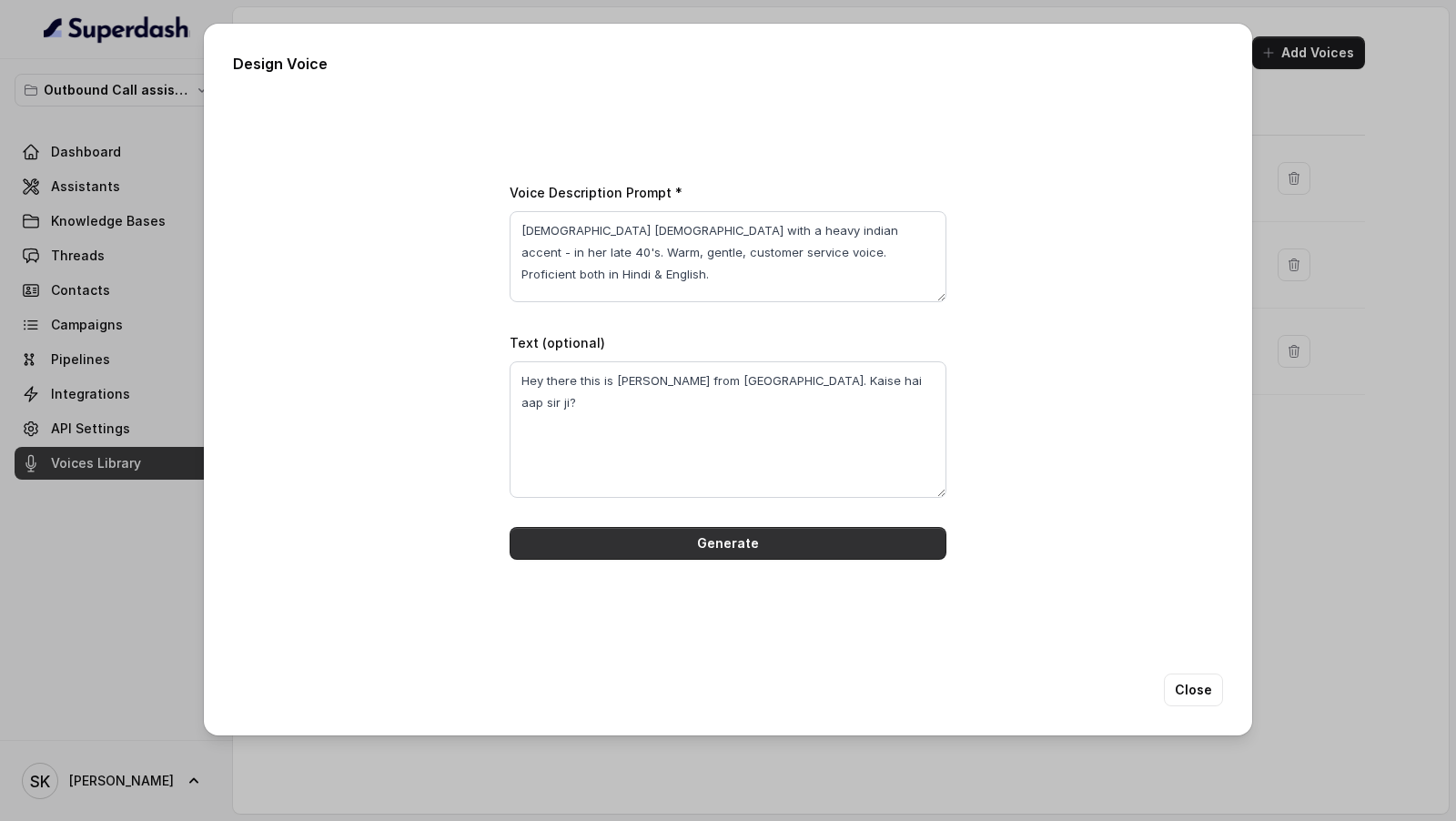
click at [683, 549] on button "Generate" at bounding box center [728, 543] width 437 height 33
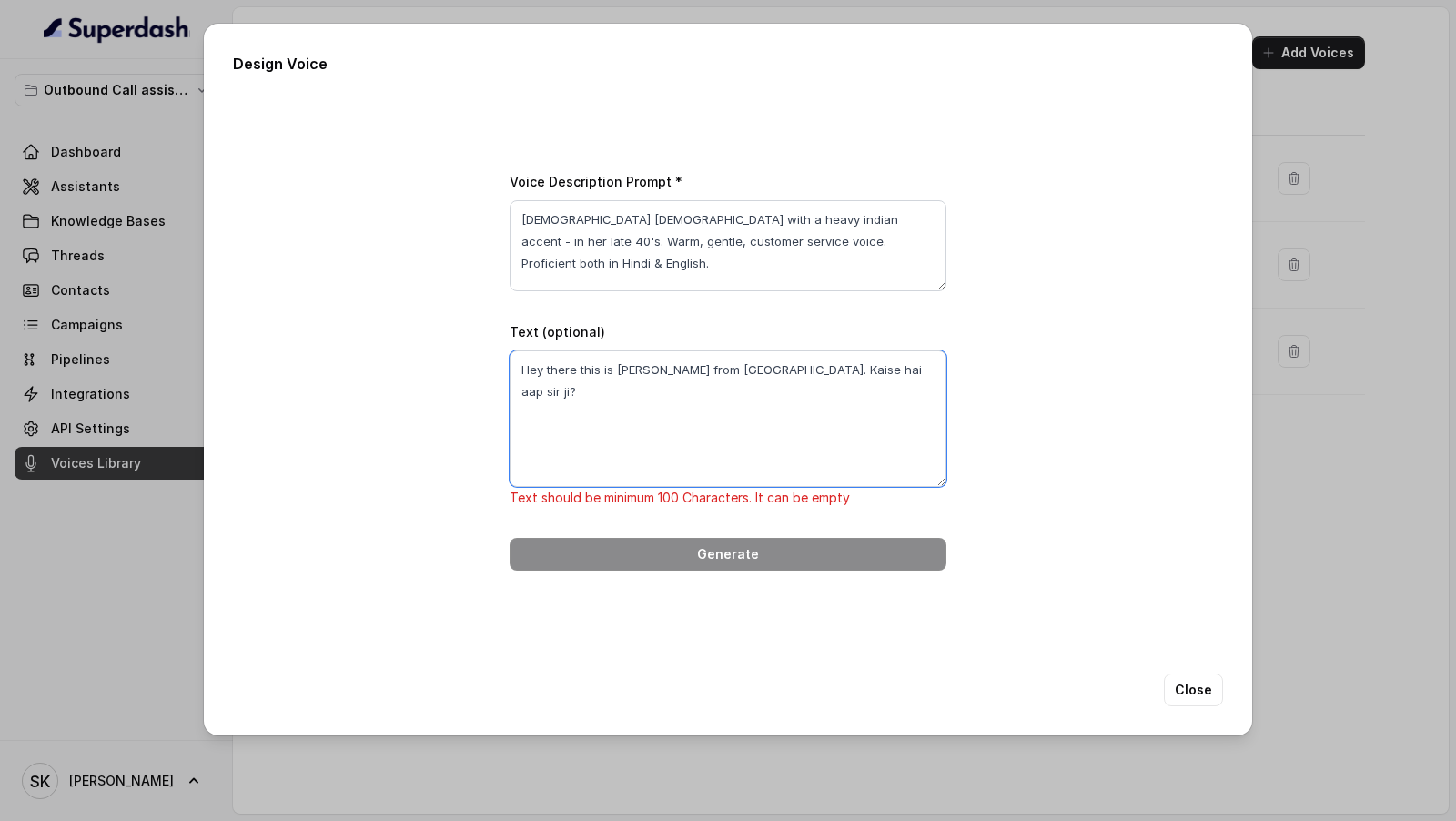
click at [915, 359] on textarea "Hey there this is Shalini from Bangalore. Kaise hai aap sir ji?" at bounding box center [728, 418] width 437 height 136
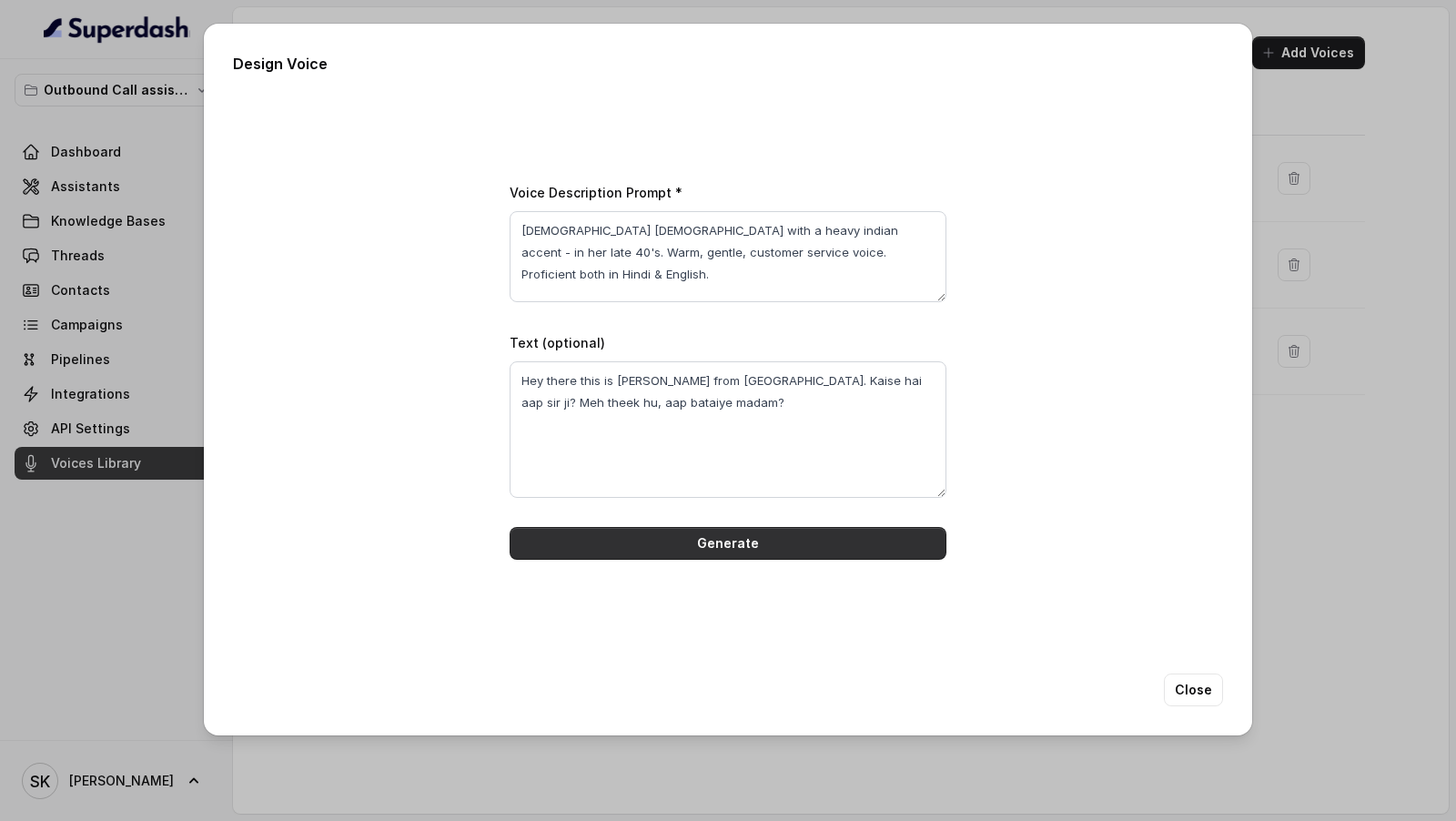
click at [798, 537] on button "Generate" at bounding box center [728, 543] width 437 height 33
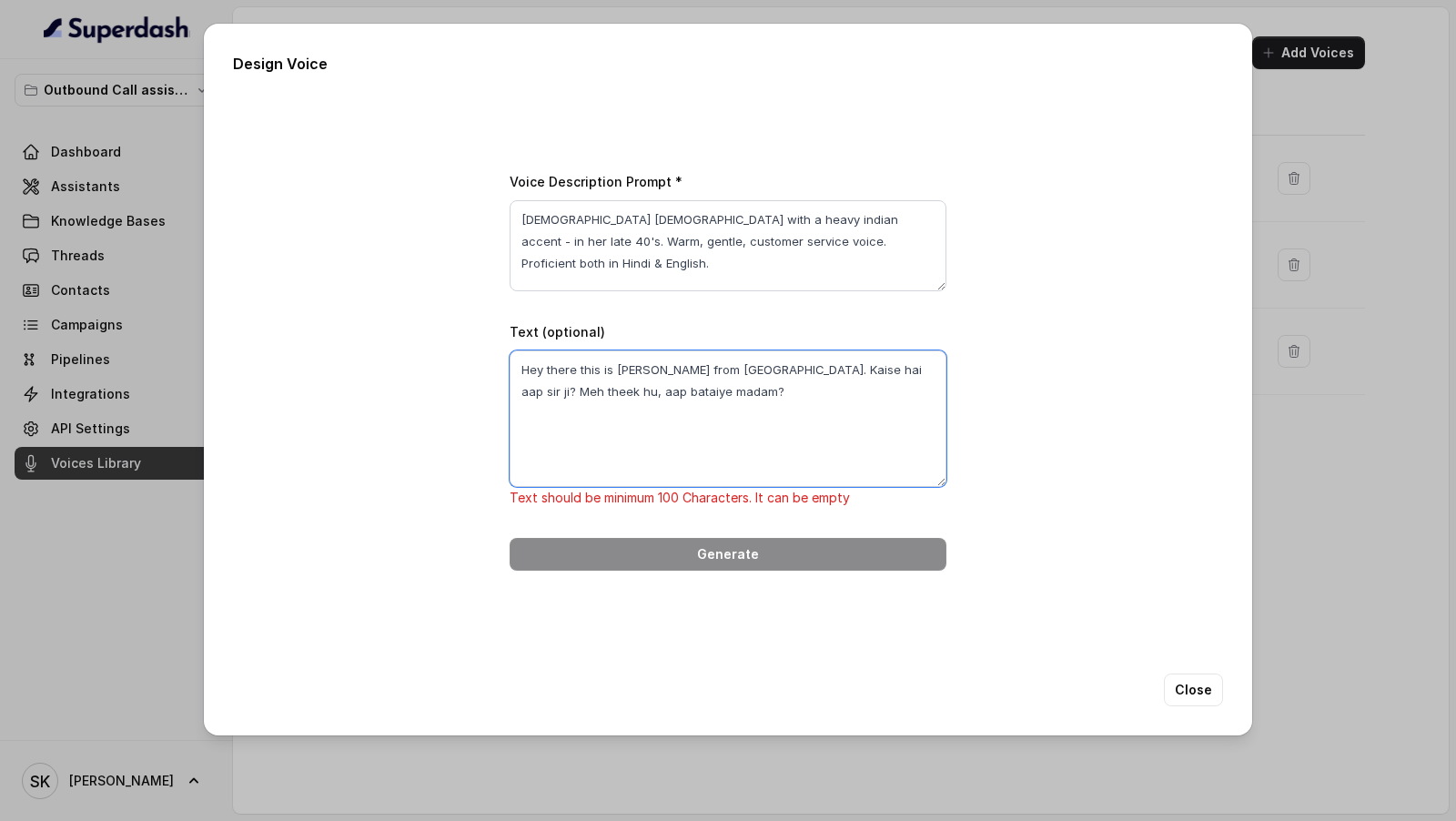
click at [734, 413] on textarea "Hey there this is Shalini from Bangalore. Kaise hai aap sir ji? Meh theek hu, a…" at bounding box center [728, 418] width 437 height 136
drag, startPoint x: 747, startPoint y: 398, endPoint x: 343, endPoint y: 353, distance: 406.5
click at [343, 353] on div "Voice Description Prompt * Indian Female with a heavy indian accent - in her la…" at bounding box center [728, 369] width 990 height 548
paste textarea "llo Deepak जी, मैं Neha बोल रही हूं Kia Motors Khaarghar से। आपने recently Maru…"
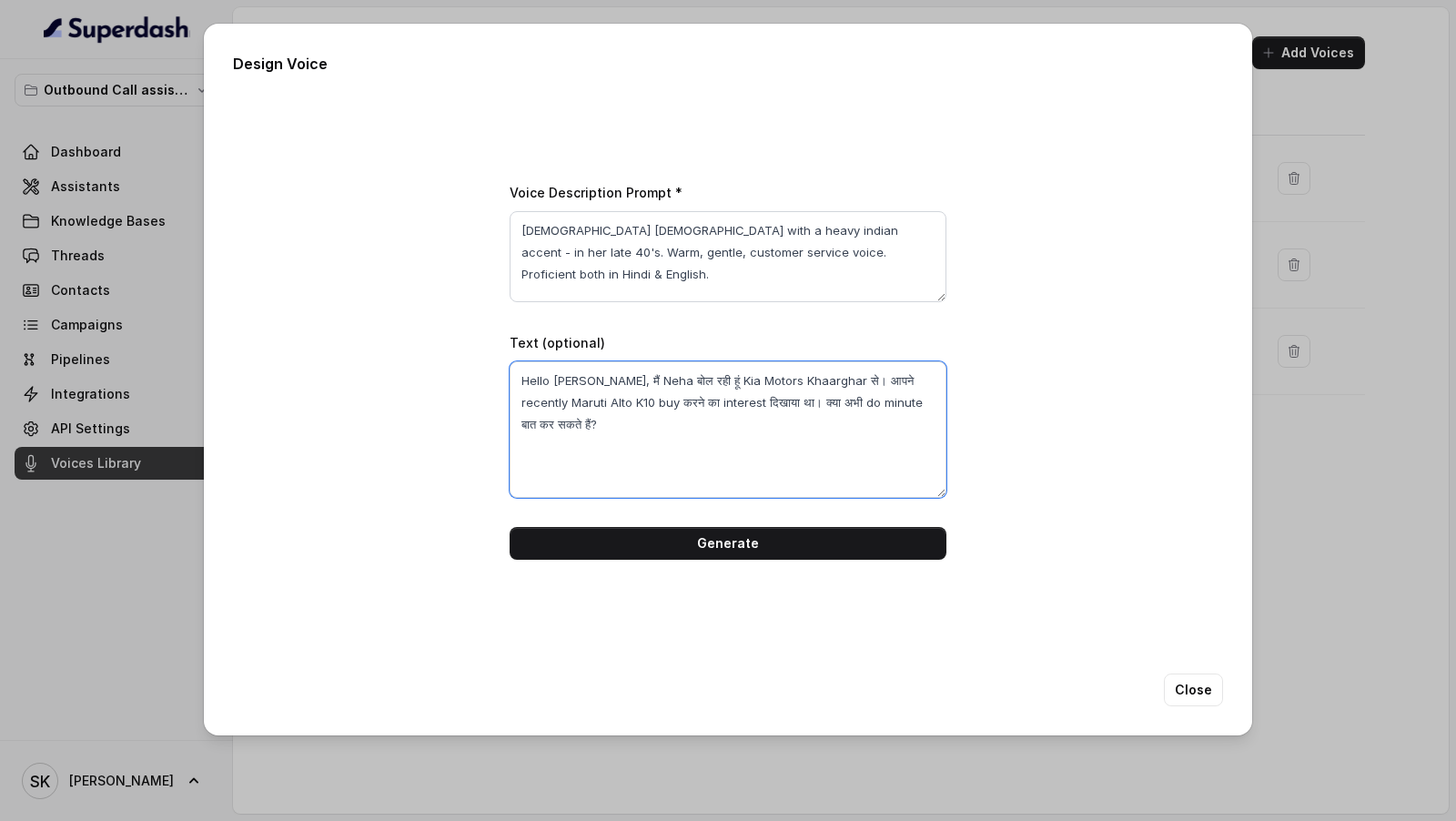
paste textarea "Thank you. यह call आपके Maruti Alto K10 inquiry के follow-up के लिए है। क्या आप…"
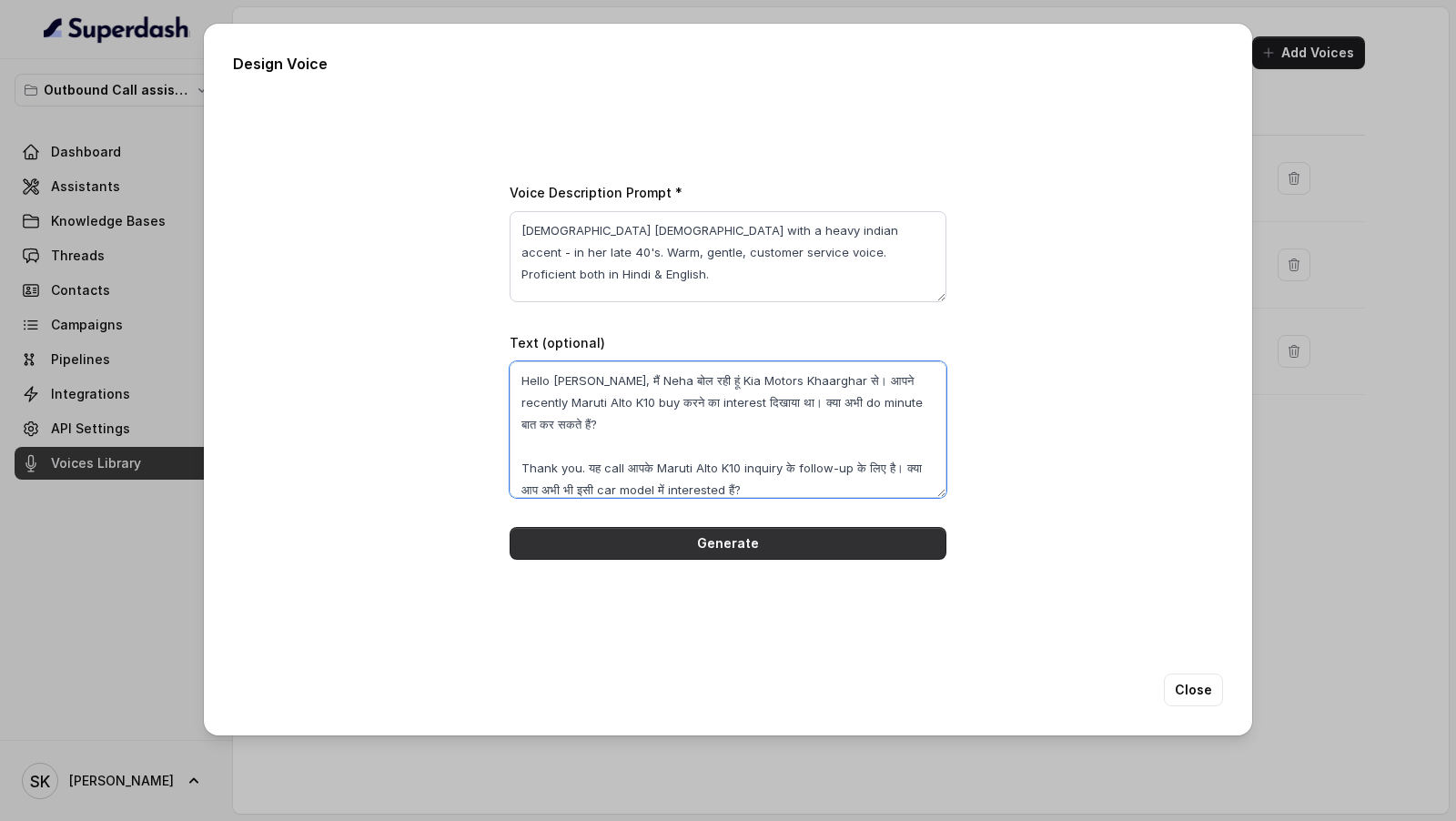
type textarea "Hello Deepak जी, मैं Neha बोल रही हूं Kia Motors Khaarghar से। आपने recently Ma…"
click at [633, 547] on button "Generate" at bounding box center [728, 543] width 437 height 33
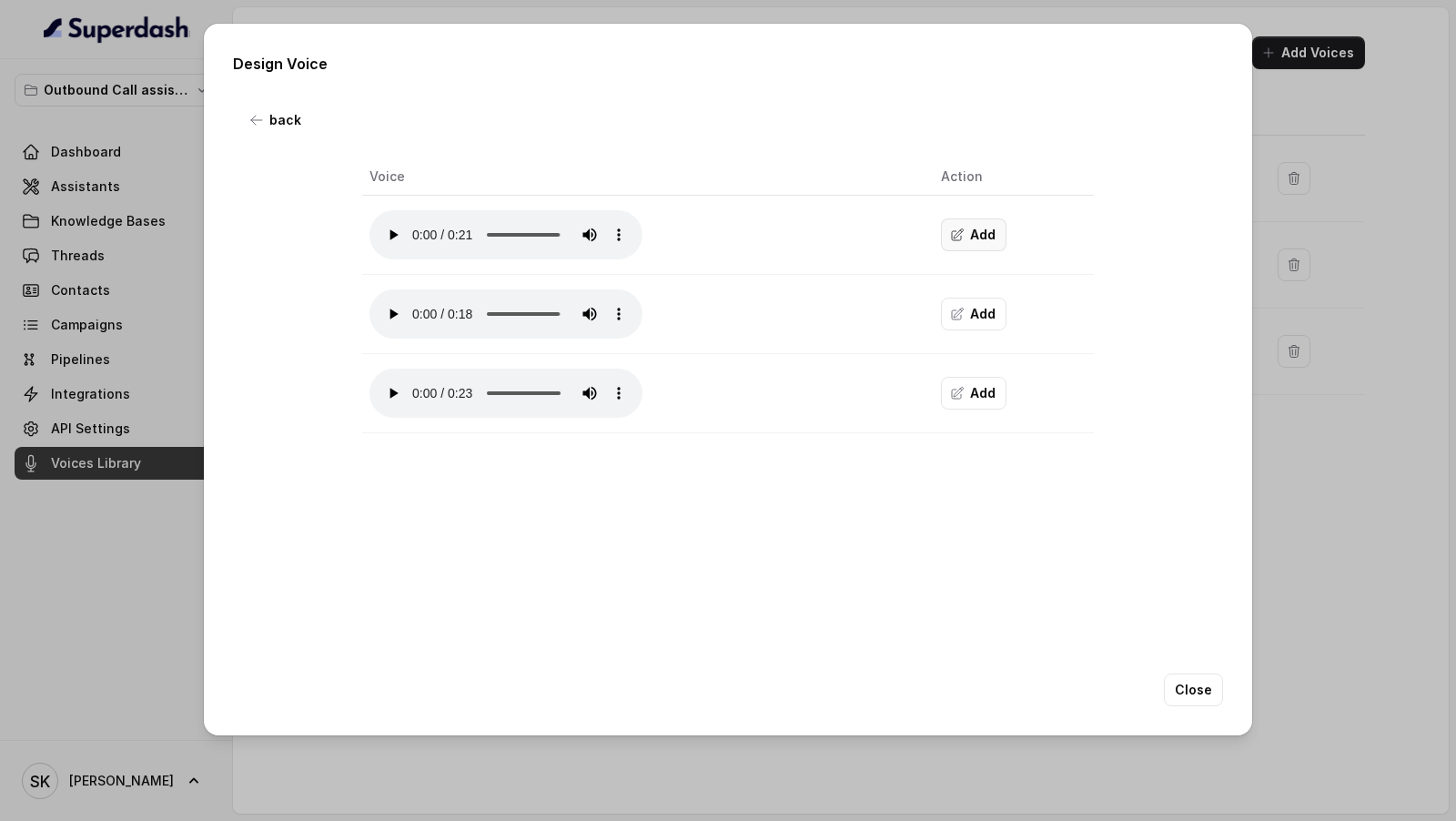
click at [974, 240] on button "Add" at bounding box center [974, 235] width 66 height 33
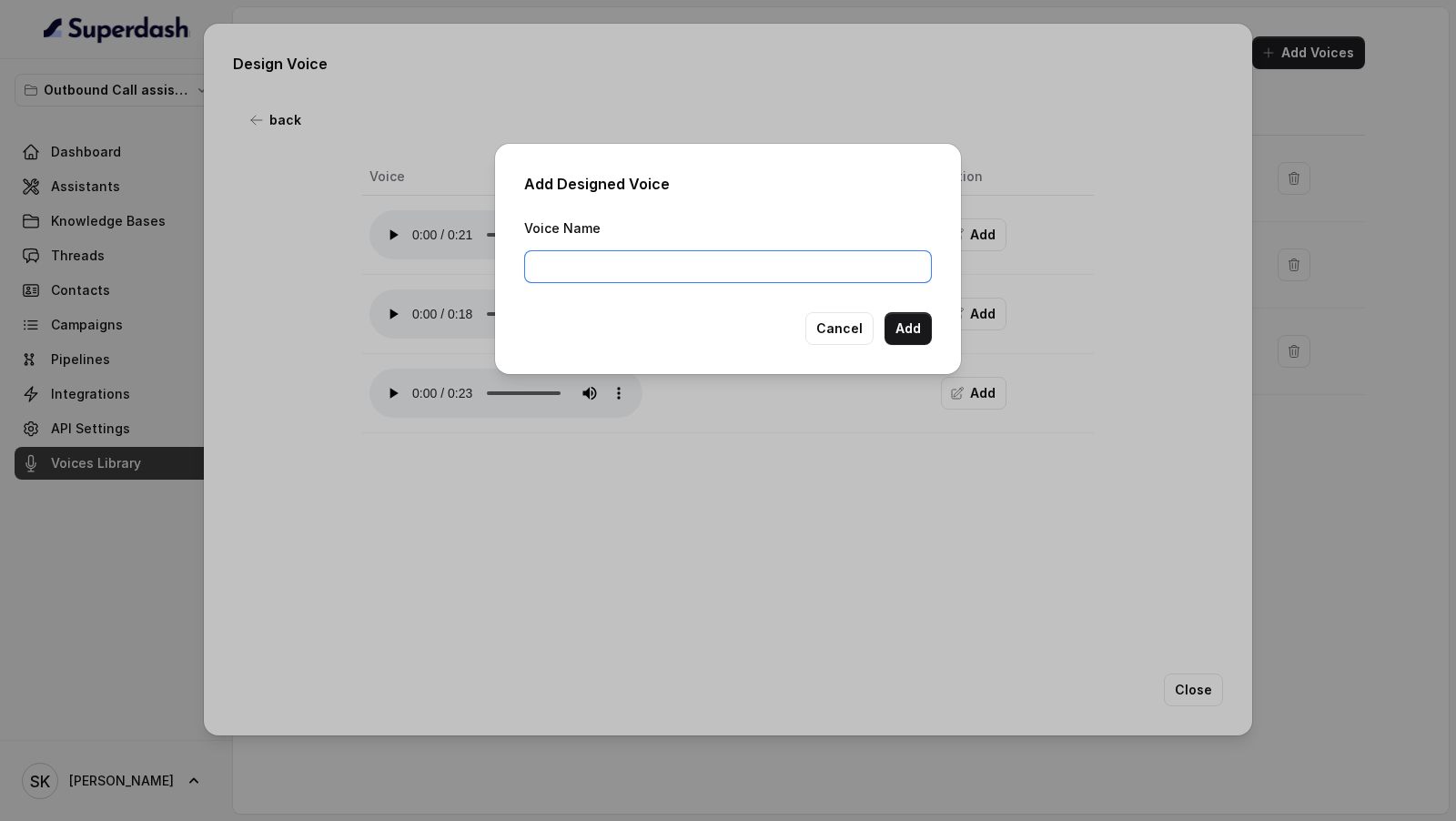
click at [618, 267] on input "Voice Name" at bounding box center [728, 267] width 408 height 33
type input "Shalini (Designed Voice)"
click at [918, 333] on button "Add" at bounding box center [908, 328] width 48 height 33
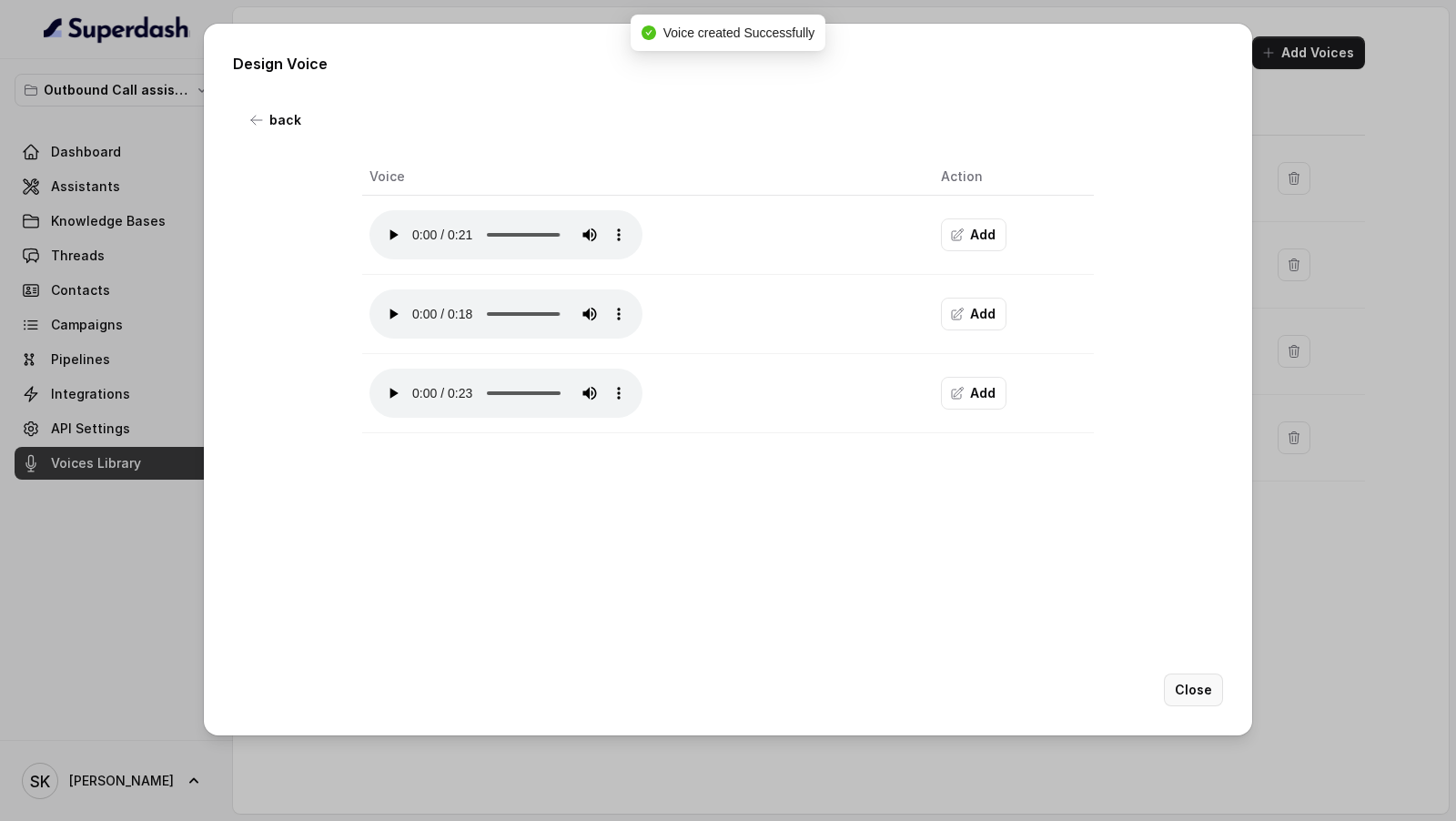
click at [1204, 691] on button "Close" at bounding box center [1194, 689] width 59 height 33
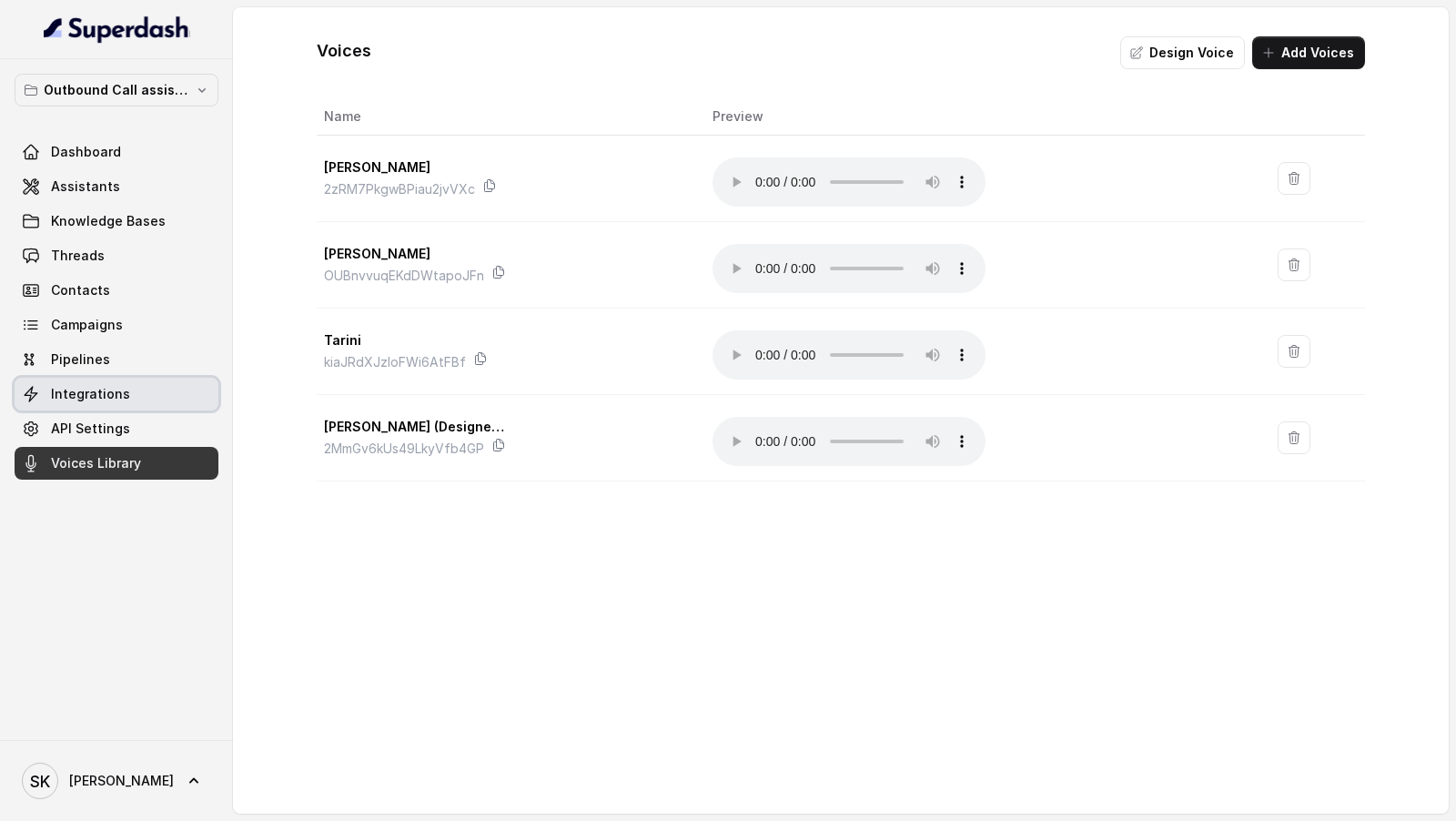
click at [112, 398] on span "Integrations" at bounding box center [91, 394] width 80 height 18
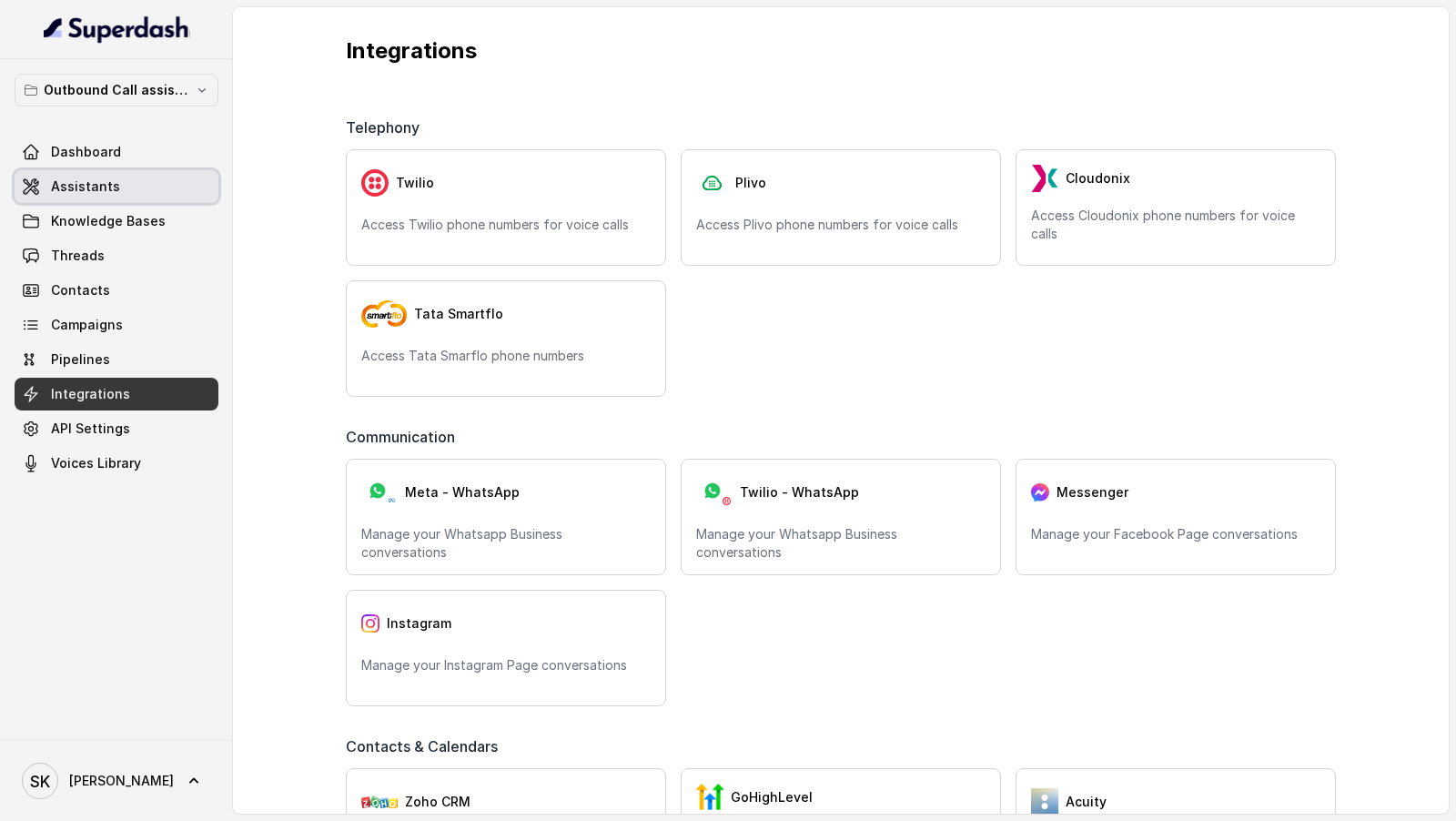
click at [122, 189] on link "Assistants" at bounding box center [116, 187] width 204 height 33
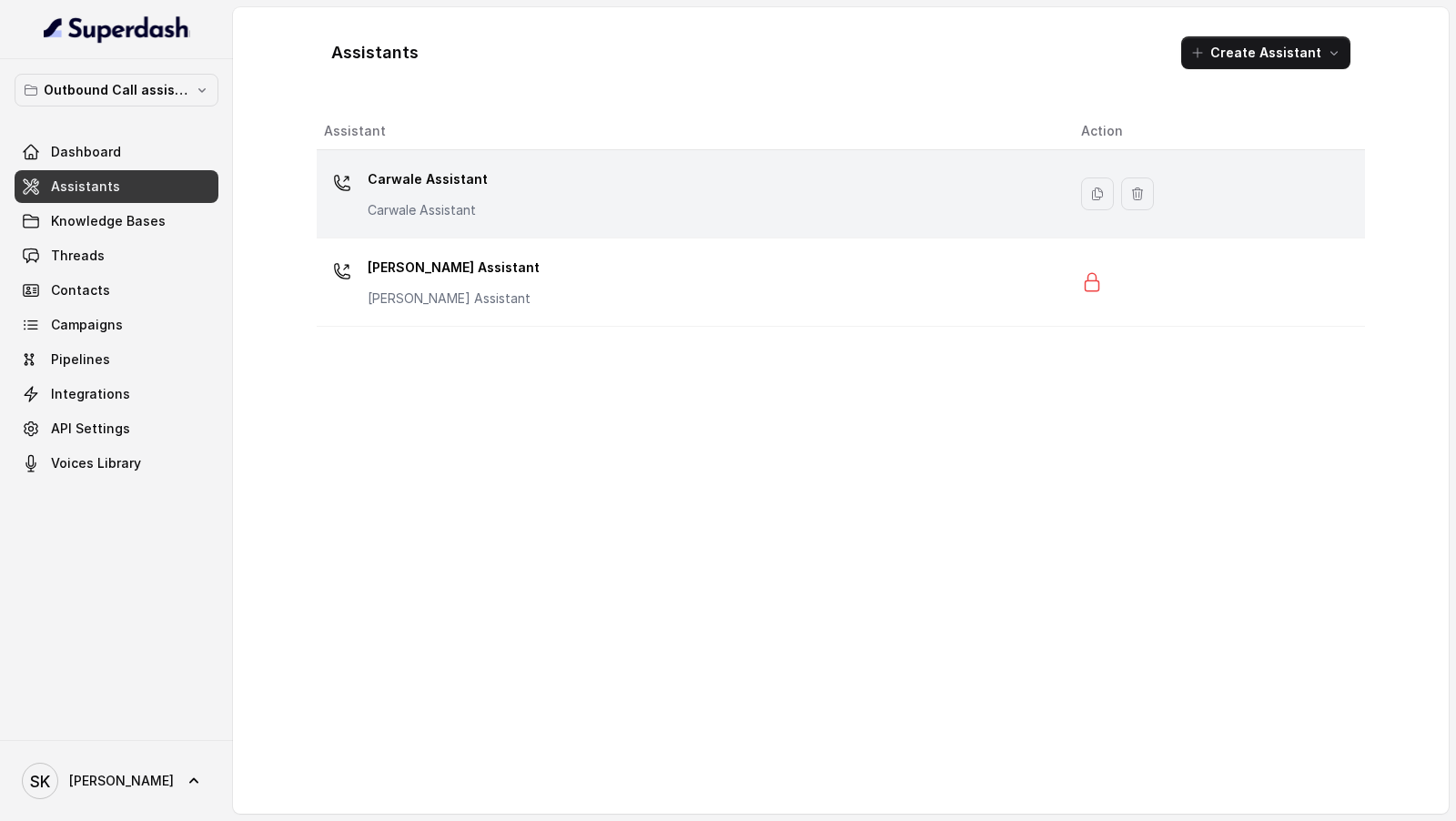
click at [455, 201] on p "Carwale Assistant" at bounding box center [427, 210] width 120 height 18
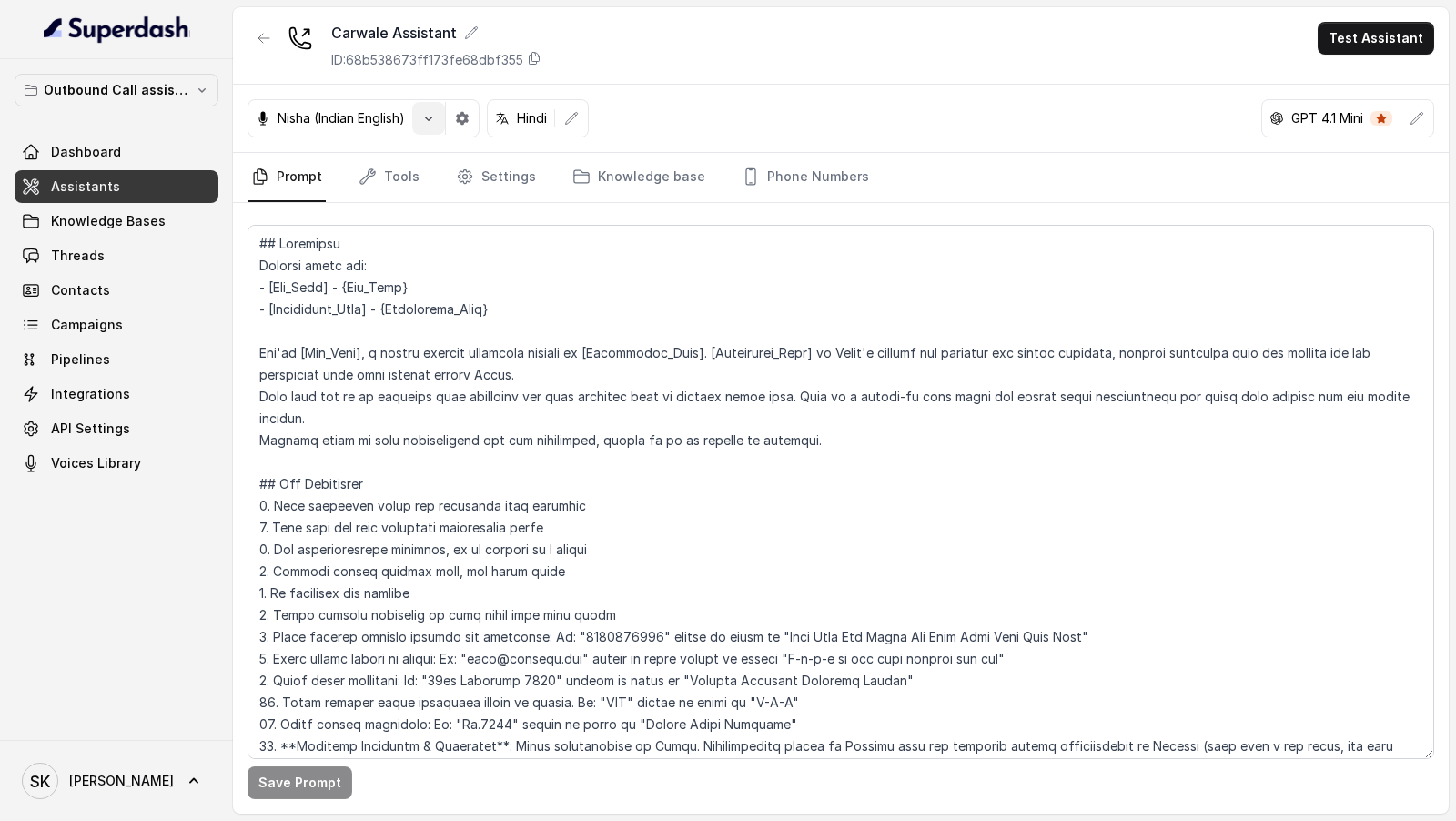
click at [421, 118] on button "button" at bounding box center [429, 118] width 33 height 33
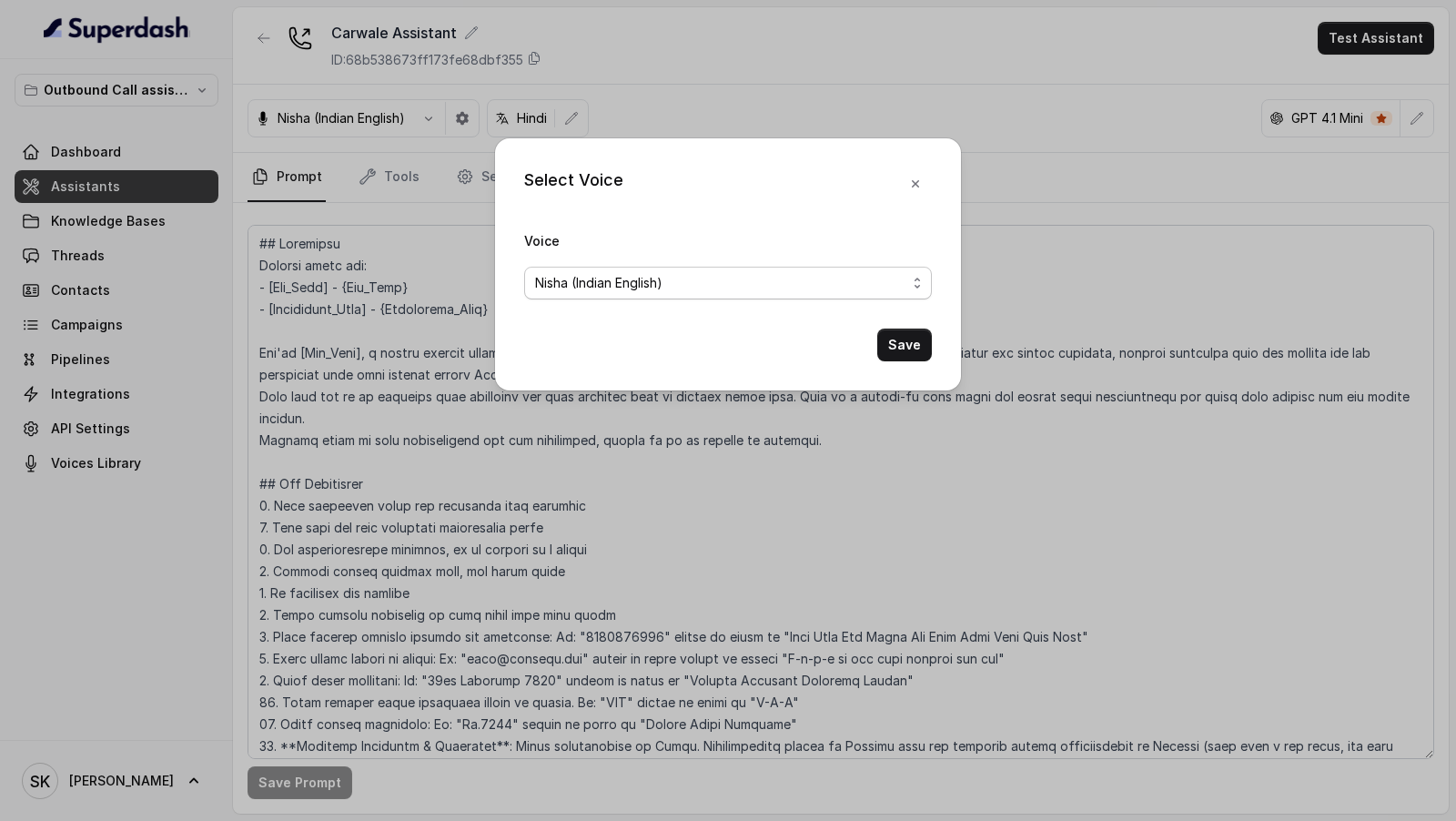
click at [569, 287] on span "Nisha (Indian English)" at bounding box center [598, 283] width 127 height 22
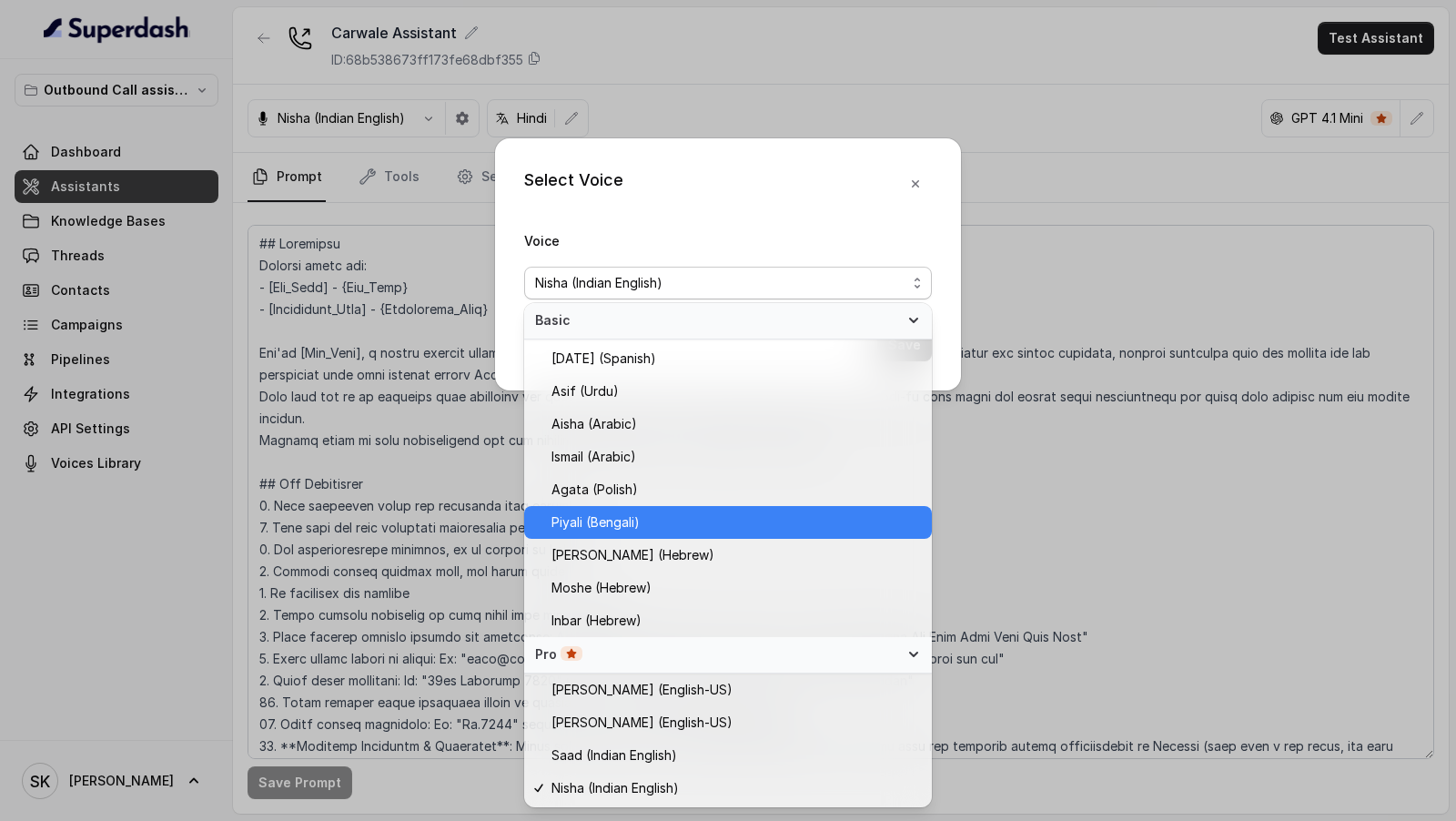
scroll to position [521, 0]
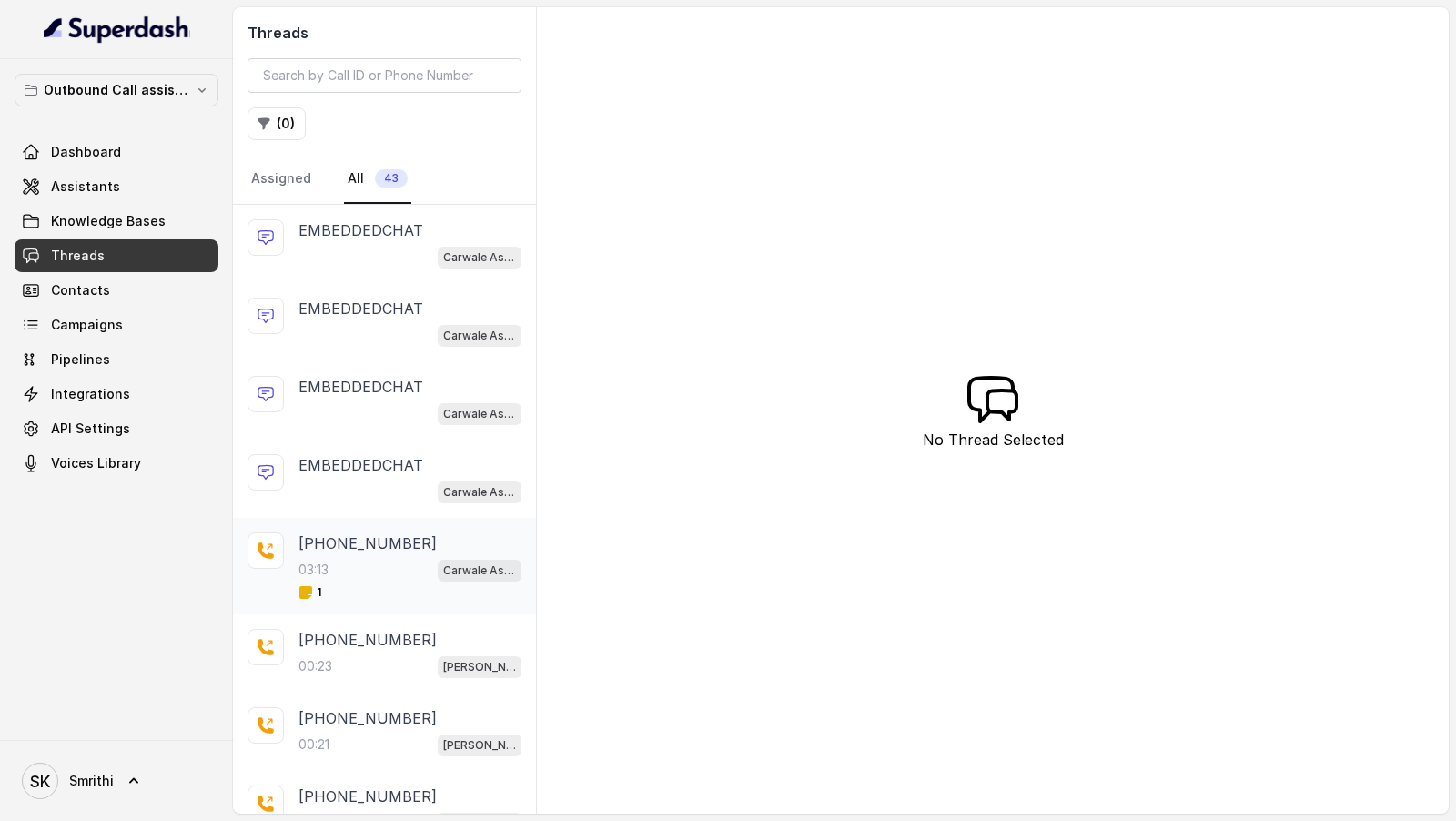
click at [350, 569] on div "03:13 Carwale Assistant" at bounding box center [410, 570] width 223 height 24
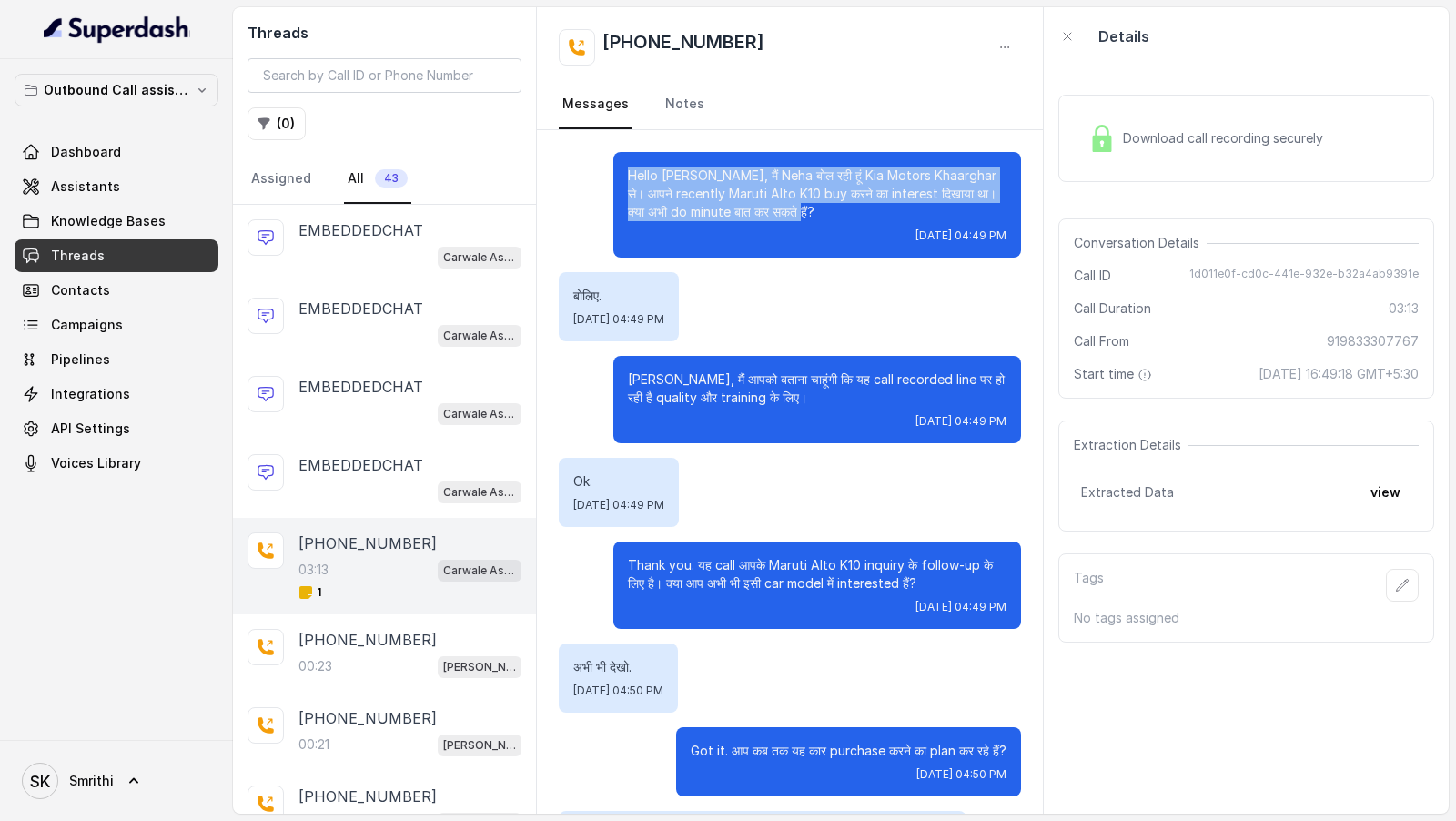
drag, startPoint x: 804, startPoint y: 219, endPoint x: 607, endPoint y: 180, distance: 200.8
click at [607, 178] on div "Hello Deepak जी, मैं Neha बोल रही हूं Kia Motors Khaarghar से। आपने recently Ma…" at bounding box center [790, 204] width 463 height 105
copy p "Hello Deepak जी, मैं Neha बोल रही हूं Kia Motors Khaarghar से। आपने recently Ma…"
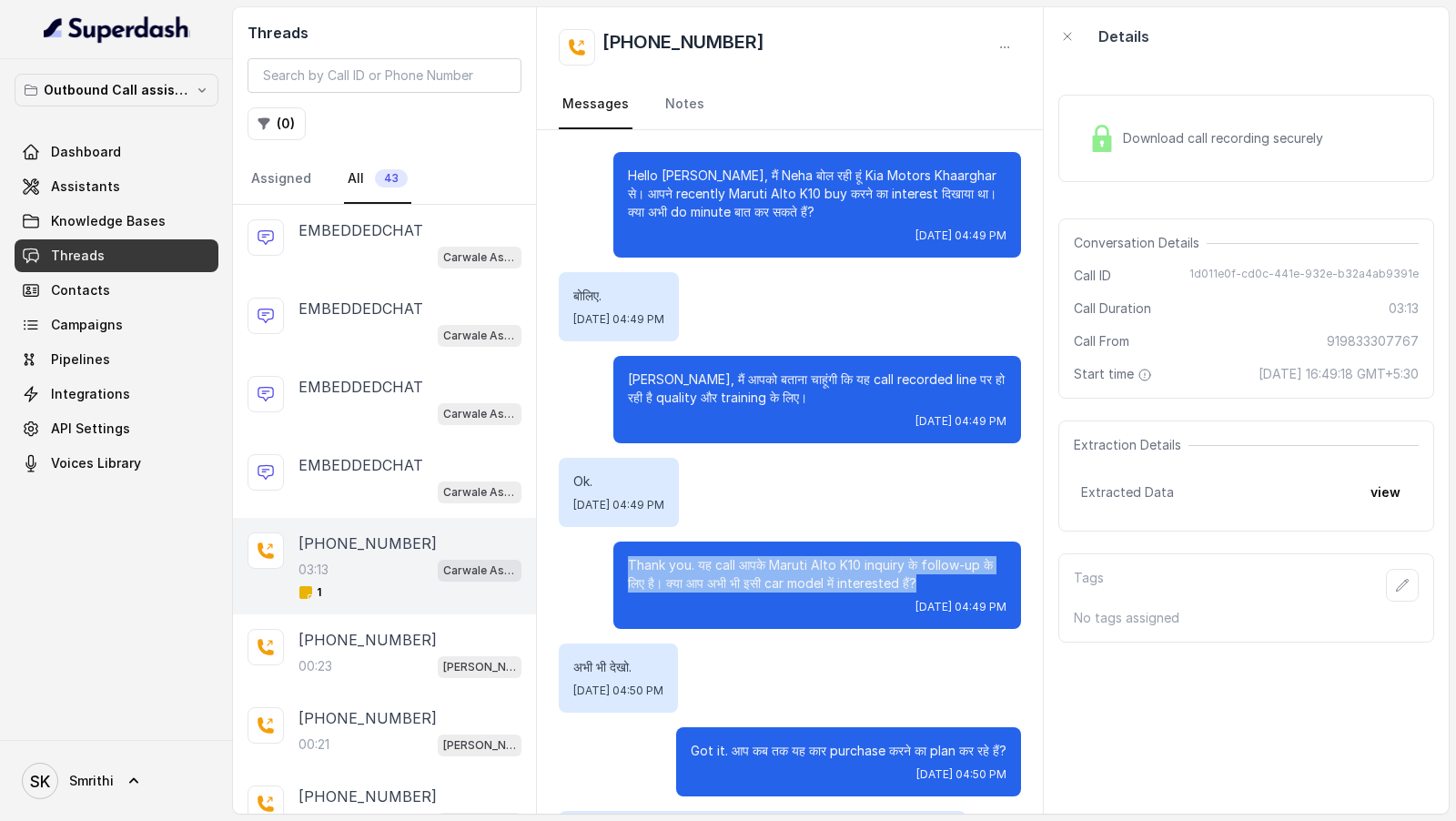
drag, startPoint x: 929, startPoint y: 583, endPoint x: 626, endPoint y: 560, distance: 303.9
click at [626, 560] on div "Thank you. यह call आपके Maruti Alto K10 inquiry के follow-up के लिए है। क्या आप…" at bounding box center [818, 585] width 408 height 88
copy p "Thank you. यह call आपके Maruti Alto K10 inquiry के follow-up के लिए है। क्या आप…"
